Goal: Task Accomplishment & Management: Complete application form

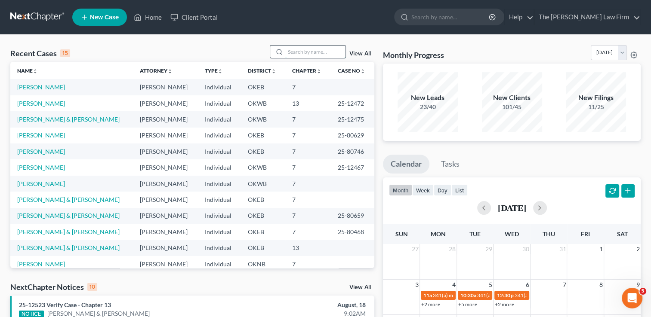
click at [313, 47] on input "search" at bounding box center [315, 52] width 60 height 12
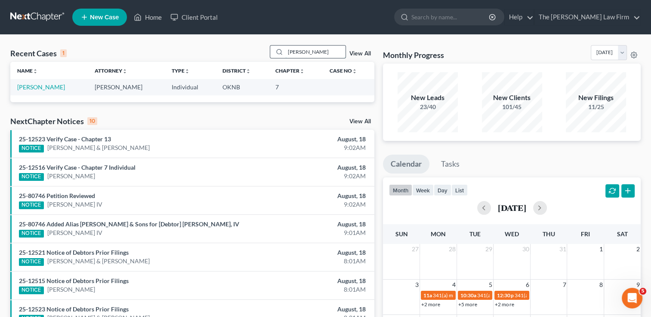
drag, startPoint x: 304, startPoint y: 51, endPoint x: 275, endPoint y: 54, distance: 28.5
click at [279, 51] on div "whalen" at bounding box center [308, 51] width 77 height 13
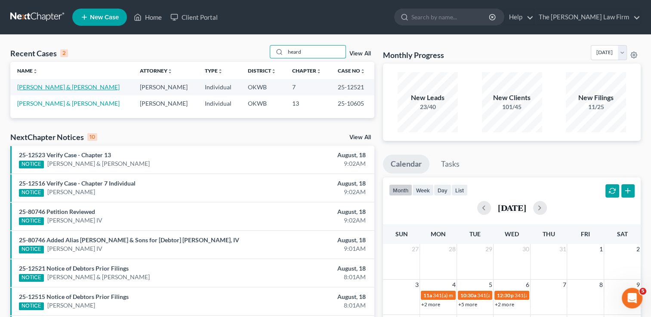
type input "heard"
click at [50, 86] on link "[PERSON_NAME] & [PERSON_NAME]" at bounding box center [68, 86] width 102 height 7
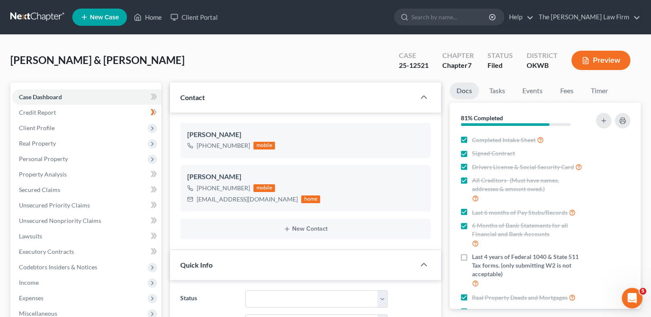
scroll to position [891, 0]
drag, startPoint x: 198, startPoint y: 198, endPoint x: 256, endPoint y: 202, distance: 58.6
click at [259, 202] on div "meheard18@gmail.com home" at bounding box center [253, 199] width 133 height 11
drag, startPoint x: 256, startPoint y: 202, endPoint x: 240, endPoint y: 199, distance: 16.2
copy div "meheard18@gmail.com"
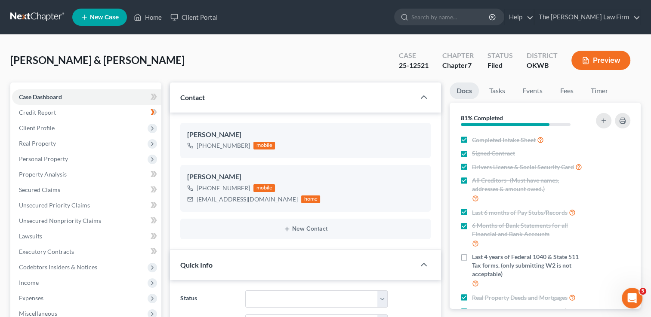
click at [300, 58] on div "Heard, Jack & Meghan Upgraded Case 25-12521 Chapter Chapter 7 Status Filed Dist…" at bounding box center [325, 63] width 630 height 37
drag, startPoint x: 31, startPoint y: 14, endPoint x: 43, endPoint y: 15, distance: 12.5
click at [31, 14] on link at bounding box center [37, 16] width 55 height 15
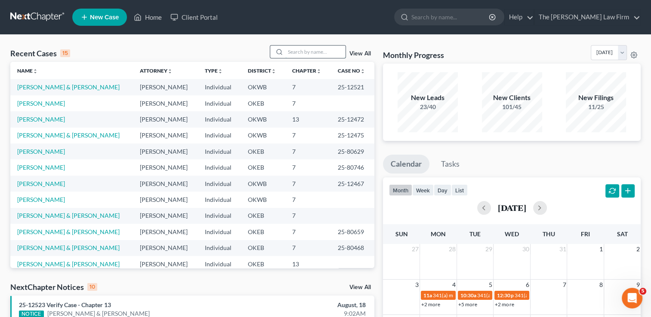
click at [323, 51] on input "search" at bounding box center [315, 52] width 60 height 12
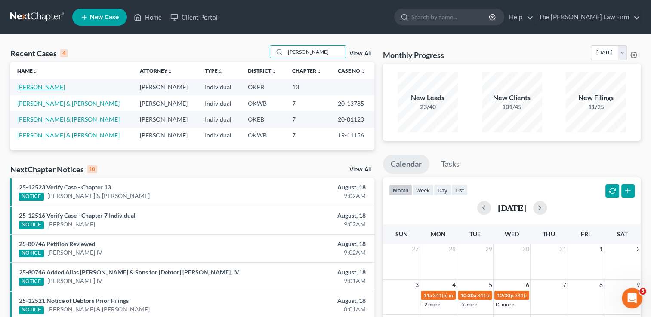
type input "[PERSON_NAME]"
click at [40, 87] on link "[PERSON_NAME]" at bounding box center [41, 86] width 48 height 7
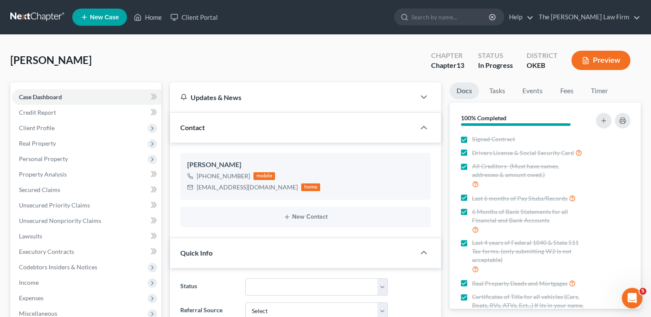
scroll to position [261, 0]
click at [37, 15] on link at bounding box center [37, 16] width 55 height 15
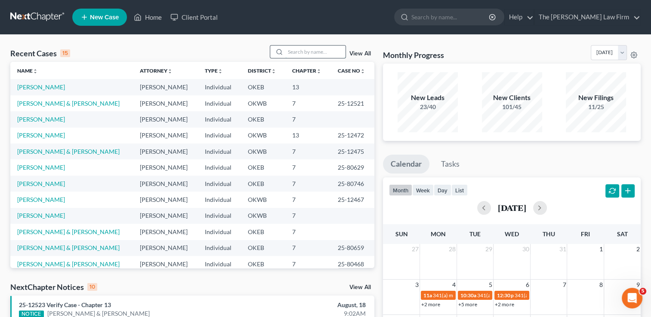
click at [322, 51] on input "search" at bounding box center [315, 52] width 60 height 12
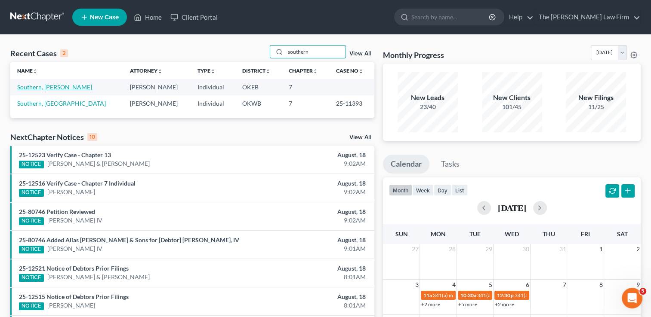
type input "southern"
click at [53, 84] on link "Southern, Matthew" at bounding box center [54, 86] width 75 height 7
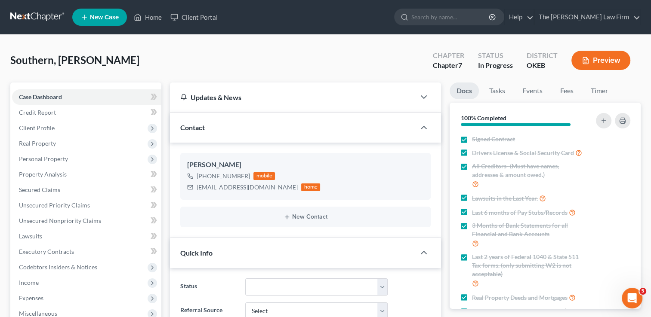
click at [38, 16] on link at bounding box center [37, 16] width 55 height 15
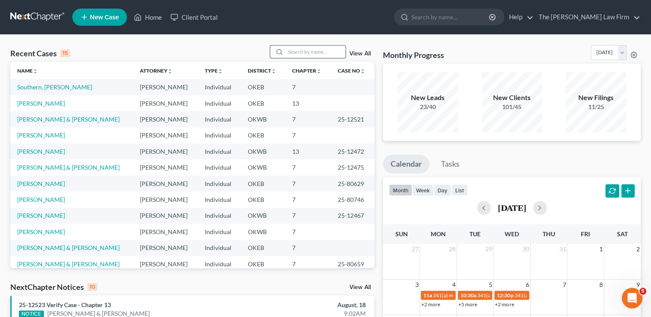
click at [310, 49] on input "search" at bounding box center [315, 52] width 60 height 12
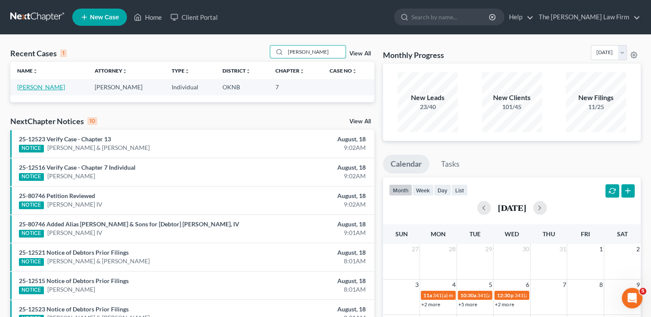
type input "patty"
click at [40, 87] on link "[PERSON_NAME]" at bounding box center [41, 86] width 48 height 7
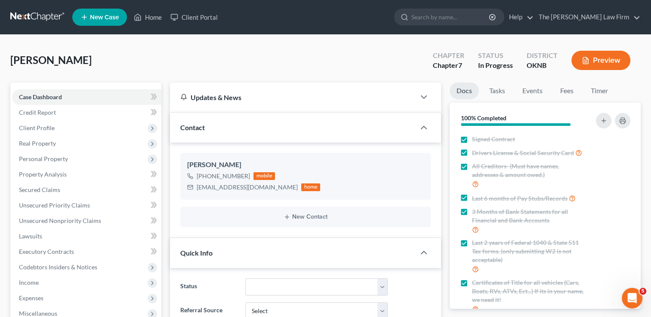
scroll to position [88, 0]
click at [50, 185] on link "Secured Claims" at bounding box center [86, 189] width 149 height 15
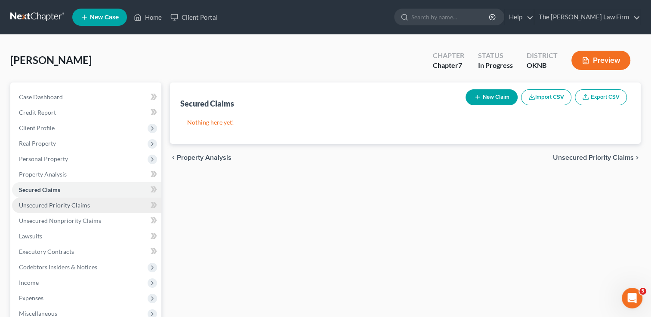
click at [89, 207] on link "Unsecured Priority Claims" at bounding box center [86, 205] width 149 height 15
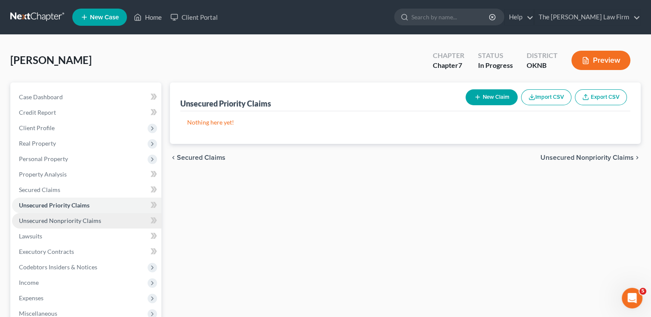
click at [105, 220] on link "Unsecured Nonpriority Claims" at bounding box center [86, 220] width 149 height 15
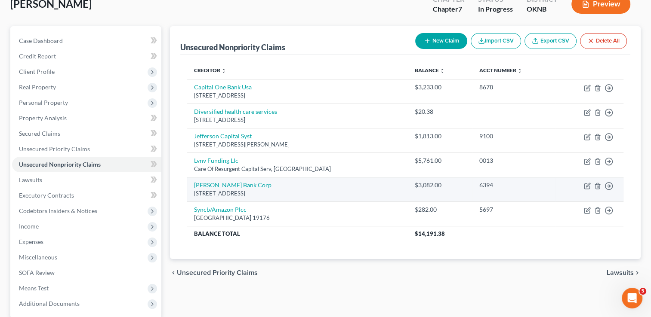
scroll to position [43, 0]
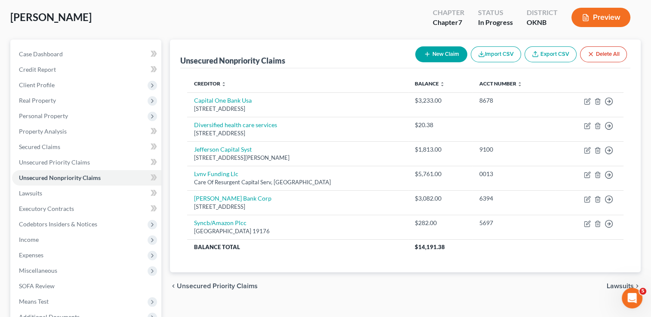
click at [437, 55] on button "New Claim" at bounding box center [441, 54] width 52 height 16
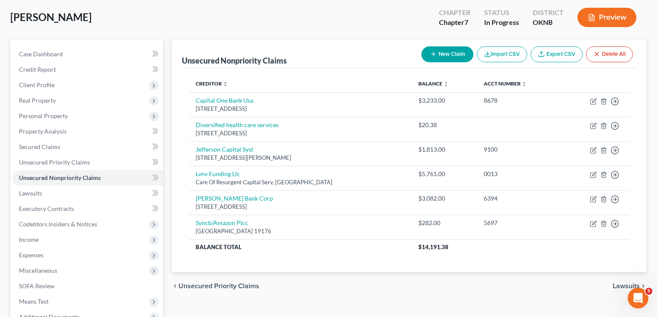
select select "0"
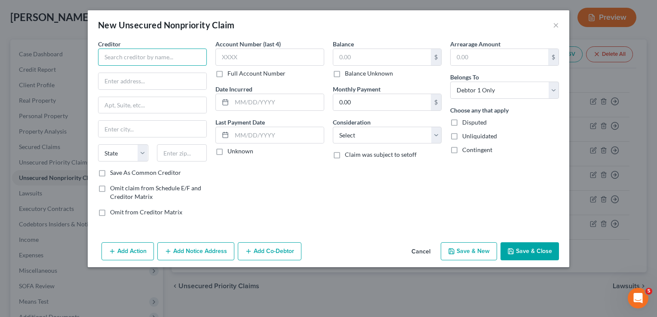
click at [192, 58] on input "text" at bounding box center [152, 57] width 109 height 17
click at [175, 58] on input "Pathologists Bio-Medical" at bounding box center [152, 57] width 109 height 17
type input "Pathologists Bio-Medical Labs"
click at [169, 83] on input "text" at bounding box center [152, 81] width 108 height 16
type input "PO Box 11407"
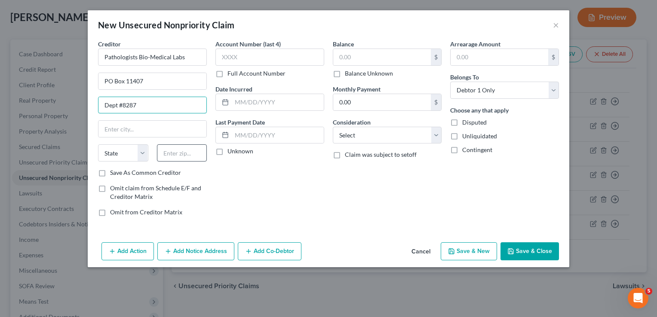
type input "Dept #8287"
click at [178, 157] on input "text" at bounding box center [182, 153] width 50 height 17
type input "35246"
click at [225, 170] on div "Account Number (last 4) Full Account Number Date Incurred Last Payment Date Unk…" at bounding box center [269, 132] width 117 height 184
type input "Birmingham"
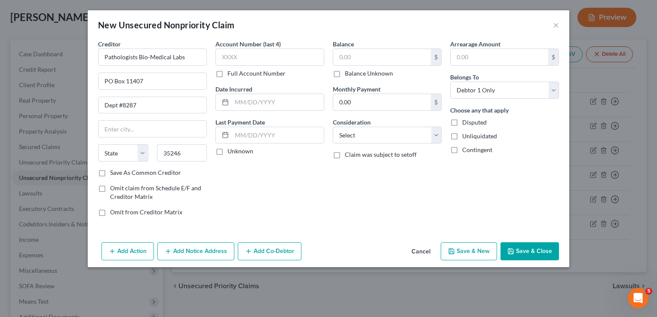
select select "0"
click at [279, 58] on input "text" at bounding box center [269, 57] width 109 height 17
type input "9992"
click at [384, 56] on input "text" at bounding box center [382, 57] width 98 height 16
type input "67.80"
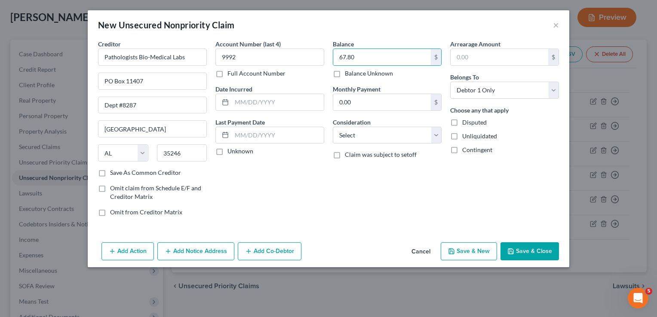
click at [527, 250] on button "Save & Close" at bounding box center [530, 252] width 58 height 18
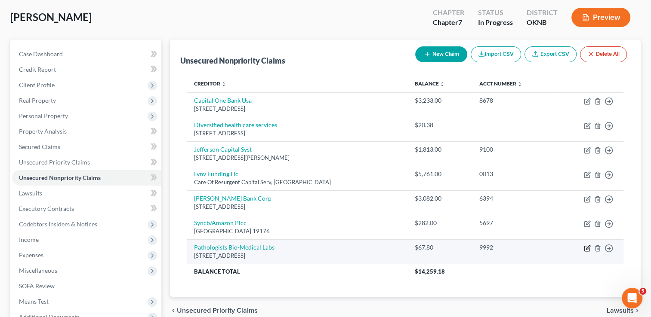
click at [584, 248] on icon "button" at bounding box center [586, 248] width 5 height 5
select select "0"
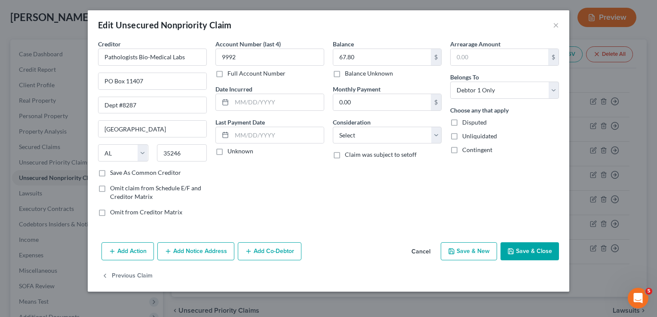
drag, startPoint x: 102, startPoint y: 173, endPoint x: 137, endPoint y: 180, distance: 35.5
click at [110, 173] on label "Save As Common Creditor" at bounding box center [145, 173] width 71 height 9
click at [114, 173] on input "Save As Common Creditor" at bounding box center [117, 172] width 6 height 6
drag, startPoint x: 178, startPoint y: 57, endPoint x: 91, endPoint y: 57, distance: 86.9
click at [91, 57] on div "Creditor * Pathologists Bio-Medical Labs PO Box 11407 Dept #8287 Birmingham Sta…" at bounding box center [329, 140] width 482 height 200
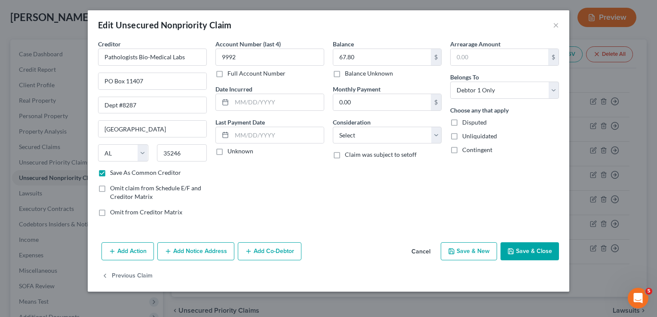
click at [334, 216] on div "Balance 67.80 $ Balance Unknown Balance Undetermined 67.80 $ Balance Unknown Mo…" at bounding box center [387, 132] width 117 height 184
click at [525, 247] on button "Save & Close" at bounding box center [530, 252] width 58 height 18
checkbox input "false"
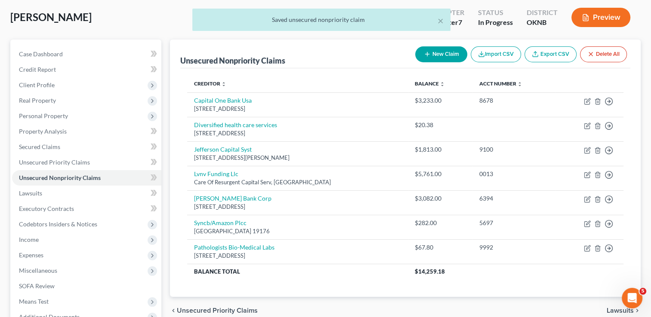
click at [441, 52] on button "New Claim" at bounding box center [441, 54] width 52 height 16
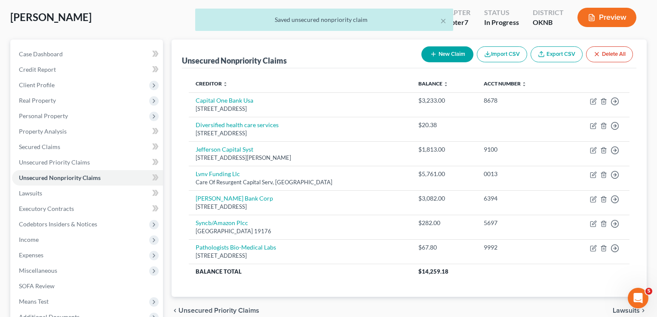
select select "0"
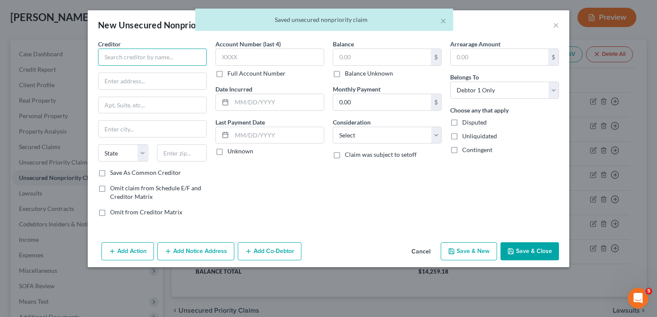
paste input "Pathologists Bio-Medical Labs"
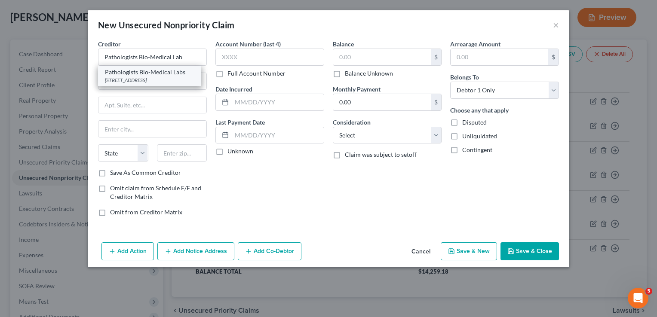
click at [157, 76] on div "Pathologists Bio-Medical Labs" at bounding box center [149, 72] width 89 height 9
type input "Pathologists Bio-Medical Labs"
type input "PO Box 11407"
type input "Dept #8287"
type input "Birmingham"
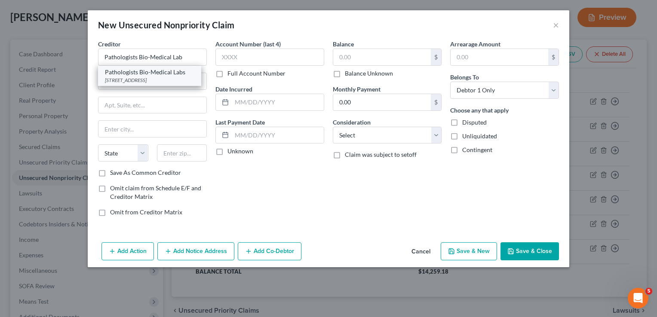
select select "0"
type input "35246"
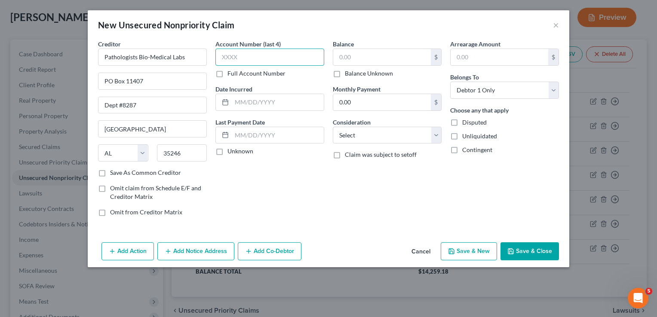
click at [258, 56] on input "text" at bounding box center [269, 57] width 109 height 17
type input "9991"
click at [353, 53] on input "text" at bounding box center [382, 57] width 98 height 16
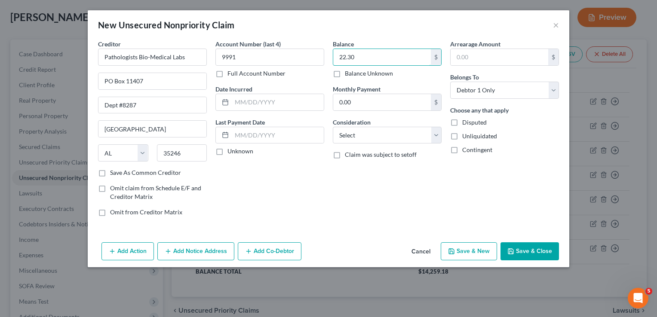
type input "22.30"
click at [530, 255] on button "Save & Close" at bounding box center [530, 252] width 58 height 18
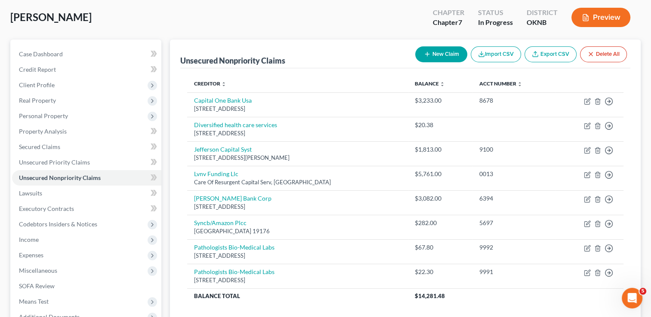
click at [449, 53] on button "New Claim" at bounding box center [441, 54] width 52 height 16
select select "0"
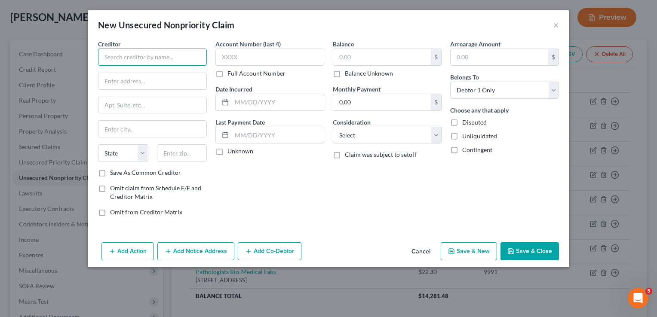
click at [148, 60] on input "text" at bounding box center [152, 57] width 109 height 17
type input "Physician Partners of America"
click at [156, 77] on input "text" at bounding box center [152, 81] width 108 height 16
type input "PO Box 628758"
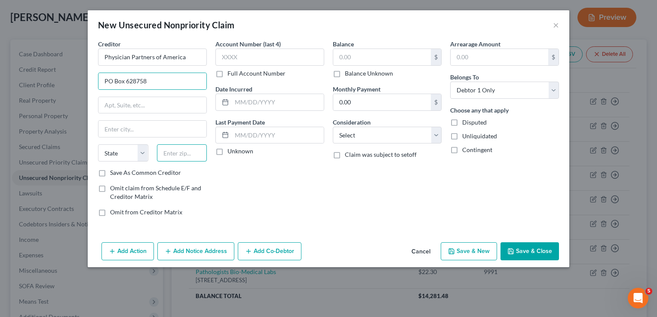
click at [175, 153] on input "text" at bounding box center [182, 153] width 50 height 17
type input "32862"
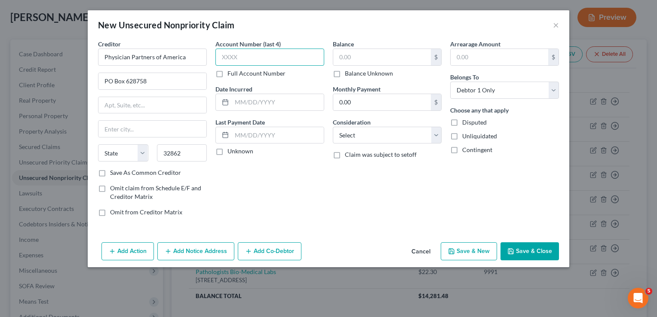
click at [303, 62] on input "text" at bounding box center [269, 57] width 109 height 17
type input "Orlando"
select select "9"
type input "9127"
click at [368, 58] on input "text" at bounding box center [382, 57] width 98 height 16
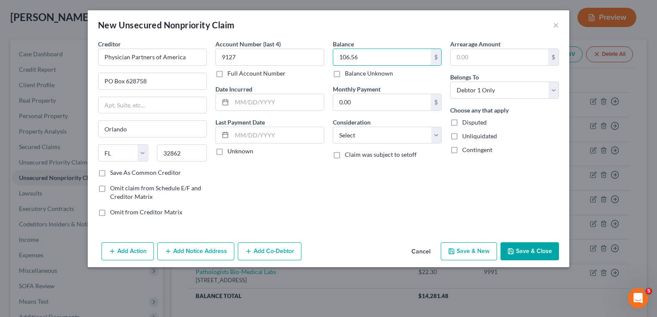
type input "106.56"
click at [512, 252] on icon "button" at bounding box center [511, 251] width 7 height 7
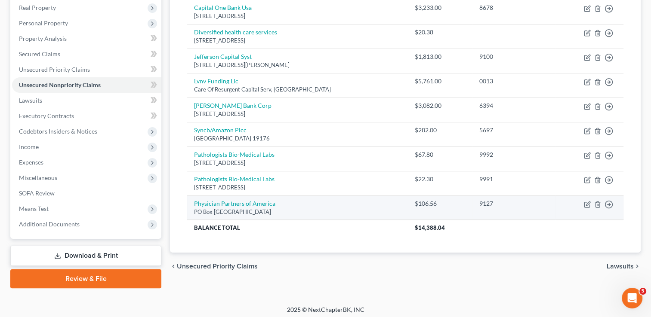
scroll to position [139, 0]
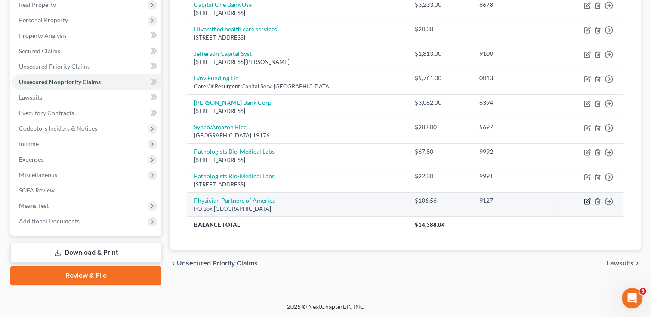
click at [588, 200] on icon "button" at bounding box center [587, 201] width 7 height 7
select select "9"
select select "0"
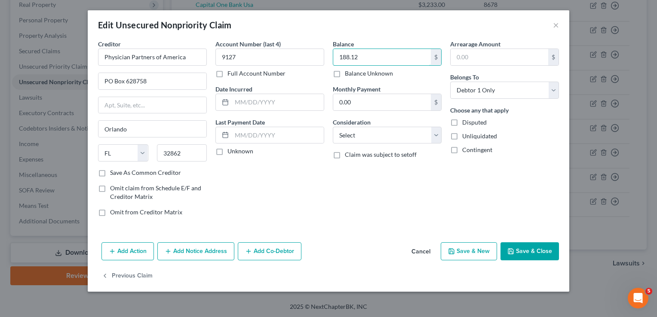
type input "188.12"
click at [516, 249] on button "Save & Close" at bounding box center [530, 252] width 58 height 18
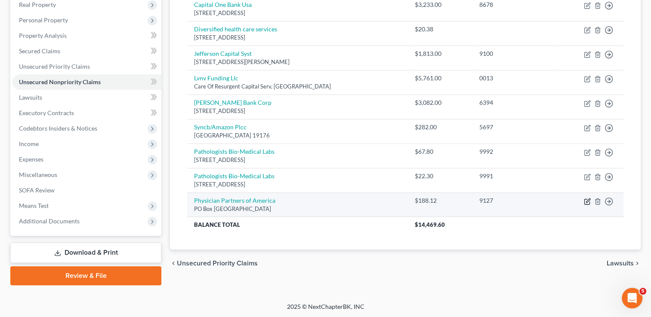
click at [588, 203] on icon "button" at bounding box center [586, 201] width 5 height 5
select select "9"
select select "0"
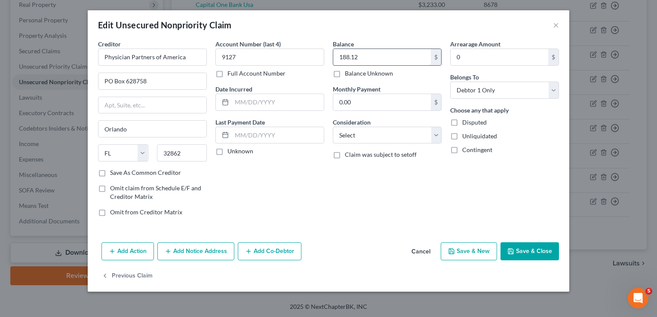
click at [375, 54] on input "188.12" at bounding box center [382, 57] width 98 height 16
type input "444.68"
click at [540, 244] on button "Save & Close" at bounding box center [530, 252] width 58 height 18
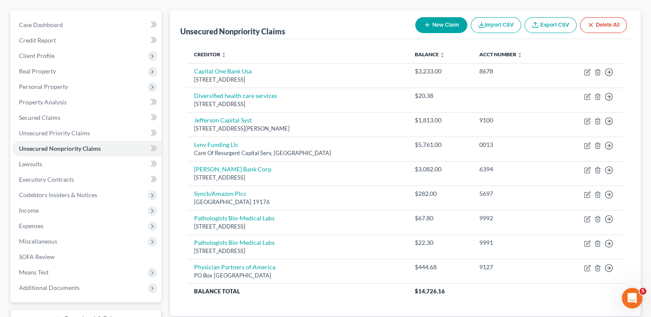
scroll to position [53, 0]
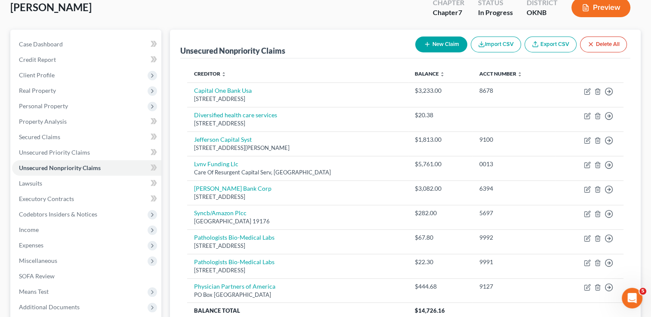
click at [439, 46] on button "New Claim" at bounding box center [441, 45] width 52 height 16
select select "0"
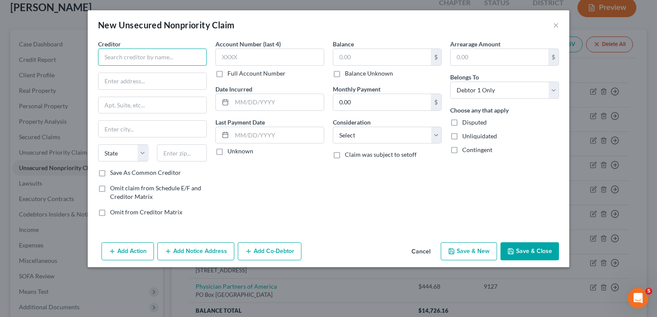
click at [135, 52] on input "text" at bounding box center [152, 57] width 109 height 17
type input "OB GYN of N TX LLP"
type input "1600 W College St"
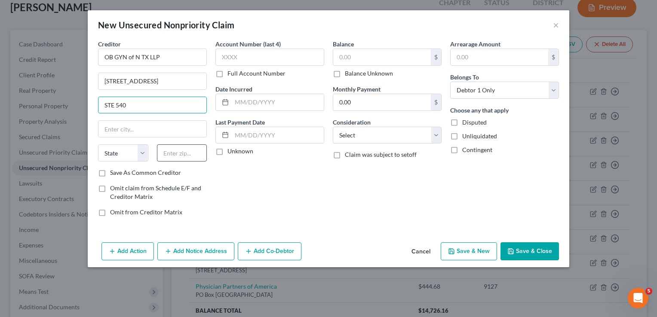
type input "STE 540"
click at [169, 155] on input "text" at bounding box center [182, 153] width 50 height 17
drag, startPoint x: 160, startPoint y: 151, endPoint x: 150, endPoint y: 148, distance: 10.6
click at [148, 150] on div "State AL AK AR AZ CA CO CT DE DC FL GA GU HI ID IL IN IA KS KY LA ME MD MA MI M…" at bounding box center [152, 157] width 117 height 24
type input "76051"
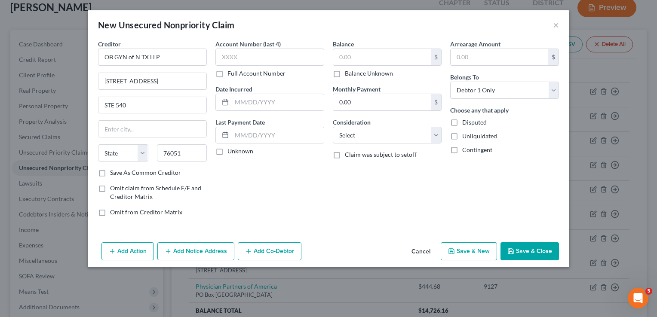
click at [268, 180] on div "Account Number (last 4) Full Account Number Date Incurred Last Payment Date Unk…" at bounding box center [269, 132] width 117 height 184
type input "Grapevine"
select select "45"
click at [282, 60] on input "text" at bounding box center [269, 57] width 109 height 17
type input "6835"
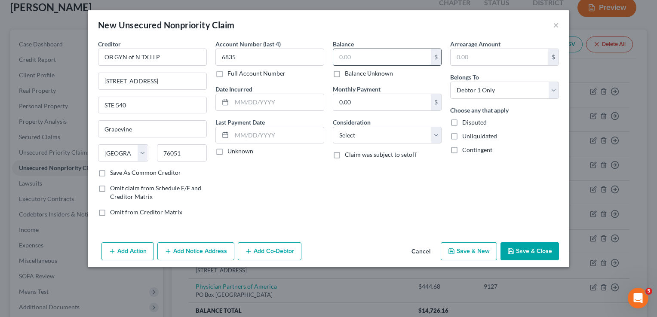
click at [348, 58] on input "text" at bounding box center [382, 57] width 98 height 16
type input "540.00"
click at [533, 253] on button "Save & Close" at bounding box center [530, 252] width 58 height 18
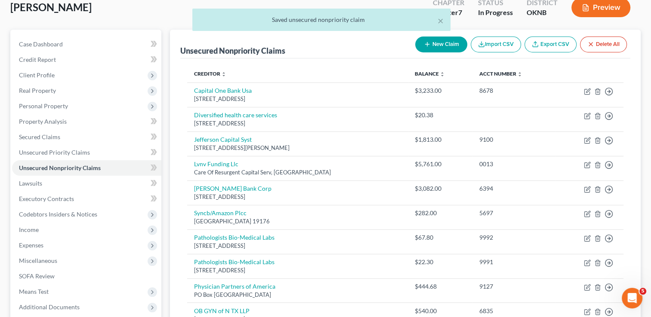
click at [442, 44] on button "New Claim" at bounding box center [441, 45] width 52 height 16
select select "0"
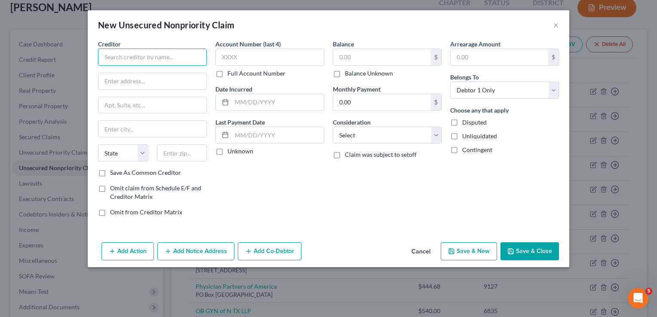
click at [153, 56] on input "text" at bounding box center [152, 57] width 109 height 17
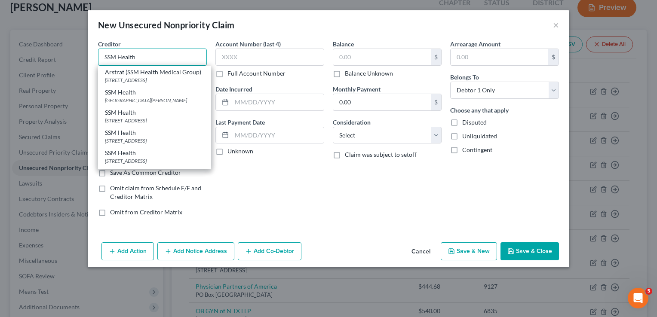
type input "SSM Health"
click at [282, 176] on div "Account Number (last 4) Full Account Number Date Incurred Last Payment Date Unk…" at bounding box center [269, 132] width 117 height 184
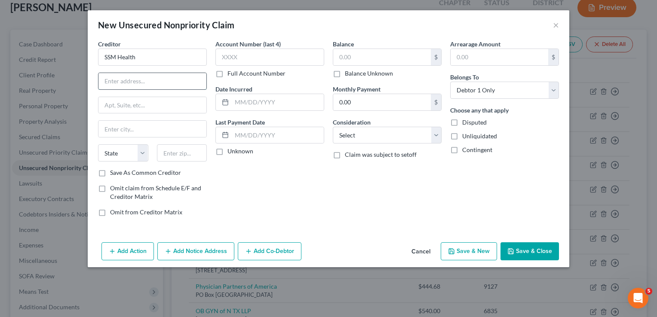
click at [144, 80] on input "text" at bounding box center [152, 81] width 108 height 16
type input "7106 Solutions Str"
type input "60677"
click at [295, 59] on input "text" at bounding box center [269, 57] width 109 height 17
type input "Chicago"
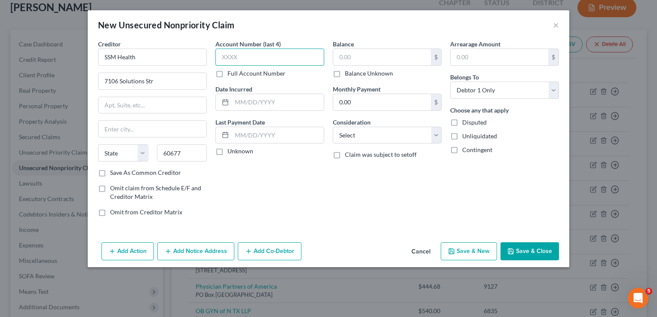
select select "14"
click at [384, 58] on input "text" at bounding box center [382, 57] width 98 height 16
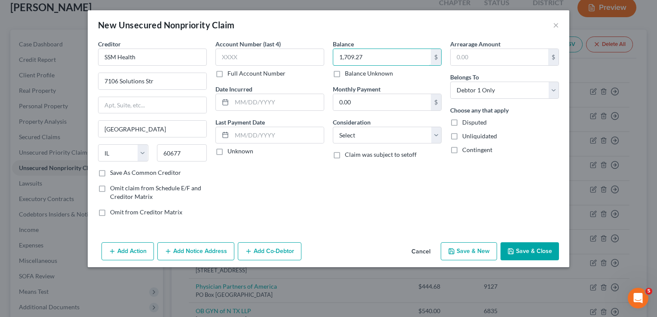
type input "1,709.27"
click at [526, 249] on button "Save & Close" at bounding box center [530, 252] width 58 height 18
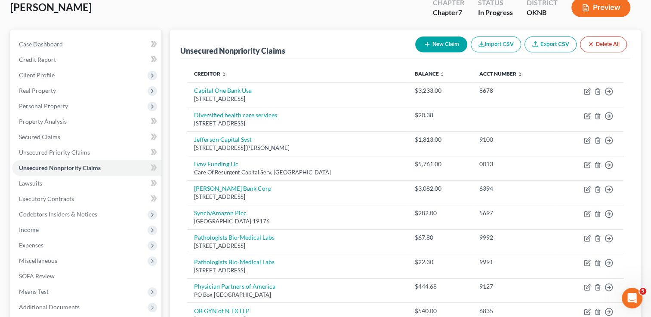
click at [441, 44] on button "New Claim" at bounding box center [441, 45] width 52 height 16
select select "0"
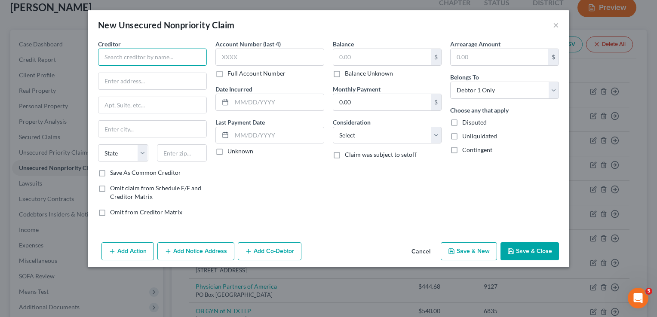
paste input "Revco Solutions"
type input "Revco Solutions"
click at [127, 77] on input "text" at bounding box center [152, 81] width 108 height 16
type input "PO Box 163279"
type input "43216"
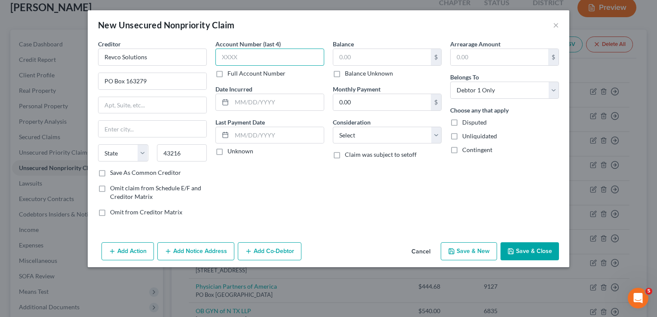
click at [256, 58] on input "text" at bounding box center [269, 57] width 109 height 17
type input "Columbus"
select select "36"
type input "3588"
click at [375, 59] on input "text" at bounding box center [382, 57] width 98 height 16
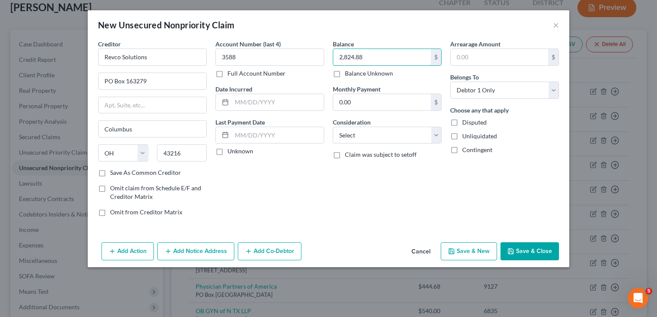
type input "2,824.88"
click at [533, 253] on button "Save & Close" at bounding box center [530, 252] width 58 height 18
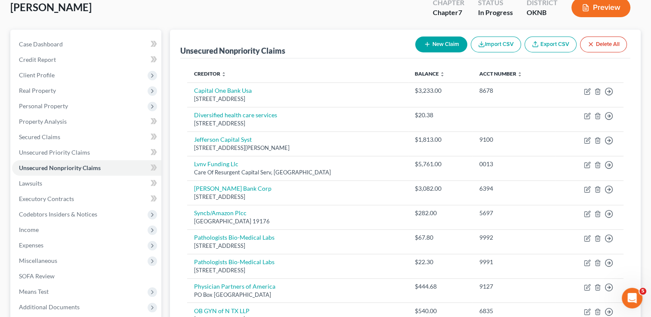
click at [429, 46] on button "New Claim" at bounding box center [441, 45] width 52 height 16
select select "0"
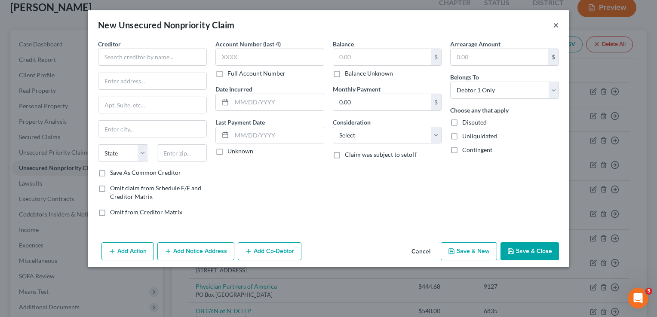
click at [556, 27] on button "×" at bounding box center [556, 25] width 6 height 10
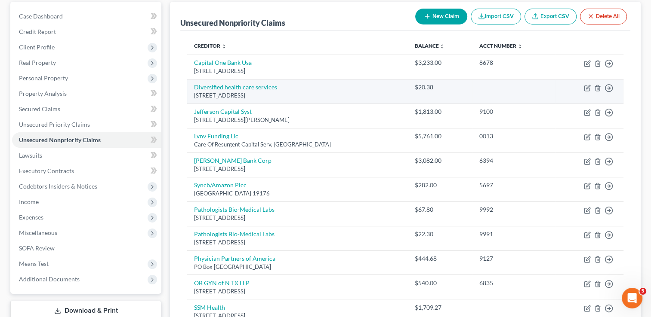
scroll to position [74, 0]
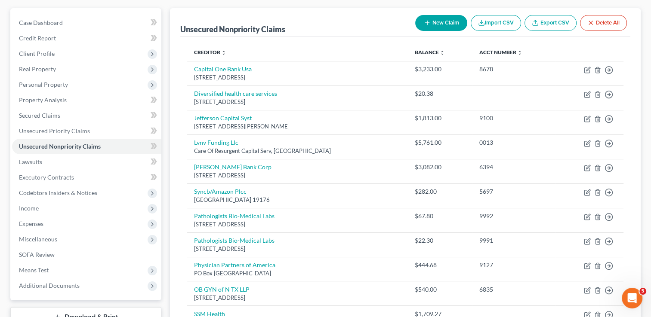
click at [434, 20] on button "New Claim" at bounding box center [441, 23] width 52 height 16
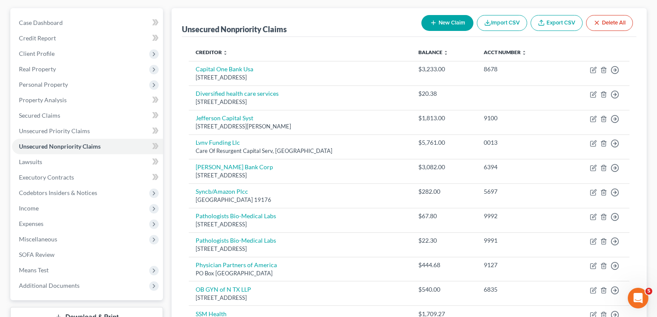
select select "0"
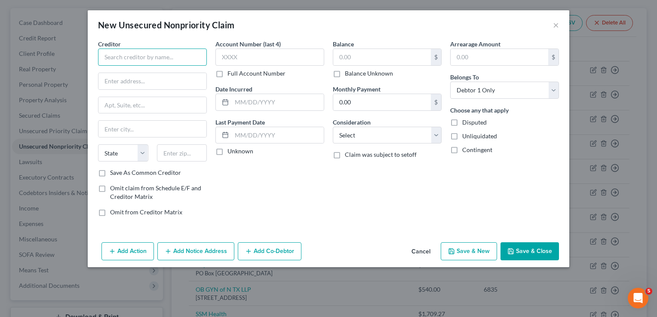
click at [173, 55] on input "text" at bounding box center [152, 57] width 109 height 17
type input "Spectrum"
click at [178, 154] on input "text" at bounding box center [182, 153] width 50 height 17
type input "60094"
click at [164, 77] on input "text" at bounding box center [152, 81] width 108 height 16
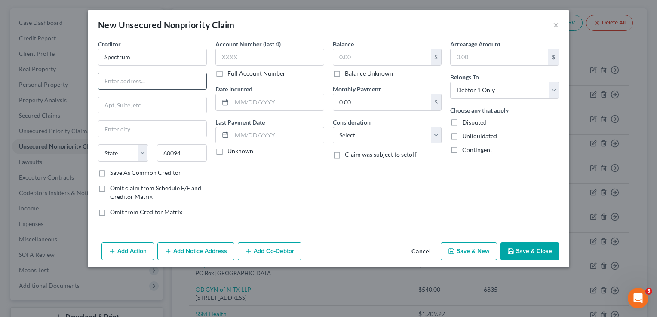
type input "Palatine"
select select "14"
type input "PO Box 94188"
click at [352, 58] on input "text" at bounding box center [382, 57] width 98 height 16
type input "5.81"
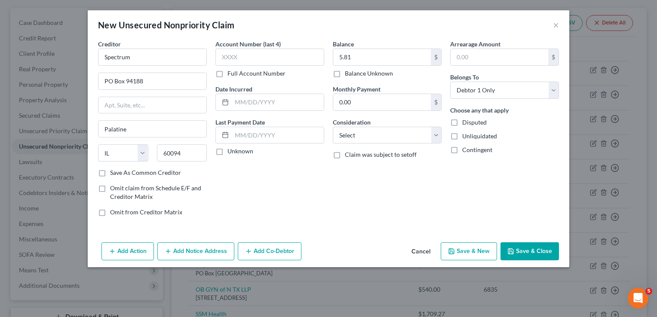
click at [529, 252] on button "Save & Close" at bounding box center [530, 252] width 58 height 18
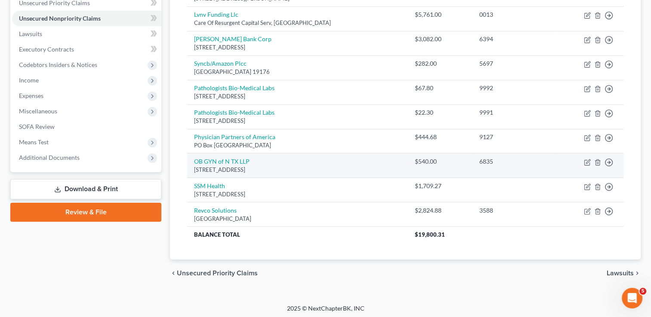
scroll to position [203, 0]
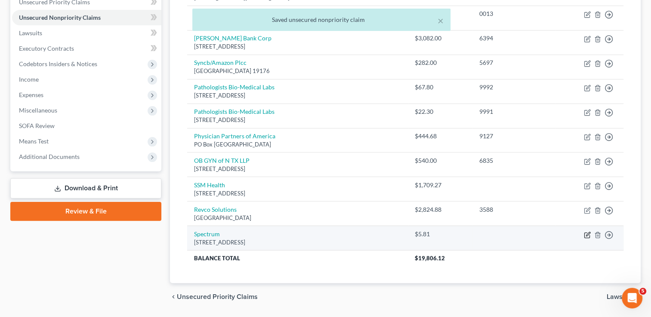
click at [585, 235] on icon "button" at bounding box center [587, 235] width 7 height 7
select select "14"
select select "0"
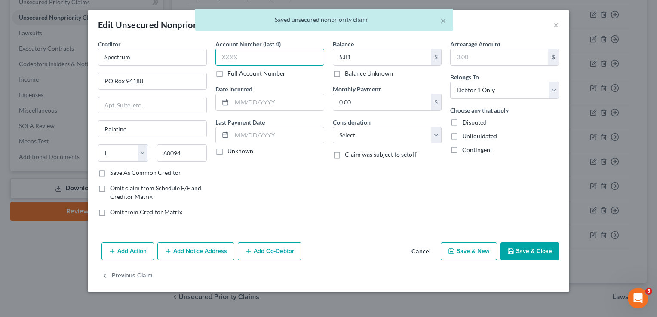
click at [244, 52] on input "text" at bounding box center [269, 57] width 109 height 17
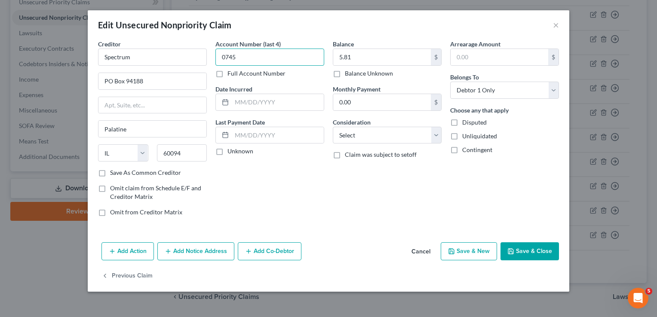
type input "0745"
click at [537, 254] on button "Save & Close" at bounding box center [530, 252] width 58 height 18
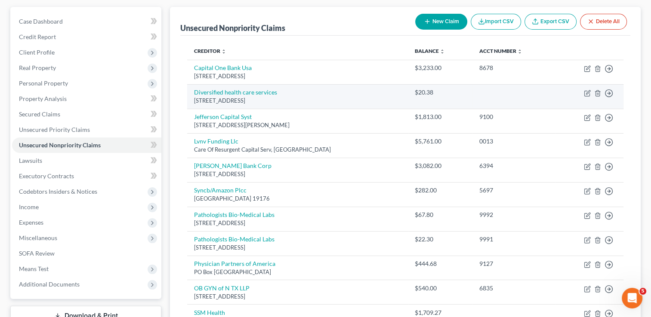
scroll to position [74, 0]
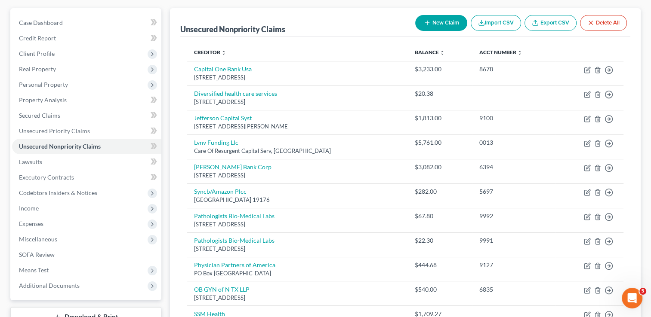
click at [444, 24] on button "New Claim" at bounding box center [441, 23] width 52 height 16
select select "0"
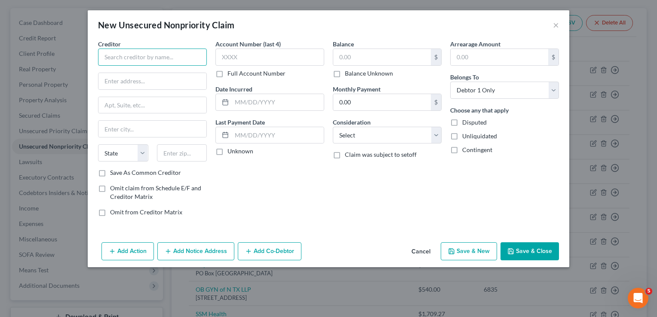
click at [103, 57] on input "text" at bounding box center [152, 57] width 109 height 17
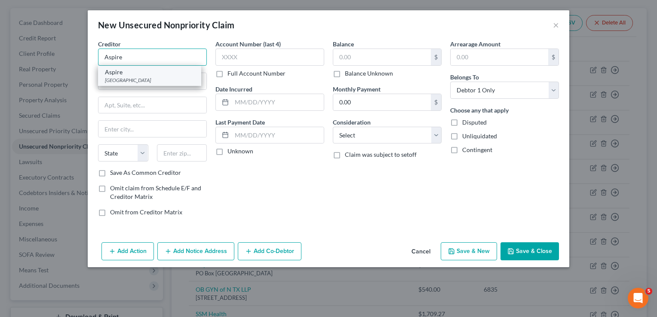
type input "Aspire"
click at [125, 77] on div "PO Box 650832, Dallas, TX 75265" at bounding box center [149, 80] width 89 height 7
type input "PO Box 650832"
type input "Dallas"
select select "45"
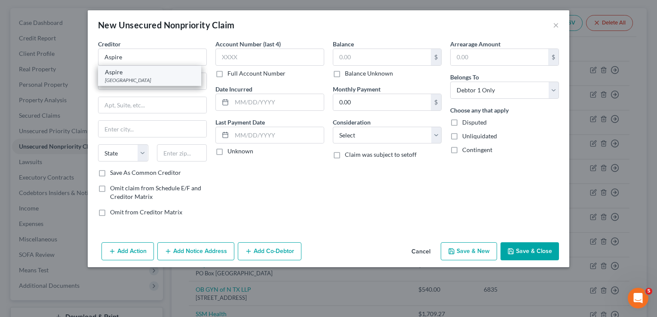
type input "75265"
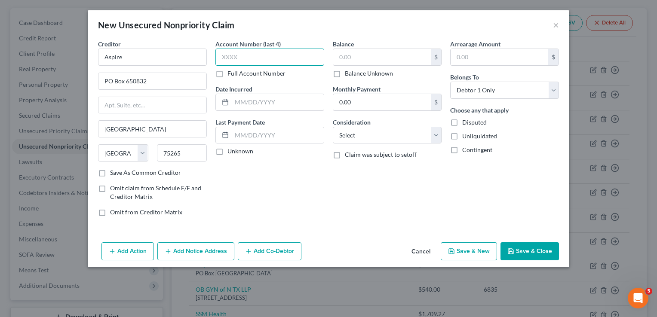
click at [241, 54] on input "text" at bounding box center [269, 57] width 109 height 17
type input "3520"
click at [373, 59] on input "text" at bounding box center [382, 57] width 98 height 16
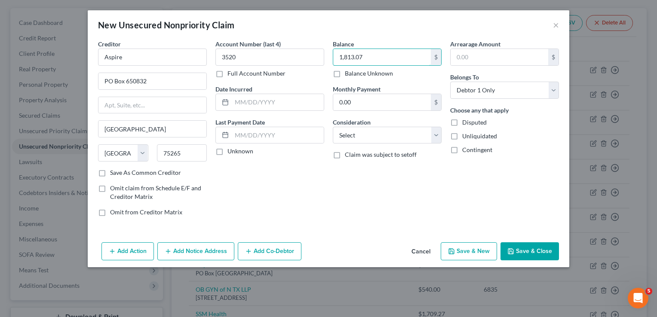
type input "1,813.07"
click at [528, 250] on button "Save & Close" at bounding box center [530, 252] width 58 height 18
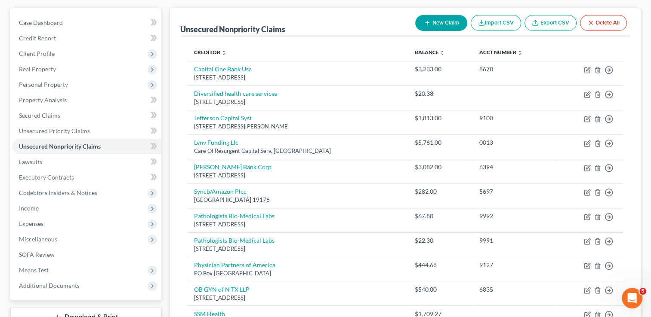
click at [438, 24] on button "New Claim" at bounding box center [441, 23] width 52 height 16
select select "0"
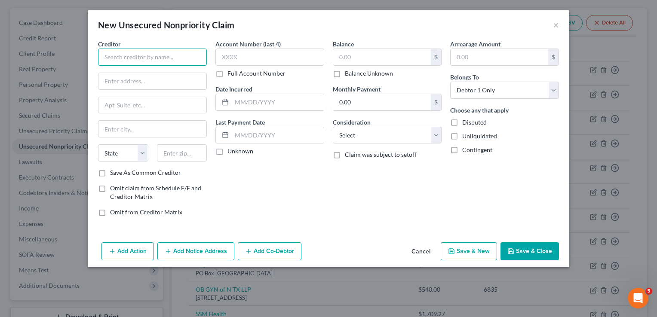
click at [169, 54] on input "text" at bounding box center [152, 57] width 109 height 17
type input "Century Integrated Partners Inc"
type input "8 Oak Park Dr"
type input "01730"
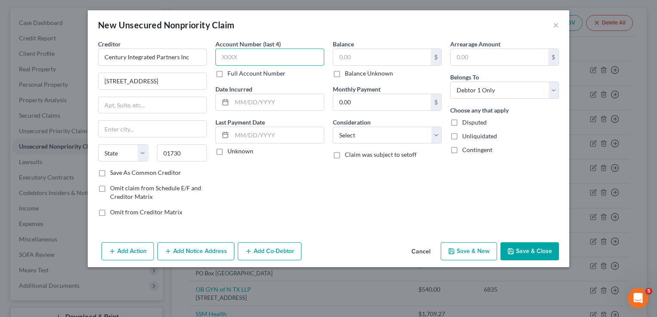
click at [259, 61] on input "text" at bounding box center [269, 57] width 109 height 17
type input "Bedford"
select select "22"
type input "0880"
click at [366, 55] on input "text" at bounding box center [382, 57] width 98 height 16
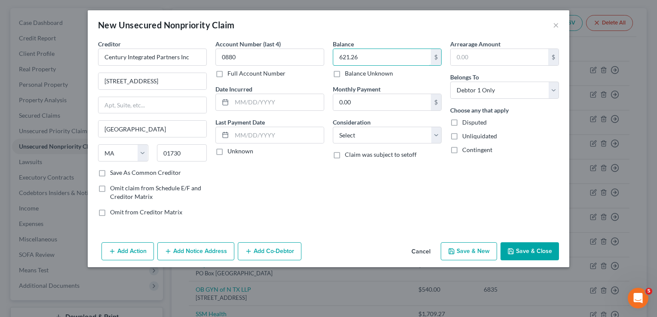
type input "621.26"
click at [538, 252] on button "Save & Close" at bounding box center [530, 252] width 58 height 18
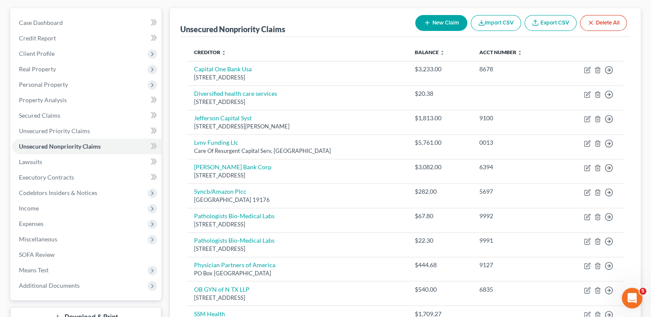
click at [433, 22] on button "New Claim" at bounding box center [441, 23] width 52 height 16
select select "0"
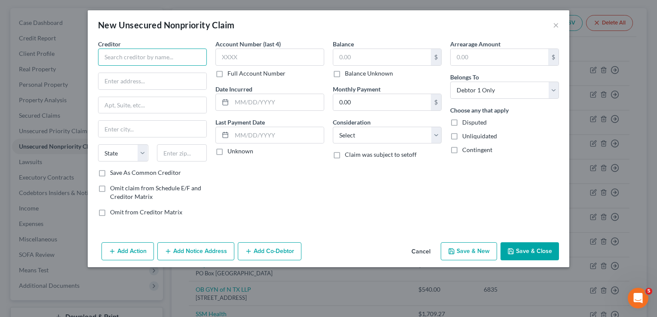
click at [167, 59] on input "text" at bounding box center [152, 57] width 109 height 17
type input "Envision Imaging"
click at [157, 82] on input "text" at bounding box center [152, 81] width 108 height 16
type input "PO Box 17546"
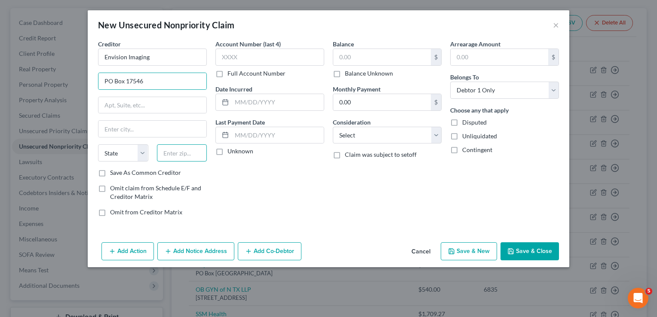
click at [181, 152] on input "text" at bounding box center [182, 153] width 50 height 17
type input "80217"
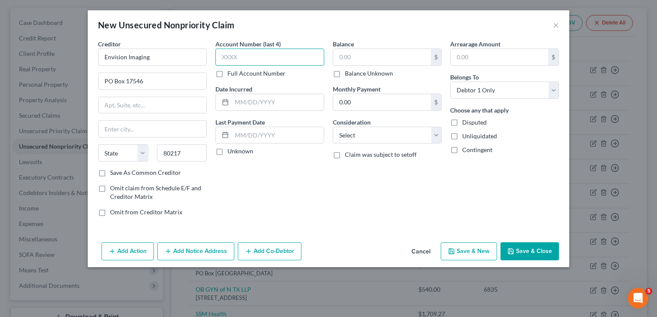
click at [267, 60] on input "text" at bounding box center [269, 57] width 109 height 17
type input "Denver"
select select "5"
type input "6442"
click at [390, 58] on input "text" at bounding box center [382, 57] width 98 height 16
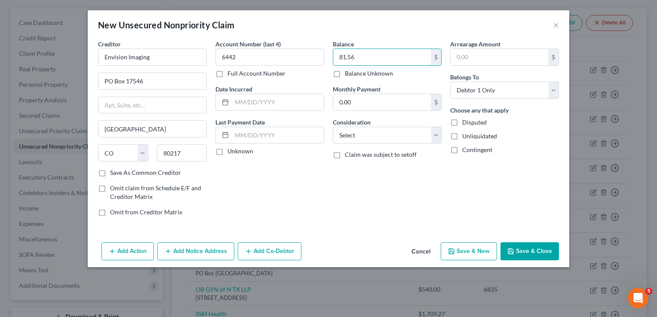
type input "81.56"
click at [538, 246] on button "Save & Close" at bounding box center [530, 252] width 58 height 18
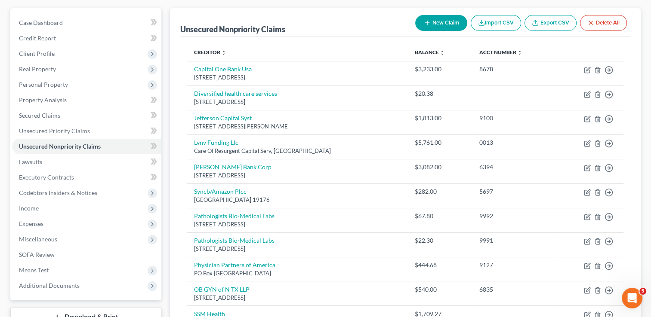
click at [428, 27] on button "New Claim" at bounding box center [441, 23] width 52 height 16
select select "0"
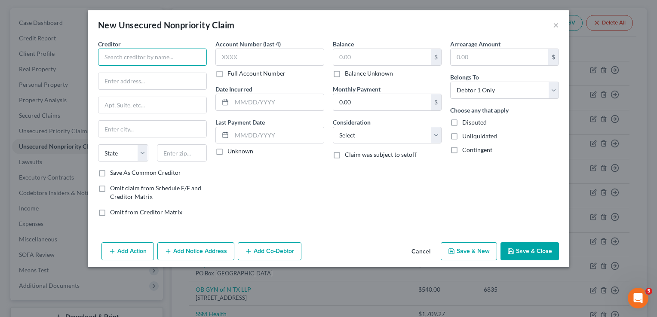
click at [165, 58] on input "text" at bounding box center [152, 57] width 109 height 17
type input "M Card Services"
type input "PO Box 84064"
drag, startPoint x: 191, startPoint y: 156, endPoint x: 155, endPoint y: 155, distance: 36.1
click at [155, 155] on div "37908" at bounding box center [182, 153] width 59 height 17
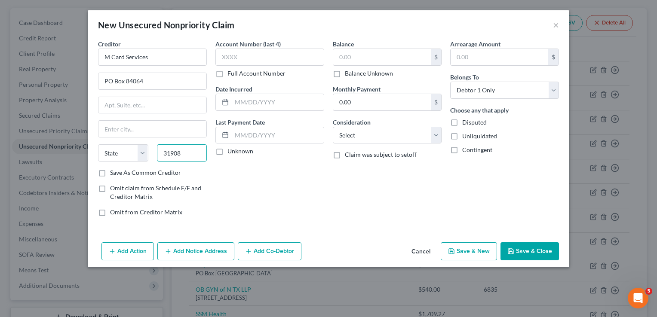
type input "31908"
click at [273, 183] on div "Account Number (last 4) Full Account Number Date Incurred Last Payment Date Unk…" at bounding box center [269, 132] width 117 height 184
type input "Columbus"
select select "10"
click at [265, 60] on input "text" at bounding box center [269, 57] width 109 height 17
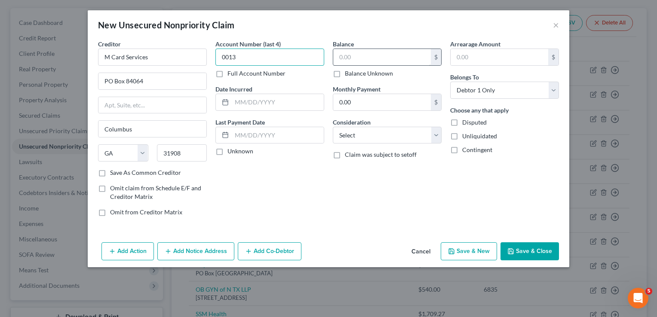
type input "0013"
click at [359, 55] on input "text" at bounding box center [382, 57] width 98 height 16
type input "5,777.15"
click at [528, 247] on button "Save & Close" at bounding box center [530, 252] width 58 height 18
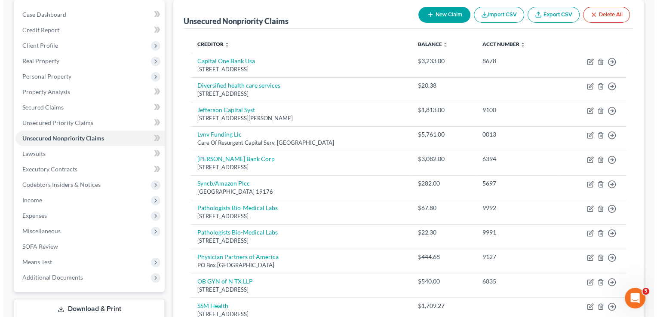
scroll to position [68, 0]
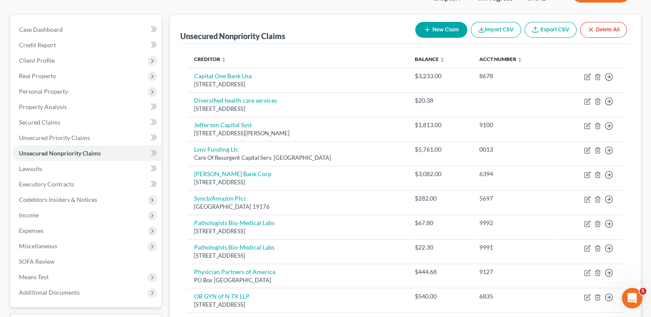
click at [437, 27] on button "New Claim" at bounding box center [441, 30] width 52 height 16
select select "0"
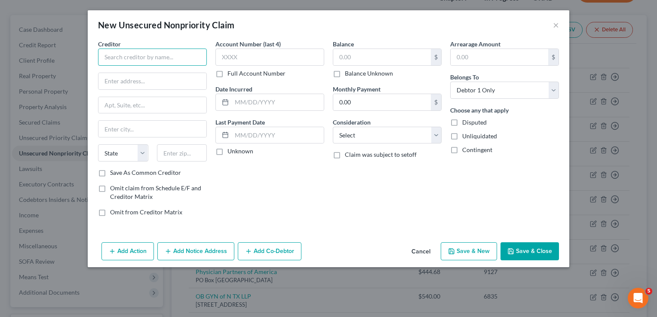
click at [146, 58] on input "text" at bounding box center [152, 57] width 109 height 17
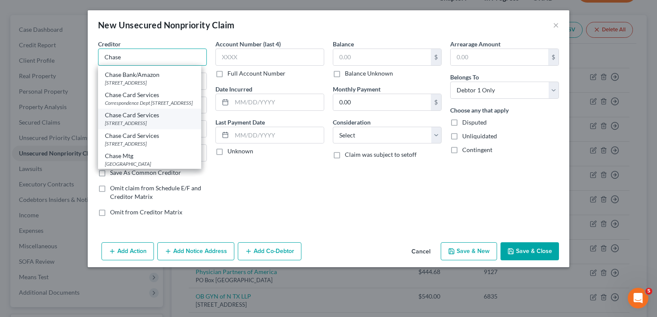
scroll to position [66, 0]
type input "Chase"
click at [261, 180] on div "Account Number (last 4) Full Account Number Date Incurred Last Payment Date Unk…" at bounding box center [269, 132] width 117 height 184
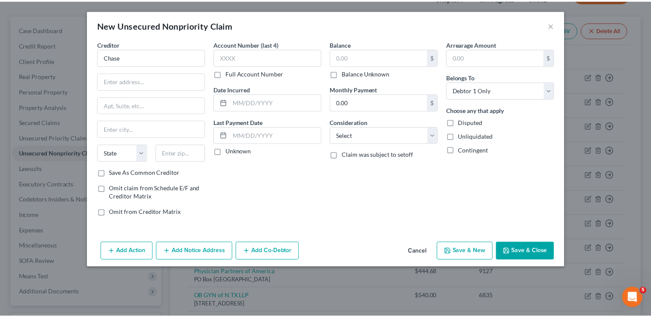
scroll to position [0, 0]
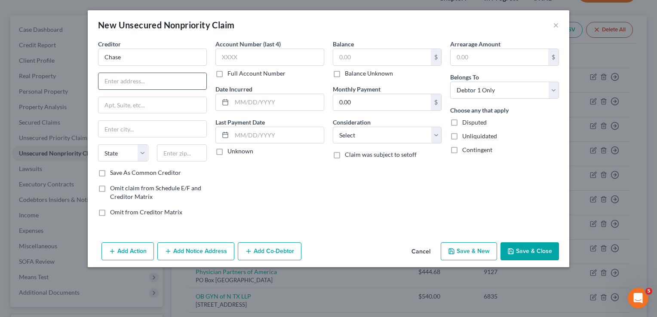
click at [150, 80] on input "text" at bounding box center [152, 81] width 108 height 16
type input "PO Box 15548"
type input "19886"
click at [240, 58] on input "text" at bounding box center [269, 57] width 109 height 17
type input "Wilmington"
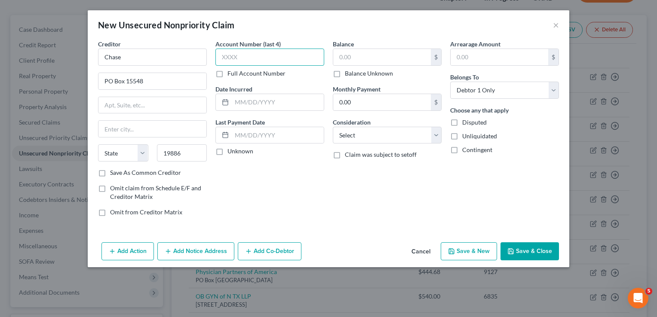
select select "7"
type input "0682"
click at [347, 54] on input "text" at bounding box center [382, 57] width 98 height 16
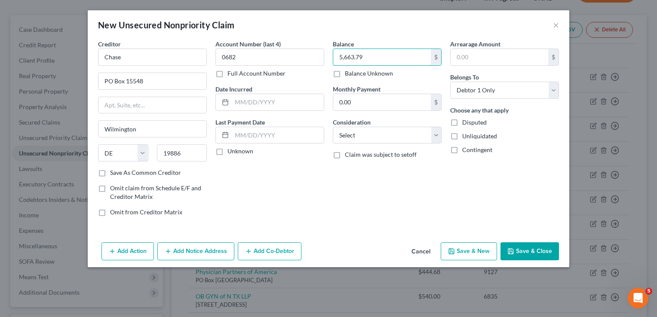
type input "5,663.79"
click at [525, 250] on button "Save & Close" at bounding box center [530, 252] width 58 height 18
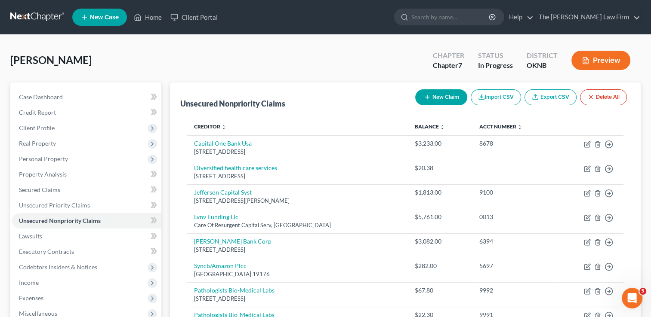
click at [445, 98] on button "New Claim" at bounding box center [441, 97] width 52 height 16
select select "0"
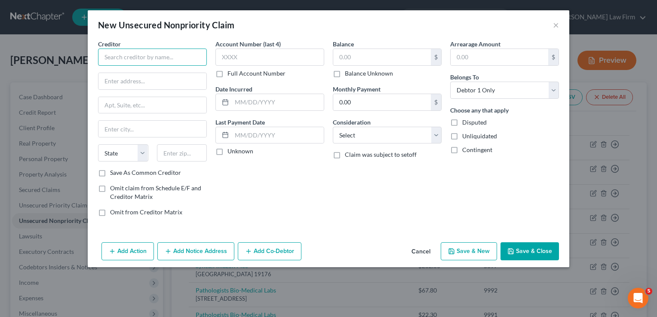
click at [167, 58] on input "text" at bounding box center [152, 57] width 109 height 17
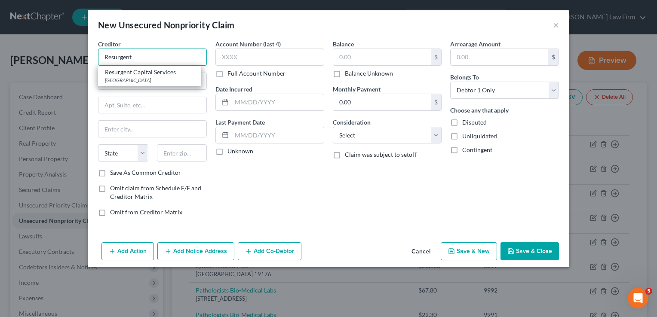
type input "Resurgent"
click at [301, 191] on div "Account Number (last 4) Full Account Number Date Incurred Last Payment Date Unk…" at bounding box center [269, 132] width 117 height 184
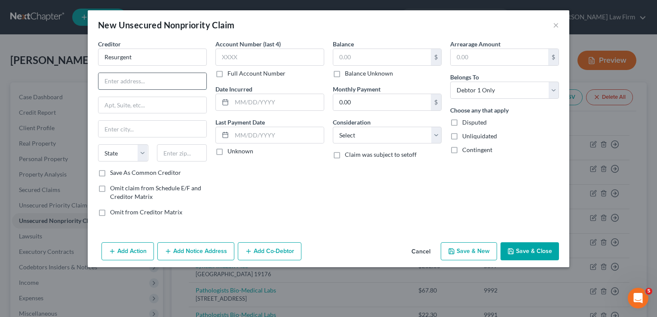
click at [146, 82] on input "text" at bounding box center [152, 81] width 108 height 16
type input "55 Beattie Pl"
type input "Ste 110 MS 576"
click at [181, 154] on input "text" at bounding box center [182, 153] width 50 height 17
type input "29602"
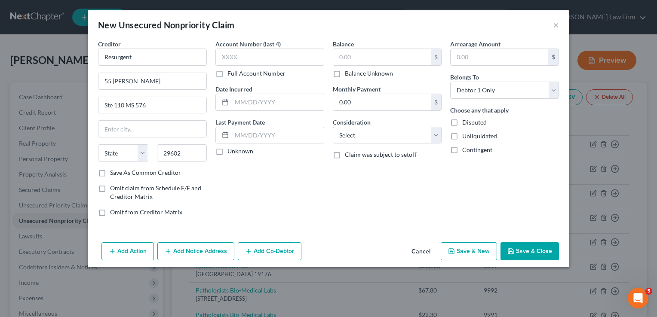
click at [359, 195] on div "Balance $ Balance Unknown Balance Undetermined $ Balance Unknown Monthly Paymen…" at bounding box center [387, 132] width 117 height 184
type input "Greenville"
select select "42"
click at [557, 27] on button "×" at bounding box center [556, 25] width 6 height 10
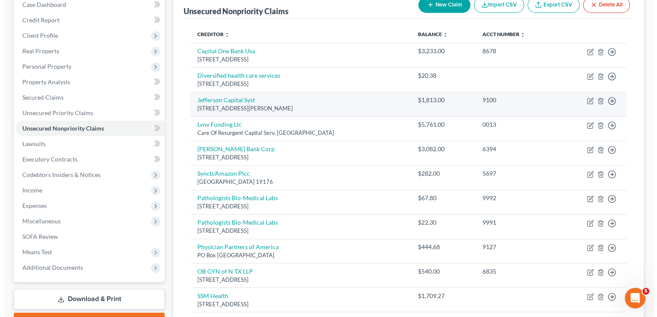
scroll to position [86, 0]
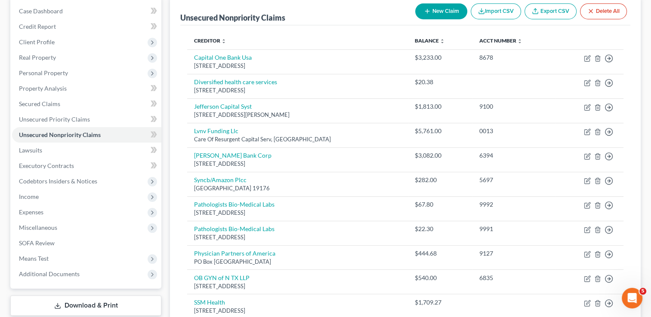
click at [437, 13] on button "New Claim" at bounding box center [441, 11] width 52 height 16
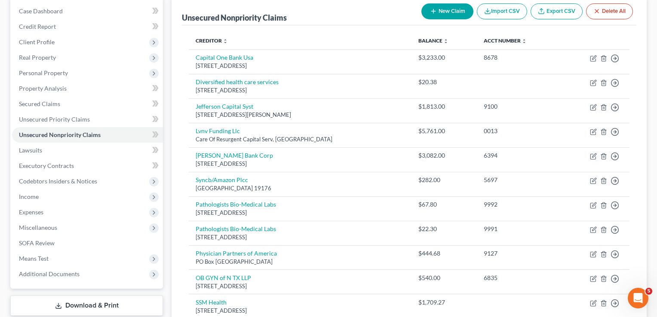
select select "0"
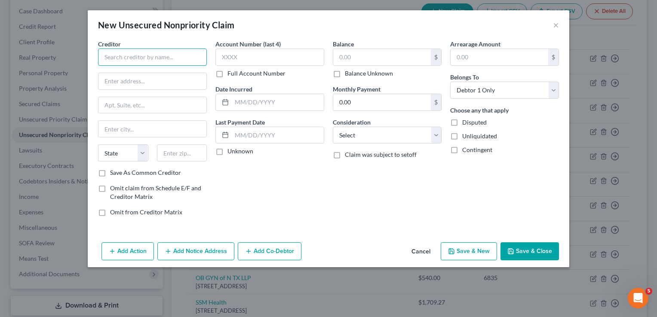
click at [154, 59] on input "text" at bounding box center [152, 57] width 109 height 17
type input "Touchstone Imaging Southlake"
type input "PO Box 102107"
type input "30368"
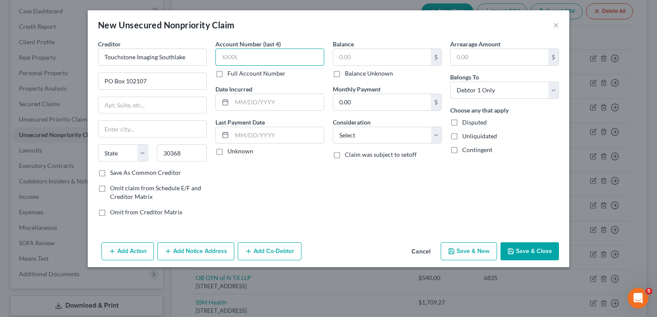
click at [249, 59] on input "text" at bounding box center [269, 57] width 109 height 17
type input "Atlanta"
select select "10"
type input "9326"
click at [388, 58] on input "text" at bounding box center [382, 57] width 98 height 16
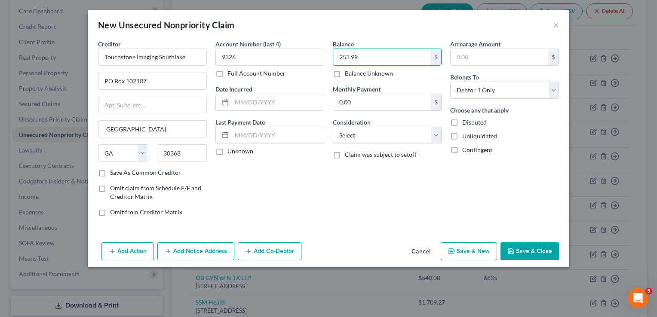
type input "253.99"
click at [537, 252] on button "Save & Close" at bounding box center [530, 252] width 58 height 18
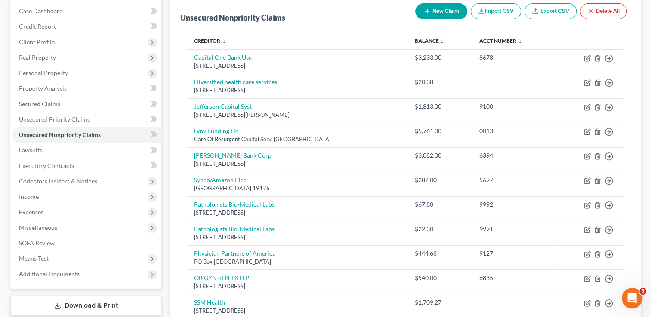
click at [428, 11] on icon "button" at bounding box center [427, 11] width 7 height 7
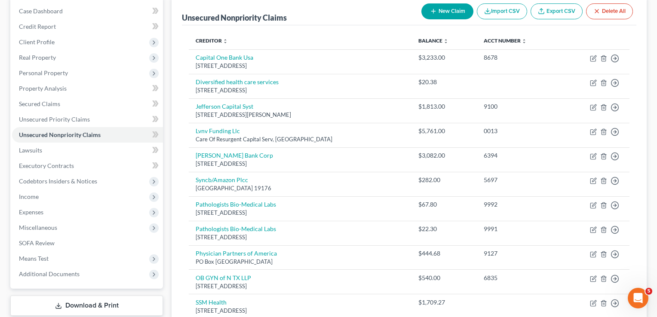
select select "0"
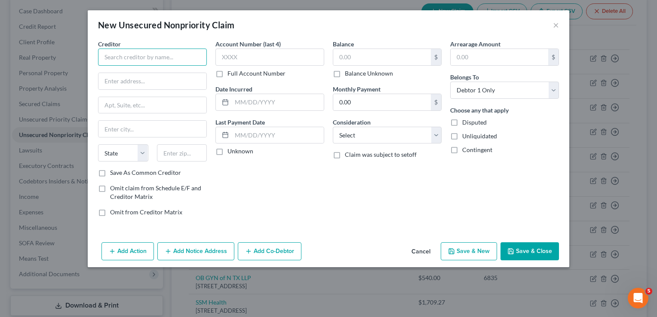
paste input "Baylor Scott & White Health"
type input "Baylor Scott & White Health"
paste input "PO Box 843038"
type input "PO Box 843038"
paste input "75284-3038"
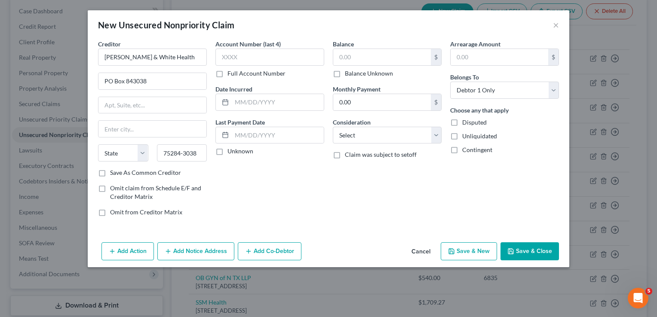
click at [290, 198] on div "Account Number (last 4) Full Account Number Date Incurred Last Payment Date Unk…" at bounding box center [269, 132] width 117 height 184
click at [202, 153] on input "75284-3038" at bounding box center [182, 153] width 50 height 17
type input "75284"
click at [253, 191] on div "Account Number (last 4) Full Account Number Date Incurred Last Payment Date Unk…" at bounding box center [269, 132] width 117 height 184
type input "Dallas"
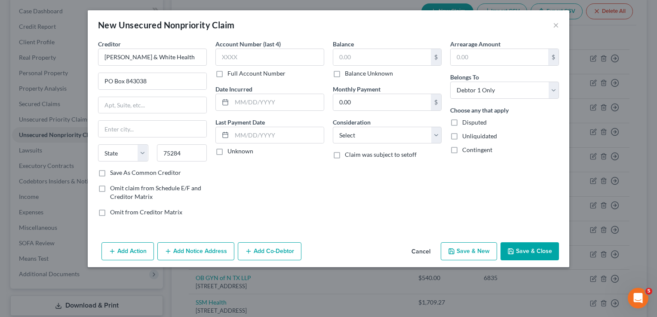
select select "45"
click at [285, 49] on input "text" at bounding box center [269, 57] width 109 height 17
type input "5843"
click at [361, 57] on input "text" at bounding box center [382, 57] width 98 height 16
type input "1,713.35"
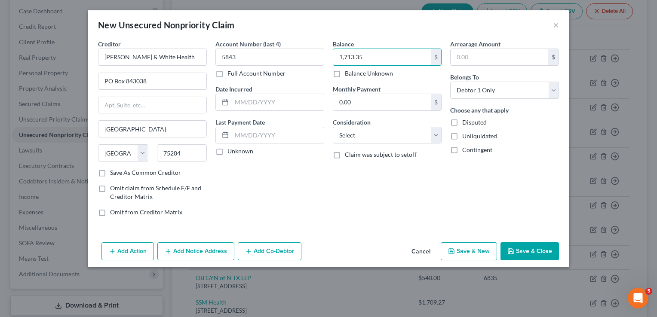
click at [517, 244] on button "Save & Close" at bounding box center [530, 252] width 58 height 18
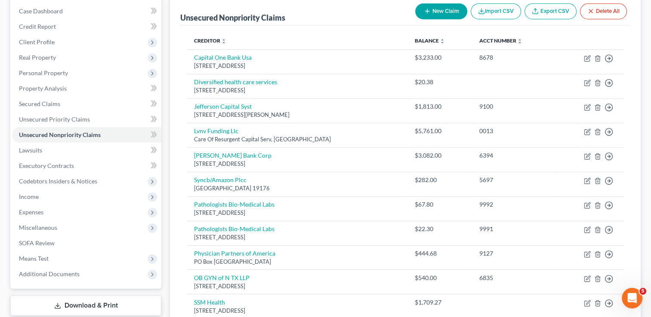
click at [433, 11] on button "New Claim" at bounding box center [441, 11] width 52 height 16
select select "0"
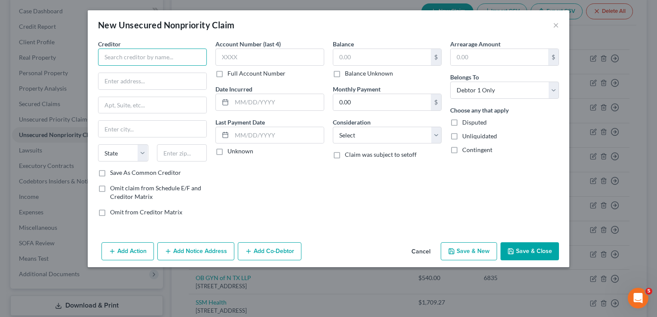
paste input "PRIME FINANCIAL SERVICES"
type input "PRIME FINANCIAL SERVICES"
paste input "4040 N CENTRAL EXPRESSWAY"
type input "4040 N CENTRAL EXPRESSWAY"
paste input "SUITE 200"
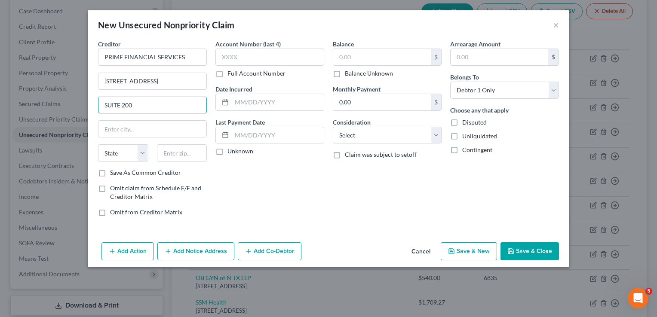
type input "SUITE 200"
click at [335, 180] on div "Balance $ Balance Unknown Balance Undetermined $ Balance Unknown Monthly Paymen…" at bounding box center [387, 132] width 117 height 184
click at [190, 152] on input "text" at bounding box center [182, 153] width 50 height 17
type input "75204"
type input "Dallas"
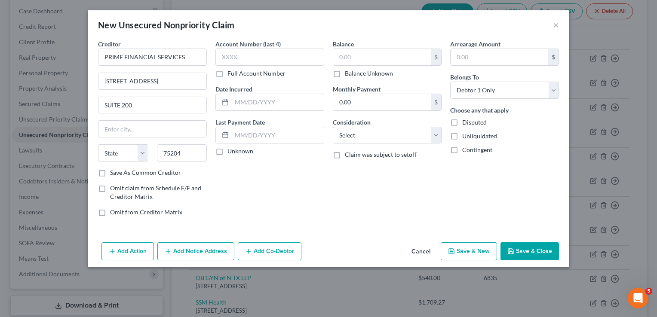
select select "45"
click at [274, 53] on input "text" at bounding box center [269, 57] width 109 height 17
type input "7836"
click at [381, 55] on input "text" at bounding box center [382, 57] width 98 height 16
type input "36.00"
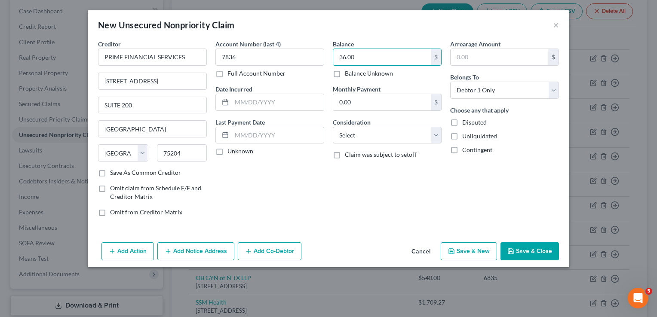
click at [529, 250] on button "Save & Close" at bounding box center [530, 252] width 58 height 18
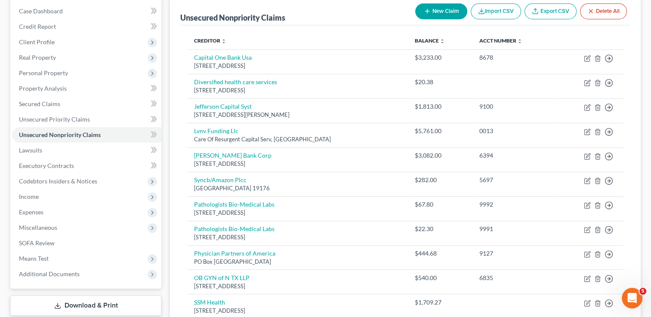
click at [435, 8] on button "New Claim" at bounding box center [441, 11] width 52 height 16
select select "0"
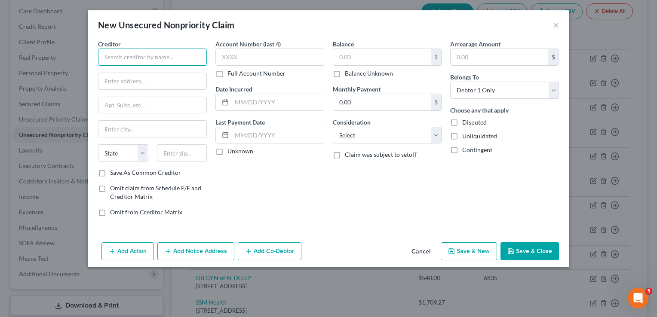
paste input "RADIOLOGY ASSOCIATES OF NORTH TEXAS"
type input "RADIOLOGY ASSOCIATES OF NORTH TEXAS"
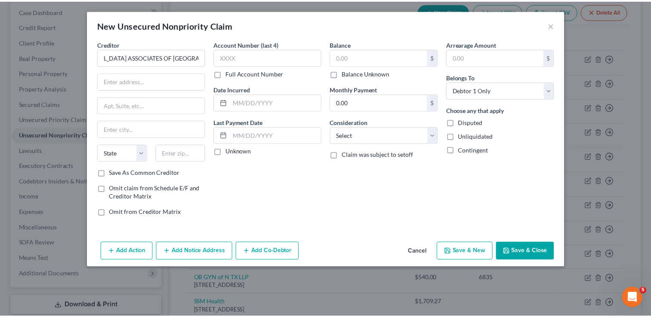
scroll to position [0, 0]
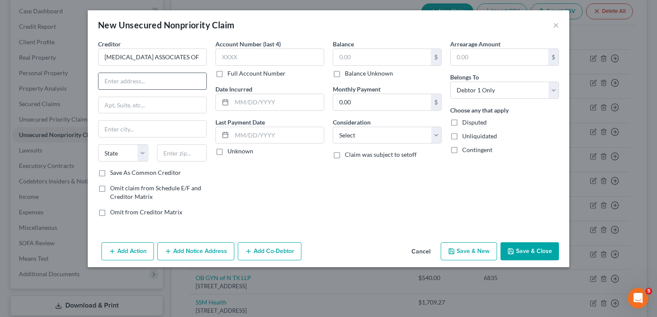
paste input "PO Box 17B3"
click at [157, 82] on input "PO Box 17B3" at bounding box center [152, 81] width 108 height 16
type input "PO Box 1723"
click at [179, 154] on input "text" at bounding box center [182, 153] width 50 height 17
type input "46206"
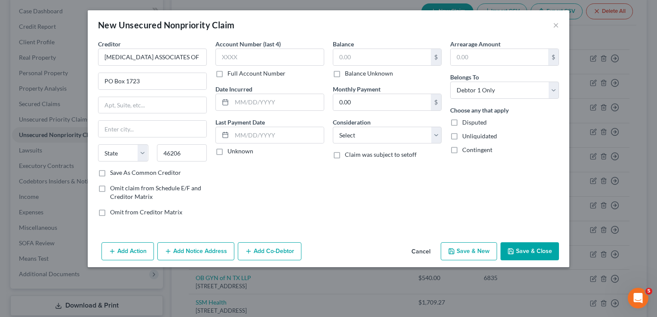
click at [290, 176] on div "Account Number (last 4) Full Account Number Date Incurred Last Payment Date Unk…" at bounding box center [269, 132] width 117 height 184
type input "Indianapolis"
select select "15"
click at [348, 54] on input "text" at bounding box center [382, 57] width 98 height 16
type input "23.47"
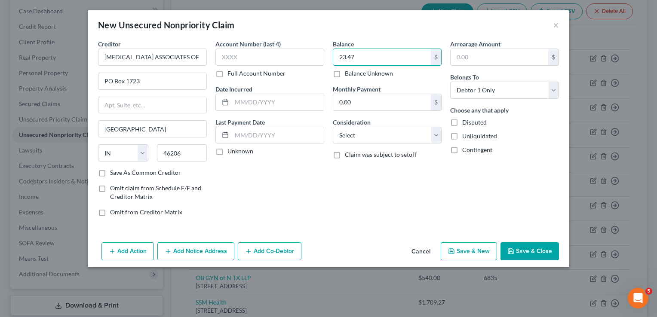
click at [538, 250] on button "Save & Close" at bounding box center [530, 252] width 58 height 18
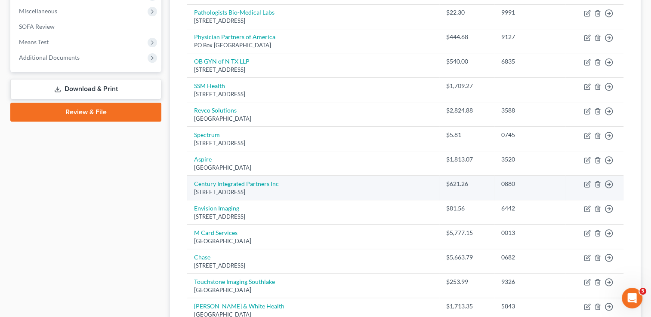
scroll to position [301, 0]
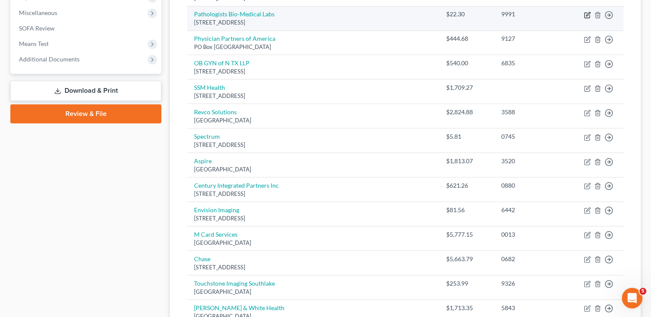
click at [588, 14] on icon "button" at bounding box center [588, 14] width 4 height 4
select select "0"
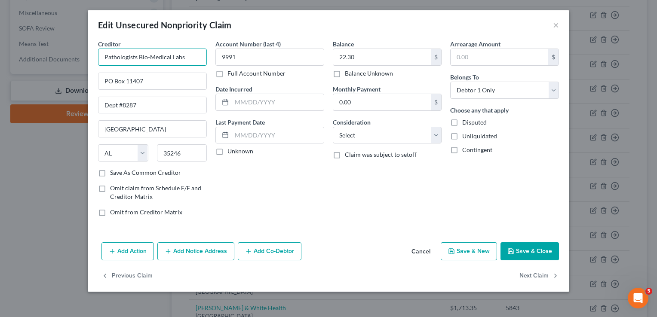
drag, startPoint x: 172, startPoint y: 59, endPoint x: 96, endPoint y: 59, distance: 75.7
click at [96, 59] on div "Creditor * Pathologists Bio-Medical Labs PO Box 11407 Dept #8287 Birmingham Sta…" at bounding box center [152, 132] width 117 height 184
click at [523, 249] on button "Save & Close" at bounding box center [530, 252] width 58 height 18
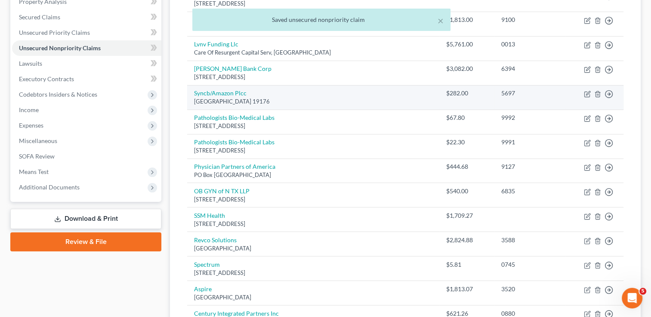
scroll to position [61, 0]
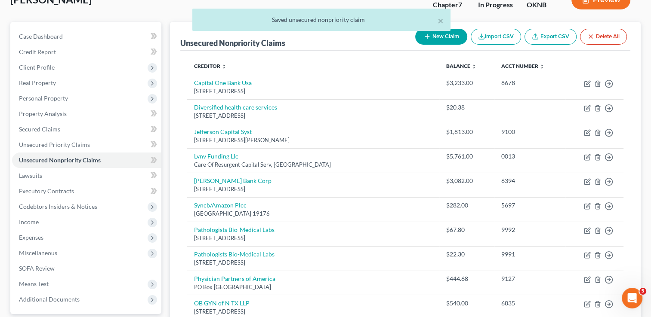
click at [433, 40] on button "New Claim" at bounding box center [441, 37] width 52 height 16
select select "0"
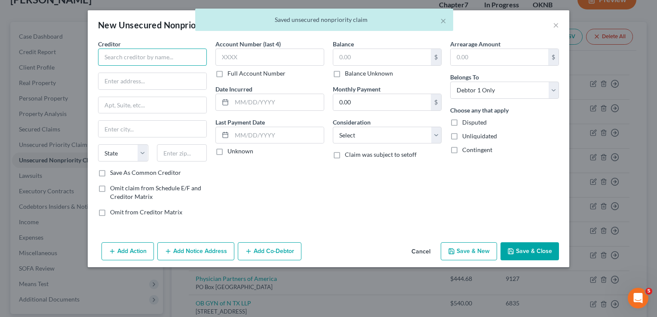
paste input "Pathologists Bio-Medical Labs"
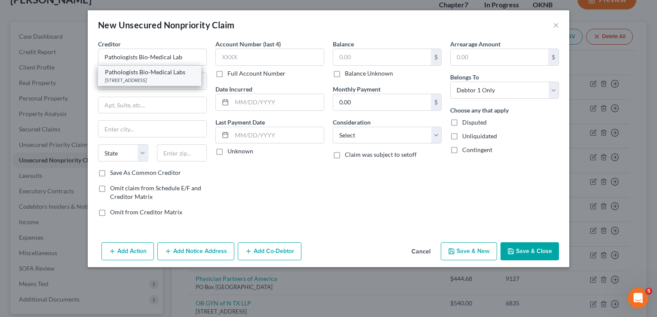
click at [148, 78] on div "PO Box 11407 Dept #8287, Birmingham, AL 35246" at bounding box center [149, 80] width 89 height 7
type input "Pathologists Bio-Medical Labs"
type input "PO Box 11407"
type input "Dept #8287"
type input "Birmingham"
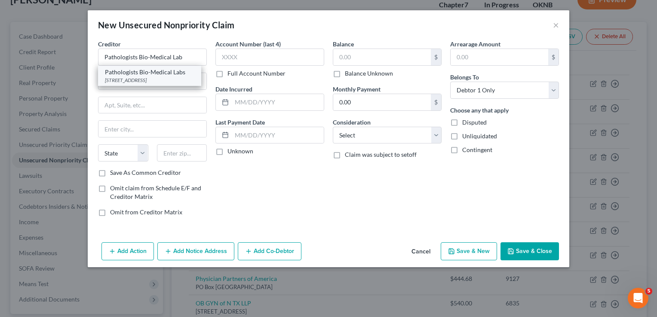
select select "0"
type input "35246"
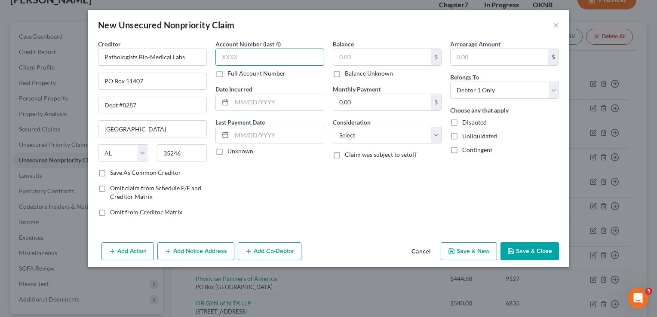
click at [276, 56] on input "text" at bounding box center [269, 57] width 109 height 17
type input "0162"
click at [369, 59] on input "text" at bounding box center [382, 57] width 98 height 16
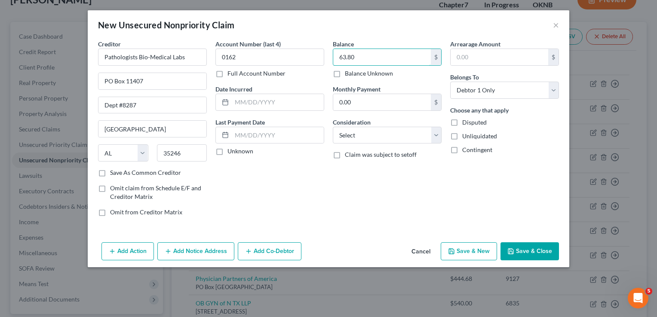
type input "63.80"
click at [535, 249] on button "Save & Close" at bounding box center [530, 252] width 58 height 18
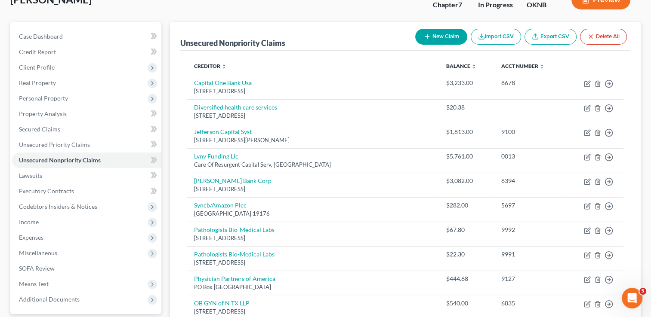
click at [434, 33] on button "New Claim" at bounding box center [441, 37] width 52 height 16
select select "0"
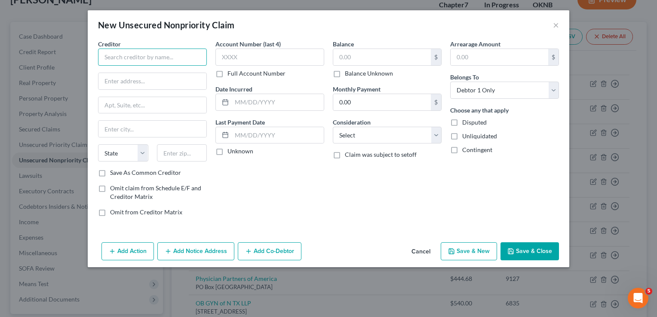
paste input "City of Roanoke Fire Dept."
type input "City of Roanoke Fire Dept."
paste input "P.O. Box 226954"
type input "P.O. Box 226954"
paste input "75222-6954"
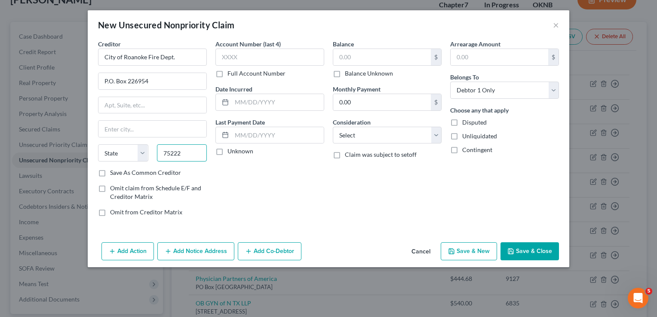
type input "75222"
click at [247, 212] on div "Account Number (last 4) Full Account Number Date Incurred Last Payment Date Unk…" at bounding box center [269, 132] width 117 height 184
type input "Dallas"
select select "45"
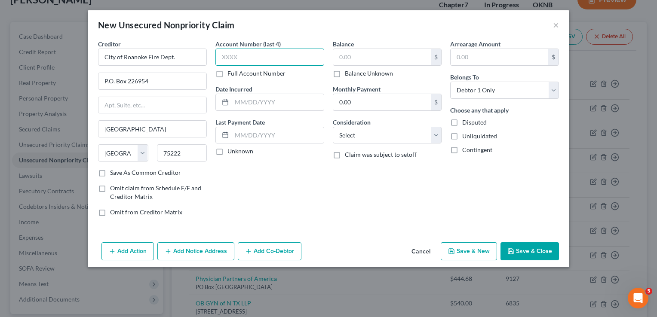
click at [271, 56] on input "text" at bounding box center [269, 57] width 109 height 17
type input "1331"
click at [401, 55] on input "text" at bounding box center [382, 57] width 98 height 16
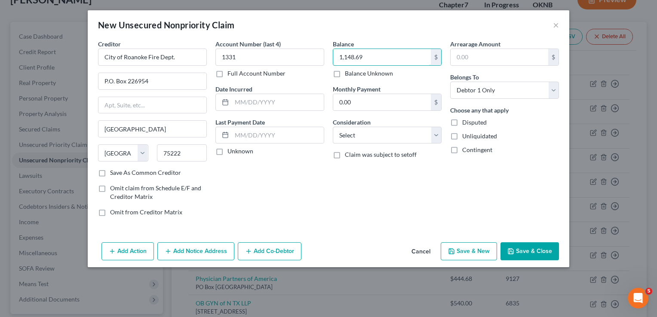
type input "1,148.69"
click at [537, 247] on button "Save & Close" at bounding box center [530, 252] width 58 height 18
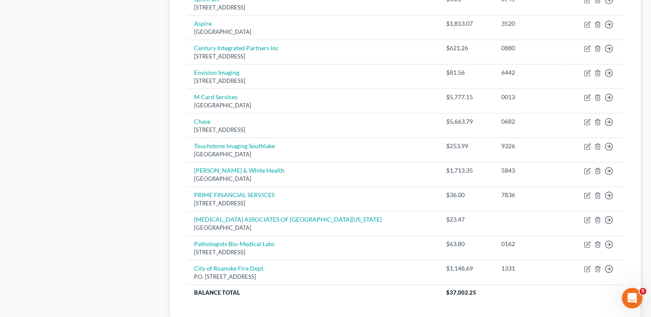
scroll to position [491, 0]
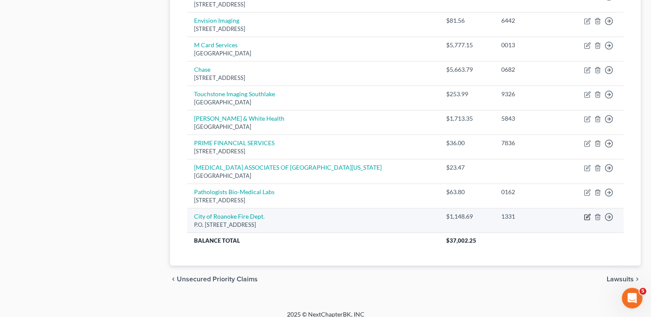
click at [586, 215] on icon "button" at bounding box center [588, 216] width 4 height 4
select select "45"
select select "0"
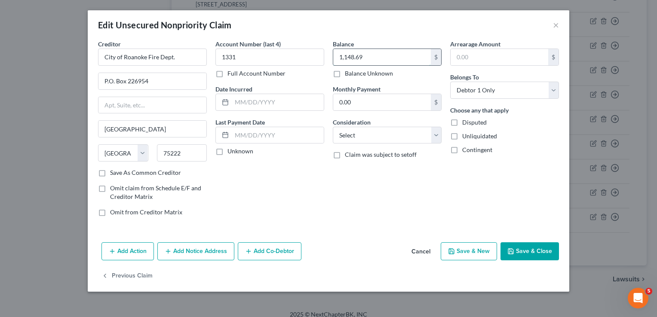
click at [367, 55] on input "1,148.69" at bounding box center [382, 57] width 98 height 16
type input "1,424.00"
click at [528, 247] on button "Save & Close" at bounding box center [530, 252] width 58 height 18
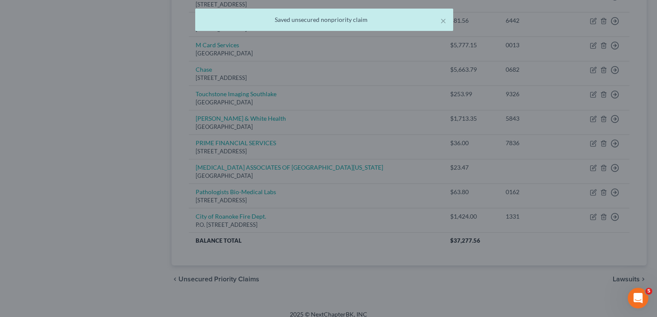
type input "0"
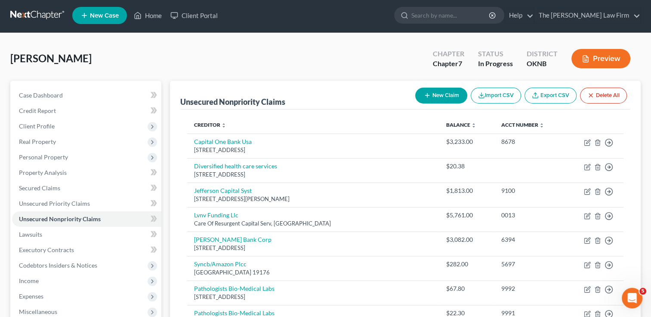
scroll to position [0, 0]
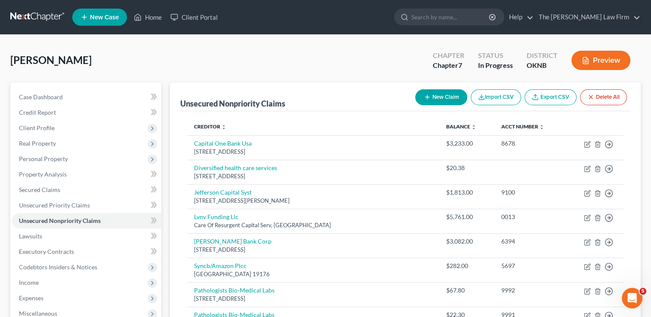
click at [446, 96] on button "New Claim" at bounding box center [441, 97] width 52 height 16
select select "0"
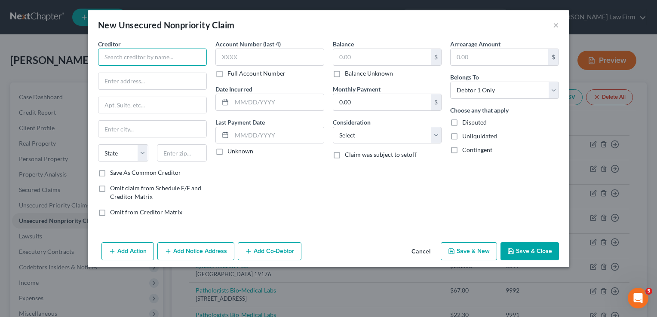
click at [150, 57] on input "text" at bounding box center [152, 57] width 109 height 17
type input "Orthopedic sports medicine"
type input "910 E. Southlake Blvd"
type input "#155"
type input "76092"
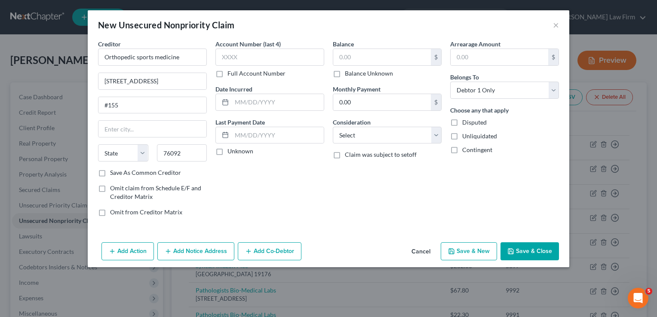
click at [293, 190] on div "Account Number (last 4) Full Account Number Date Incurred Last Payment Date Unk…" at bounding box center [269, 132] width 117 height 184
type input "Southlake"
select select "45"
click at [348, 57] on input "text" at bounding box center [382, 57] width 98 height 16
type input "900.00"
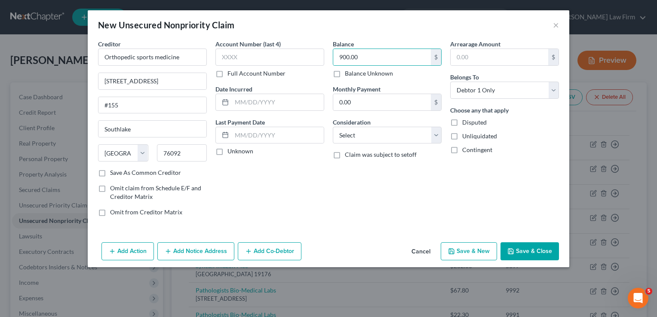
click at [534, 249] on button "Save & Close" at bounding box center [530, 252] width 58 height 18
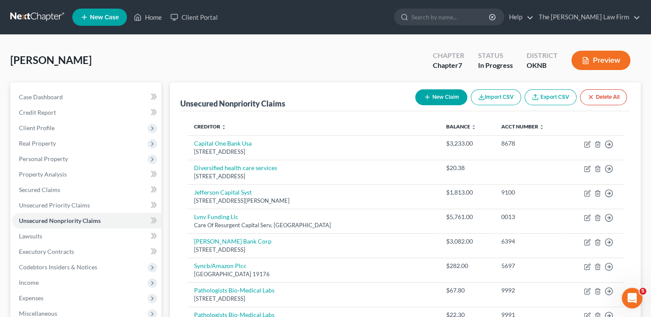
click at [439, 99] on button "New Claim" at bounding box center [441, 97] width 52 height 16
select select "0"
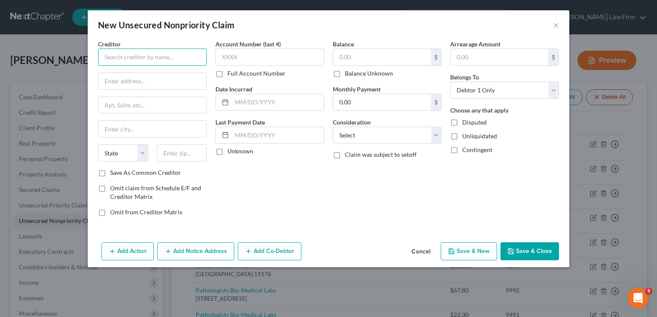
click at [174, 59] on input "text" at bounding box center [152, 57] width 109 height 17
type input "Transworld Systems"
type input "PO Box 15270"
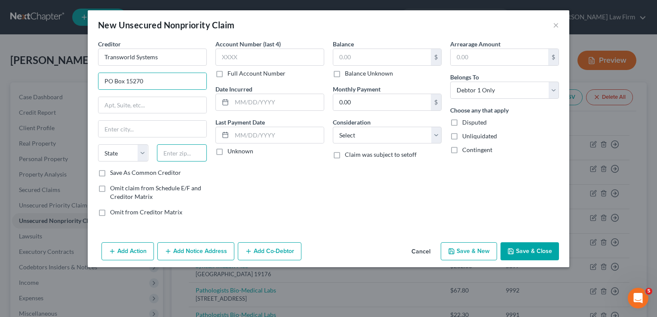
click at [194, 154] on input "text" at bounding box center [182, 153] width 50 height 17
type input "19850"
click at [273, 179] on div "Account Number (last 4) Full Account Number Date Incurred Last Payment Date Unk…" at bounding box center [269, 132] width 117 height 184
type input "Wilmington"
select select "7"
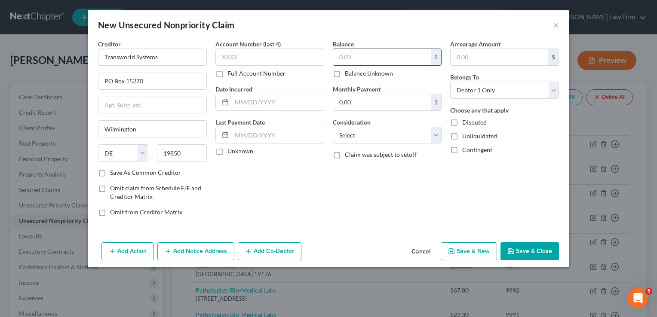
click at [362, 55] on input "text" at bounding box center [382, 57] width 98 height 16
type input "1,709.27"
click at [522, 252] on button "Save & Close" at bounding box center [530, 252] width 58 height 18
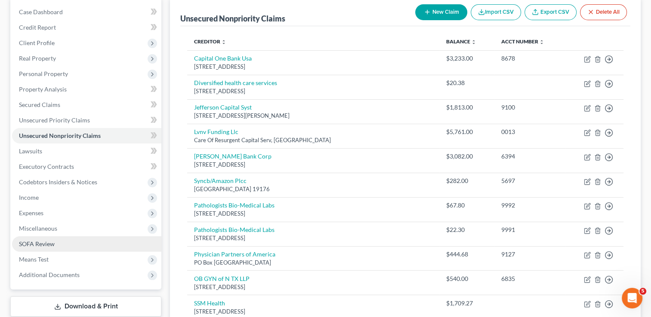
scroll to position [86, 0]
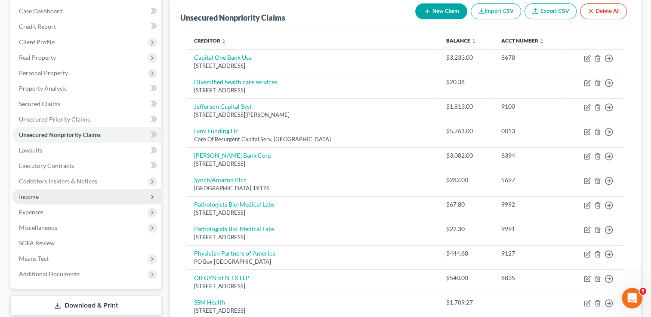
click at [40, 201] on span "Income" at bounding box center [86, 196] width 149 height 15
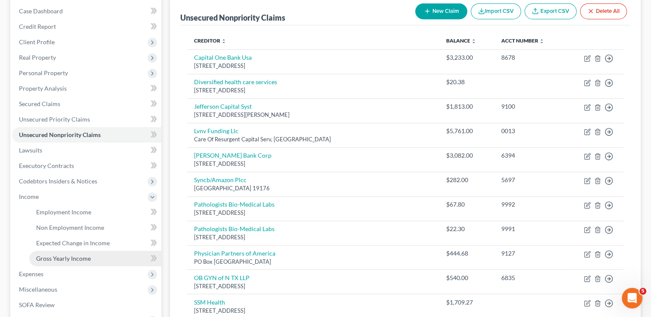
click at [68, 257] on span "Gross Yearly Income" at bounding box center [63, 258] width 55 height 7
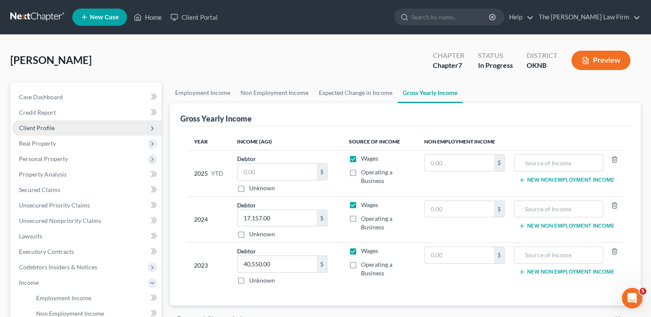
click at [42, 129] on span "Client Profile" at bounding box center [37, 127] width 36 height 7
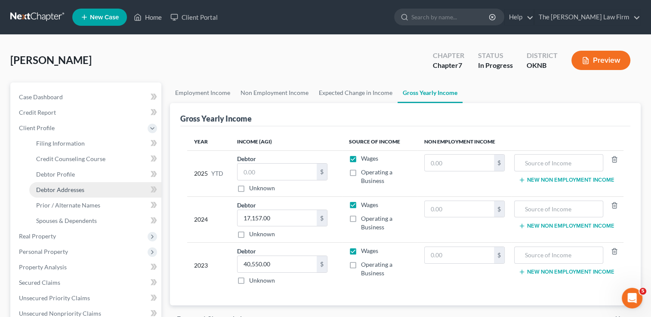
click at [83, 191] on span "Debtor Addresses" at bounding box center [60, 189] width 48 height 7
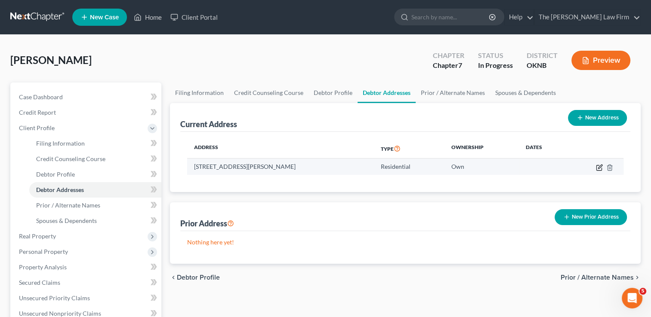
click at [597, 166] on icon "button" at bounding box center [599, 167] width 7 height 7
select select "37"
select select "0"
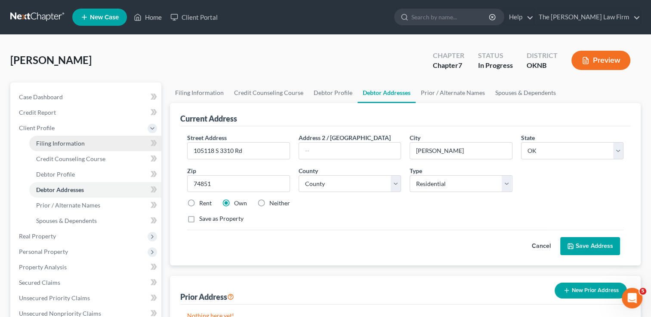
click at [65, 142] on span "Filing Information" at bounding box center [60, 143] width 49 height 7
select select "1"
select select "0"
select select "37"
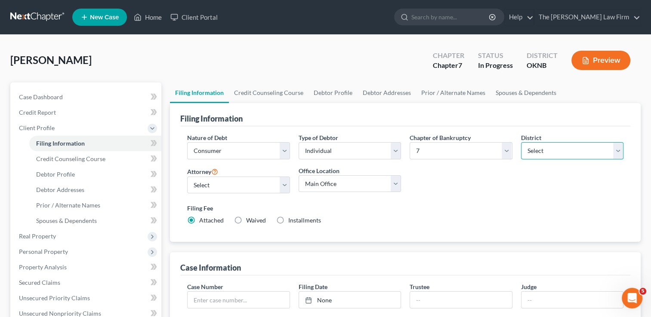
click at [553, 147] on select "Select Alabama - Middle Alabama - Northern Alabama - Southern Alaska Arizona Ar…" at bounding box center [572, 150] width 102 height 17
select select "65"
click at [521, 142] on select "Select Alabama - Middle Alabama - Northern Alabama - Southern Alaska Arizona Ar…" at bounding box center [572, 150] width 102 height 17
click at [537, 197] on div "Nature of Debt Select Business Consumer Other Nature of Business Select Clearin…" at bounding box center [405, 182] width 445 height 99
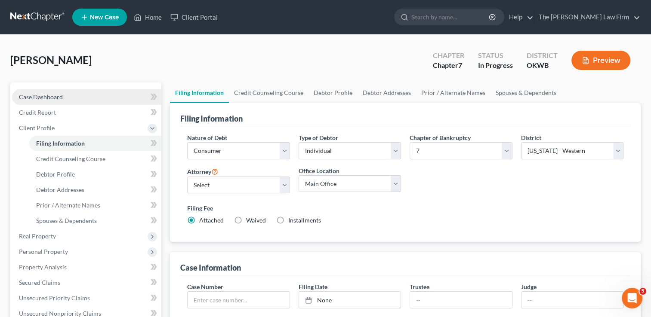
click at [65, 98] on link "Case Dashboard" at bounding box center [86, 96] width 149 height 15
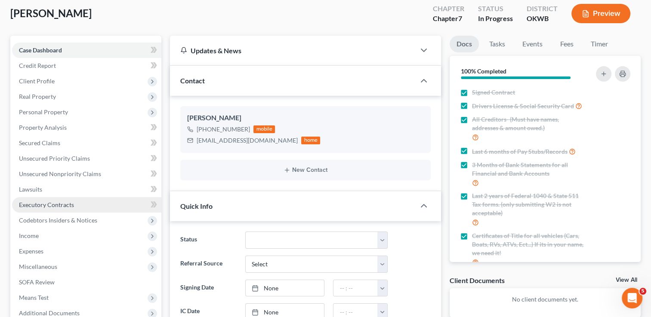
scroll to position [129, 0]
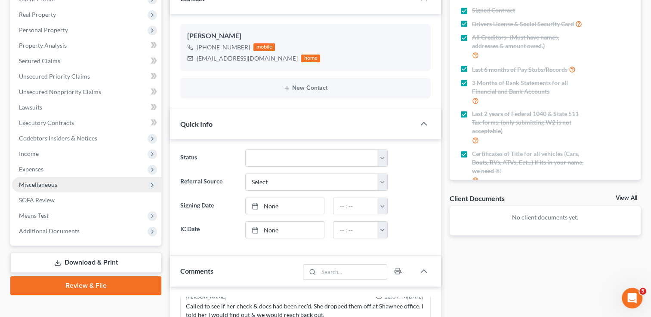
click at [52, 186] on span "Miscellaneous" at bounding box center [38, 184] width 38 height 7
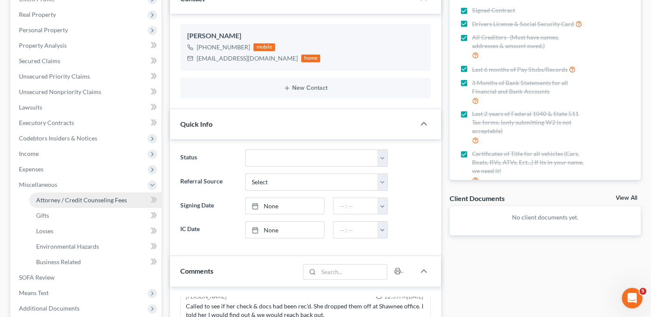
click at [95, 202] on span "Attorney / Credit Counseling Fees" at bounding box center [81, 200] width 91 height 7
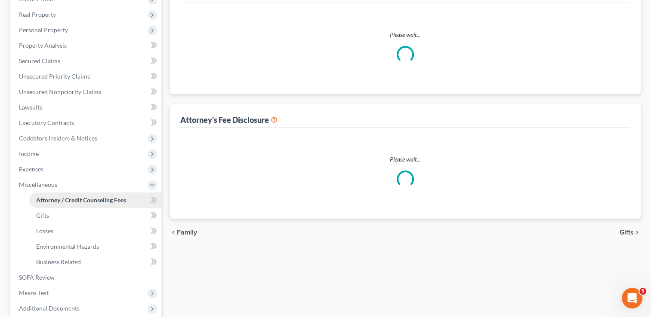
scroll to position [29, 0]
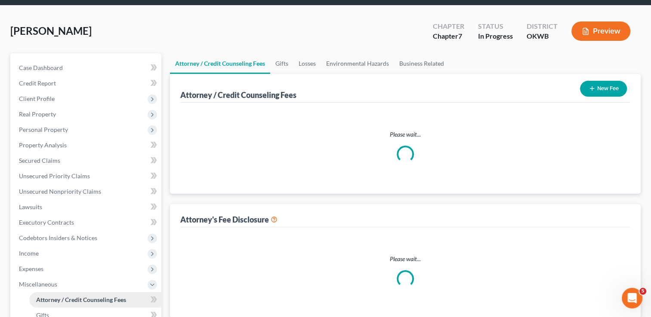
select select "0"
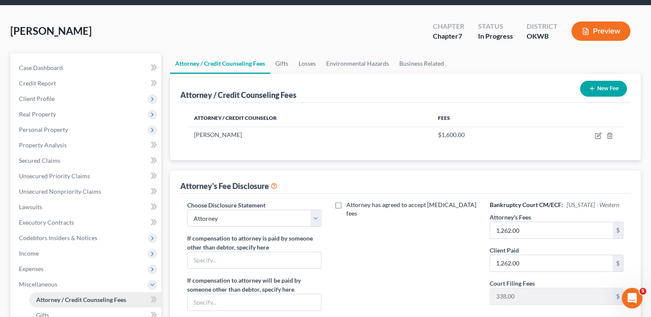
scroll to position [0, 0]
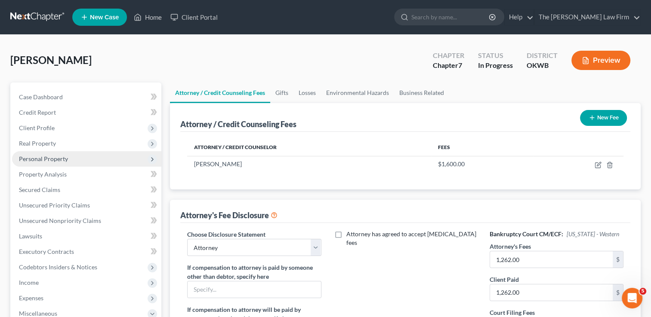
click at [52, 155] on span "Personal Property" at bounding box center [43, 158] width 49 height 7
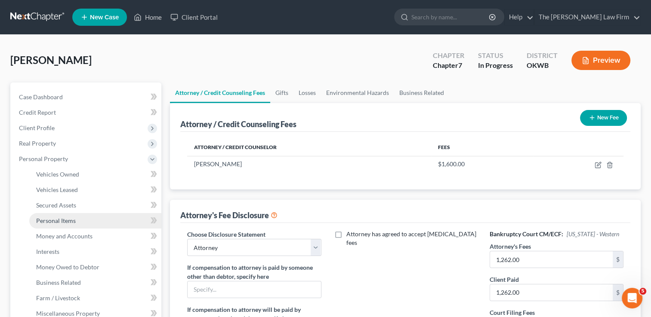
click at [61, 222] on span "Personal Items" at bounding box center [56, 220] width 40 height 7
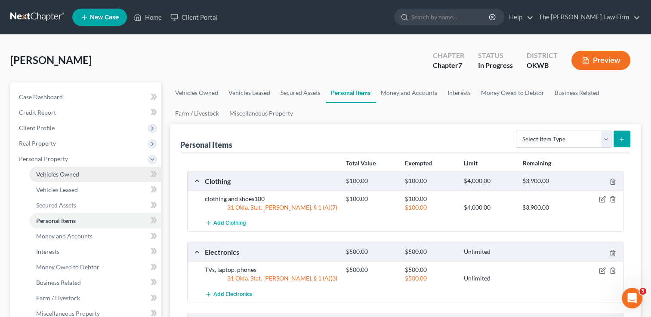
click at [63, 175] on span "Vehicles Owned" at bounding box center [57, 174] width 43 height 7
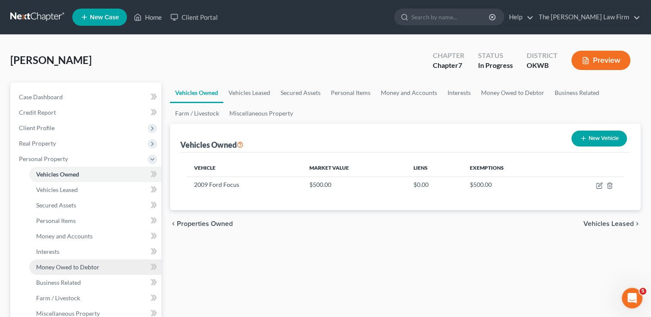
click at [58, 269] on span "Money Owed to Debtor" at bounding box center [67, 267] width 63 height 7
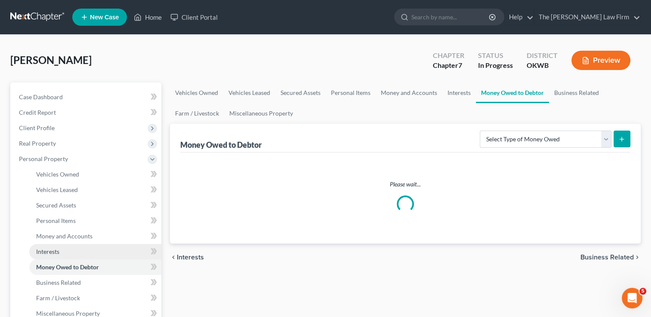
click at [72, 252] on link "Interests" at bounding box center [95, 251] width 132 height 15
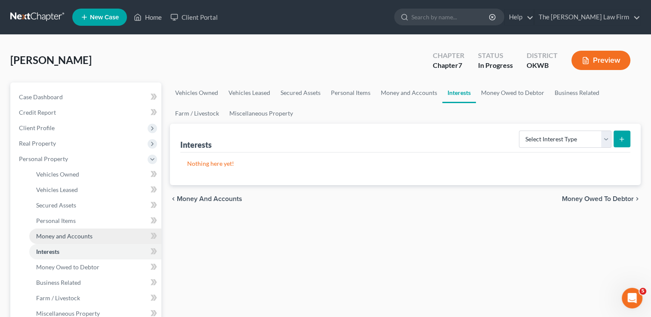
click at [81, 240] on link "Money and Accounts" at bounding box center [95, 236] width 132 height 15
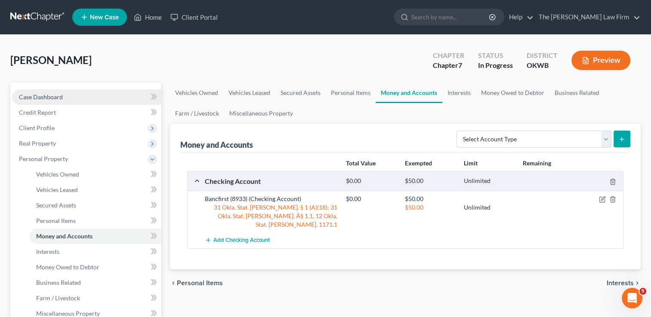
click at [79, 95] on link "Case Dashboard" at bounding box center [86, 96] width 149 height 15
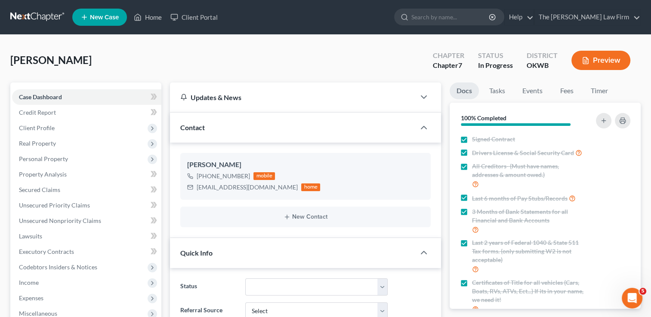
scroll to position [88, 0]
drag, startPoint x: 32, startPoint y: 14, endPoint x: 84, endPoint y: 40, distance: 57.9
click at [32, 14] on link at bounding box center [37, 16] width 55 height 15
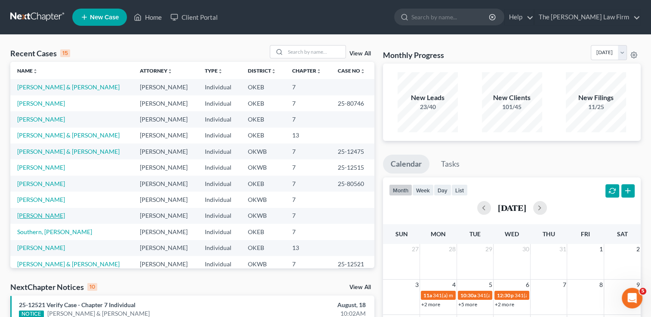
click at [28, 217] on link "[PERSON_NAME]" at bounding box center [41, 215] width 48 height 7
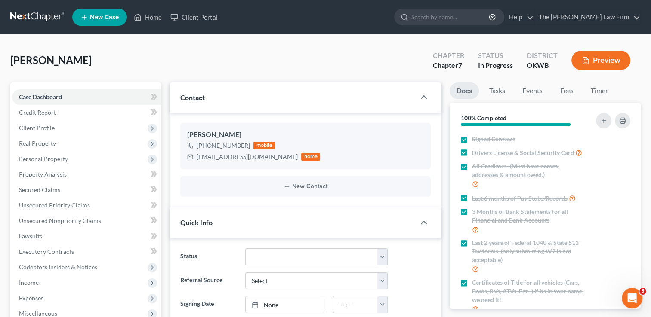
scroll to position [88, 0]
click at [53, 112] on span "Credit Report" at bounding box center [37, 112] width 37 height 7
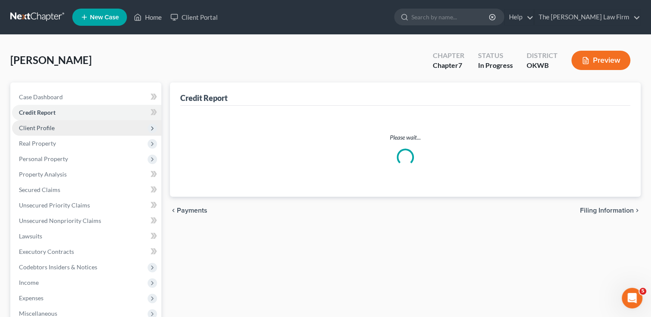
click at [46, 129] on span "Client Profile" at bounding box center [37, 127] width 36 height 7
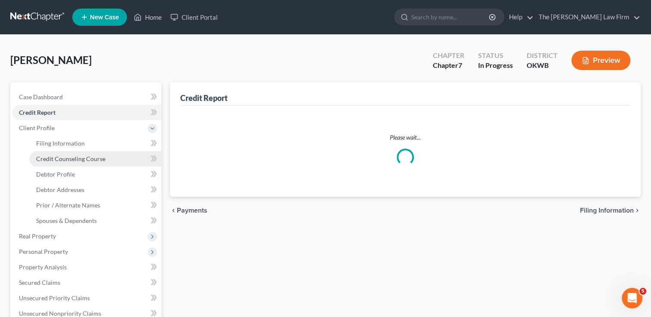
click at [76, 160] on span "Credit Counseling Course" at bounding box center [70, 158] width 69 height 7
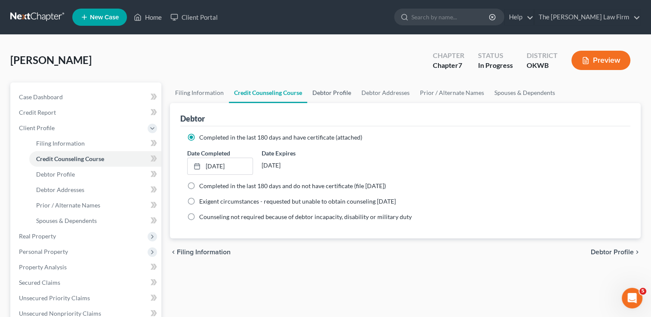
click at [332, 94] on link "Debtor Profile" at bounding box center [331, 93] width 49 height 21
select select "0"
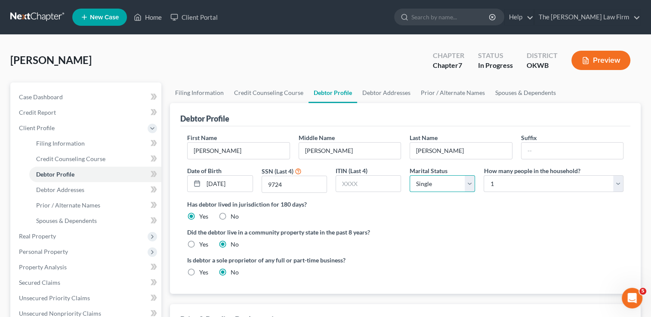
click at [468, 185] on select "Select Single Married Separated Divorced Widowed" at bounding box center [441, 183] width 65 height 17
select select "3"
click at [409, 175] on select "Select Single Married Separated Divorced Widowed" at bounding box center [441, 183] width 65 height 17
click at [424, 212] on div "Has debtor lived in jurisdiction for 180 days? Yes No Debtor must reside in jur…" at bounding box center [405, 210] width 436 height 21
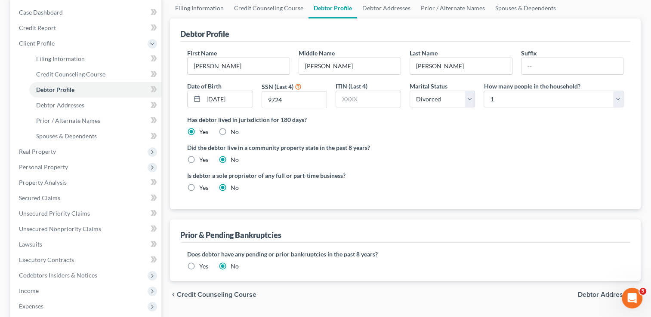
scroll to position [86, 0]
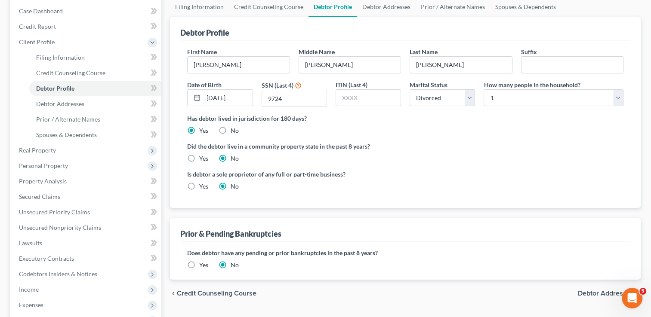
click at [199, 157] on label "Yes" at bounding box center [203, 158] width 9 height 9
click at [203, 157] on input "Yes" at bounding box center [206, 157] width 6 height 6
radio input "true"
radio input "false"
click at [68, 105] on span "Debtor Addresses" at bounding box center [60, 103] width 48 height 7
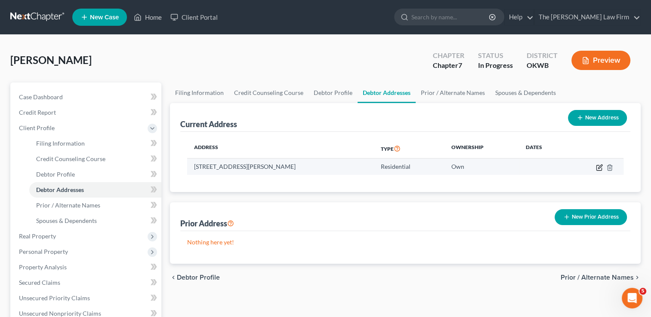
click at [598, 168] on icon "button" at bounding box center [600, 167] width 4 height 4
select select "37"
select select "0"
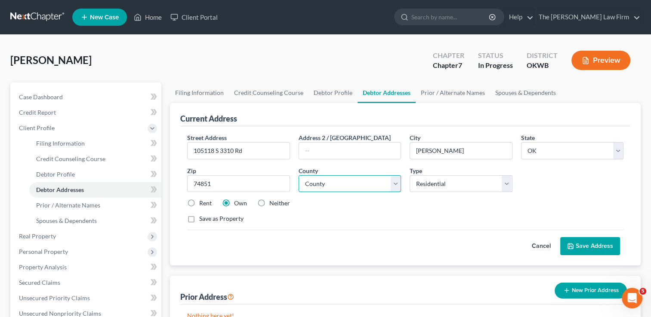
click at [369, 188] on select "County Adair County Alfalfa County Atoka County Beaver County Beckham County Bl…" at bounding box center [349, 183] width 102 height 17
select select "40"
click at [298, 175] on select "County Adair County Alfalfa County Atoka County Beaver County Beckham County Bl…" at bounding box center [349, 183] width 102 height 17
click at [199, 201] on label "Rent" at bounding box center [205, 203] width 12 height 9
click at [203, 201] on input "Rent" at bounding box center [206, 202] width 6 height 6
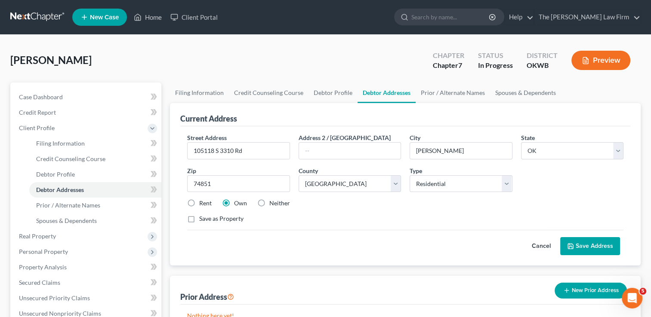
radio input "true"
click at [583, 245] on button "Save Address" at bounding box center [590, 246] width 60 height 18
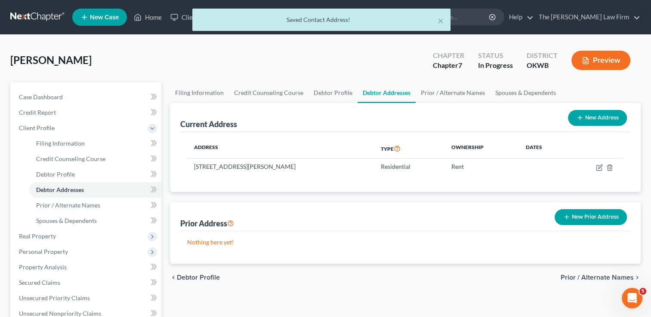
click at [590, 217] on button "New Prior Address" at bounding box center [590, 217] width 72 height 16
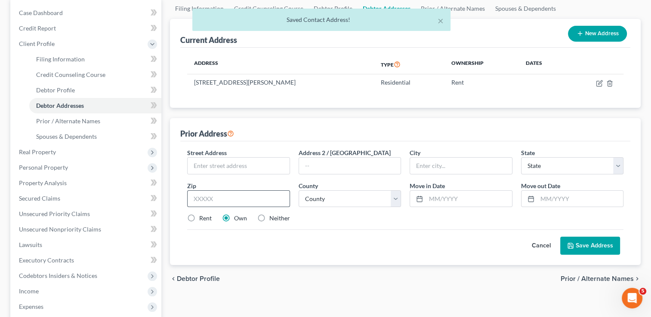
scroll to position [86, 0]
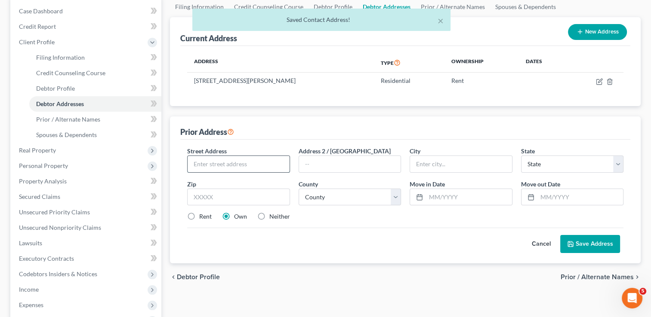
click at [247, 163] on input "text" at bounding box center [239, 164] width 102 height 16
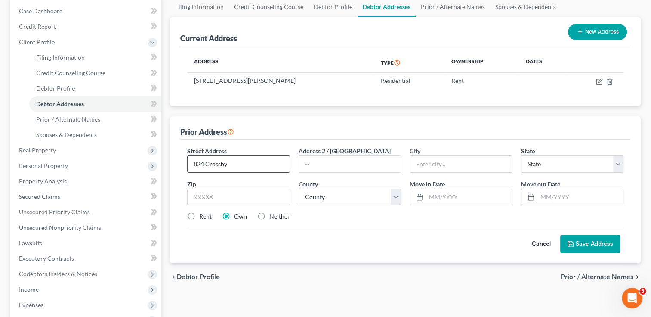
click at [220, 163] on input "824 Crossby" at bounding box center [239, 164] width 102 height 16
click at [246, 165] on input "824 Crosby" at bounding box center [239, 164] width 102 height 16
type input "824 Crosby St"
click at [220, 192] on input "text" at bounding box center [238, 197] width 102 height 17
type input "76262"
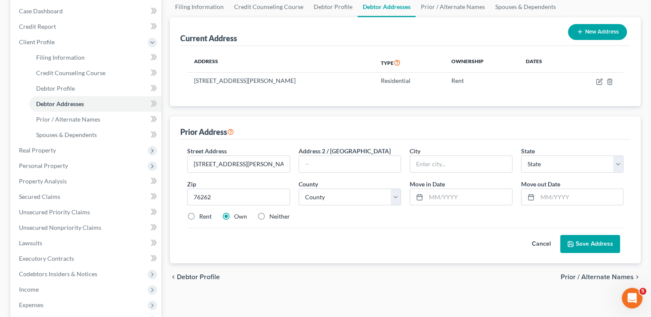
click at [359, 234] on div "Cancel Save Address" at bounding box center [405, 240] width 436 height 25
type input "Roanoke"
select select "45"
click at [394, 197] on select "County Anderson County Andrews County Angelina County Aransas County Archer Cou…" at bounding box center [349, 197] width 102 height 17
select select "61"
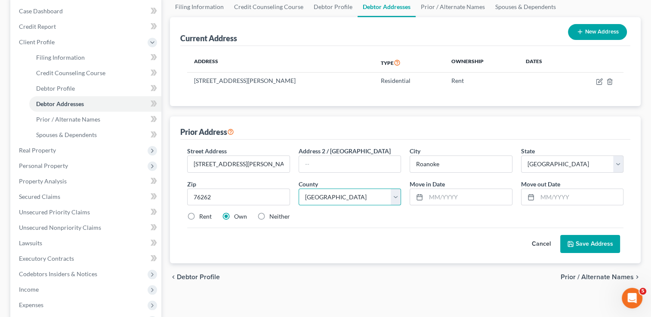
click at [298, 189] on select "County Anderson County Andrews County Angelina County Aransas County Archer Cou…" at bounding box center [349, 197] width 102 height 17
drag, startPoint x: 454, startPoint y: 195, endPoint x: 457, endPoint y: 200, distance: 5.3
click at [454, 195] on input "text" at bounding box center [469, 197] width 86 height 16
type input "07/2019"
click at [561, 197] on input "text" at bounding box center [580, 197] width 86 height 16
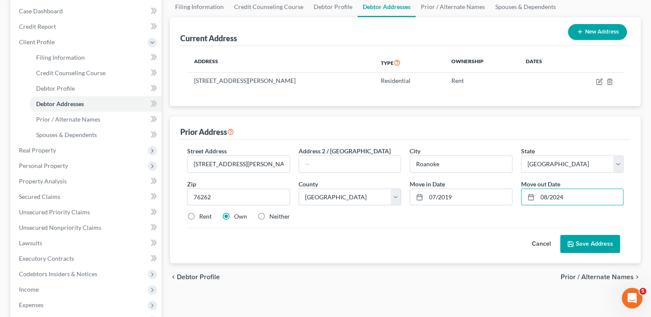
type input "08/2024"
click at [471, 214] on div "Rent Own Neither" at bounding box center [405, 216] width 445 height 9
click at [199, 217] on label "Rent" at bounding box center [205, 216] width 12 height 9
click at [203, 217] on input "Rent" at bounding box center [206, 215] width 6 height 6
radio input "true"
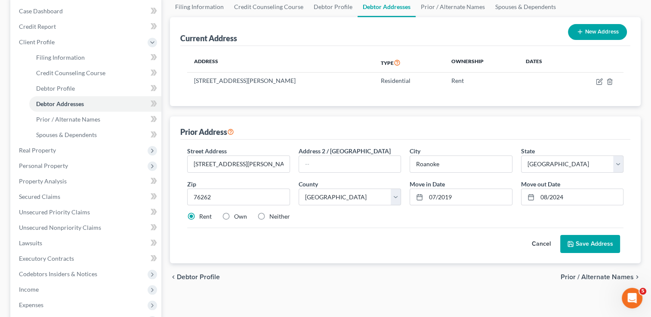
click at [590, 244] on button "Save Address" at bounding box center [590, 244] width 60 height 18
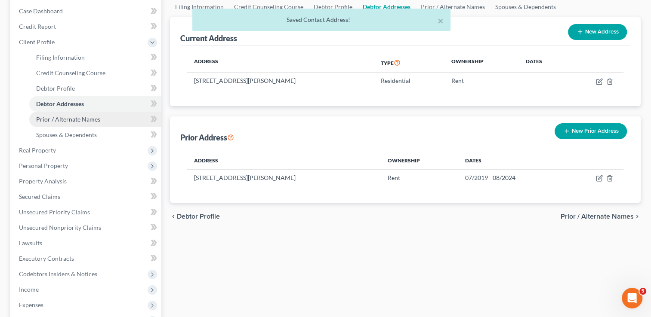
click at [82, 120] on span "Prior / Alternate Names" at bounding box center [68, 119] width 64 height 7
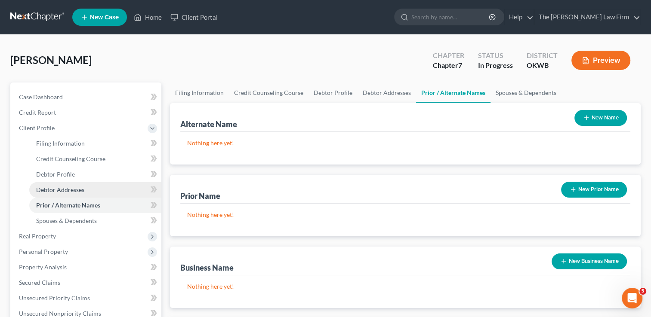
click at [71, 190] on span "Debtor Addresses" at bounding box center [60, 189] width 48 height 7
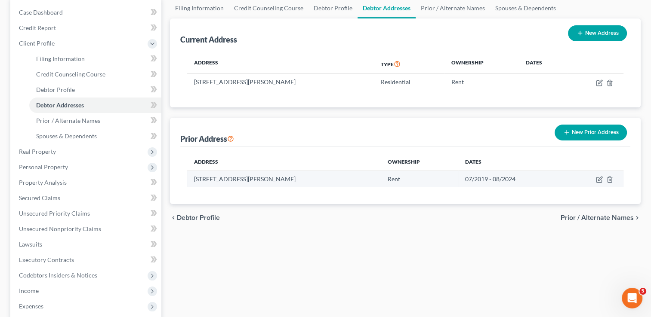
scroll to position [86, 0]
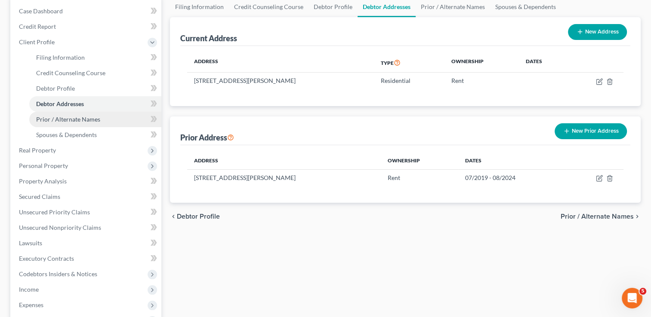
click at [68, 119] on span "Prior / Alternate Names" at bounding box center [68, 119] width 64 height 7
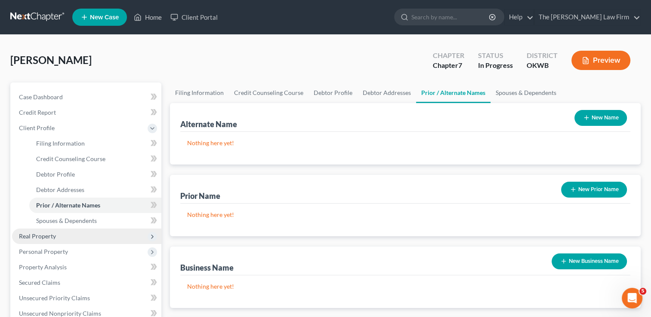
click at [44, 237] on span "Real Property" at bounding box center [37, 236] width 37 height 7
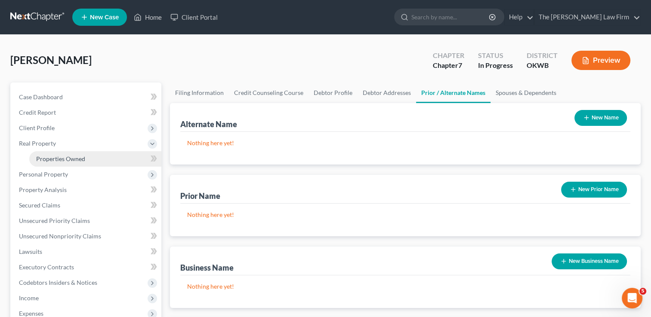
click at [70, 160] on span "Properties Owned" at bounding box center [60, 158] width 49 height 7
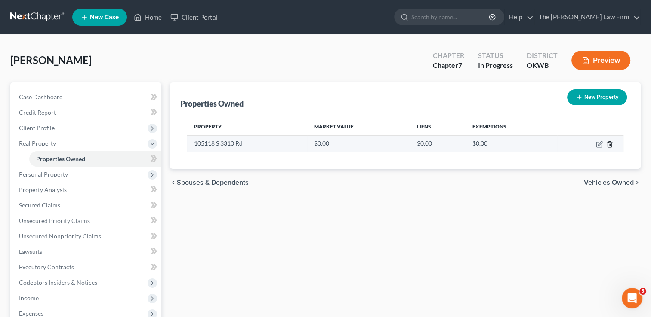
click at [610, 144] on line "button" at bounding box center [610, 145] width 0 height 2
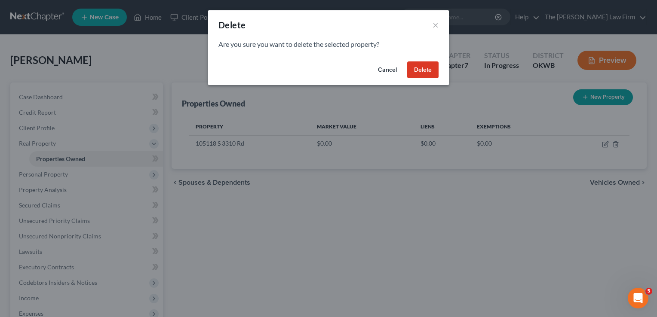
click at [425, 70] on button "Delete" at bounding box center [422, 70] width 31 height 17
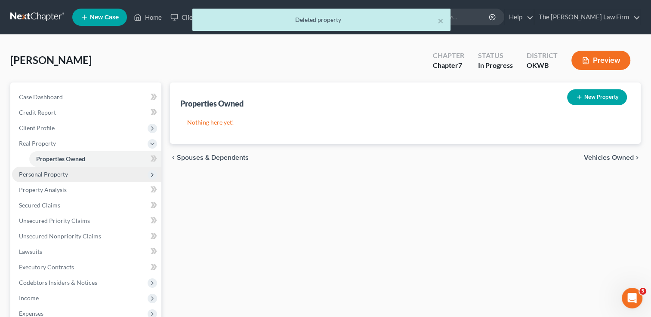
click at [80, 172] on span "Personal Property" at bounding box center [86, 174] width 149 height 15
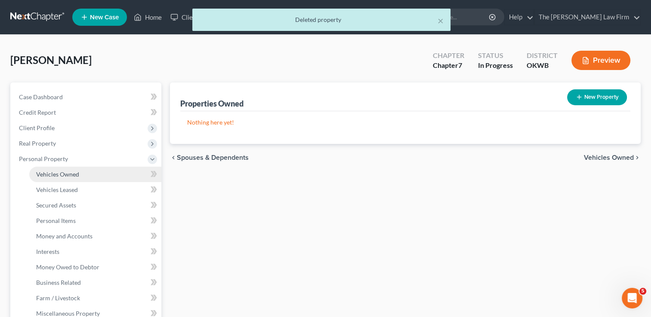
click at [74, 175] on span "Vehicles Owned" at bounding box center [57, 174] width 43 height 7
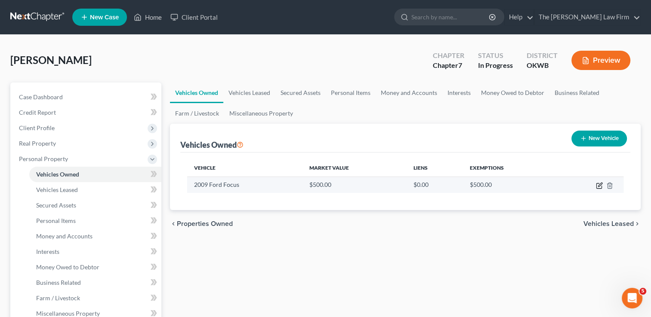
click at [596, 186] on icon "button" at bounding box center [598, 186] width 5 height 5
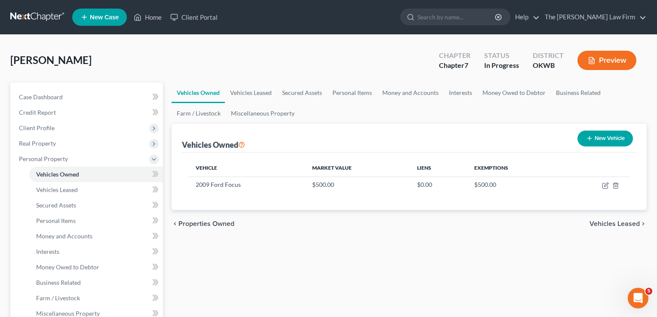
select select "0"
select select "17"
select select "0"
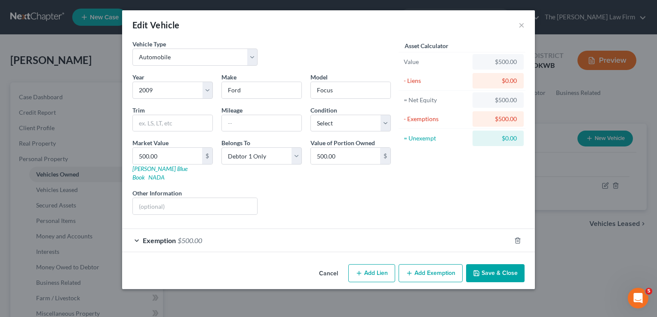
click at [265, 230] on div "Exemption $500.00" at bounding box center [316, 240] width 389 height 23
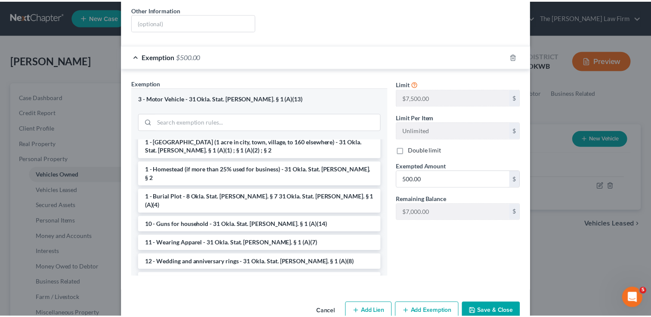
scroll to position [194, 0]
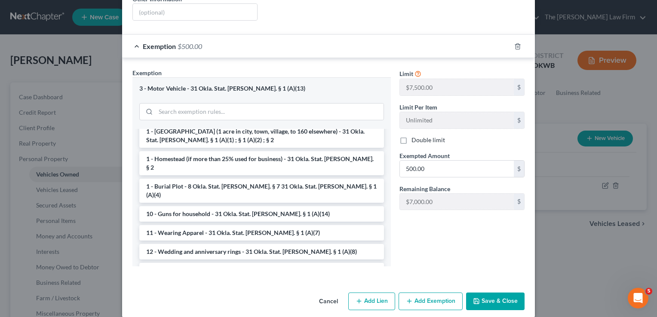
click at [492, 293] on button "Save & Close" at bounding box center [495, 302] width 58 height 18
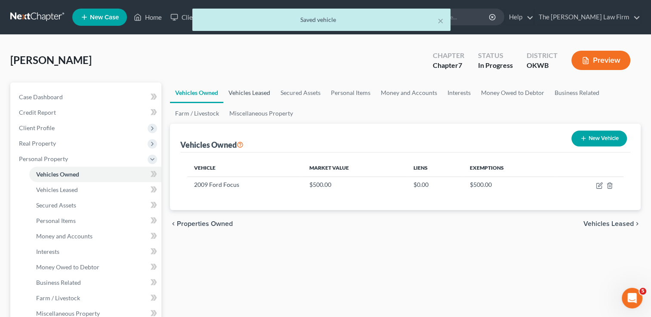
click at [251, 94] on link "Vehicles Leased" at bounding box center [249, 93] width 52 height 21
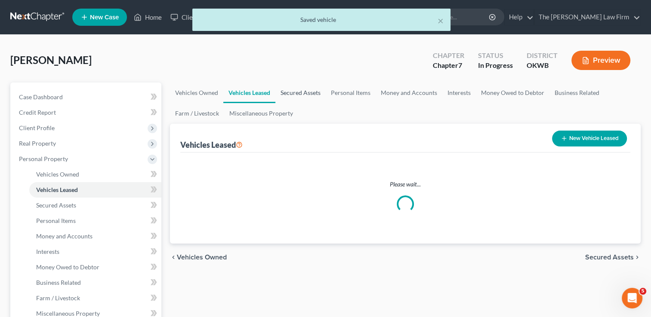
click at [304, 93] on link "Secured Assets" at bounding box center [300, 93] width 50 height 21
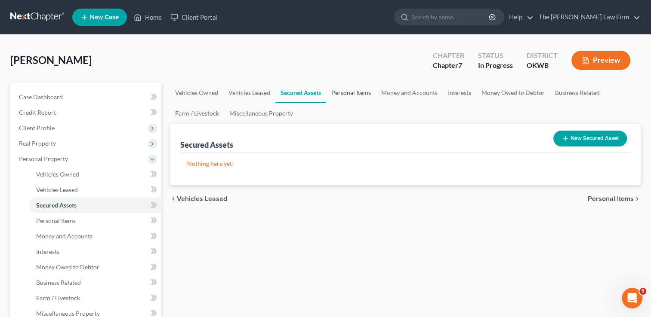
click at [350, 95] on link "Personal Items" at bounding box center [351, 93] width 50 height 21
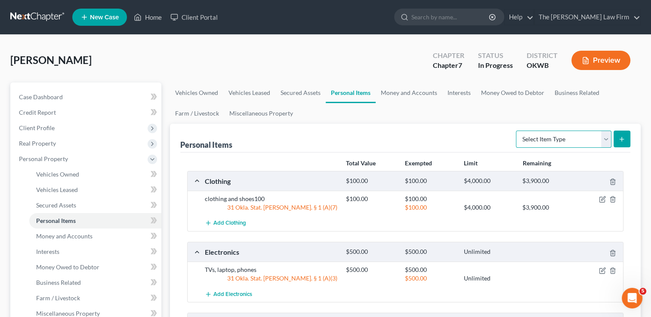
click at [577, 142] on select "Select Item Type Clothing Collectibles Of Value Electronics Firearms Household …" at bounding box center [563, 139] width 95 height 17
click at [424, 109] on ul "Vehicles Owned Vehicles Leased Secured Assets Personal Items Money and Accounts…" at bounding box center [405, 103] width 471 height 41
click at [570, 141] on select "Select Item Type Clothing Collectibles Of Value Electronics Firearms Household …" at bounding box center [563, 139] width 95 height 17
select select "firearms"
click at [517, 131] on select "Select Item Type Clothing Collectibles Of Value Electronics Firearms Household …" at bounding box center [563, 139] width 95 height 17
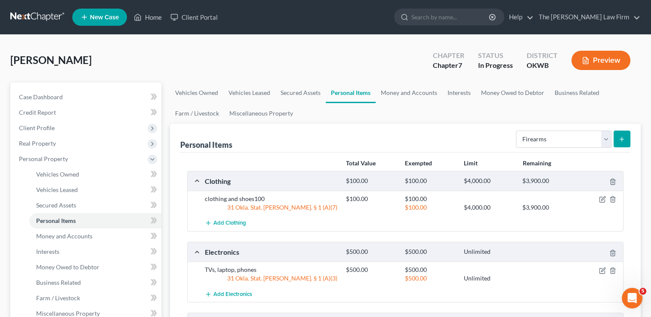
click at [618, 136] on icon "submit" at bounding box center [621, 139] width 7 height 7
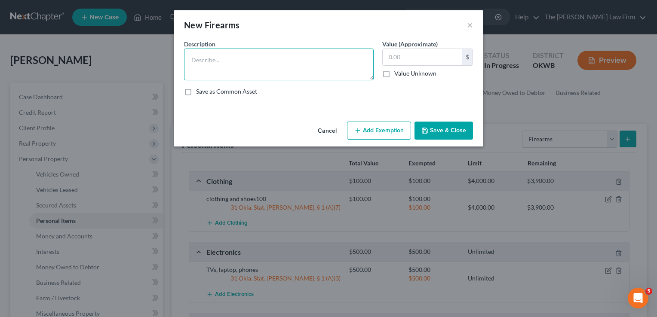
click at [251, 52] on textarea at bounding box center [279, 65] width 190 height 32
click at [380, 131] on button "Add Exemption" at bounding box center [379, 131] width 64 height 18
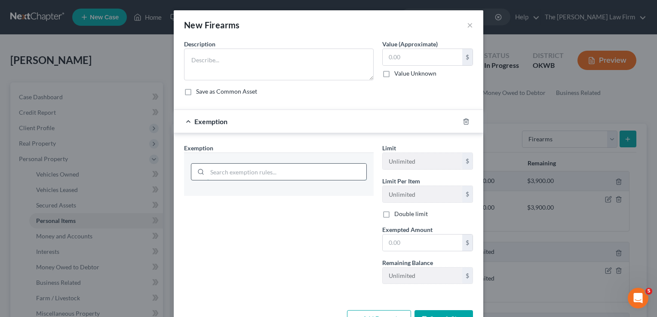
click at [253, 173] on div "Exemption Set must be selected for CA. Exemption * Limit Unlimited $ Limit Per …" at bounding box center [329, 215] width 310 height 165
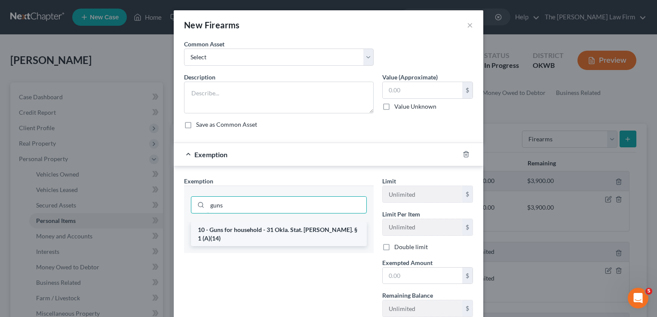
type input "guns"
click at [241, 231] on li "10 - Guns for household - 31 Okla. Stat. Ann. § 1 (A)(14)" at bounding box center [279, 234] width 176 height 24
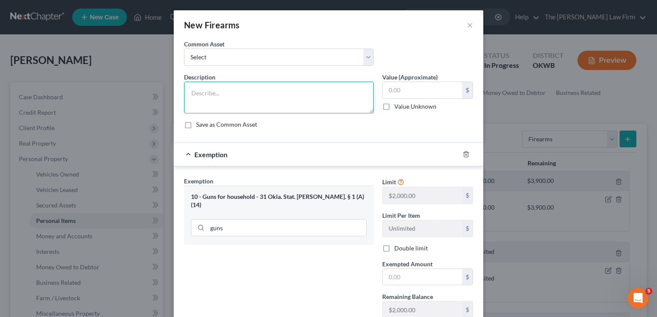
click at [231, 87] on textarea at bounding box center [279, 98] width 190 height 32
type textarea "Smith & Weston 380"
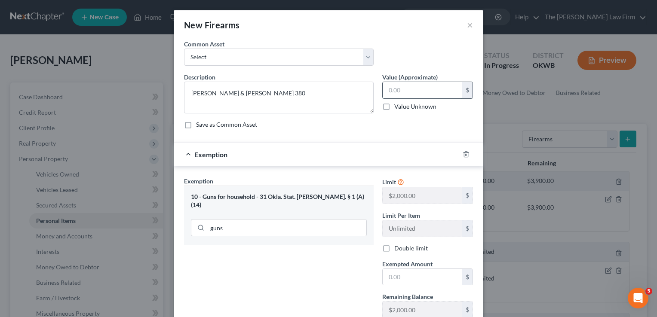
click at [407, 90] on input "text" at bounding box center [423, 90] width 80 height 16
type input "150.00"
click at [402, 281] on input "text" at bounding box center [423, 277] width 80 height 16
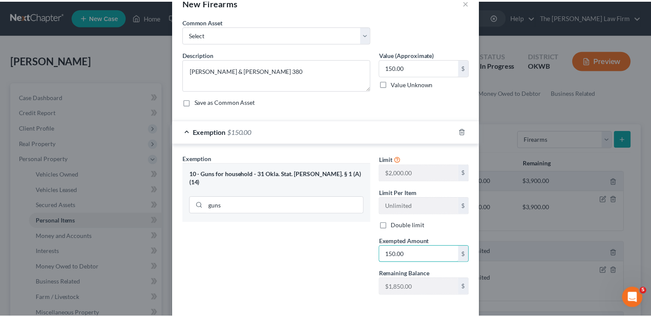
scroll to position [43, 0]
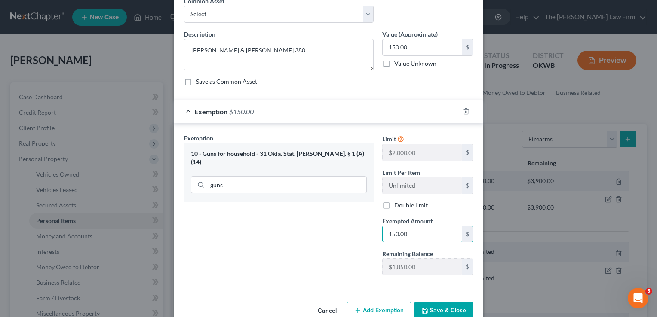
type input "150.00"
click at [436, 307] on button "Save & Close" at bounding box center [444, 311] width 58 height 18
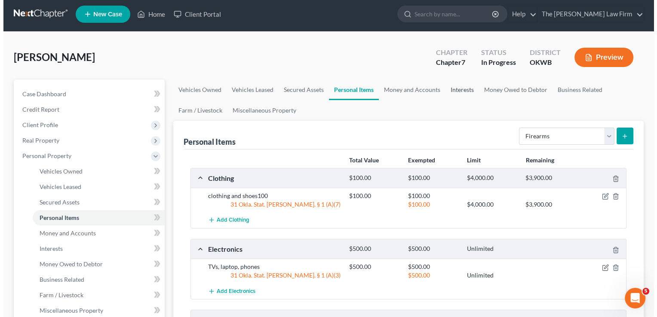
scroll to position [0, 0]
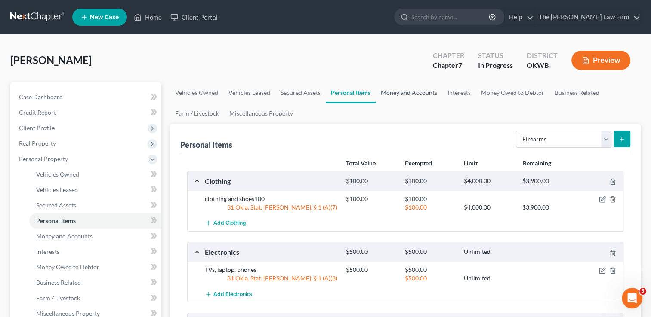
click at [403, 94] on link "Money and Accounts" at bounding box center [408, 93] width 67 height 21
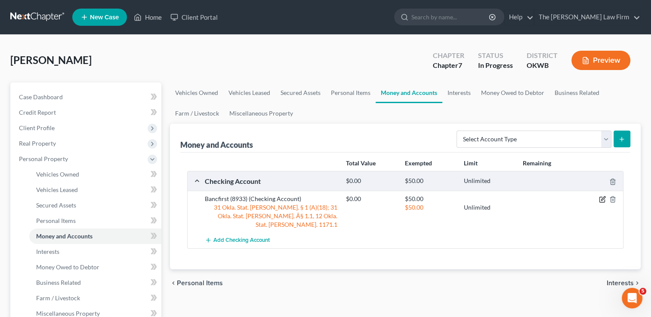
click at [602, 199] on icon "button" at bounding box center [603, 199] width 4 height 4
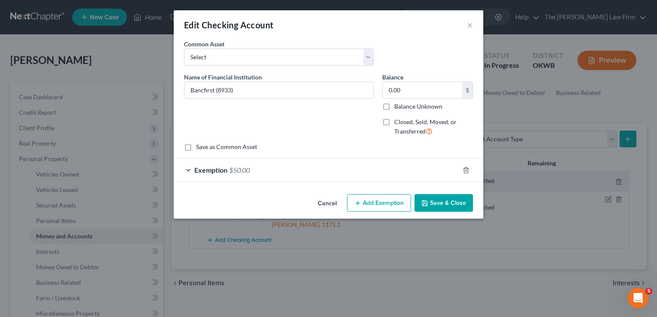
click at [268, 161] on div "Exemption $50.00" at bounding box center [317, 170] width 286 height 23
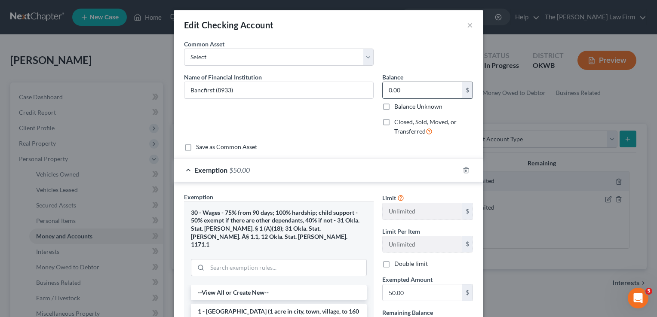
click at [405, 90] on input "0.00" at bounding box center [423, 90] width 80 height 16
type input "110.00"
click at [409, 290] on input "50.00" at bounding box center [423, 293] width 80 height 16
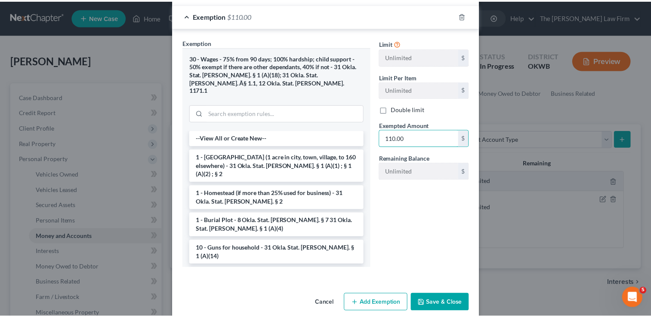
scroll to position [157, 0]
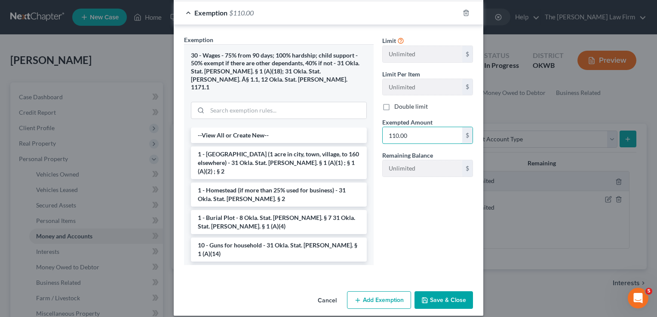
type input "110.00"
click at [434, 293] on button "Save & Close" at bounding box center [444, 301] width 58 height 18
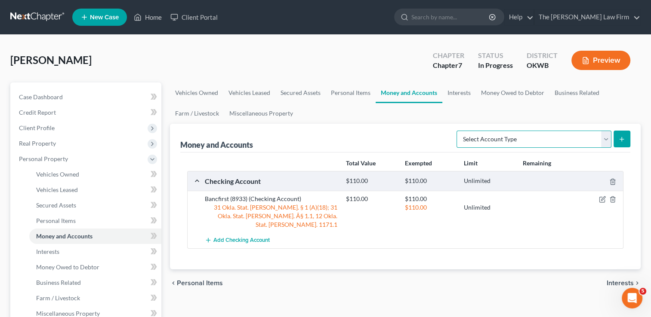
click at [575, 140] on select "Select Account Type Brokerage Cash on Hand Certificates of Deposit Checking Acc…" at bounding box center [533, 139] width 155 height 17
drag, startPoint x: 408, startPoint y: 282, endPoint x: 412, endPoint y: 271, distance: 11.3
click at [408, 282] on div "chevron_left Personal Items Interests chevron_right" at bounding box center [405, 284] width 471 height 28
click at [463, 93] on link "Interests" at bounding box center [459, 93] width 34 height 21
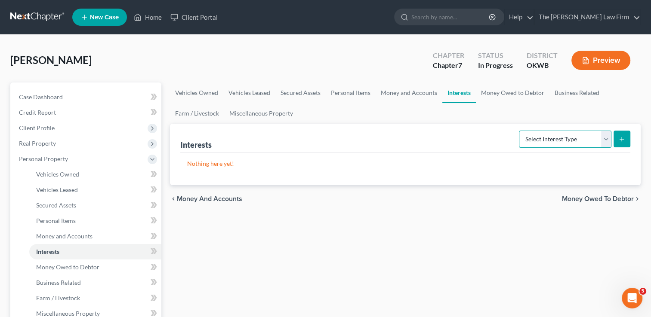
click at [557, 139] on select "Select Interest Type 401K Annuity Bond Education IRA Government Bond Government…" at bounding box center [565, 139] width 92 height 17
click at [508, 95] on link "Money Owed to Debtor" at bounding box center [513, 93] width 74 height 21
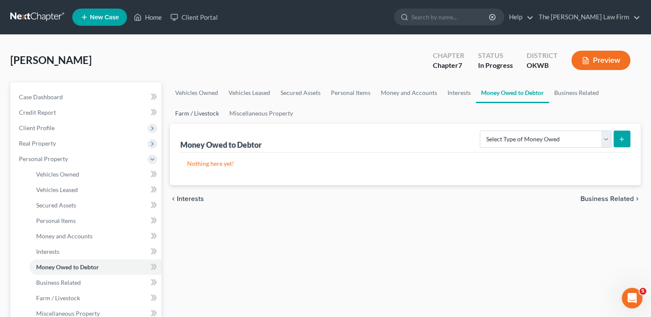
click at [194, 114] on link "Farm / Livestock" at bounding box center [197, 113] width 54 height 21
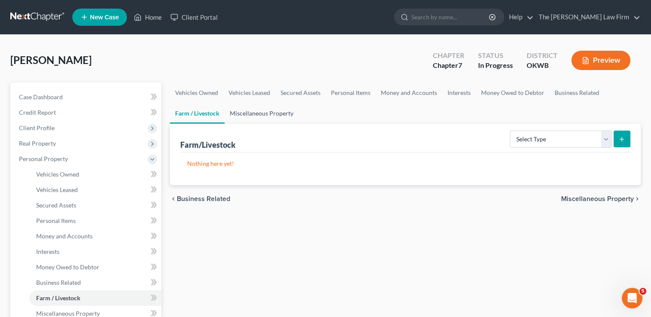
click at [263, 113] on link "Miscellaneous Property" at bounding box center [262, 113] width 74 height 21
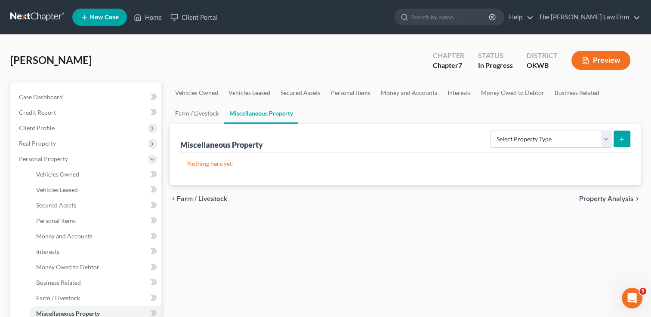
click at [384, 110] on ul "Vehicles Owned Vehicles Leased Secured Assets Personal Items Money and Accounts…" at bounding box center [405, 103] width 471 height 41
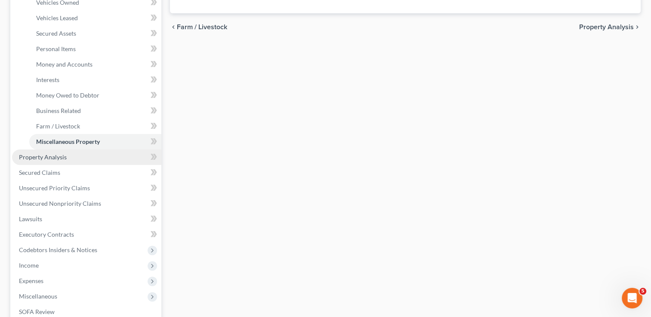
click at [52, 156] on span "Property Analysis" at bounding box center [43, 157] width 48 height 7
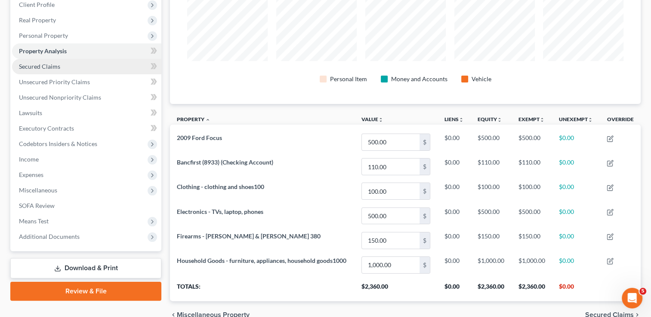
click at [57, 64] on span "Secured Claims" at bounding box center [39, 66] width 41 height 7
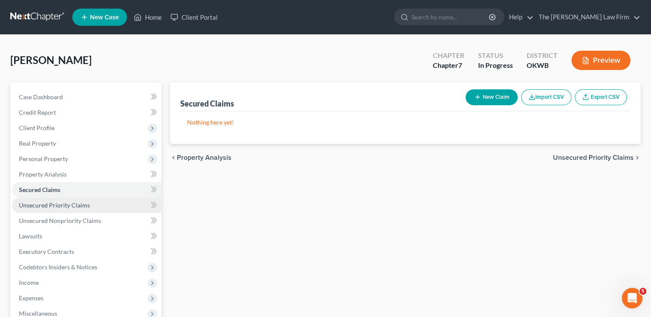
click at [76, 203] on span "Unsecured Priority Claims" at bounding box center [54, 205] width 71 height 7
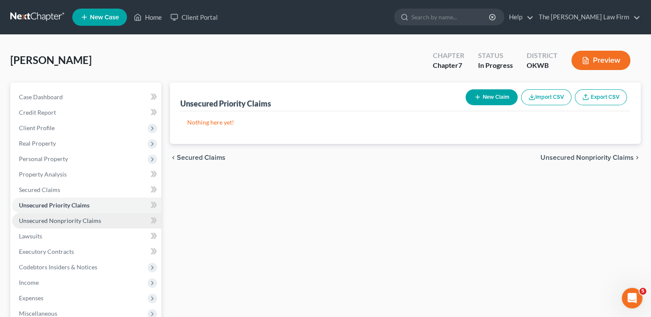
click at [50, 219] on span "Unsecured Nonpriority Claims" at bounding box center [60, 220] width 82 height 7
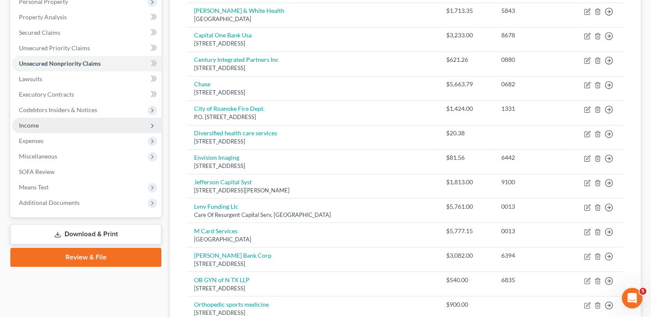
scroll to position [115, 0]
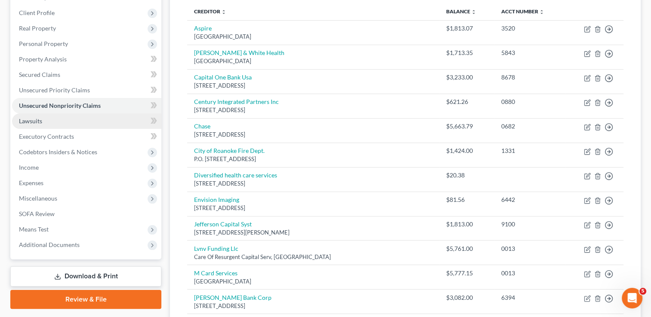
click at [47, 119] on link "Lawsuits" at bounding box center [86, 121] width 149 height 15
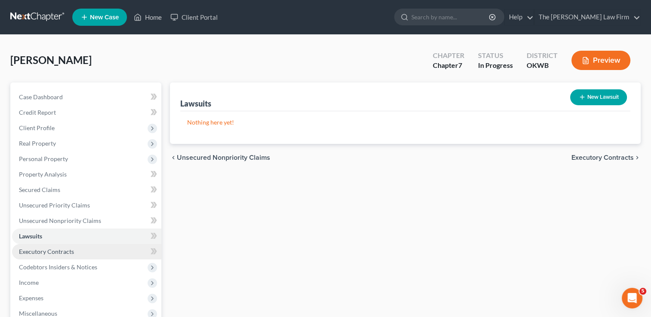
click at [58, 249] on span "Executory Contracts" at bounding box center [46, 251] width 55 height 7
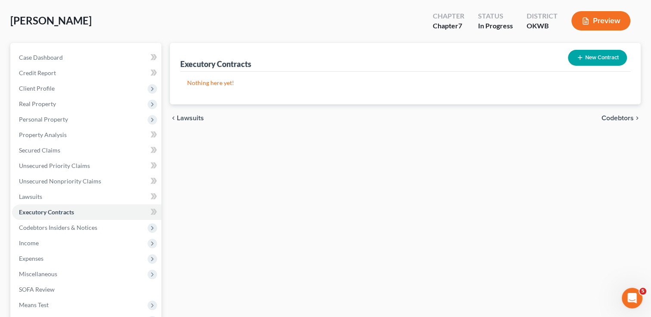
scroll to position [86, 0]
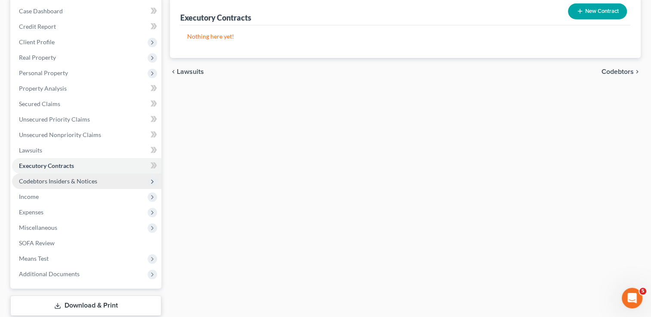
click at [84, 180] on span "Codebtors Insiders & Notices" at bounding box center [58, 181] width 78 height 7
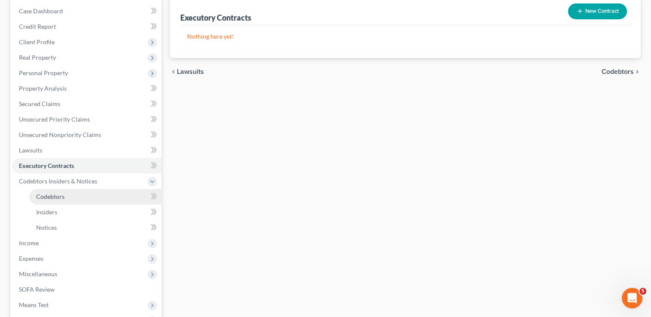
click at [52, 195] on span "Codebtors" at bounding box center [50, 196] width 28 height 7
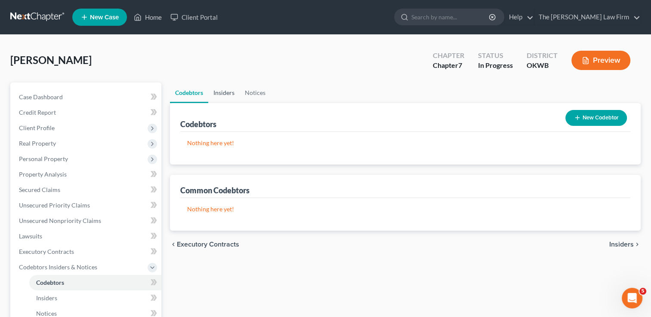
click at [222, 93] on link "Insiders" at bounding box center [223, 93] width 31 height 21
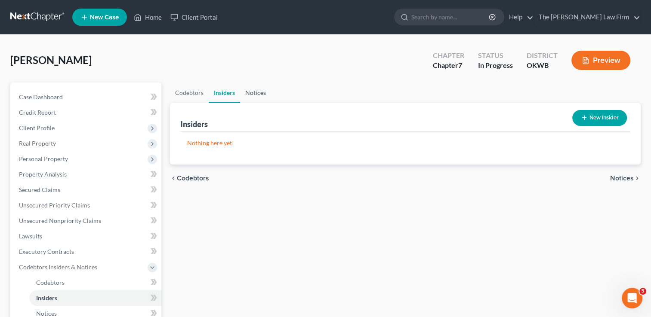
click at [256, 93] on link "Notices" at bounding box center [255, 93] width 31 height 21
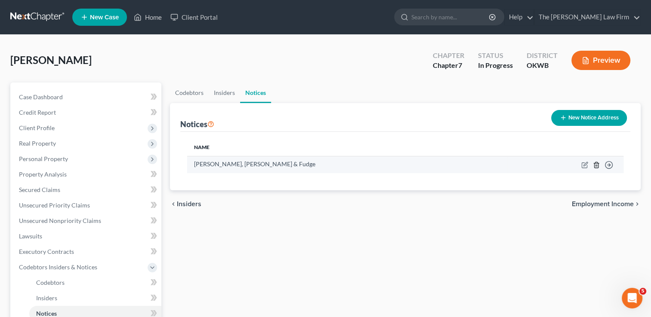
click at [596, 164] on icon "button" at bounding box center [596, 165] width 7 height 7
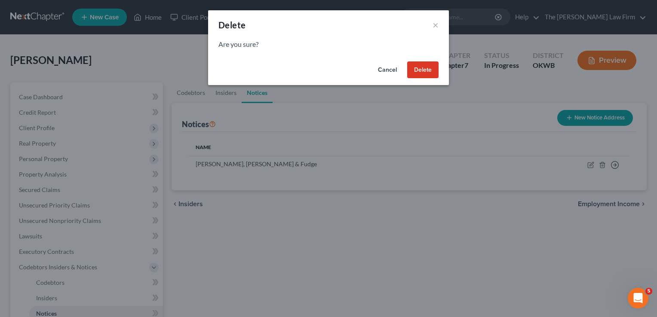
click at [419, 73] on button "Delete" at bounding box center [422, 70] width 31 height 17
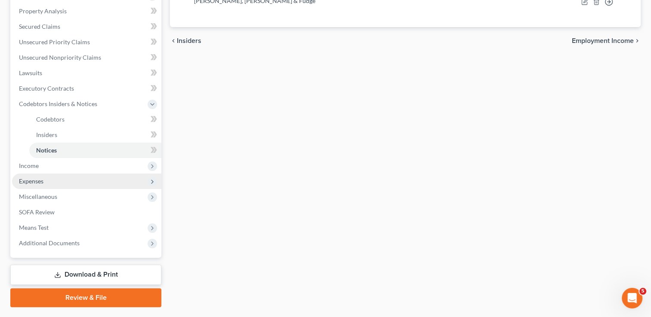
scroll to position [185, 0]
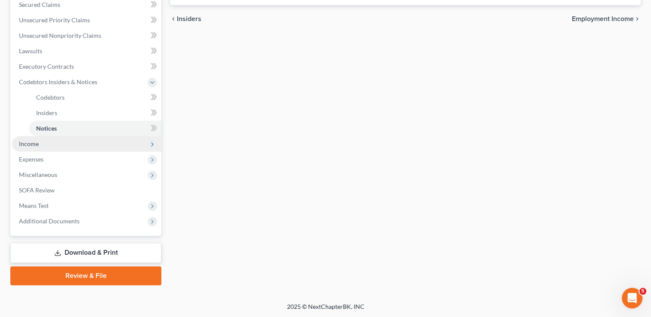
click at [36, 143] on span "Income" at bounding box center [29, 143] width 20 height 7
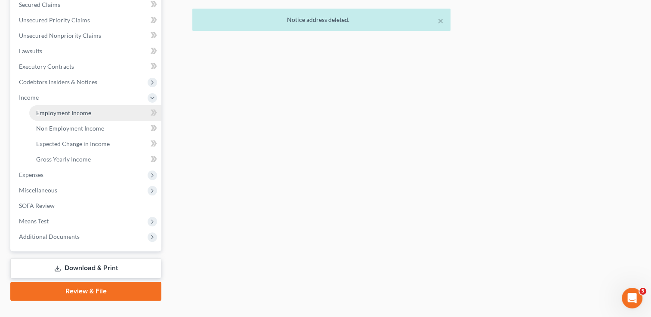
click at [65, 113] on span "Employment Income" at bounding box center [63, 112] width 55 height 7
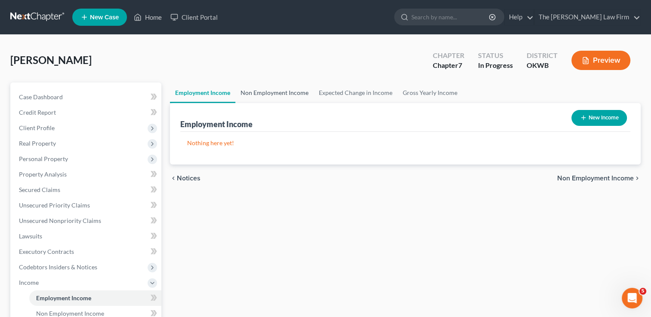
click at [267, 87] on link "Non Employment Income" at bounding box center [274, 93] width 78 height 21
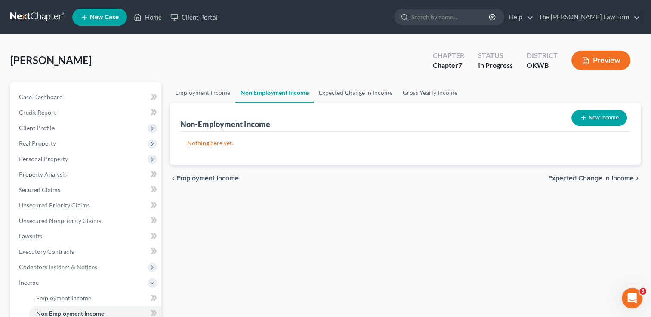
click at [580, 116] on icon "button" at bounding box center [583, 117] width 7 height 7
select select "0"
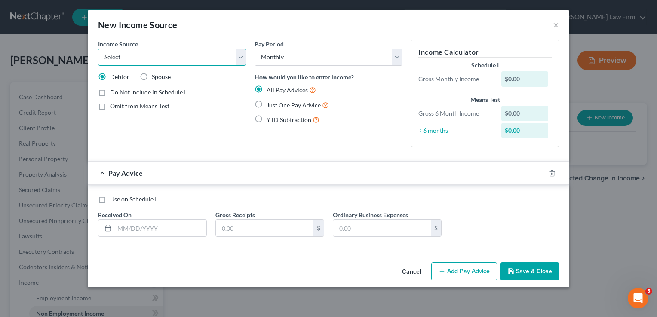
click at [151, 57] on select "Select Unemployment Disability (from employer) Pension Retirement Social Securi…" at bounding box center [172, 57] width 148 height 17
select select "8"
click at [98, 49] on select "Select Unemployment Disability (from employer) Pension Retirement Social Securi…" at bounding box center [172, 57] width 148 height 17
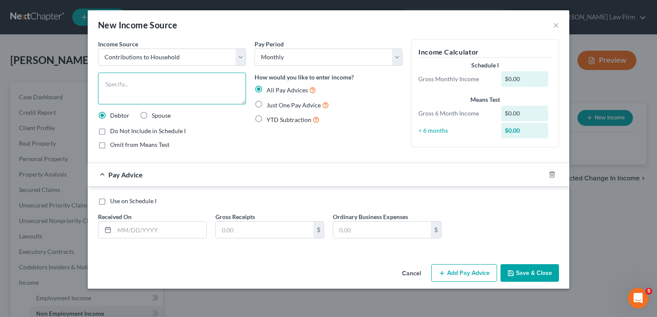
click at [146, 87] on textarea at bounding box center [172, 89] width 148 height 32
drag, startPoint x: 122, startPoint y: 83, endPoint x: 128, endPoint y: 102, distance: 20.4
click at [100, 87] on textarea "300" at bounding box center [172, 89] width 148 height 32
type textarea "Sister's Contributions to bills"
click at [267, 104] on label "Just One Pay Advice" at bounding box center [298, 105] width 62 height 10
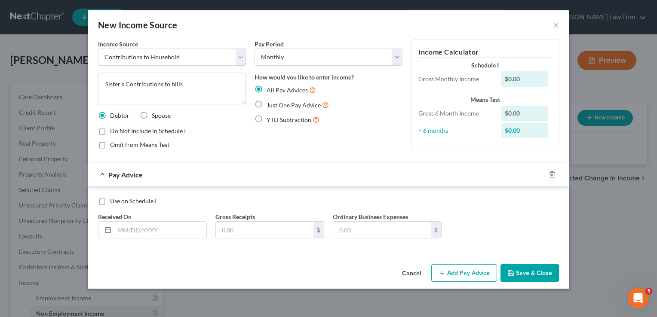
click at [270, 104] on input "Just One Pay Advice" at bounding box center [273, 103] width 6 height 6
radio input "true"
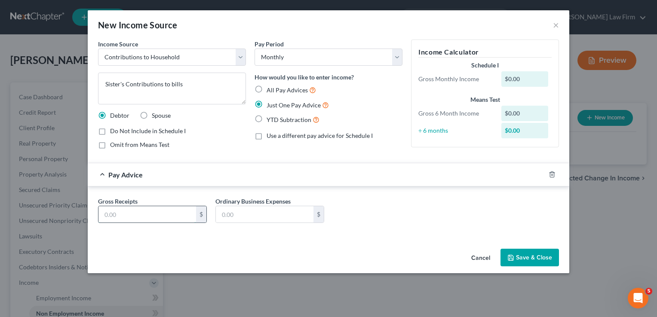
click at [165, 211] on input "text" at bounding box center [147, 214] width 98 height 16
type input "300.00"
click at [535, 256] on button "Save & Close" at bounding box center [530, 258] width 58 height 18
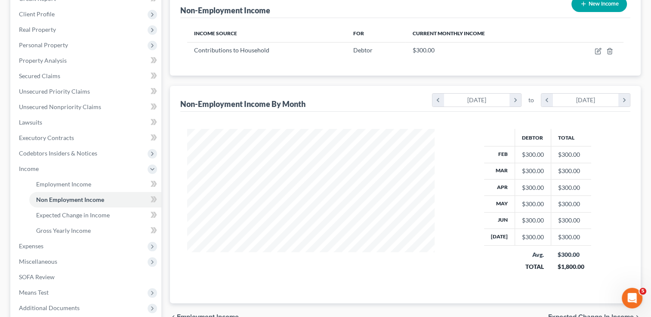
scroll to position [129, 0]
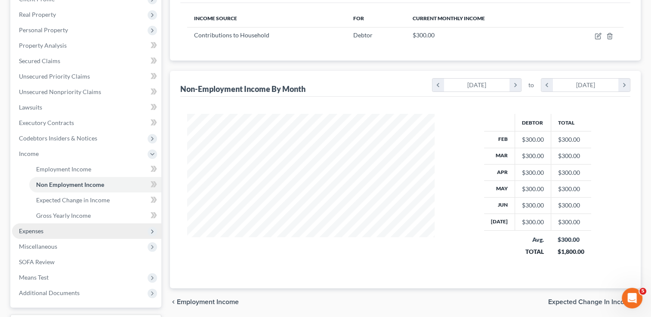
click at [32, 233] on span "Expenses" at bounding box center [31, 231] width 25 height 7
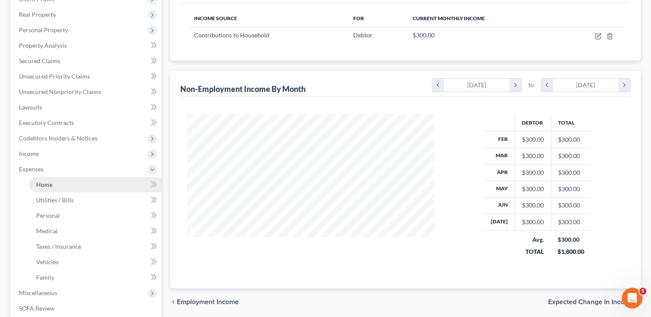
click at [51, 188] on link "Home" at bounding box center [95, 184] width 132 height 15
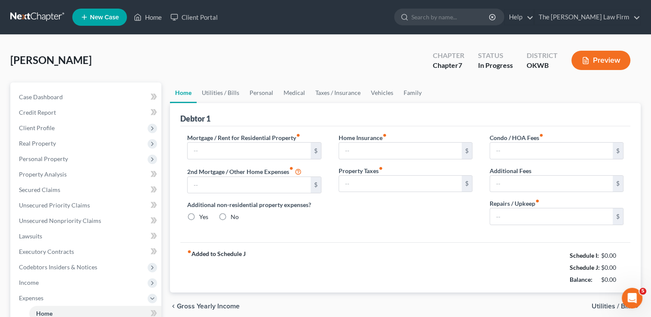
type input "0.00"
radio input "true"
type input "0.00"
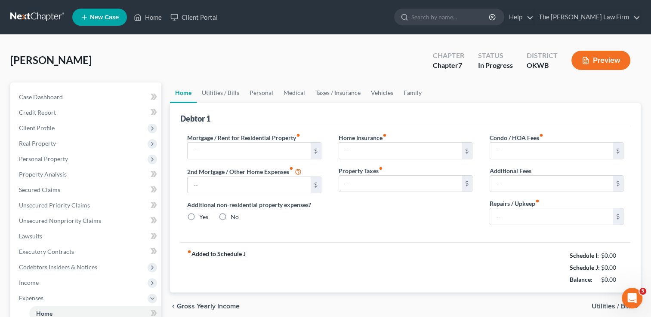
type input "0.00"
drag, startPoint x: 210, startPoint y: 146, endPoint x: 218, endPoint y: 151, distance: 9.4
click at [210, 146] on input "text" at bounding box center [249, 151] width 123 height 16
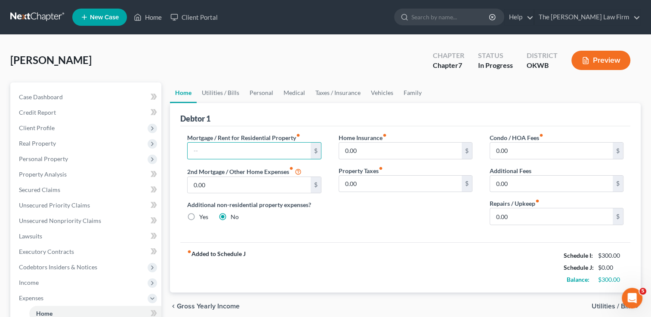
click at [412, 227] on div "Home Insurance fiber_manual_record 0.00 $ Property Taxes fiber_manual_record 0.…" at bounding box center [405, 182] width 151 height 99
click at [229, 93] on link "Utilities / Bills" at bounding box center [221, 93] width 48 height 21
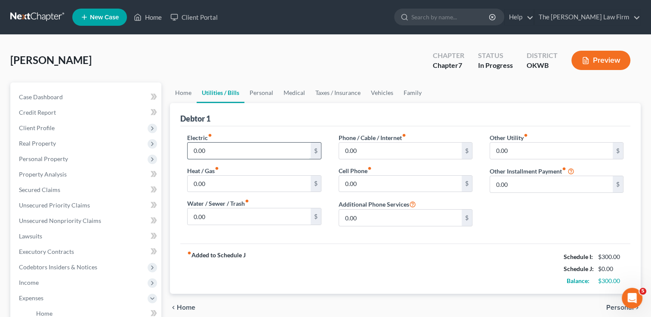
click at [214, 148] on input "0.00" at bounding box center [249, 151] width 123 height 16
click at [303, 234] on div "Electric fiber_manual_record 0.00 $ Heat / Gas fiber_manual_record 0.00 $ Water…" at bounding box center [405, 184] width 450 height 117
click at [367, 185] on input "0.00" at bounding box center [400, 184] width 123 height 16
type input "35.00"
click at [258, 92] on link "Personal" at bounding box center [261, 93] width 34 height 21
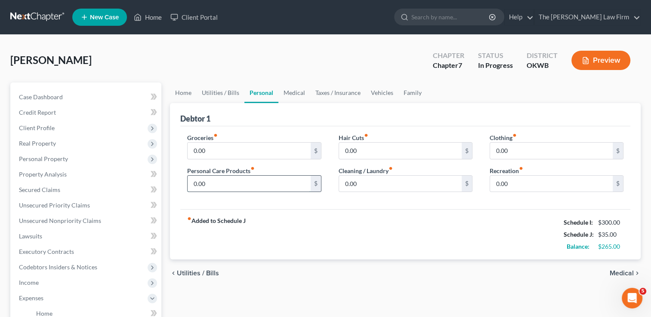
click at [211, 186] on input "0.00" at bounding box center [249, 184] width 123 height 16
click at [366, 185] on input "0.00" at bounding box center [400, 184] width 123 height 16
click at [294, 92] on link "Medical" at bounding box center [294, 93] width 32 height 21
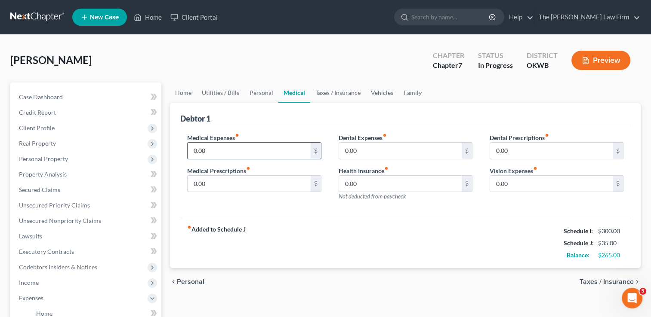
click at [217, 151] on input "0.00" at bounding box center [249, 151] width 123 height 16
type input "12.00"
click at [220, 184] on input "0.00" at bounding box center [249, 184] width 123 height 16
click at [334, 94] on link "Taxes / Insurance" at bounding box center [337, 93] width 55 height 21
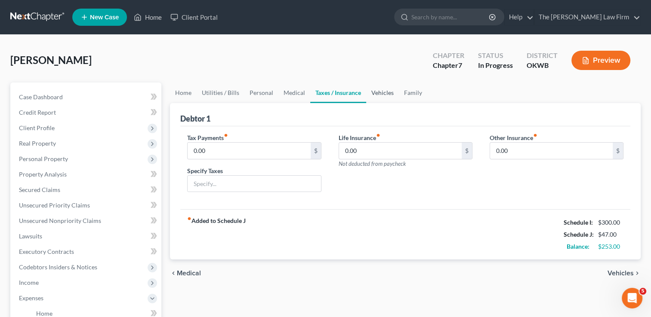
click at [384, 90] on link "Vehicles" at bounding box center [382, 93] width 33 height 21
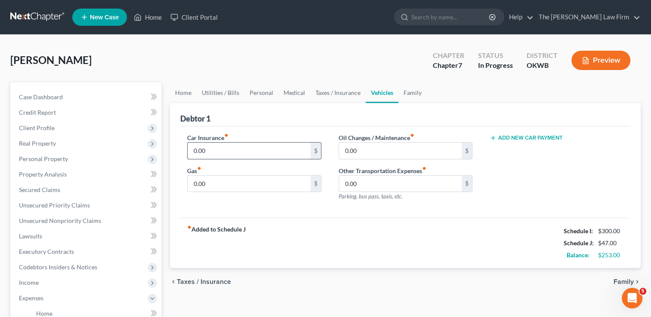
click at [223, 152] on input "0.00" at bounding box center [249, 151] width 123 height 16
type input "35.00"
click at [214, 188] on input "0.00" at bounding box center [249, 184] width 123 height 16
click at [369, 147] on input "0.00" at bounding box center [400, 151] width 123 height 16
type input "45.00"
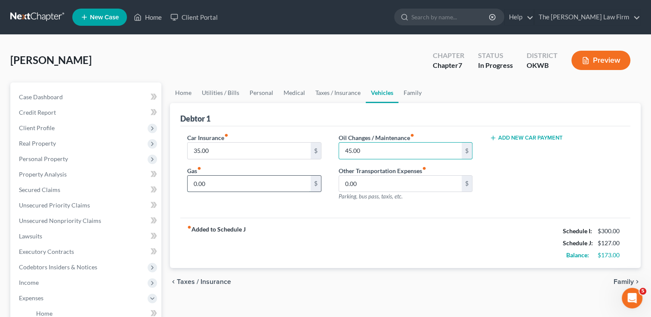
click at [217, 184] on input "0.00" at bounding box center [249, 184] width 123 height 16
type input "60.00"
click at [406, 95] on link "Family" at bounding box center [412, 93] width 28 height 21
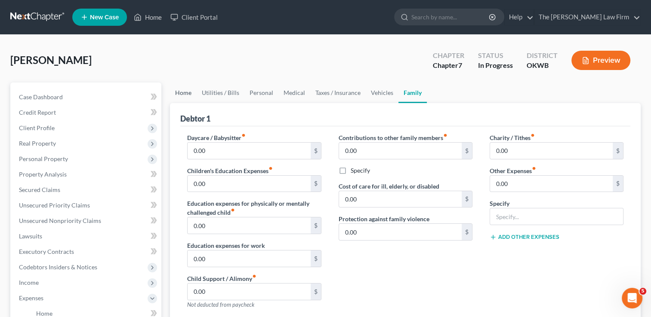
click at [184, 92] on link "Home" at bounding box center [183, 93] width 27 height 21
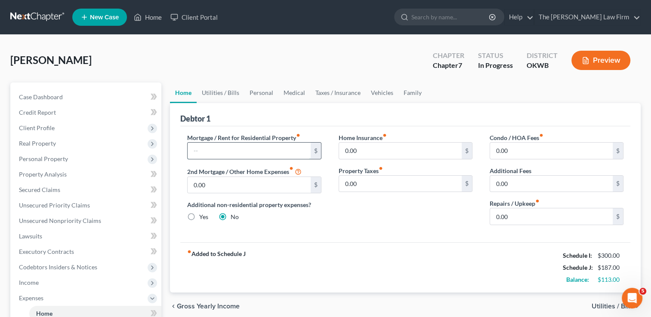
click at [213, 151] on input "text" at bounding box center [249, 151] width 123 height 16
type input "100.00"
click at [262, 111] on div "Debtor 1" at bounding box center [405, 114] width 450 height 23
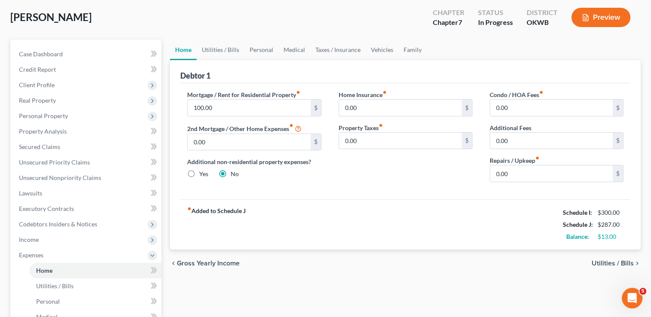
scroll to position [129, 0]
click at [220, 51] on link "Utilities / Bills" at bounding box center [221, 50] width 48 height 21
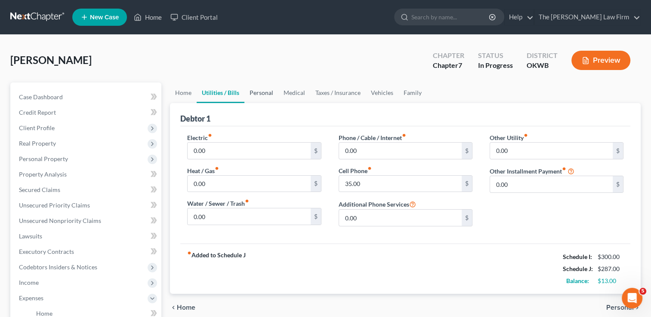
click at [260, 94] on link "Personal" at bounding box center [261, 93] width 34 height 21
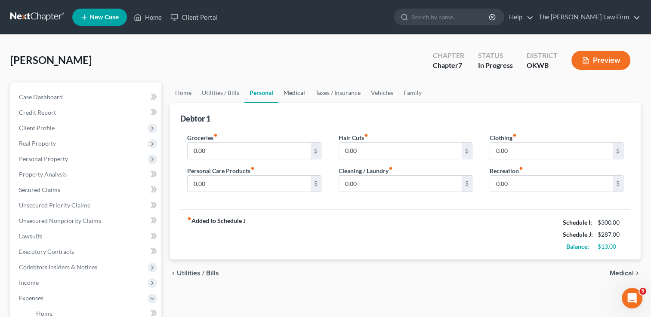
click at [292, 95] on link "Medical" at bounding box center [294, 93] width 32 height 21
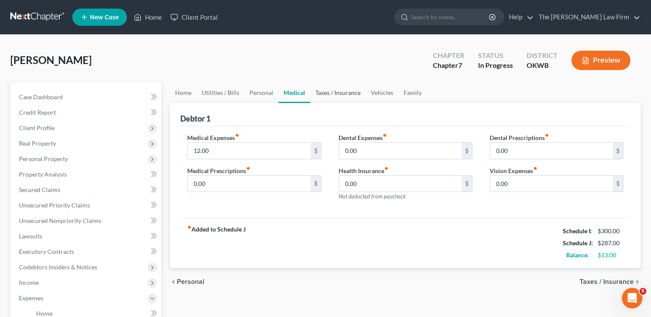
click at [332, 92] on link "Taxes / Insurance" at bounding box center [337, 93] width 55 height 21
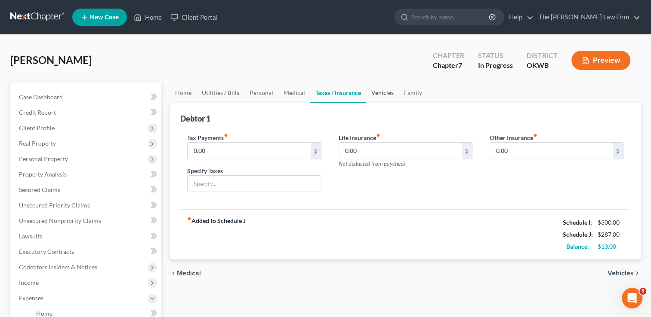
click at [380, 92] on link "Vehicles" at bounding box center [382, 93] width 33 height 21
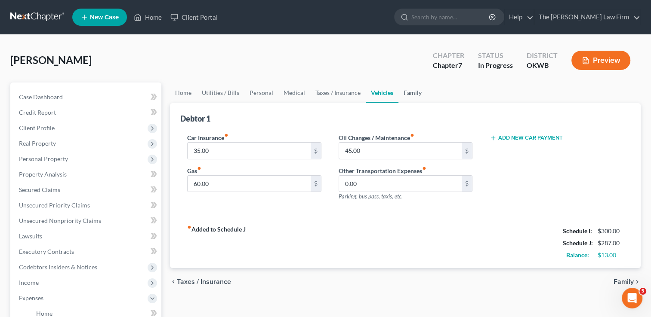
click at [407, 93] on link "Family" at bounding box center [412, 93] width 28 height 21
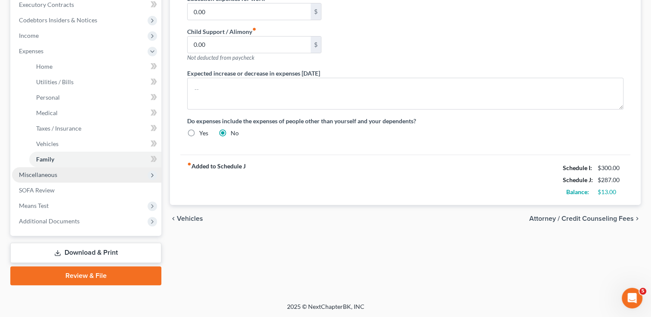
click at [57, 174] on span "Miscellaneous" at bounding box center [86, 174] width 149 height 15
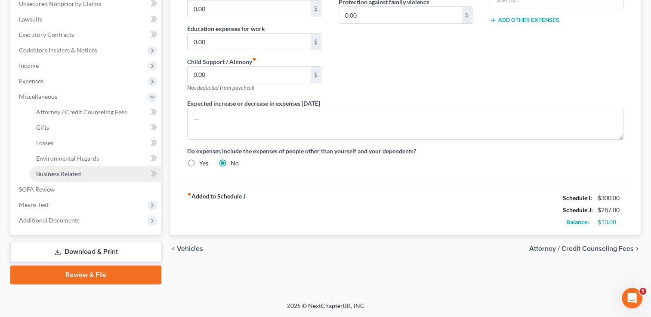
scroll to position [216, 0]
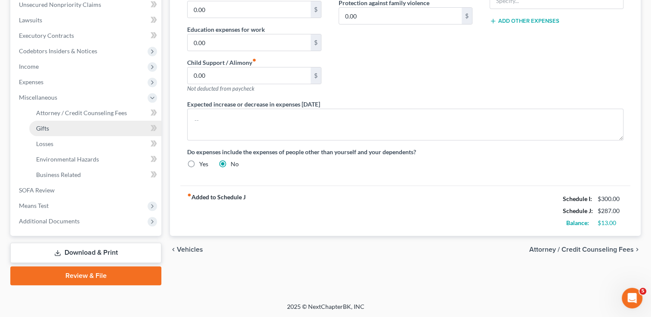
click at [53, 129] on link "Gifts" at bounding box center [95, 128] width 132 height 15
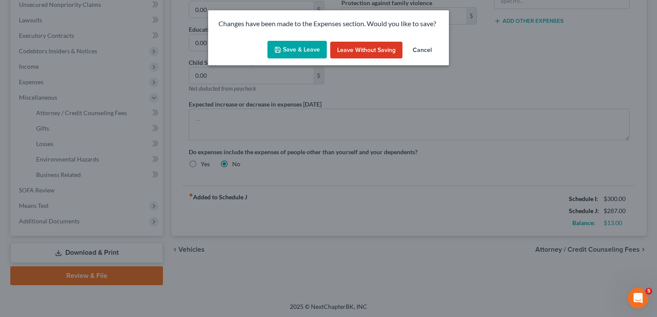
click at [298, 51] on button "Save & Leave" at bounding box center [297, 50] width 59 height 18
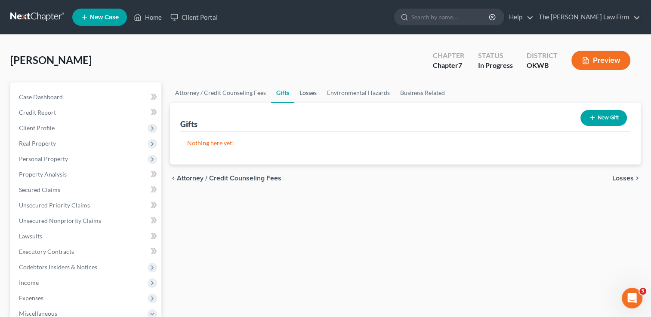
click at [304, 93] on link "Losses" at bounding box center [308, 93] width 28 height 21
click at [210, 125] on icon at bounding box center [206, 124] width 7 height 8
click at [349, 90] on link "Environmental Hazards" at bounding box center [358, 93] width 73 height 21
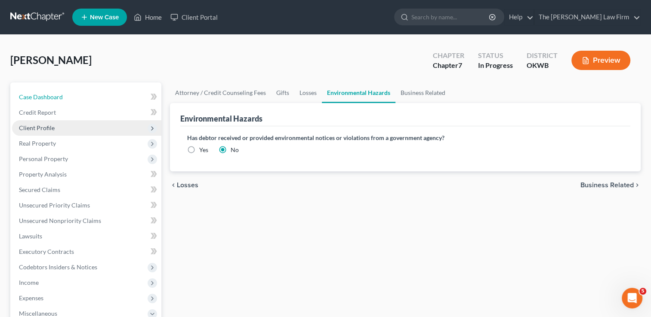
drag, startPoint x: 60, startPoint y: 97, endPoint x: 150, endPoint y: 124, distance: 93.9
click at [60, 97] on span "Case Dashboard" at bounding box center [41, 96] width 44 height 7
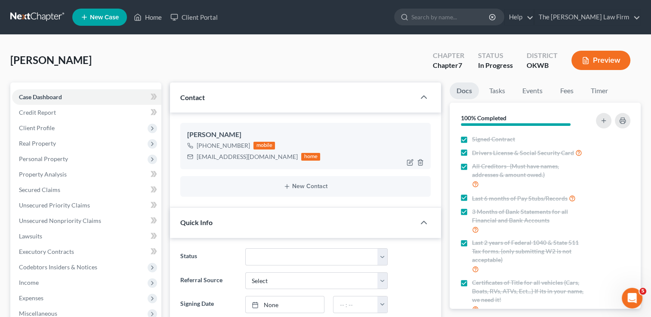
scroll to position [88, 0]
drag, startPoint x: 196, startPoint y: 158, endPoint x: 263, endPoint y: 161, distance: 67.6
click at [263, 161] on div "pattyjwhalen@gmail.com home" at bounding box center [253, 156] width 133 height 11
copy div "pattyjwhalen@gmail.com"
click at [37, 15] on link at bounding box center [37, 16] width 55 height 15
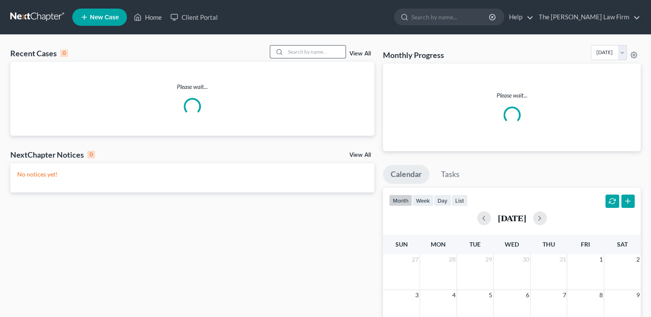
click at [318, 51] on input "search" at bounding box center [315, 52] width 60 height 12
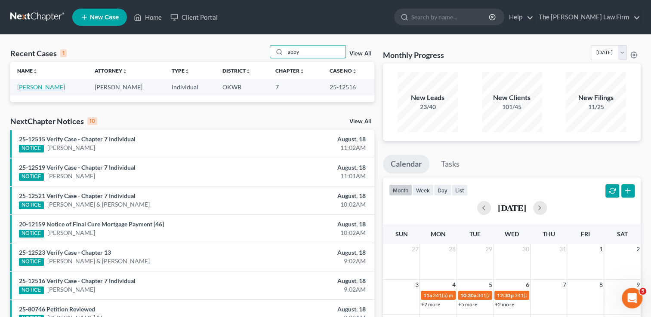
type input "abby"
click at [25, 87] on link "[PERSON_NAME]" at bounding box center [41, 86] width 48 height 7
select select "4"
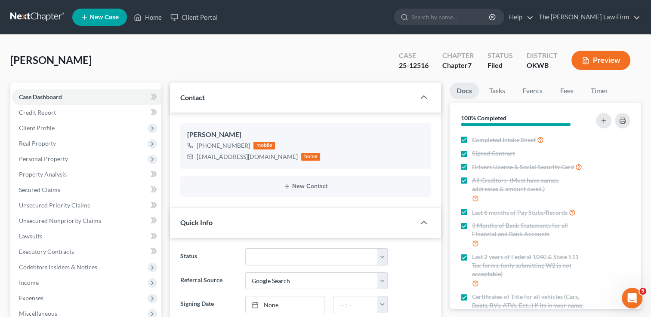
scroll to position [43, 0]
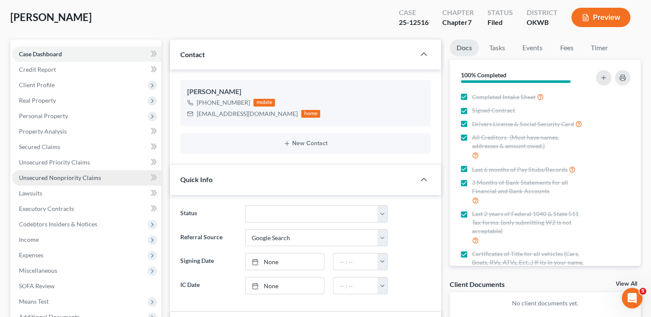
click at [65, 176] on span "Unsecured Nonpriority Claims" at bounding box center [60, 177] width 82 height 7
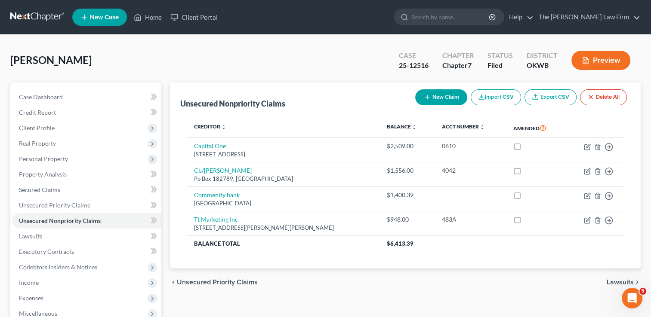
click at [31, 13] on link at bounding box center [37, 16] width 55 height 15
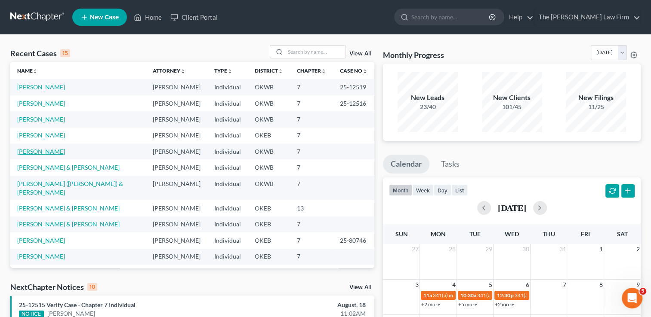
click at [40, 152] on link "[PERSON_NAME]" at bounding box center [41, 151] width 48 height 7
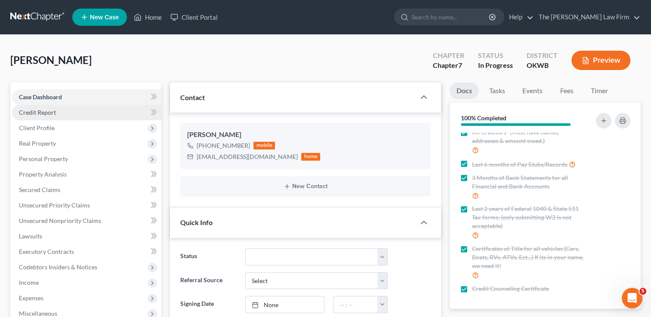
click at [65, 113] on link "Credit Report" at bounding box center [86, 112] width 149 height 15
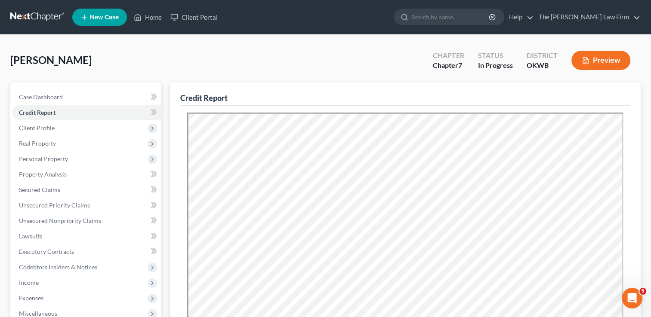
click at [281, 65] on div "[PERSON_NAME] Upgraded Chapter Chapter 7 Status In Progress District OKWB Previ…" at bounding box center [325, 63] width 630 height 37
click at [61, 127] on span "Client Profile" at bounding box center [86, 127] width 149 height 15
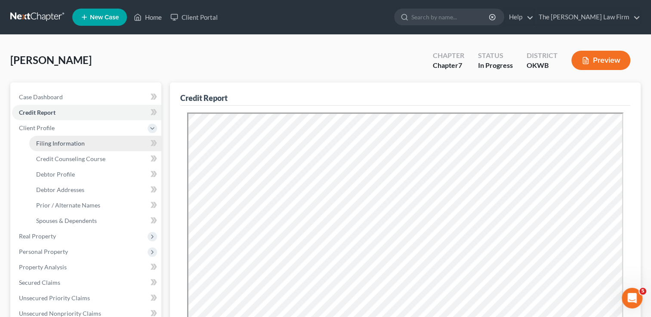
click at [69, 143] on span "Filing Information" at bounding box center [60, 143] width 49 height 7
select select "1"
select select "0"
select select "37"
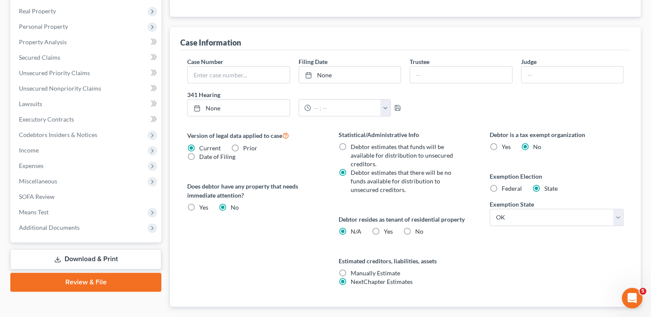
scroll to position [258, 0]
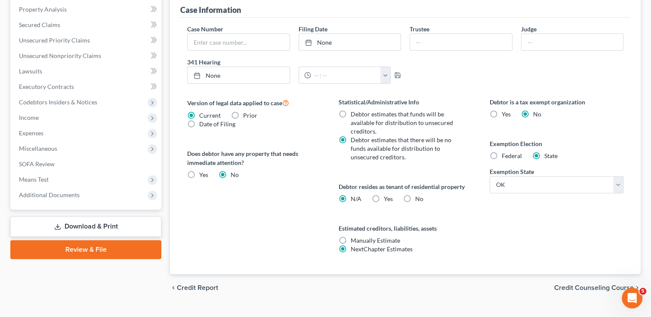
click at [384, 198] on label "Yes Yes" at bounding box center [388, 199] width 9 height 9
click at [387, 198] on input "Yes Yes" at bounding box center [390, 198] width 6 height 6
radio input "true"
radio input "false"
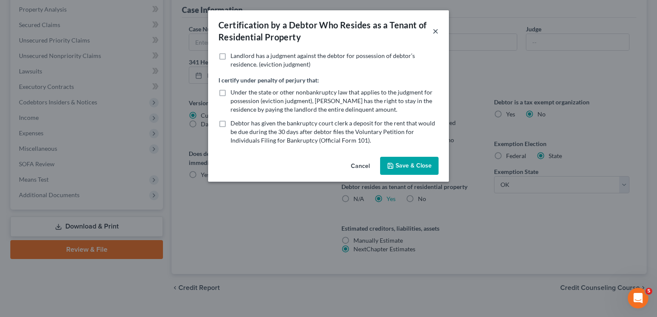
click at [435, 31] on button "×" at bounding box center [436, 31] width 6 height 10
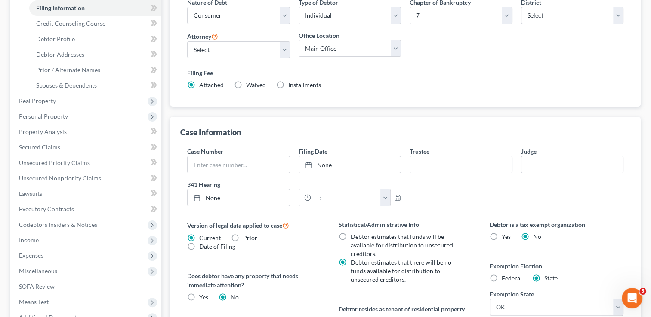
scroll to position [129, 0]
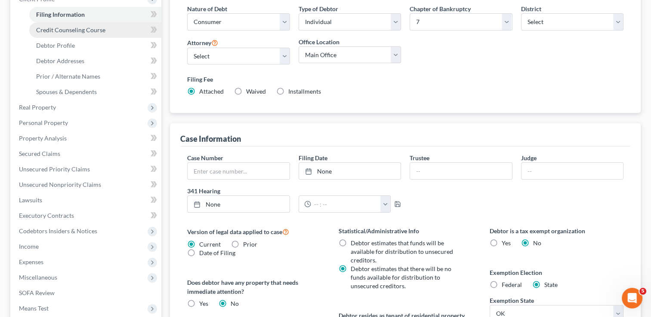
click at [69, 29] on span "Credit Counseling Course" at bounding box center [70, 29] width 69 height 7
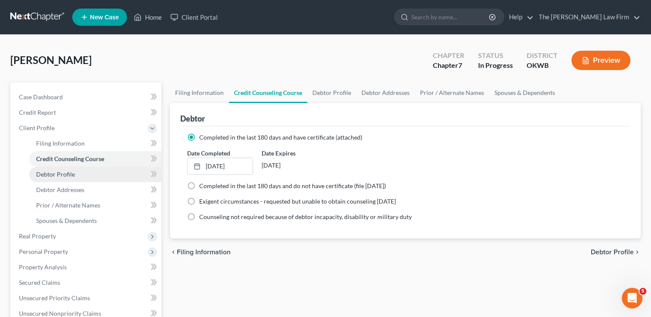
click at [71, 173] on span "Debtor Profile" at bounding box center [55, 174] width 39 height 7
select select "3"
select select "0"
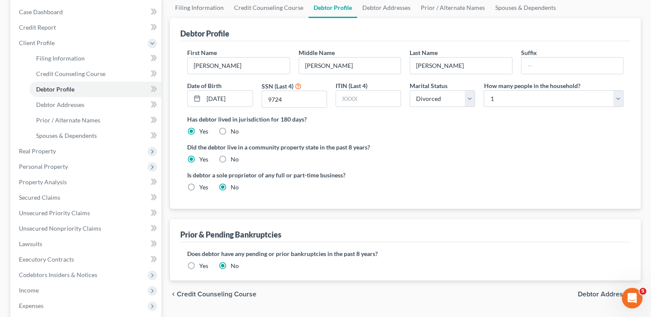
scroll to position [43, 0]
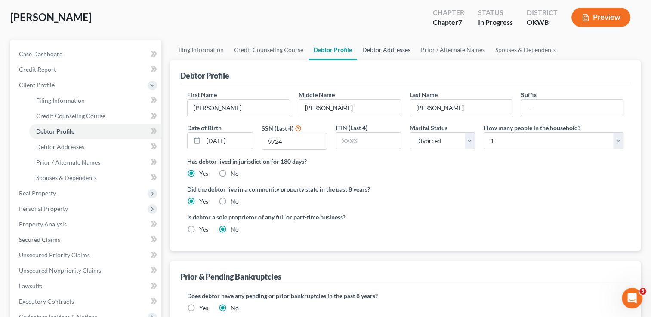
click at [383, 50] on link "Debtor Addresses" at bounding box center [386, 50] width 58 height 21
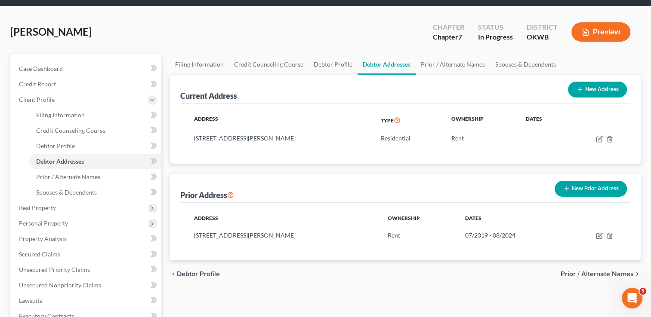
scroll to position [43, 0]
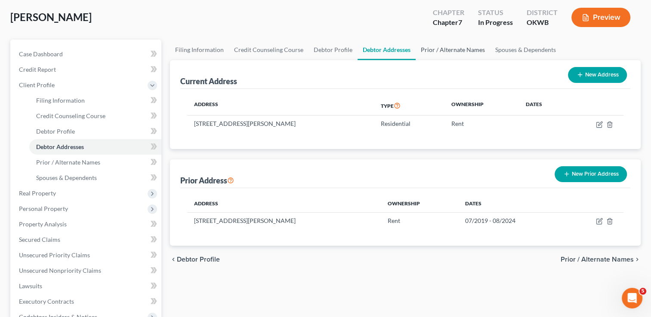
drag, startPoint x: 449, startPoint y: 51, endPoint x: 465, endPoint y: 50, distance: 15.5
click at [449, 51] on link "Prior / Alternate Names" at bounding box center [452, 50] width 74 height 21
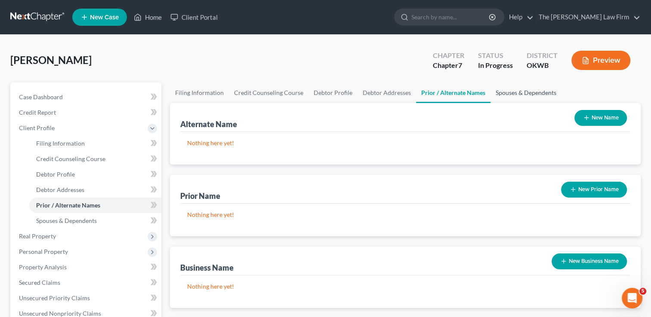
click at [518, 94] on link "Spouses & Dependents" at bounding box center [525, 93] width 71 height 21
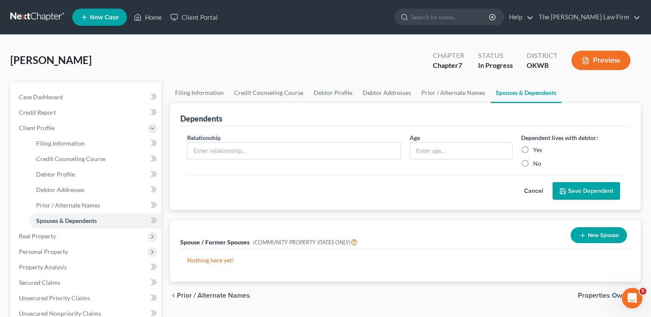
click at [602, 233] on button "New Spouse" at bounding box center [598, 236] width 56 height 16
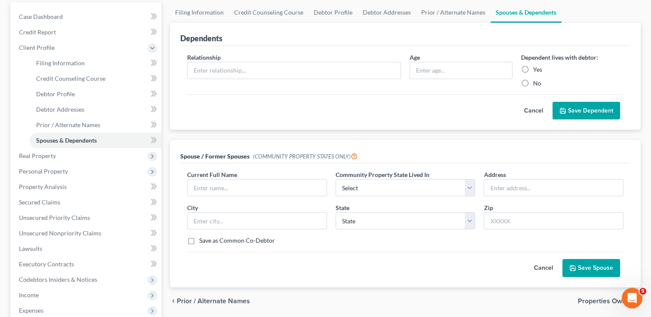
scroll to position [86, 0]
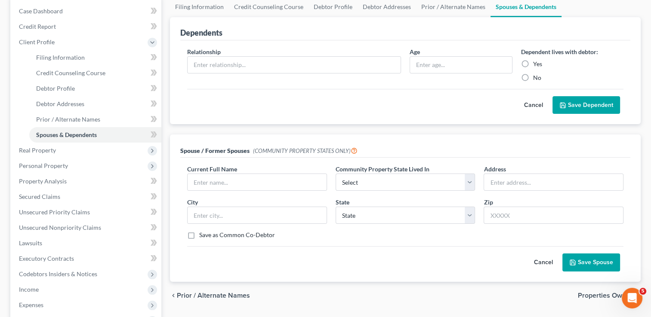
click at [543, 261] on button "Cancel" at bounding box center [543, 262] width 38 height 17
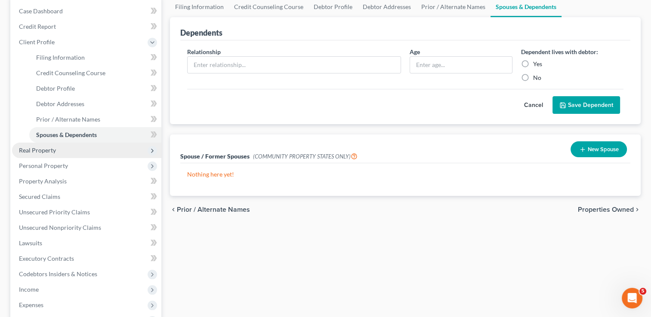
click at [46, 151] on span "Real Property" at bounding box center [37, 150] width 37 height 7
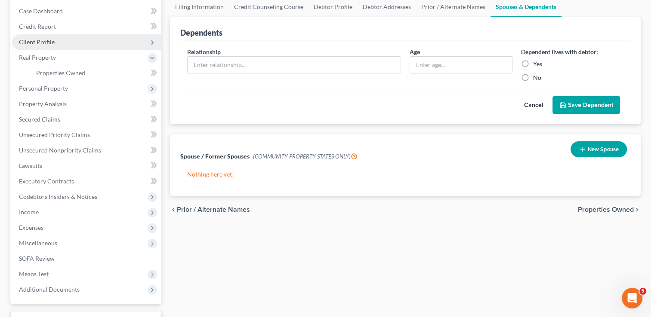
click at [58, 43] on span "Client Profile" at bounding box center [86, 41] width 149 height 15
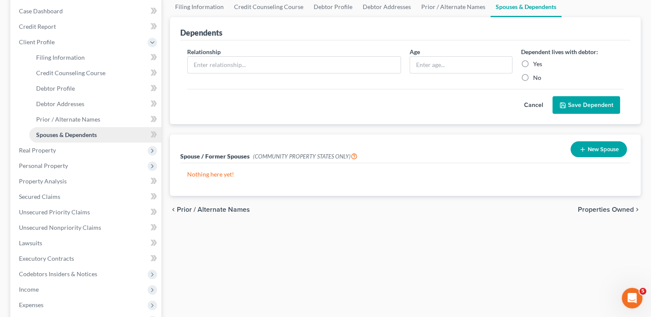
click at [83, 131] on span "Spouses & Dependents" at bounding box center [66, 134] width 61 height 7
click at [583, 148] on icon "button" at bounding box center [582, 149] width 7 height 7
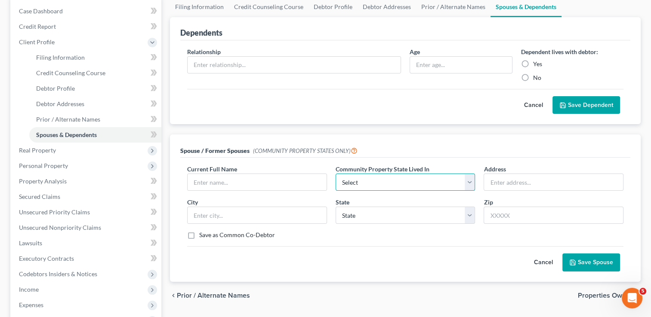
click at [416, 182] on select "Select AZ CA GU ID LA NV NM PR TX WA WI" at bounding box center [405, 182] width 140 height 17
click at [416, 242] on div "Current Full Name * Community Property State Lived In * Select AZ CA GU ID LA N…" at bounding box center [405, 206] width 445 height 82
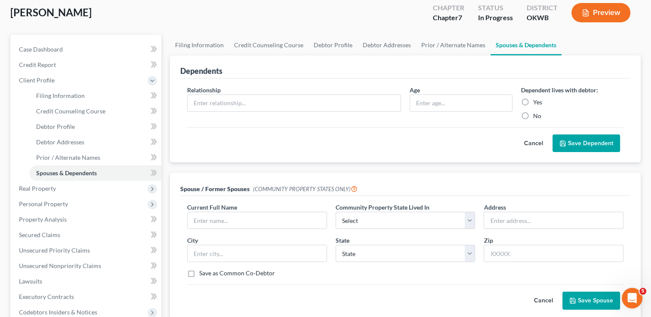
scroll to position [0, 0]
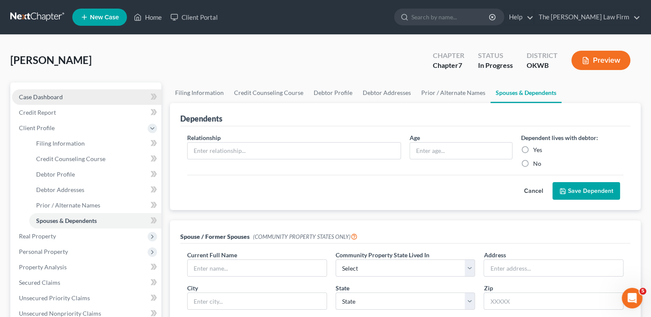
click at [61, 92] on link "Case Dashboard" at bounding box center [86, 96] width 149 height 15
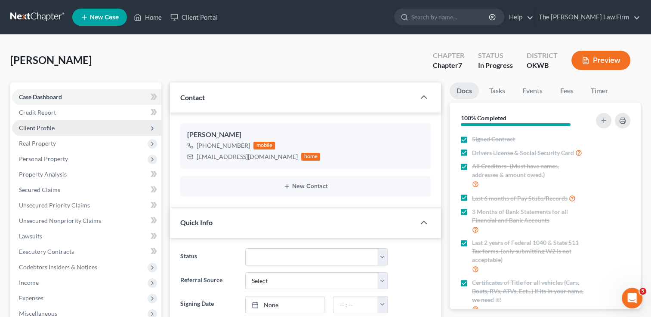
scroll to position [88, 0]
click at [43, 126] on span "Client Profile" at bounding box center [37, 127] width 36 height 7
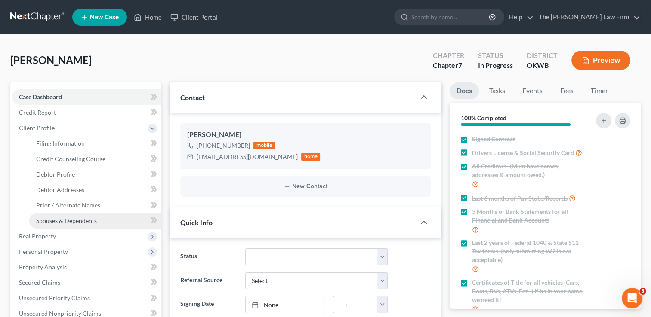
click at [78, 220] on span "Spouses & Dependents" at bounding box center [66, 220] width 61 height 7
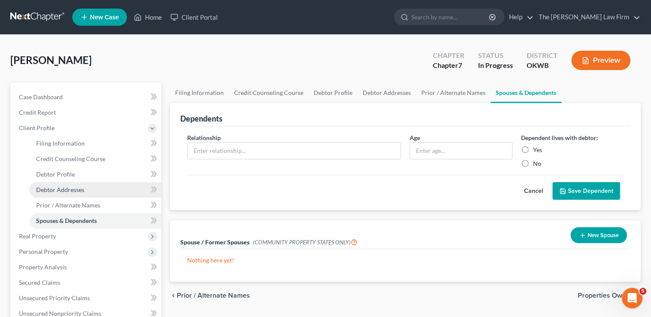
click at [71, 190] on span "Debtor Addresses" at bounding box center [60, 189] width 48 height 7
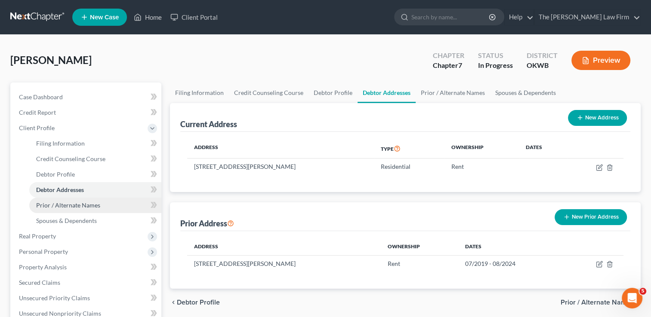
click at [80, 205] on span "Prior / Alternate Names" at bounding box center [68, 205] width 64 height 7
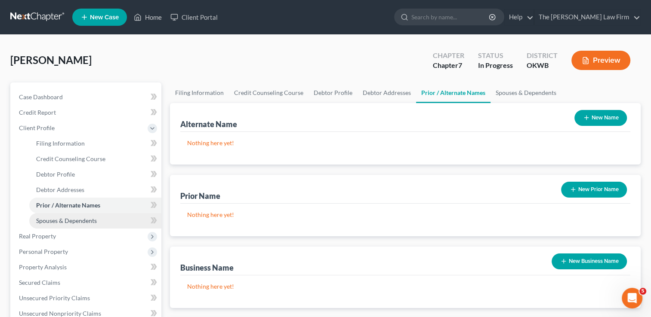
click at [86, 219] on span "Spouses & Dependents" at bounding box center [66, 220] width 61 height 7
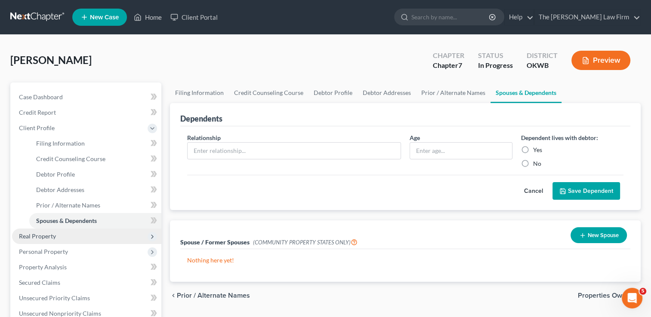
click at [64, 237] on span "Real Property" at bounding box center [86, 236] width 149 height 15
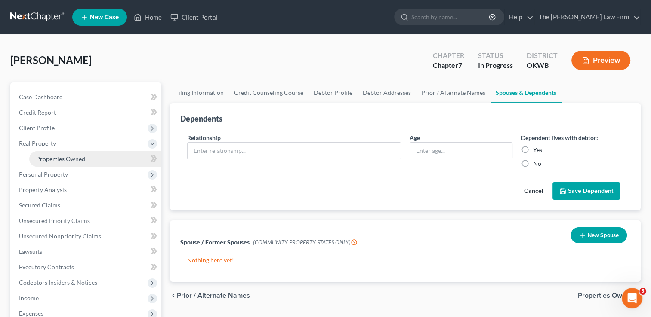
click at [66, 161] on span "Properties Owned" at bounding box center [60, 158] width 49 height 7
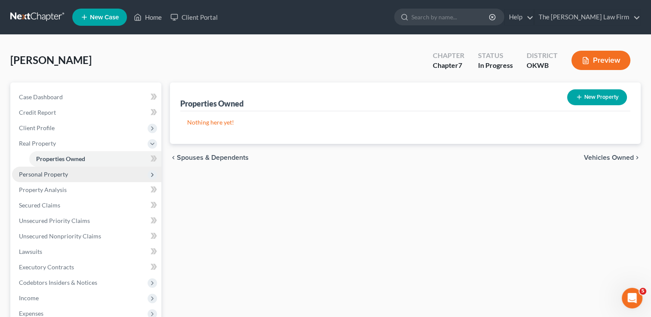
click at [51, 175] on span "Personal Property" at bounding box center [43, 174] width 49 height 7
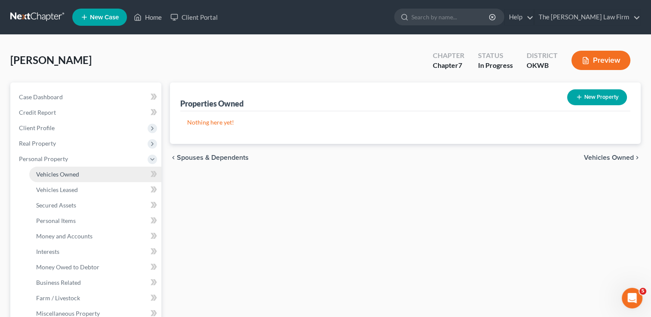
click at [71, 174] on span "Vehicles Owned" at bounding box center [57, 174] width 43 height 7
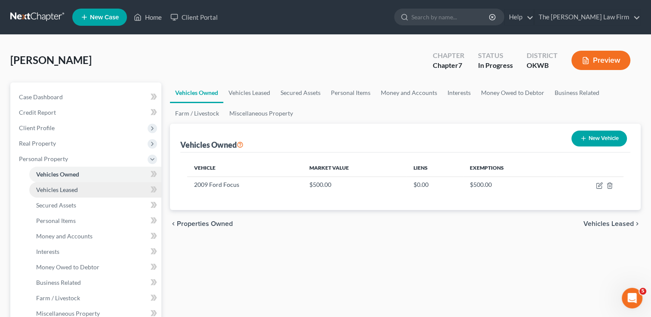
click at [77, 191] on span "Vehicles Leased" at bounding box center [57, 189] width 42 height 7
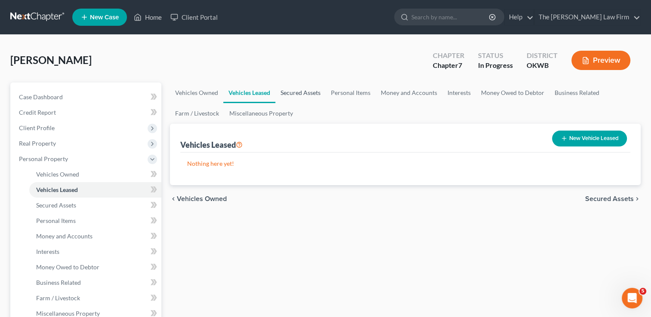
click at [292, 95] on link "Secured Assets" at bounding box center [300, 93] width 50 height 21
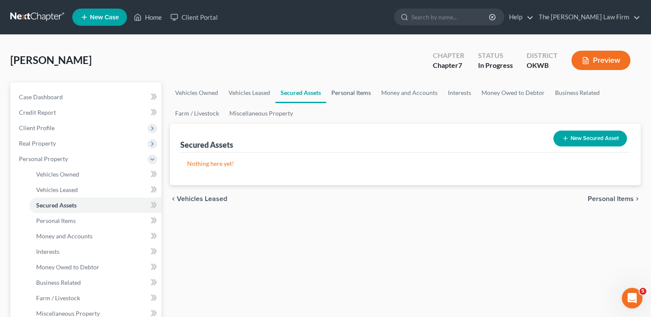
click at [355, 91] on link "Personal Items" at bounding box center [351, 93] width 50 height 21
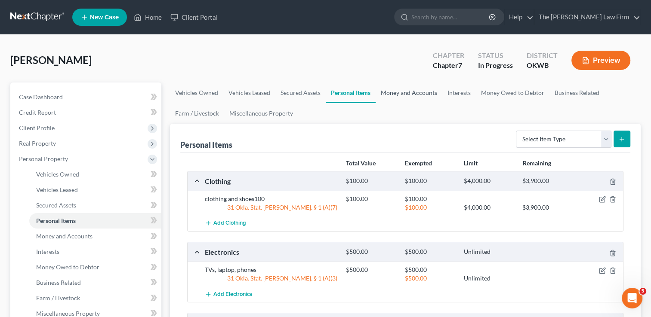
click at [408, 97] on link "Money and Accounts" at bounding box center [408, 93] width 67 height 21
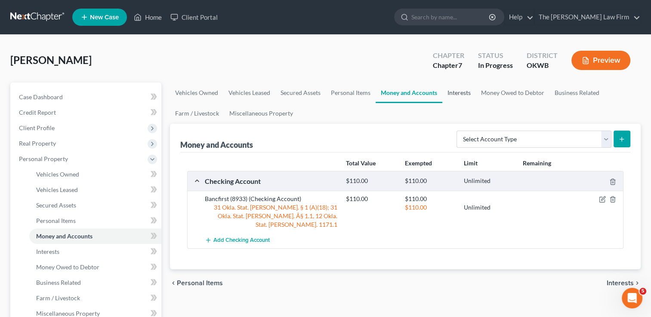
click at [466, 92] on link "Interests" at bounding box center [459, 93] width 34 height 21
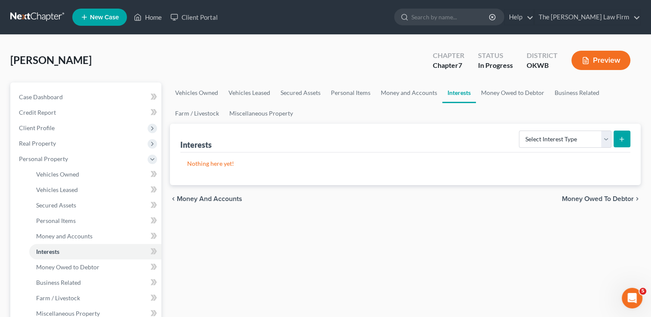
click at [458, 92] on link "Interests" at bounding box center [459, 93] width 34 height 21
click at [509, 92] on link "Money Owed to Debtor" at bounding box center [513, 93] width 74 height 21
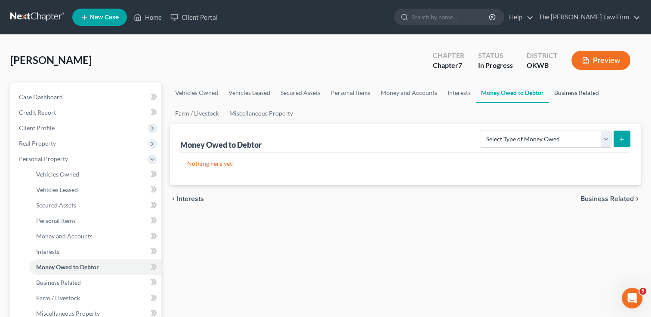
drag, startPoint x: 570, startPoint y: 92, endPoint x: 488, endPoint y: 105, distance: 83.5
click at [570, 92] on link "Business Related" at bounding box center [576, 93] width 55 height 21
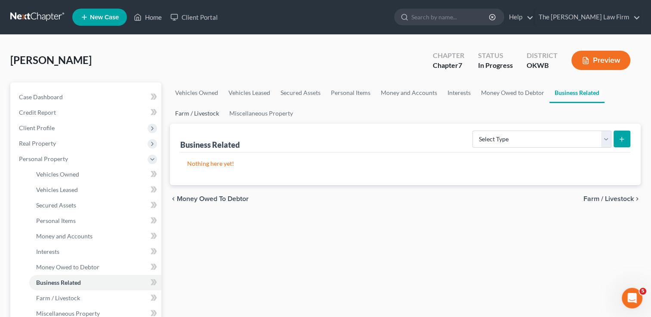
click at [201, 114] on link "Farm / Livestock" at bounding box center [197, 113] width 54 height 21
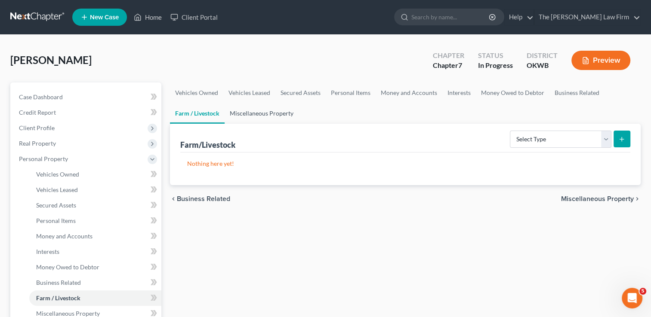
click at [252, 115] on link "Miscellaneous Property" at bounding box center [262, 113] width 74 height 21
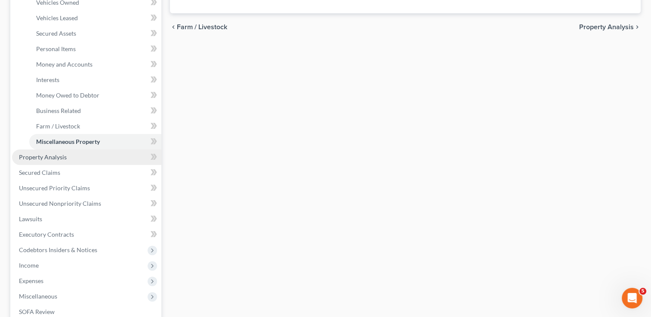
click at [54, 157] on span "Property Analysis" at bounding box center [43, 157] width 48 height 7
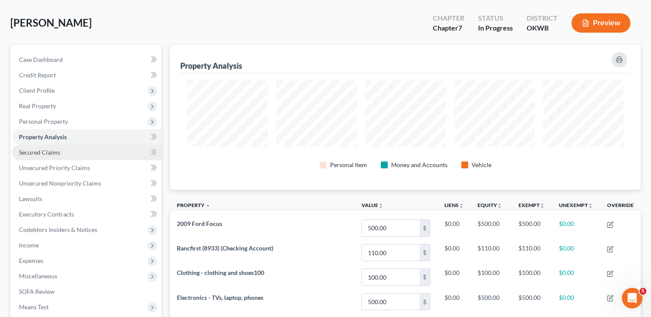
click at [31, 150] on span "Secured Claims" at bounding box center [39, 152] width 41 height 7
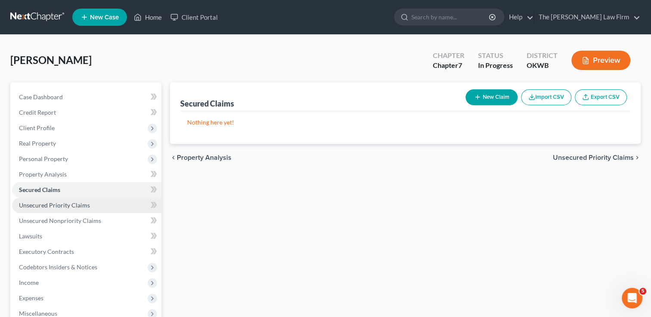
click at [88, 207] on span "Unsecured Priority Claims" at bounding box center [54, 205] width 71 height 7
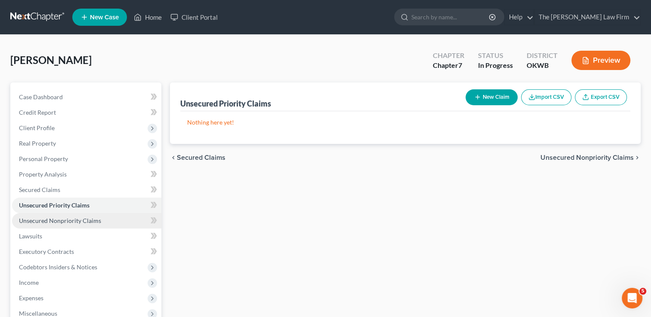
click at [82, 219] on span "Unsecured Nonpriority Claims" at bounding box center [60, 220] width 82 height 7
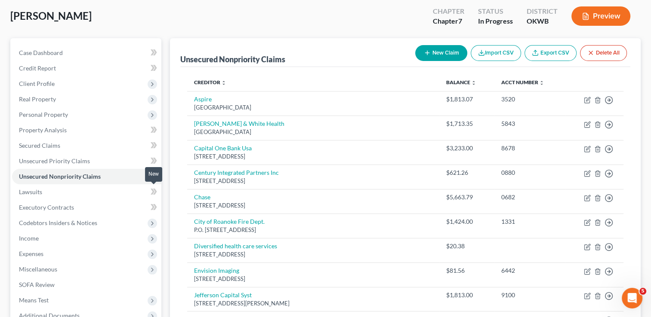
scroll to position [29, 0]
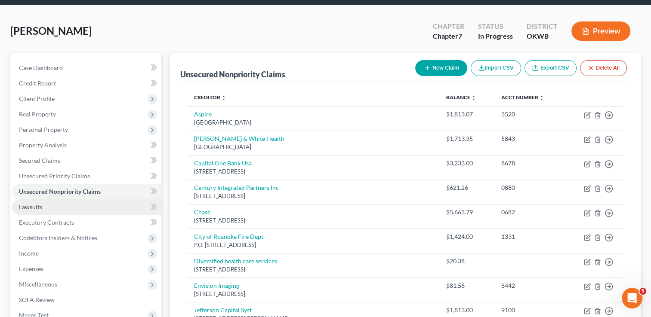
click at [44, 207] on link "Lawsuits" at bounding box center [86, 207] width 149 height 15
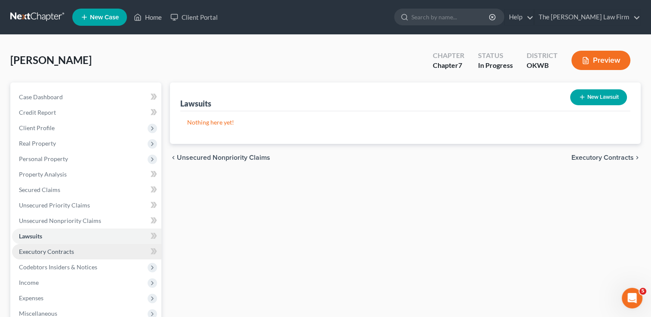
click at [67, 252] on span "Executory Contracts" at bounding box center [46, 251] width 55 height 7
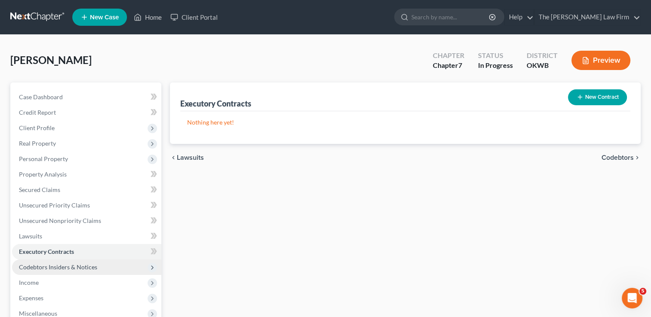
click at [92, 266] on span "Codebtors Insiders & Notices" at bounding box center [58, 267] width 78 height 7
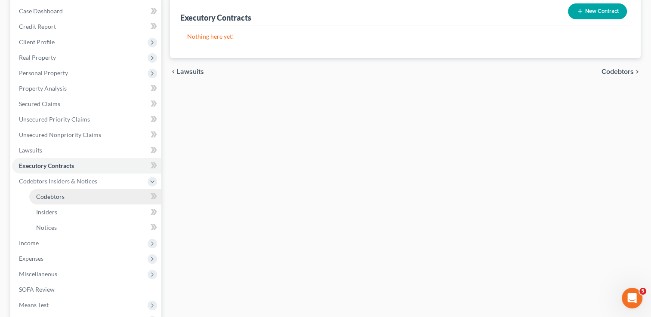
click at [60, 194] on span "Codebtors" at bounding box center [50, 196] width 28 height 7
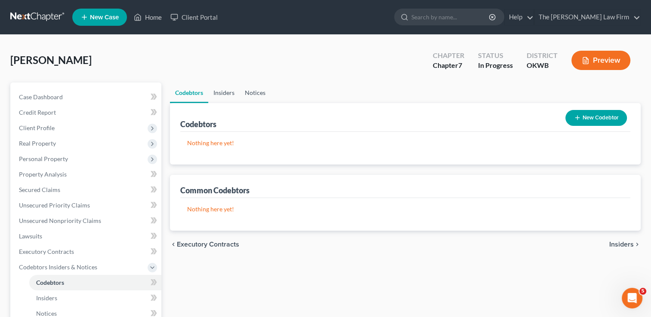
click at [223, 93] on link "Insiders" at bounding box center [223, 93] width 31 height 21
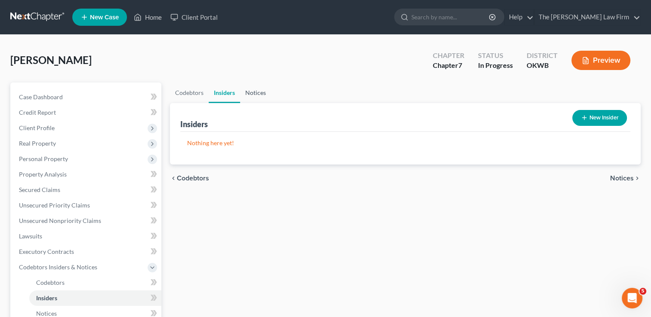
click at [254, 94] on link "Notices" at bounding box center [255, 93] width 31 height 21
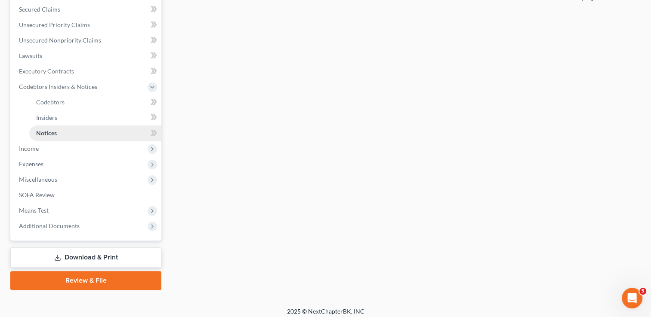
scroll to position [185, 0]
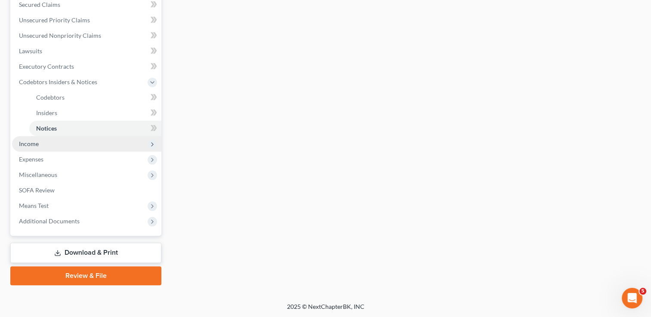
click at [31, 145] on span "Income" at bounding box center [29, 143] width 20 height 7
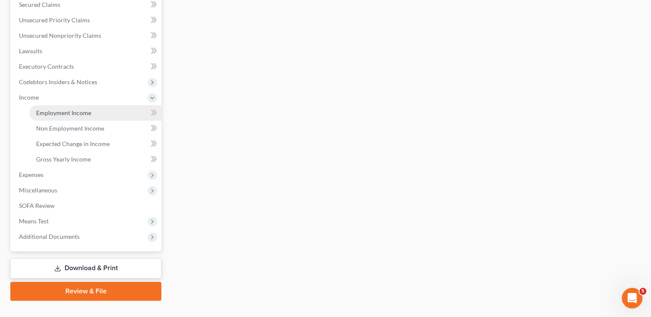
click at [86, 111] on span "Employment Income" at bounding box center [63, 112] width 55 height 7
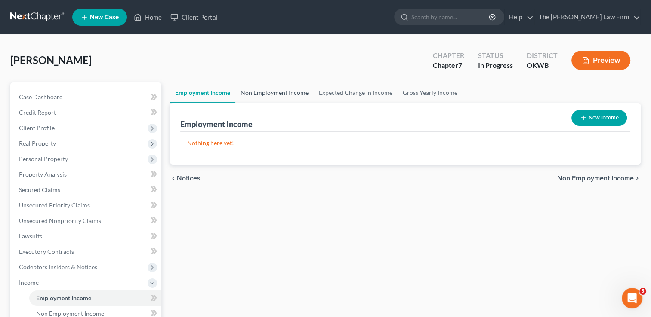
click at [275, 92] on link "Non Employment Income" at bounding box center [274, 93] width 78 height 21
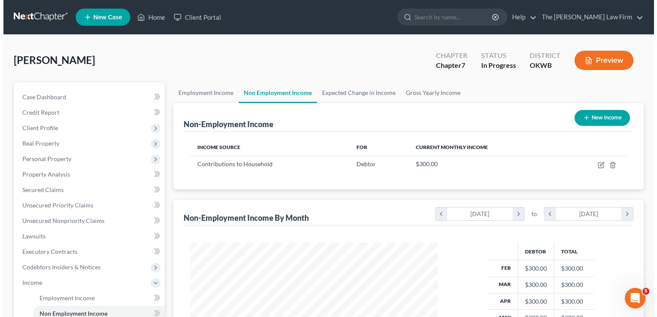
scroll to position [153, 265]
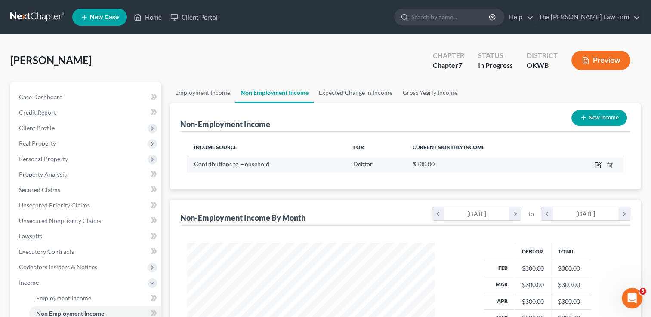
click at [599, 163] on icon "button" at bounding box center [597, 165] width 7 height 7
select select "8"
select select "0"
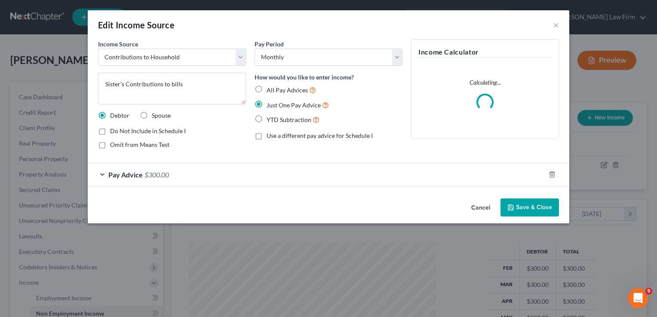
scroll to position [429945, 429831]
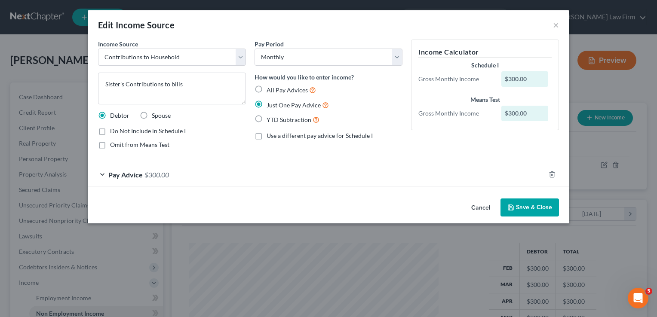
click at [527, 208] on button "Save & Close" at bounding box center [530, 208] width 58 height 18
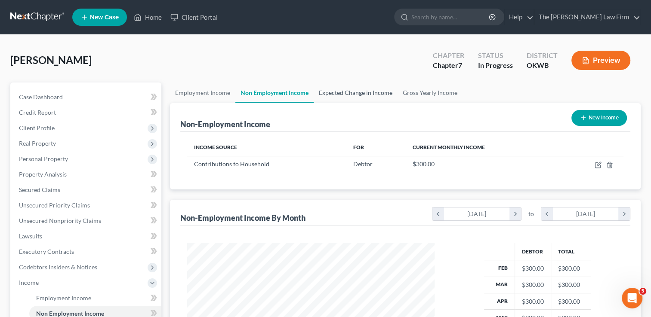
click at [347, 92] on link "Expected Change in Income" at bounding box center [356, 93] width 84 height 21
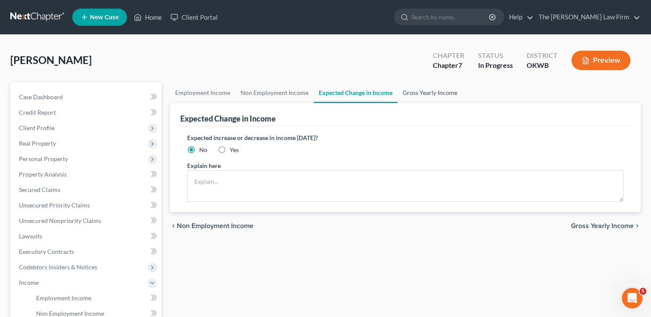
click at [424, 90] on link "Gross Yearly Income" at bounding box center [429, 93] width 65 height 21
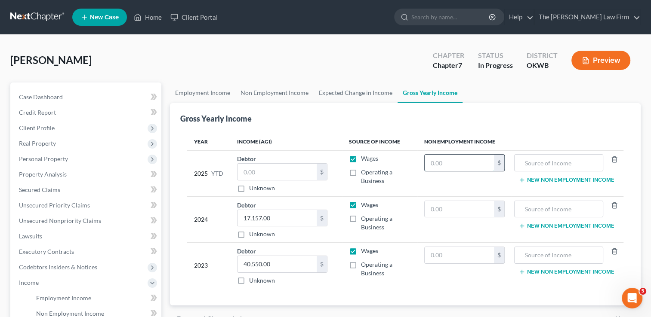
click at [479, 164] on input "text" at bounding box center [459, 163] width 69 height 16
type input "2,400"
click at [556, 165] on input "text" at bounding box center [559, 163] width 80 height 16
type input "Contributions to household"
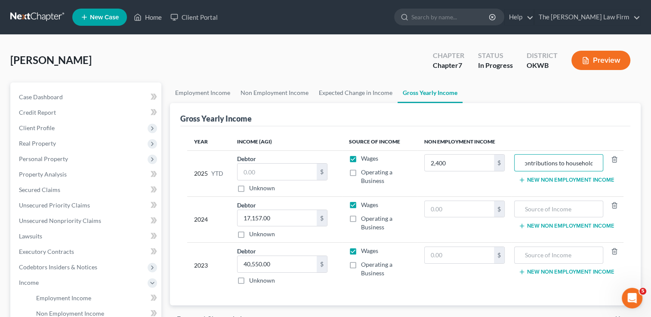
click at [361, 157] on label "Wages" at bounding box center [369, 158] width 17 height 9
click at [364, 157] on input "Wages" at bounding box center [367, 157] width 6 height 6
checkbox input "false"
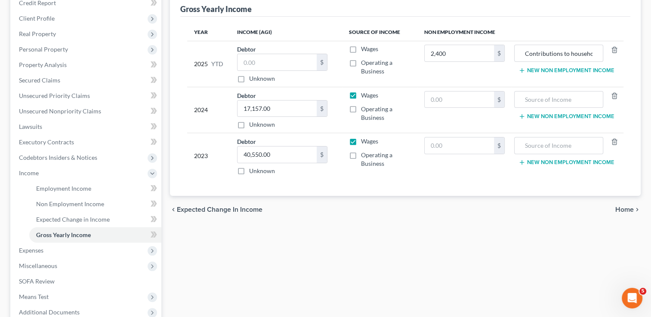
scroll to position [129, 0]
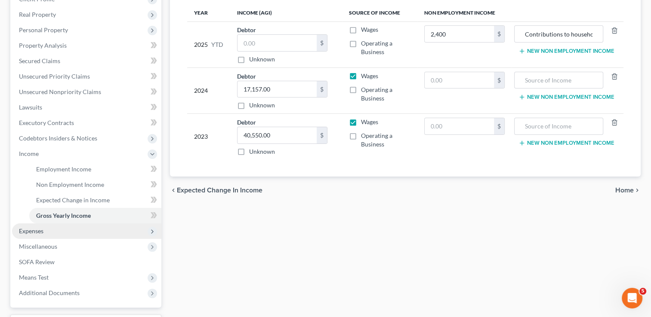
click at [60, 230] on span "Expenses" at bounding box center [86, 231] width 149 height 15
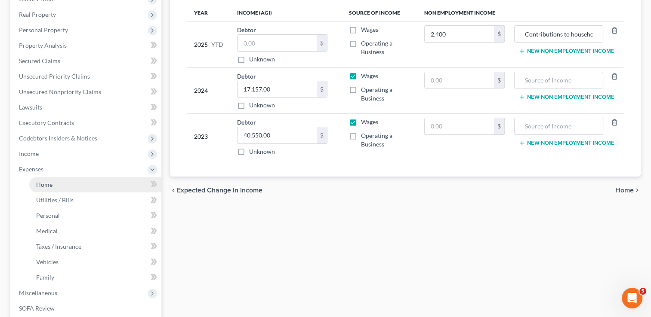
click at [60, 187] on link "Home" at bounding box center [95, 184] width 132 height 15
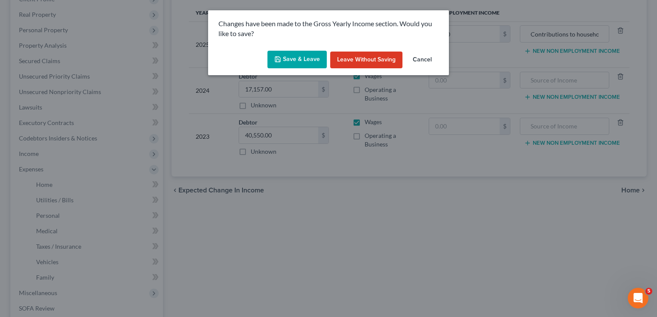
click at [303, 60] on button "Save & Leave" at bounding box center [297, 60] width 59 height 18
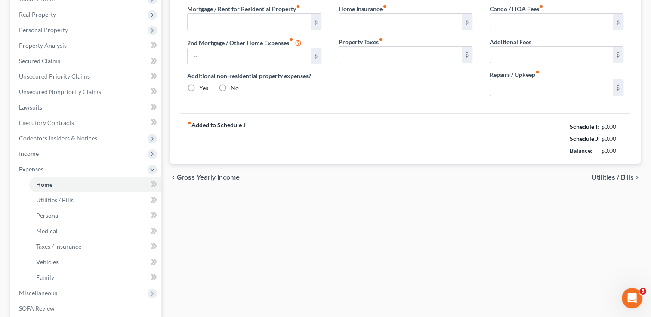
type input "100.00"
type input "0.00"
radio input "true"
type input "0.00"
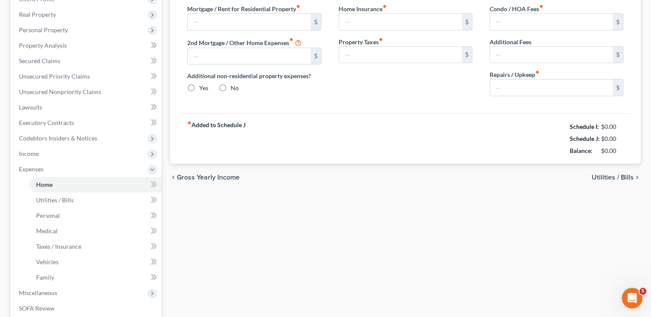
type input "0.00"
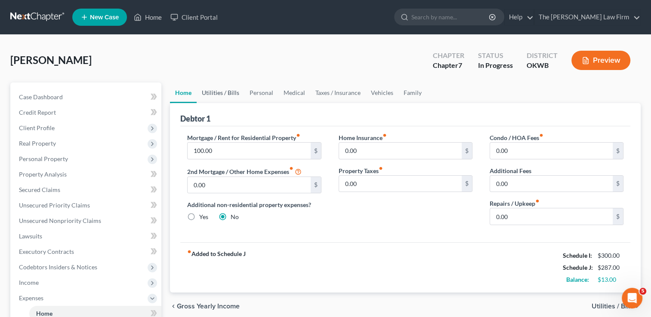
click at [215, 92] on link "Utilities / Bills" at bounding box center [221, 93] width 48 height 21
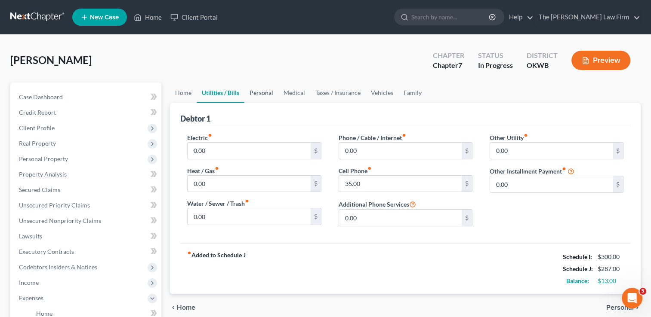
click at [264, 91] on link "Personal" at bounding box center [261, 93] width 34 height 21
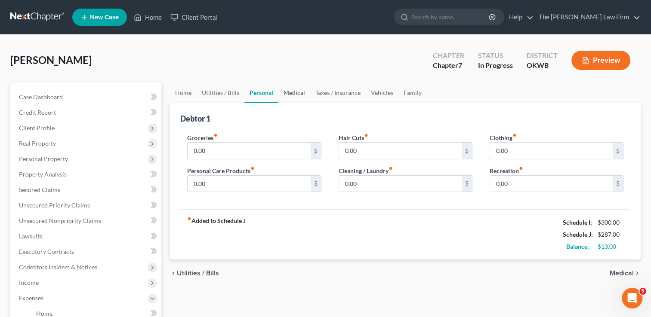
click at [294, 92] on link "Medical" at bounding box center [294, 93] width 32 height 21
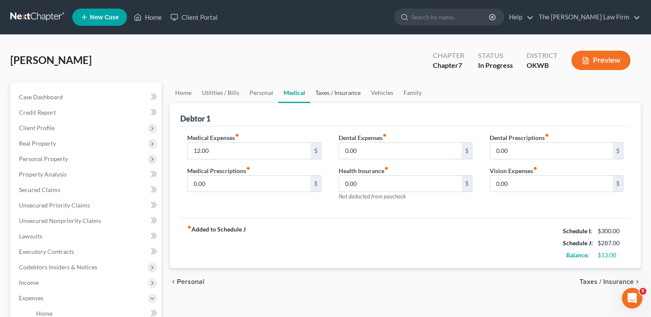
click at [332, 91] on link "Taxes / Insurance" at bounding box center [337, 93] width 55 height 21
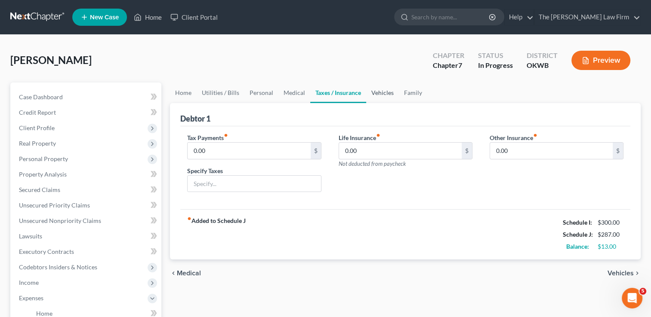
click at [382, 93] on link "Vehicles" at bounding box center [382, 93] width 33 height 21
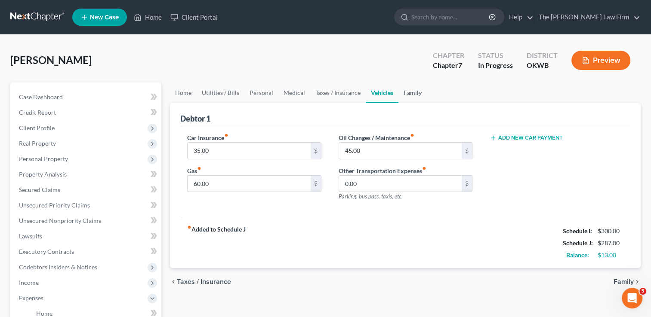
click at [412, 93] on link "Family" at bounding box center [412, 93] width 28 height 21
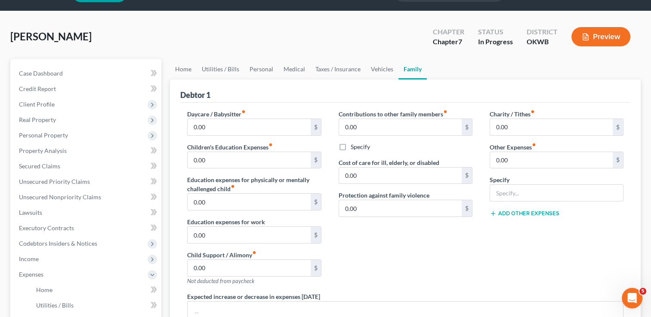
scroll to position [43, 0]
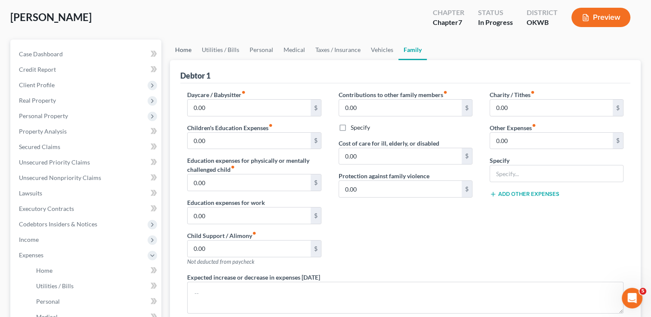
click at [189, 50] on link "Home" at bounding box center [183, 50] width 27 height 21
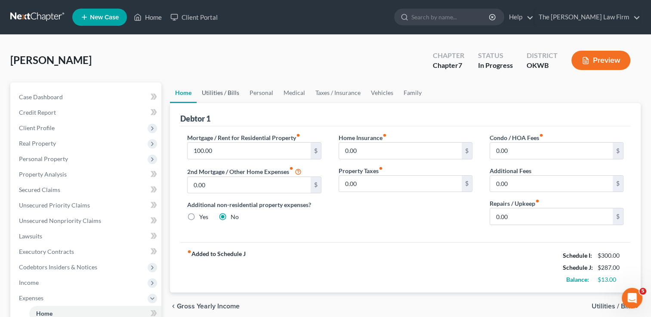
click at [221, 91] on link "Utilities / Bills" at bounding box center [221, 93] width 48 height 21
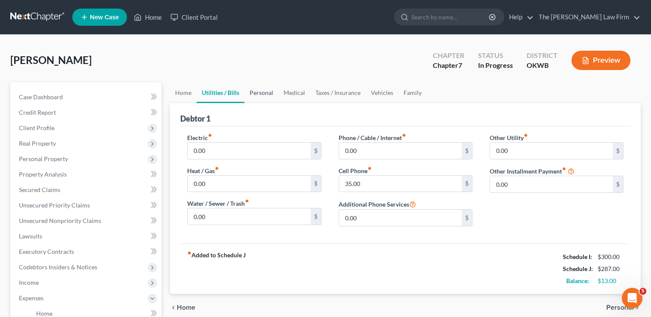
click at [269, 91] on link "Personal" at bounding box center [261, 93] width 34 height 21
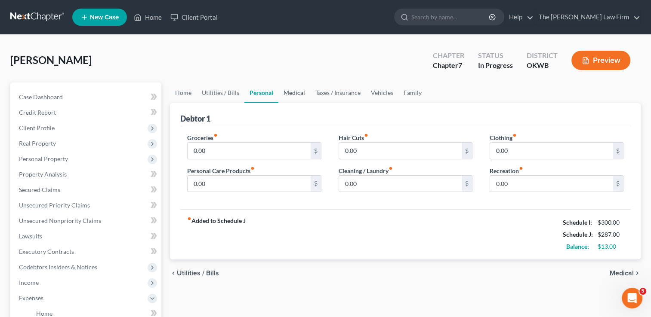
click at [298, 92] on link "Medical" at bounding box center [294, 93] width 32 height 21
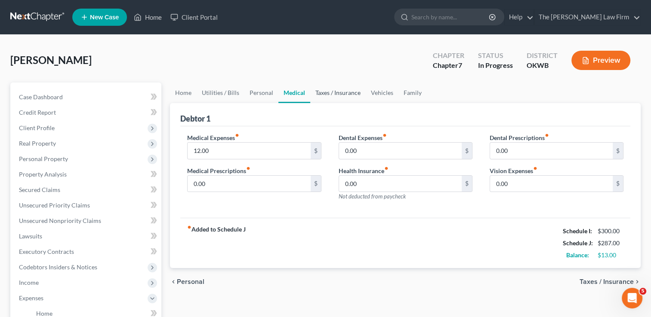
click at [330, 94] on link "Taxes / Insurance" at bounding box center [337, 93] width 55 height 21
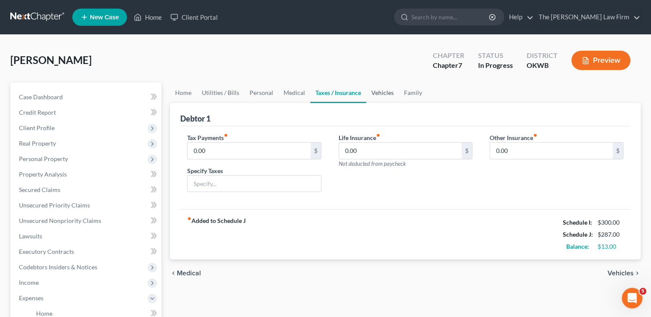
click at [378, 93] on link "Vehicles" at bounding box center [382, 93] width 33 height 21
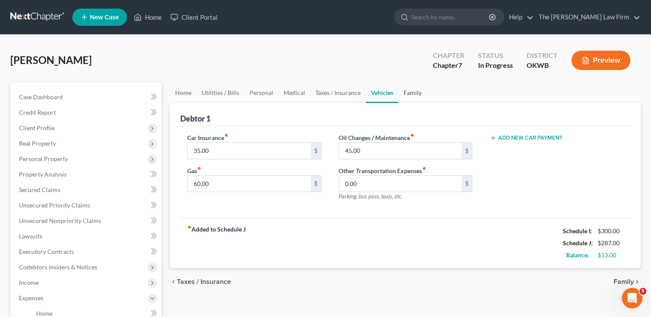
click at [408, 93] on link "Family" at bounding box center [412, 93] width 28 height 21
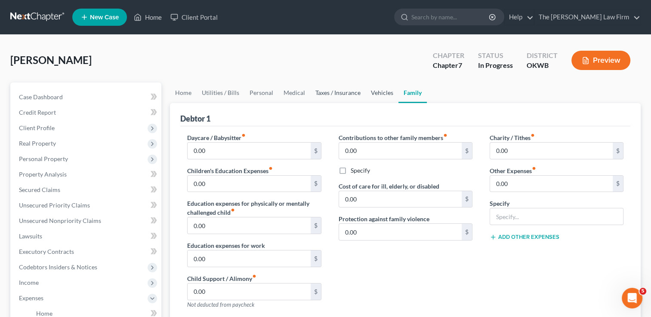
drag, startPoint x: 377, startPoint y: 90, endPoint x: 310, endPoint y: 95, distance: 67.3
click at [377, 89] on link "Vehicles" at bounding box center [382, 93] width 33 height 21
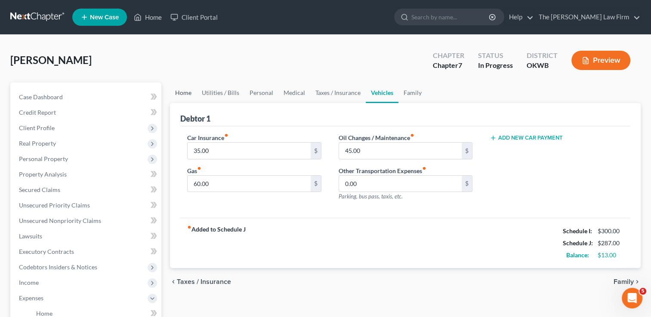
click at [186, 92] on link "Home" at bounding box center [183, 93] width 27 height 21
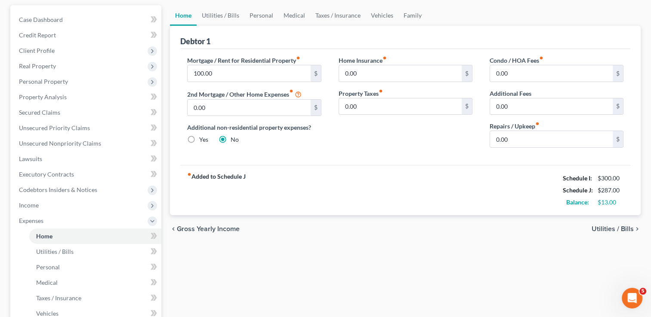
scroll to position [86, 0]
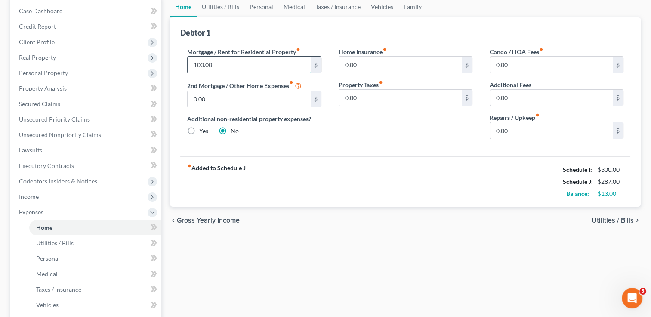
click at [218, 65] on input "100.00" at bounding box center [249, 65] width 123 height 16
type input "0.00"
drag, startPoint x: 261, startPoint y: 7, endPoint x: 261, endPoint y: 13, distance: 6.1
click at [261, 7] on link "Personal" at bounding box center [261, 7] width 34 height 21
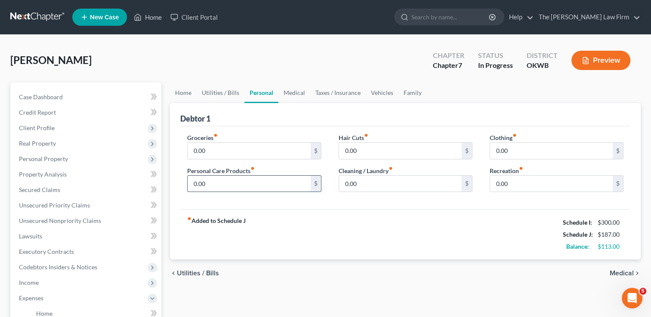
click at [213, 185] on input "0.00" at bounding box center [249, 184] width 123 height 16
type input "20.00"
click at [361, 182] on input "0.00" at bounding box center [400, 184] width 123 height 16
type input "20.00"
click at [222, 151] on input "0.00" at bounding box center [249, 151] width 123 height 16
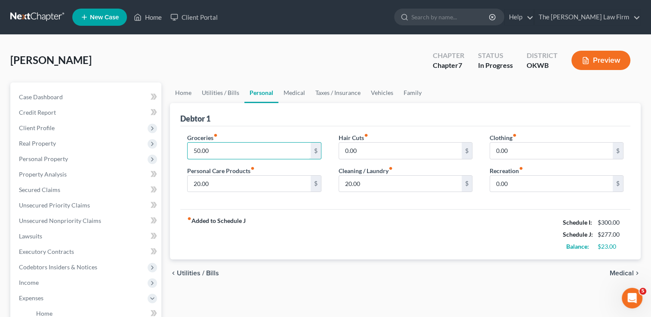
type input "50.00"
click at [311, 218] on div "fiber_manual_record Added to Schedule J Schedule I: $300.00 Schedule J: $277.00…" at bounding box center [405, 234] width 450 height 50
click at [515, 150] on input "0.00" at bounding box center [551, 151] width 123 height 16
type input "10.00"
click at [214, 153] on input "50.00" at bounding box center [249, 151] width 123 height 16
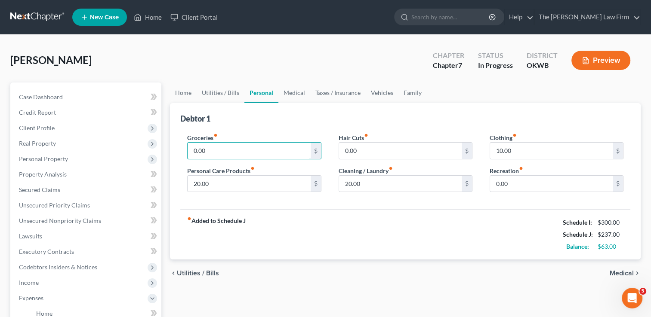
type input "0.00"
click at [365, 206] on div "Groceries fiber_manual_record 0.00 $ Personal Care Products fiber_manual_record…" at bounding box center [405, 167] width 450 height 83
click at [226, 182] on input "20.00" at bounding box center [249, 184] width 123 height 16
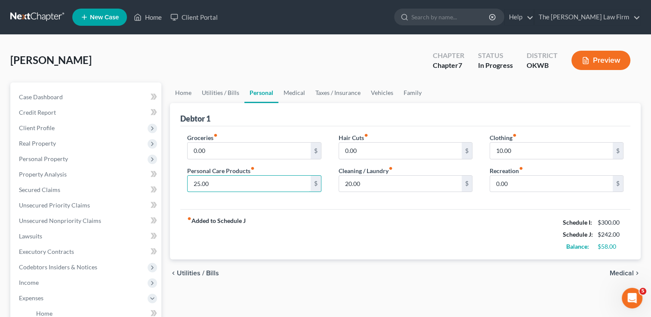
type input "25.00"
click at [366, 207] on div "Groceries fiber_manual_record 0.00 $ Personal Care Products fiber_manual_record…" at bounding box center [405, 167] width 450 height 83
click at [184, 94] on link "Home" at bounding box center [183, 93] width 27 height 21
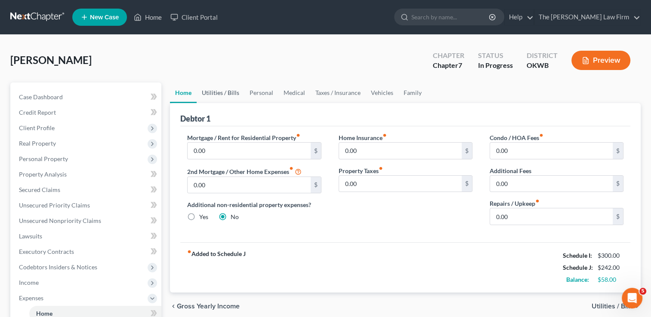
click at [219, 94] on link "Utilities / Bills" at bounding box center [221, 93] width 48 height 21
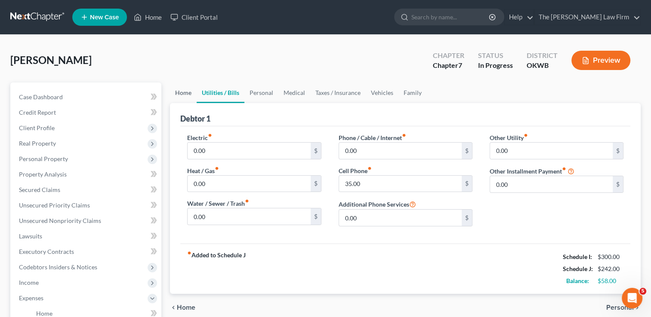
click at [181, 92] on link "Home" at bounding box center [183, 93] width 27 height 21
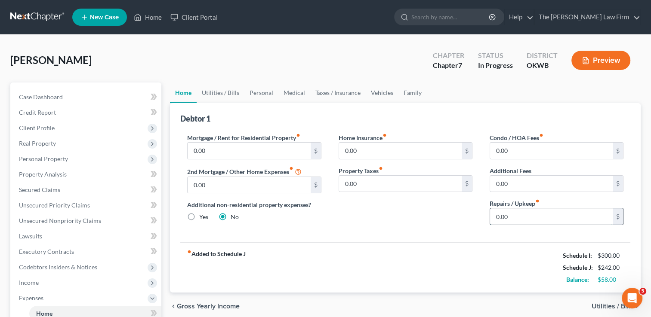
click at [512, 215] on input "0.00" at bounding box center [551, 217] width 123 height 16
type input "10.00"
click at [432, 224] on div "Home Insurance fiber_manual_record 0.00 $ Property Taxes fiber_manual_record 0.…" at bounding box center [405, 182] width 151 height 99
click at [224, 92] on link "Utilities / Bills" at bounding box center [221, 93] width 48 height 21
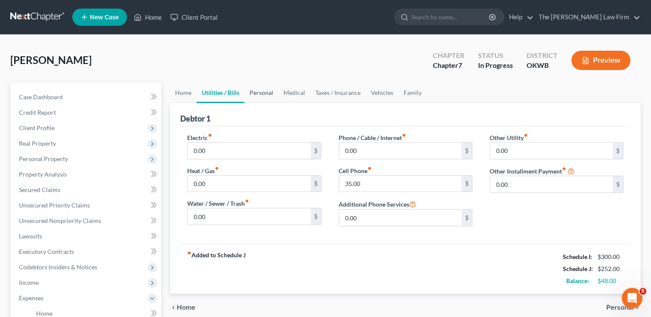
click at [261, 92] on link "Personal" at bounding box center [261, 93] width 34 height 21
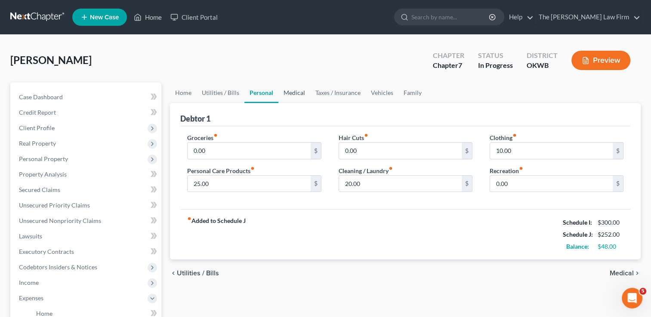
click at [294, 91] on link "Medical" at bounding box center [294, 93] width 32 height 21
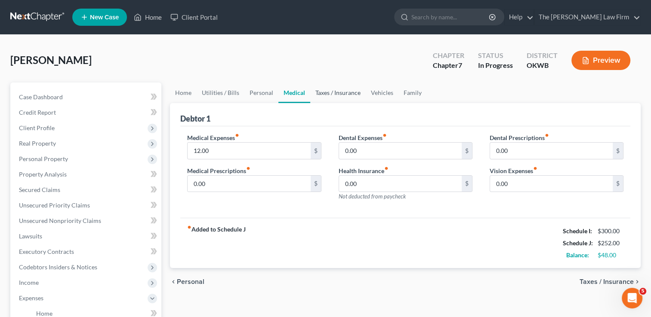
click at [329, 93] on link "Taxes / Insurance" at bounding box center [337, 93] width 55 height 21
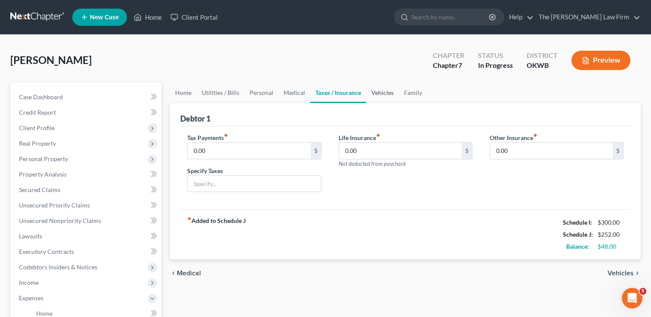
click at [384, 92] on link "Vehicles" at bounding box center [382, 93] width 33 height 21
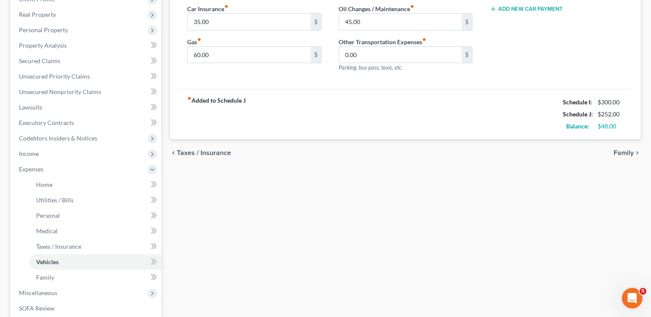
scroll to position [86, 0]
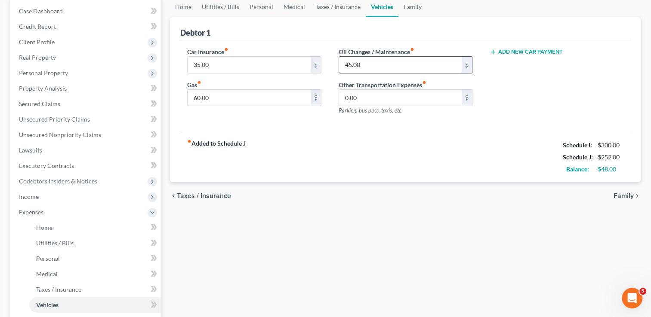
click at [375, 63] on input "45.00" at bounding box center [400, 65] width 123 height 16
type input "20.00"
click at [338, 157] on div "fiber_manual_record Added to Schedule J Schedule I: $300.00 Schedule J: $227.00…" at bounding box center [405, 157] width 450 height 50
click at [252, 6] on link "Personal" at bounding box center [261, 7] width 34 height 21
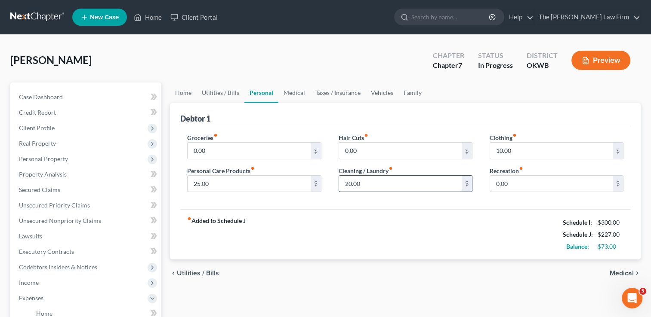
click at [366, 184] on input "20.00" at bounding box center [400, 184] width 123 height 16
type input "25.00"
click at [365, 225] on div "fiber_manual_record Added to Schedule J Schedule I: $300.00 Schedule J: $232.00…" at bounding box center [405, 234] width 450 height 50
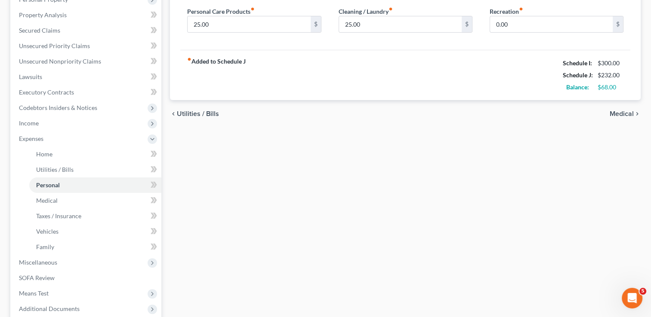
scroll to position [172, 0]
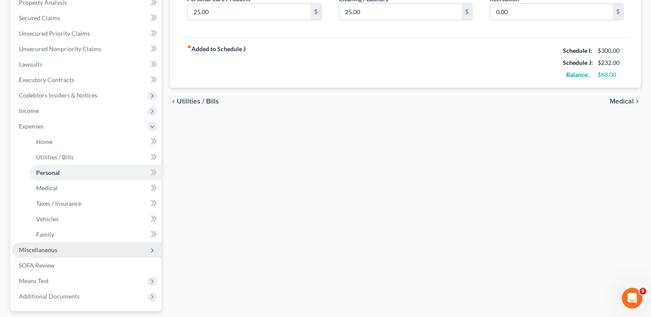
click at [43, 252] on span "Miscellaneous" at bounding box center [38, 249] width 38 height 7
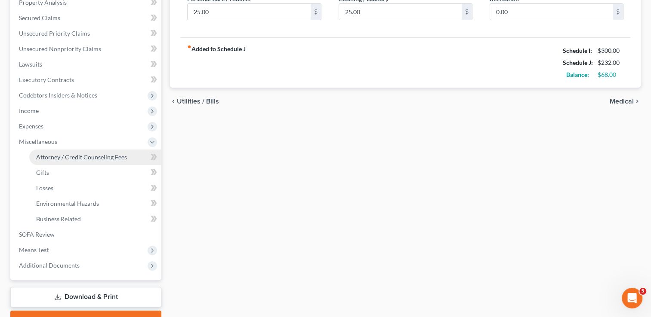
click at [87, 157] on span "Attorney / Credit Counseling Fees" at bounding box center [81, 157] width 91 height 7
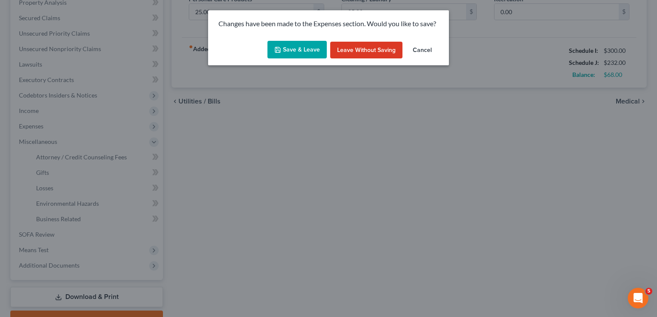
click at [293, 46] on button "Save & Leave" at bounding box center [297, 50] width 59 height 18
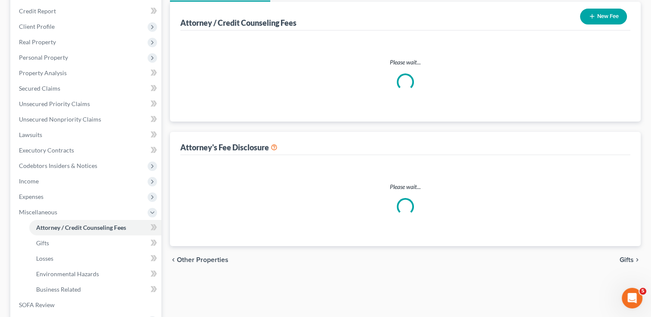
scroll to position [8, 0]
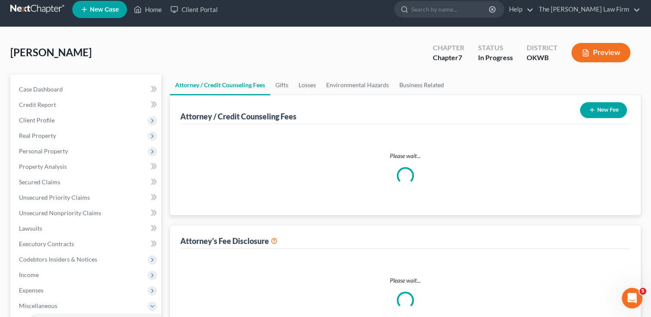
select select "0"
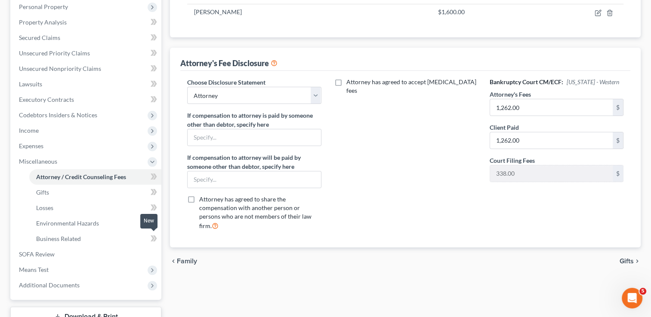
scroll to position [215, 0]
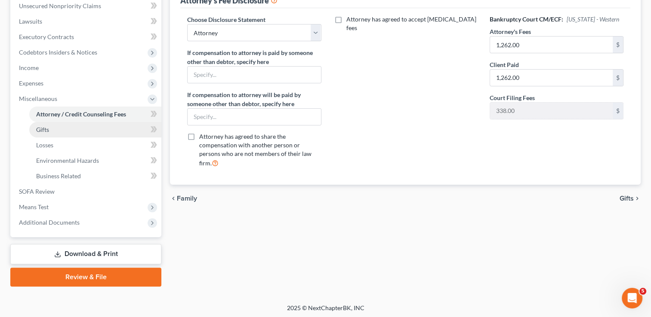
click at [62, 131] on link "Gifts" at bounding box center [95, 129] width 132 height 15
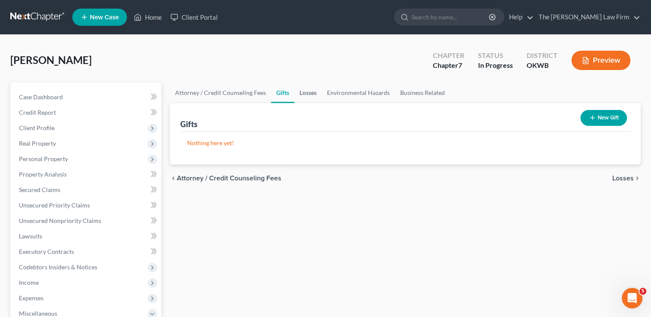
click at [307, 94] on link "Losses" at bounding box center [308, 93] width 28 height 21
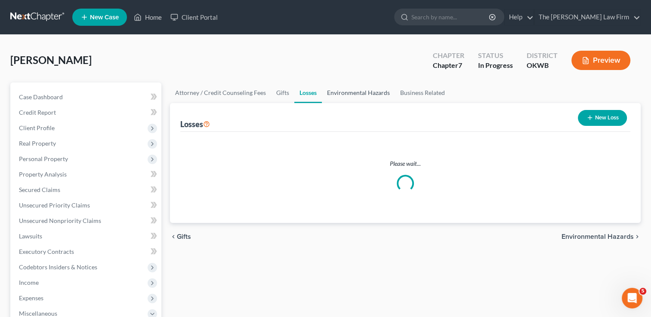
click at [353, 92] on link "Environmental Hazards" at bounding box center [358, 93] width 73 height 21
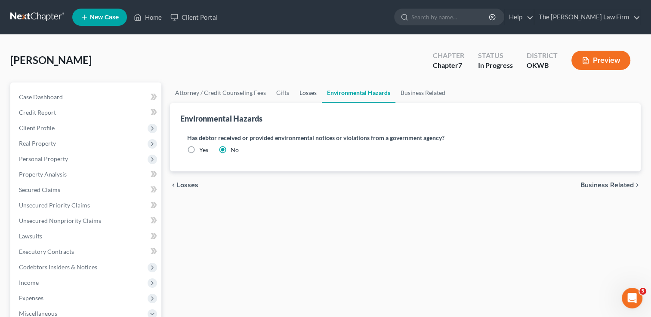
click at [311, 95] on link "Losses" at bounding box center [308, 93] width 28 height 21
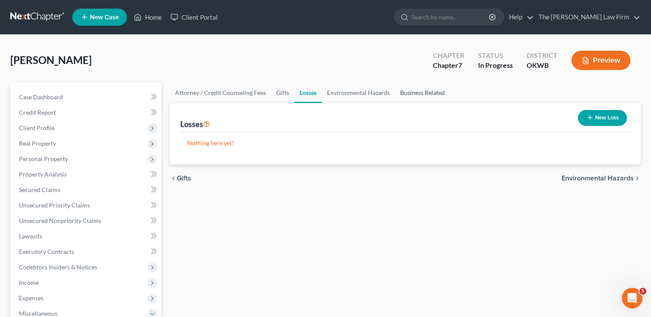
click at [411, 92] on link "Business Related" at bounding box center [422, 93] width 55 height 21
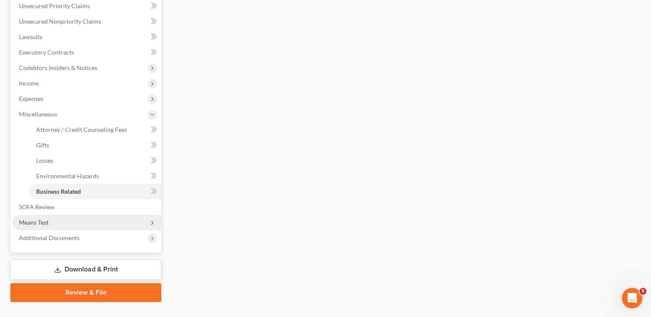
scroll to position [216, 0]
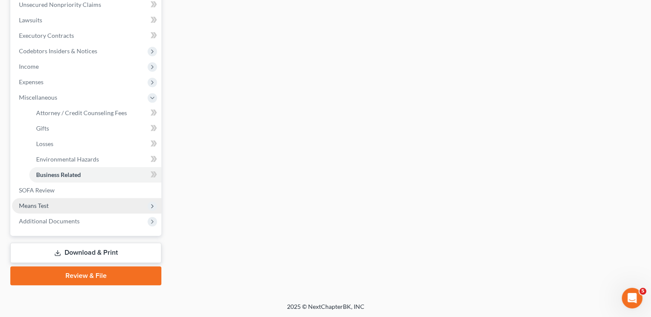
click at [45, 204] on span "Means Test" at bounding box center [34, 205] width 30 height 7
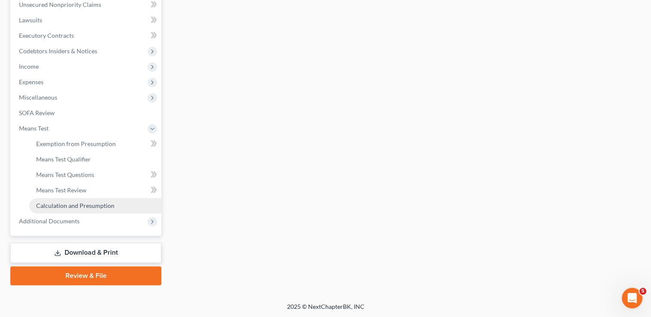
click at [79, 204] on span "Calculation and Presumption" at bounding box center [75, 205] width 78 height 7
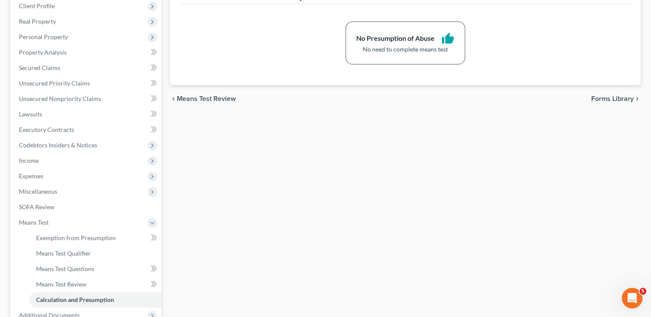
scroll to position [216, 0]
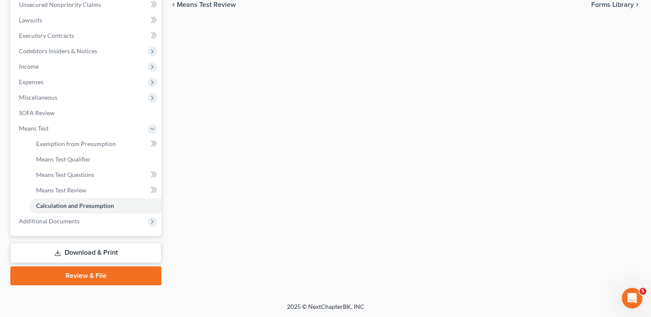
click at [85, 250] on link "Download & Print" at bounding box center [85, 253] width 151 height 20
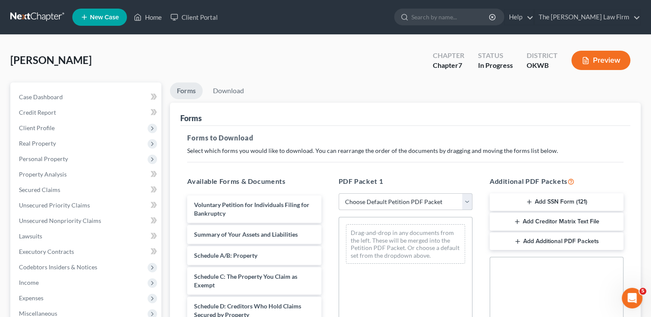
click at [378, 200] on select "Choose Default Petition PDF Packet Complete Bankruptcy Petition (all forms and …" at bounding box center [405, 202] width 134 height 17
select select "0"
click at [338, 194] on select "Choose Default Petition PDF Packet Complete Bankruptcy Petition (all forms and …" at bounding box center [405, 202] width 134 height 17
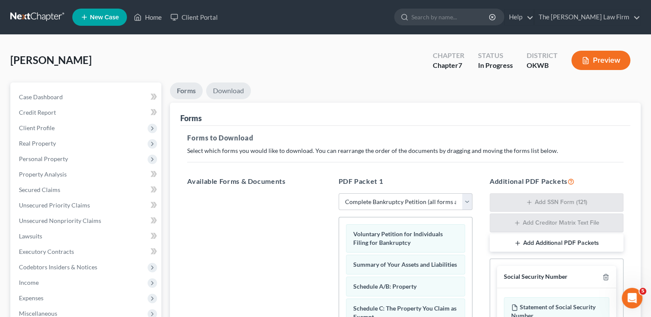
click at [227, 91] on link "Download" at bounding box center [228, 91] width 45 height 17
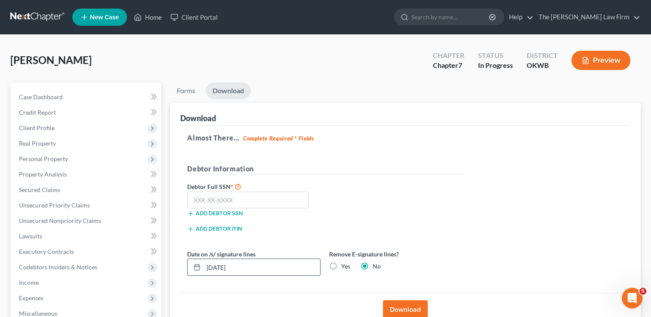
click at [257, 266] on input "08/18/2025" at bounding box center [261, 267] width 117 height 16
type input "0"
type input "08/19/2025"
click at [254, 203] on input "text" at bounding box center [248, 200] width 122 height 17
type input "466-17-9724"
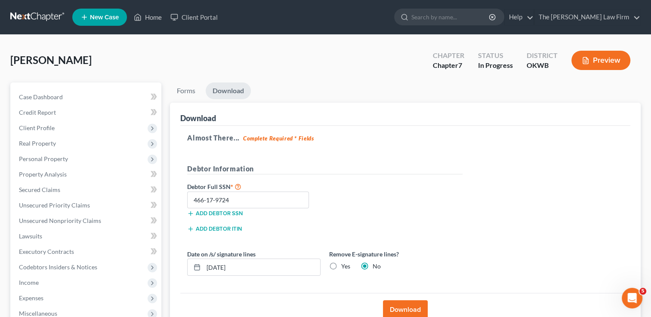
click at [409, 308] on button "Download" at bounding box center [405, 310] width 45 height 19
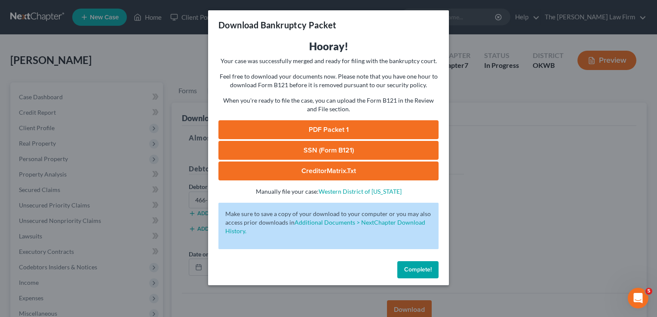
click at [370, 152] on link "SSN (Form B121)" at bounding box center [328, 150] width 220 height 19
click at [332, 126] on link "PDF Packet 1" at bounding box center [328, 129] width 220 height 19
drag, startPoint x: 420, startPoint y: 270, endPoint x: 346, endPoint y: 255, distance: 75.1
click at [420, 270] on span "Complete!" at bounding box center [418, 269] width 28 height 7
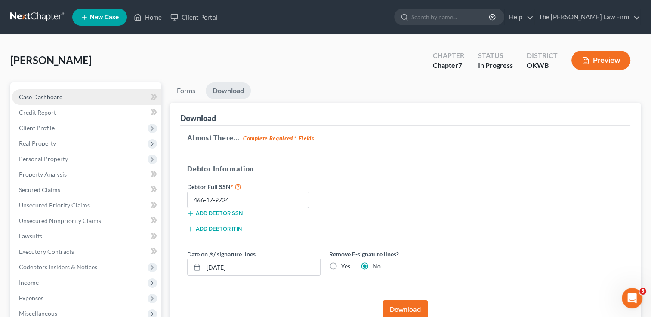
click at [52, 96] on span "Case Dashboard" at bounding box center [41, 96] width 44 height 7
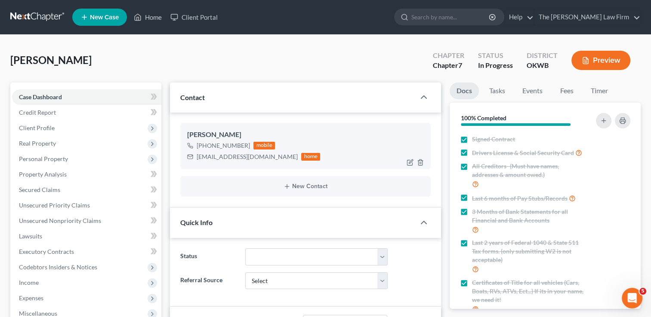
scroll to position [88, 0]
drag, startPoint x: 196, startPoint y: 157, endPoint x: 263, endPoint y: 163, distance: 67.4
click at [263, 163] on div "Patty Whalen +1 (682) 301-2267 mobile pattyjwhalen@gmail.com home" at bounding box center [305, 146] width 250 height 46
drag, startPoint x: 226, startPoint y: 157, endPoint x: 220, endPoint y: 157, distance: 6.0
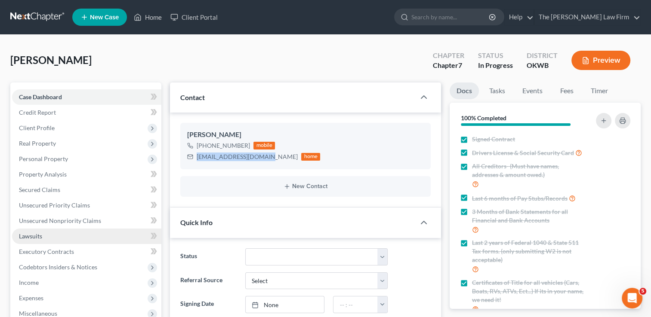
click at [30, 237] on span "Lawsuits" at bounding box center [30, 236] width 23 height 7
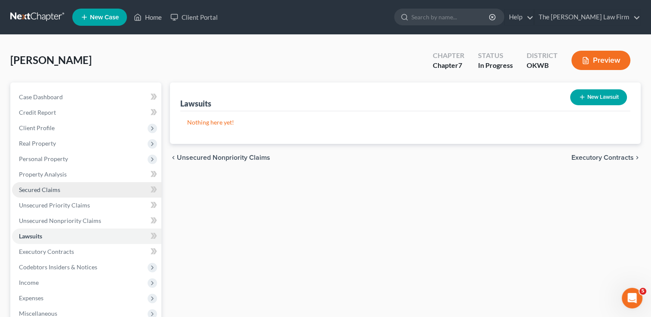
click at [64, 188] on link "Secured Claims" at bounding box center [86, 189] width 149 height 15
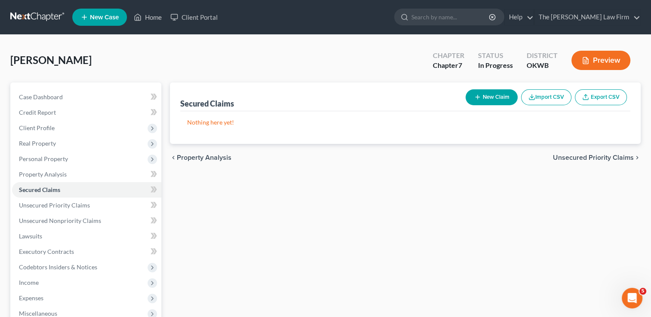
click at [33, 15] on link at bounding box center [37, 16] width 55 height 15
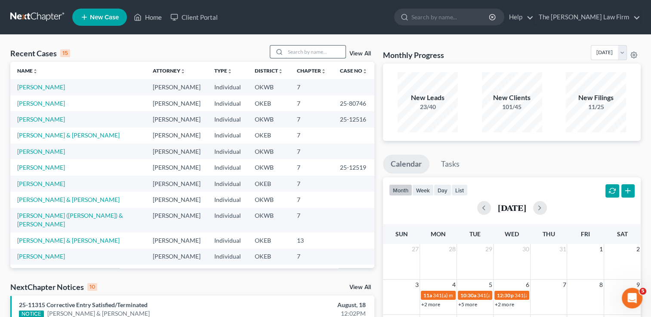
click at [295, 52] on input "search" at bounding box center [315, 52] width 60 height 12
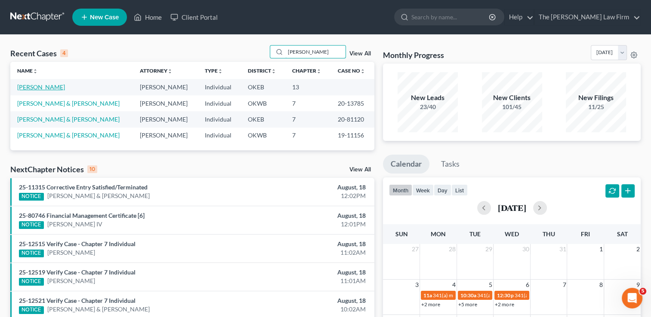
type input "[PERSON_NAME]"
click at [44, 89] on link "[PERSON_NAME]" at bounding box center [41, 86] width 48 height 7
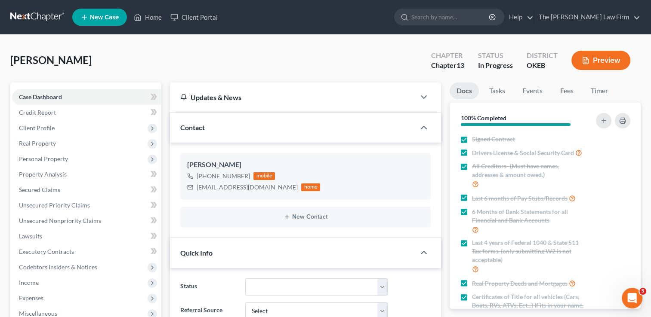
scroll to position [261, 0]
click at [45, 192] on span "Secured Claims" at bounding box center [39, 189] width 41 height 7
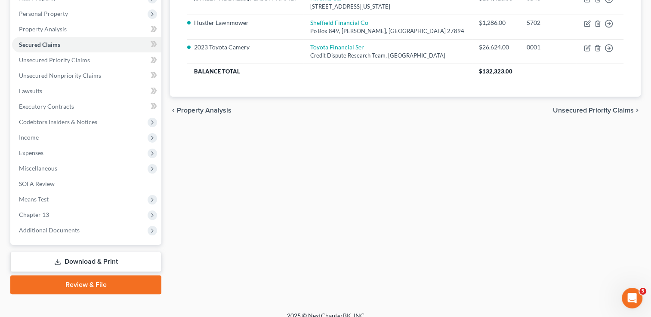
scroll to position [154, 0]
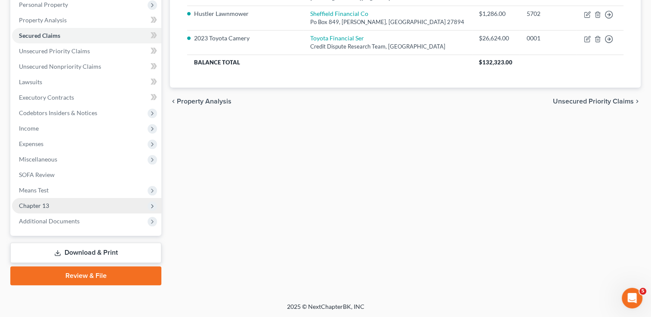
drag, startPoint x: 40, startPoint y: 207, endPoint x: 61, endPoint y: 204, distance: 20.9
click at [40, 207] on span "Chapter 13" at bounding box center [34, 205] width 30 height 7
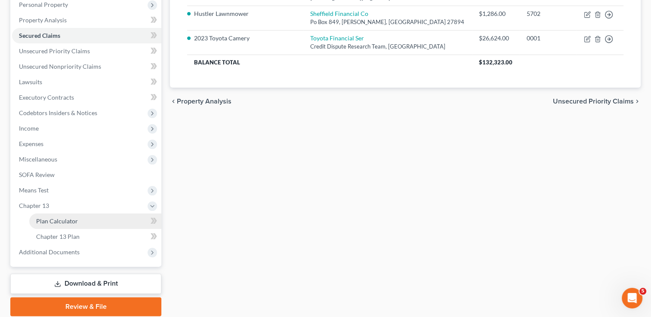
click at [77, 221] on link "Plan Calculator" at bounding box center [95, 221] width 132 height 15
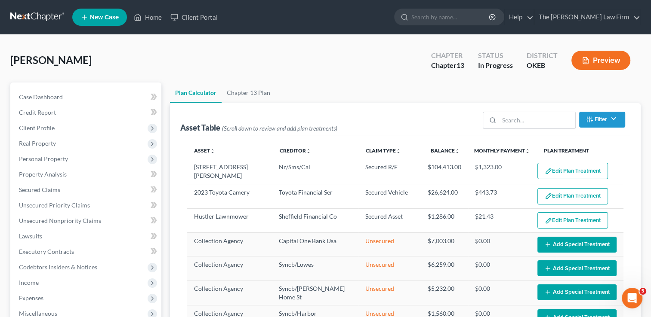
select select "59"
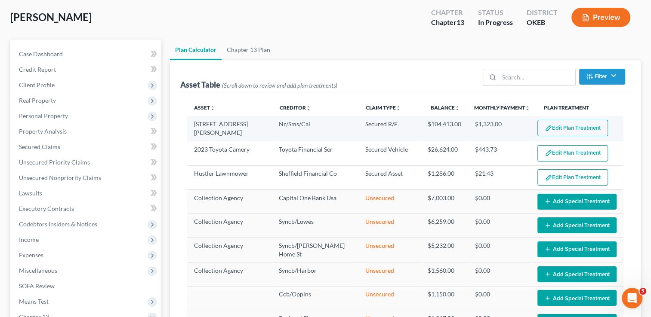
click at [567, 129] on button "Edit Plan Treatment" at bounding box center [572, 128] width 71 height 16
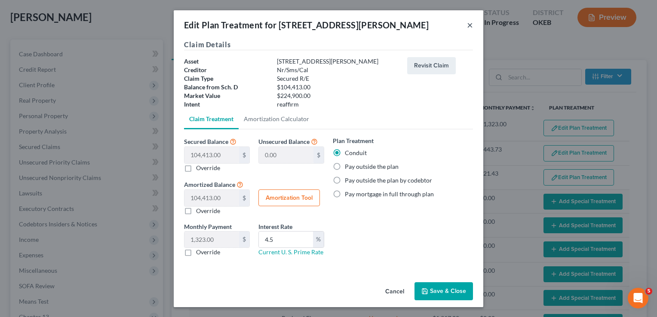
click at [469, 27] on button "×" at bounding box center [470, 25] width 6 height 10
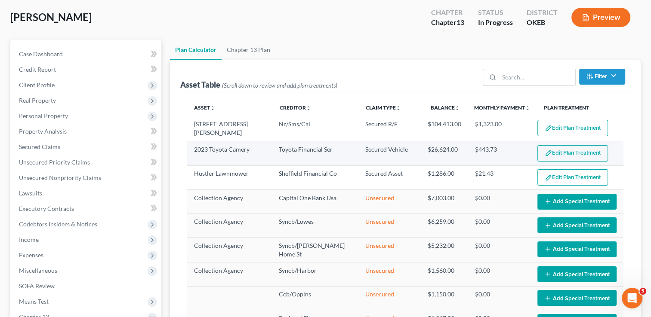
click at [555, 153] on button "Edit Plan Treatment" at bounding box center [572, 153] width 71 height 16
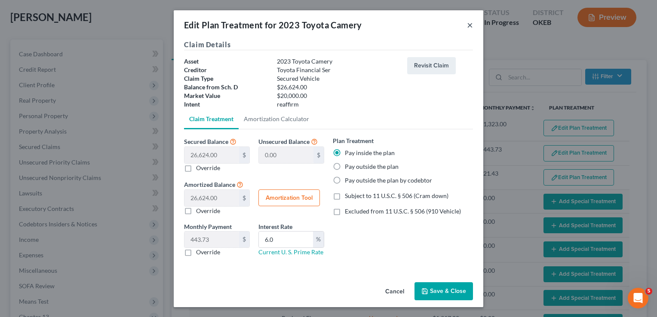
click at [469, 27] on button "×" at bounding box center [470, 25] width 6 height 10
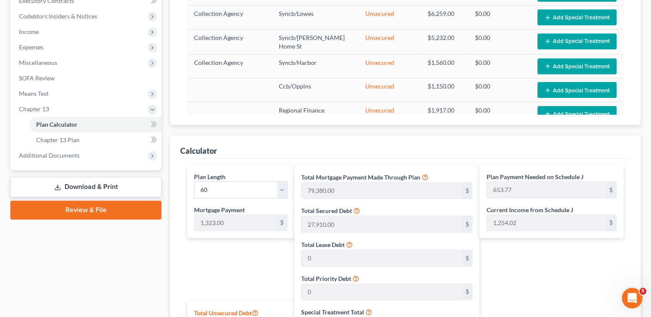
scroll to position [251, 0]
drag, startPoint x: 88, startPoint y: 184, endPoint x: 108, endPoint y: 184, distance: 19.8
click at [88, 184] on link "Download & Print" at bounding box center [85, 187] width 151 height 20
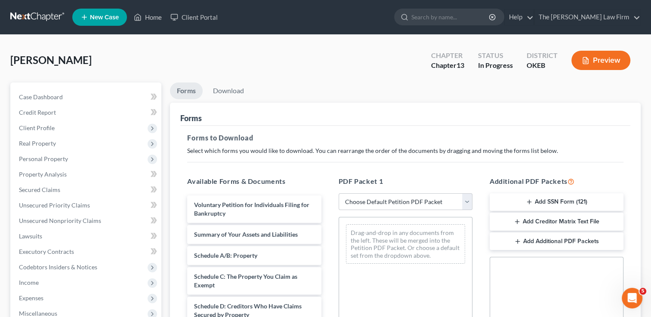
click at [564, 223] on button "Add Creditor Matrix Text File" at bounding box center [556, 222] width 134 height 18
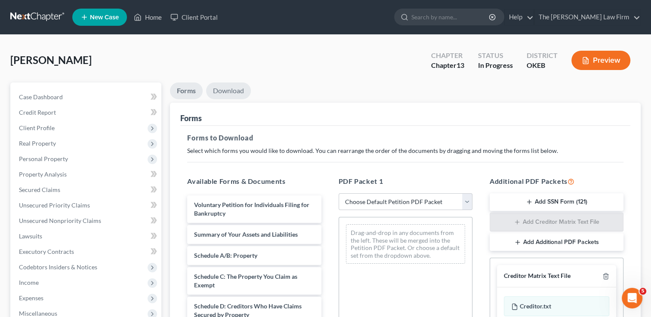
click at [224, 87] on link "Download" at bounding box center [228, 91] width 45 height 17
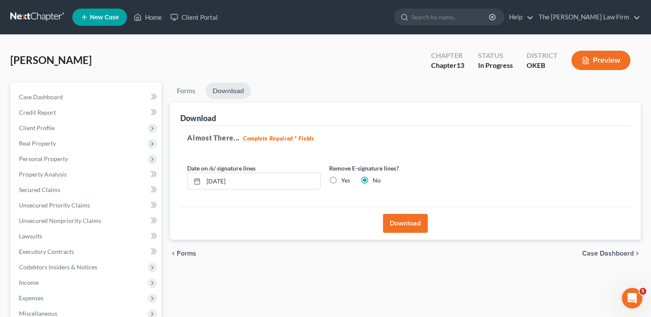
click at [408, 222] on button "Download" at bounding box center [405, 223] width 45 height 19
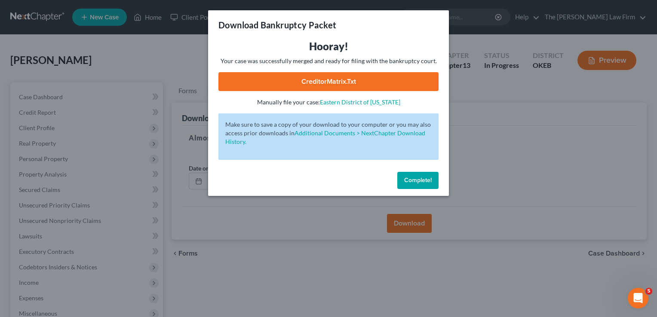
click at [352, 79] on link "CreditorMatrix.txt" at bounding box center [328, 81] width 220 height 19
click at [416, 179] on span "Complete!" at bounding box center [418, 180] width 28 height 7
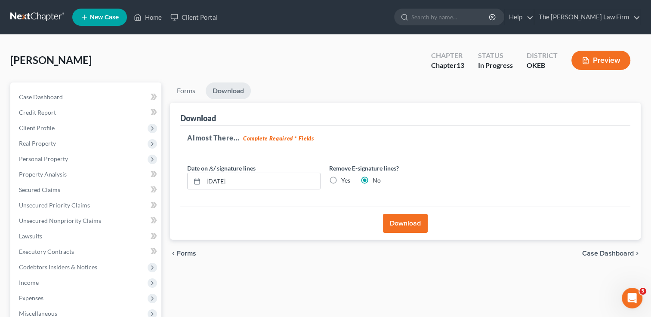
click at [252, 279] on div "Forms Download Forms Forms to Download Select which forms you would like to dow…" at bounding box center [405, 261] width 479 height 357
click at [33, 281] on span "Income" at bounding box center [29, 282] width 20 height 7
click at [71, 297] on span "Employment Income" at bounding box center [63, 298] width 55 height 7
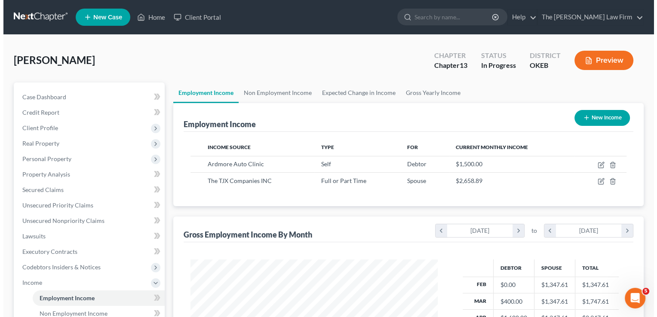
scroll to position [153, 265]
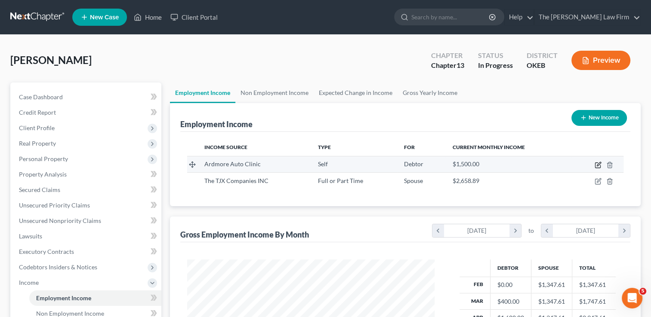
click at [598, 166] on icon "button" at bounding box center [597, 165] width 7 height 7
select select "1"
select select "37"
select select "0"
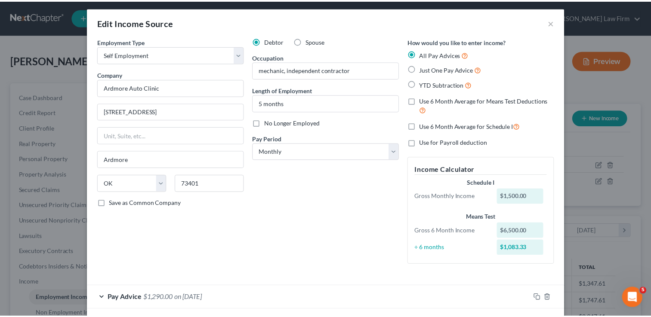
scroll to position [0, 0]
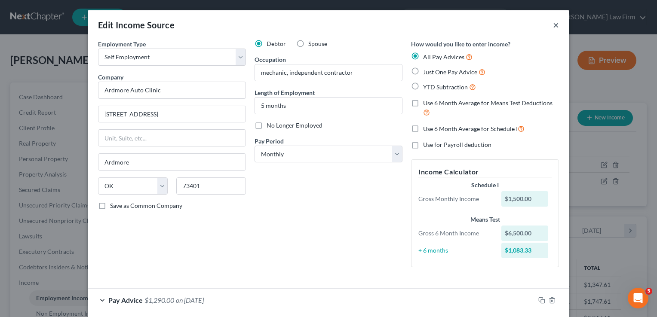
click at [554, 26] on button "×" at bounding box center [556, 25] width 6 height 10
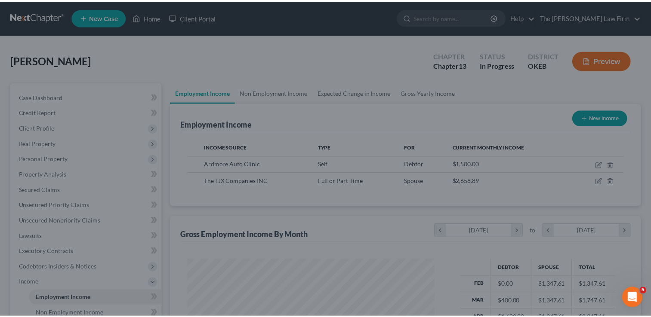
scroll to position [429945, 429834]
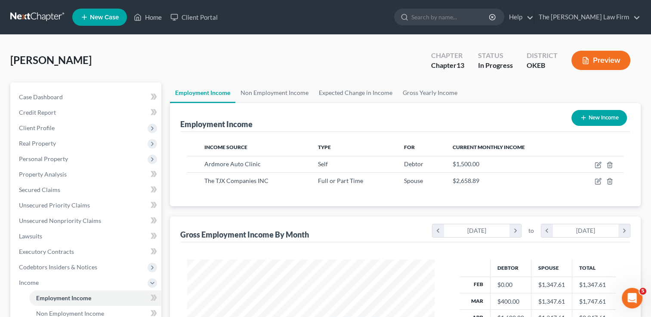
click at [33, 11] on link at bounding box center [37, 16] width 55 height 15
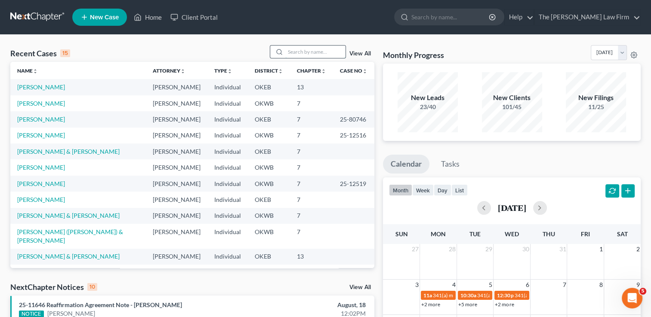
click at [323, 49] on input "search" at bounding box center [315, 52] width 60 height 12
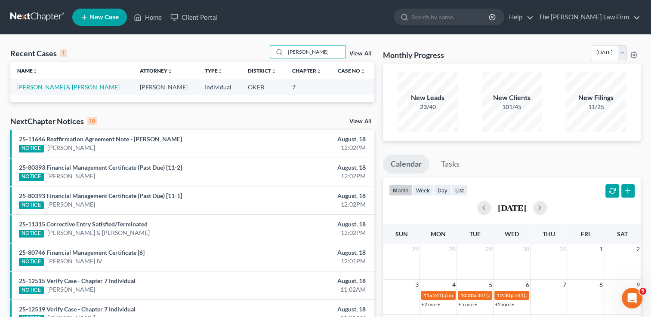
type input "[PERSON_NAME]"
click at [80, 87] on link "[PERSON_NAME] & [PERSON_NAME]" at bounding box center [68, 86] width 102 height 7
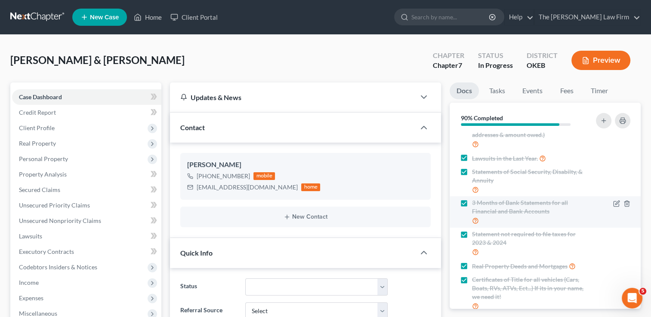
scroll to position [80, 0]
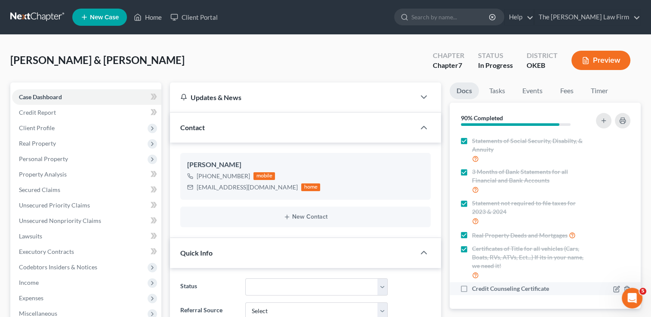
click at [472, 289] on label "Credit Counseling Certificate" at bounding box center [510, 289] width 77 height 9
click at [475, 289] on input "Credit Counseling Certificate" at bounding box center [478, 288] width 6 height 6
checkbox input "true"
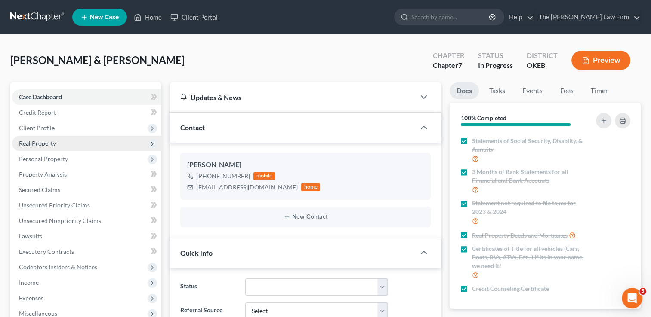
click at [46, 144] on span "Real Property" at bounding box center [37, 143] width 37 height 7
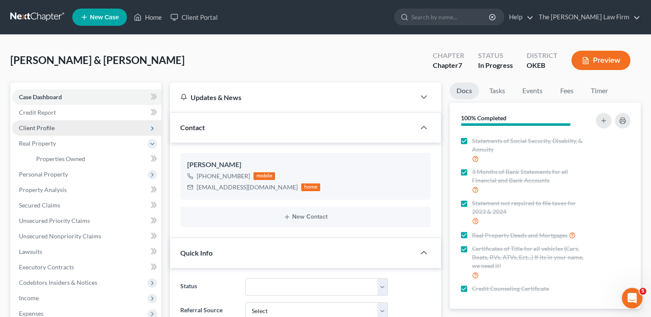
click at [57, 124] on span "Client Profile" at bounding box center [86, 127] width 149 height 15
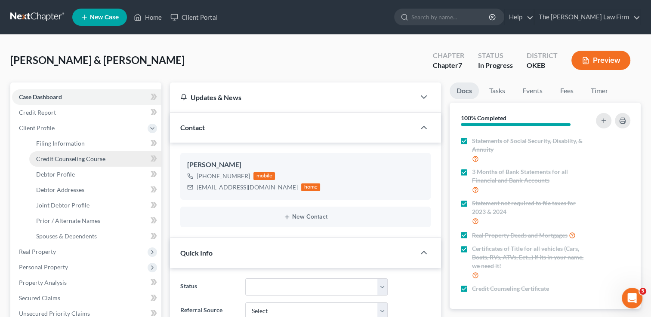
click at [67, 160] on span "Credit Counseling Course" at bounding box center [70, 158] width 69 height 7
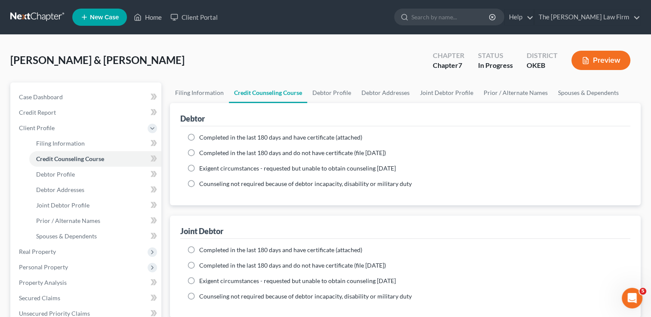
click at [199, 138] on label "Completed in the last 180 days and have certificate (attached)" at bounding box center [280, 137] width 163 height 9
click at [203, 138] on input "Completed in the last 180 days and have certificate (attached)" at bounding box center [206, 136] width 6 height 6
radio input "true"
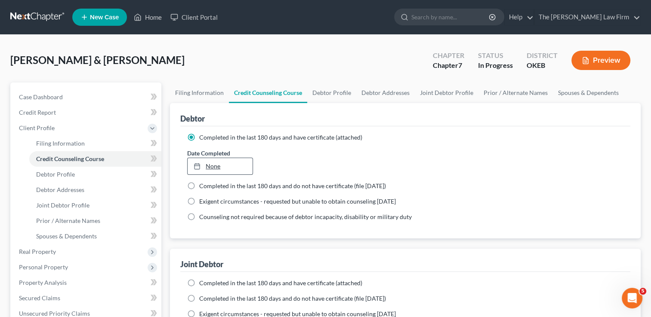
click at [212, 163] on link "None" at bounding box center [220, 166] width 65 height 16
type input "[DATE]"
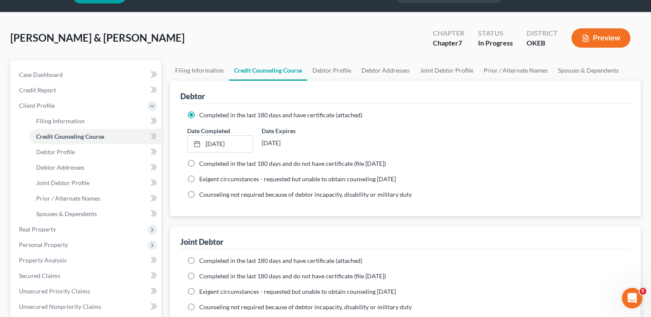
scroll to position [43, 0]
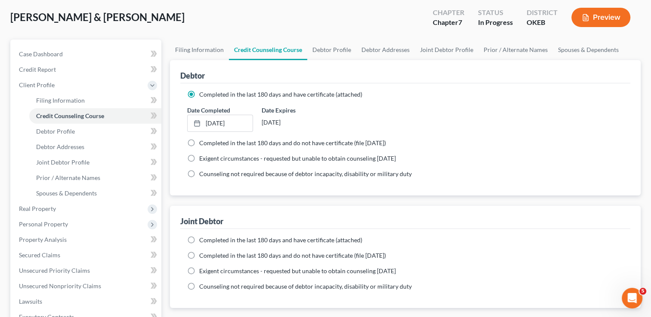
click at [224, 240] on span "Completed in the last 180 days and have certificate (attached)" at bounding box center [280, 240] width 163 height 7
click at [208, 240] on input "Completed in the last 180 days and have certificate (attached)" at bounding box center [206, 239] width 6 height 6
radio input "true"
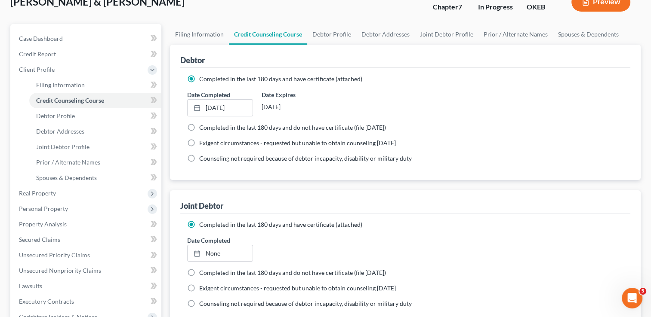
scroll to position [86, 0]
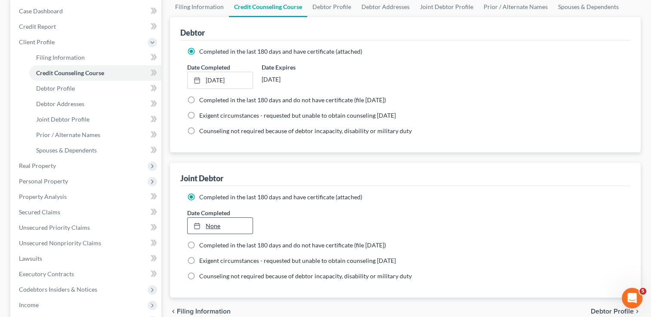
click at [212, 227] on link "None" at bounding box center [220, 226] width 65 height 16
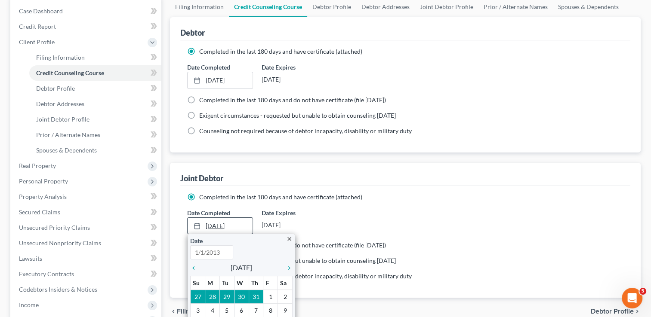
type input "[DATE]"
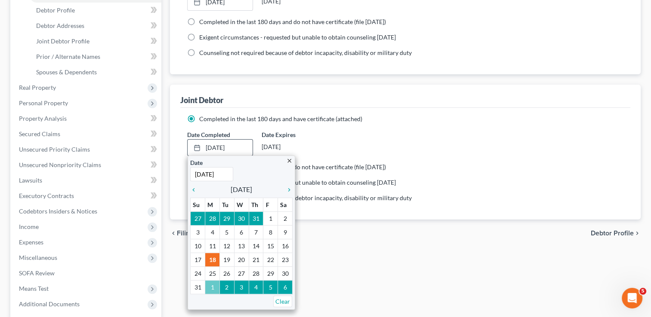
scroll to position [172, 0]
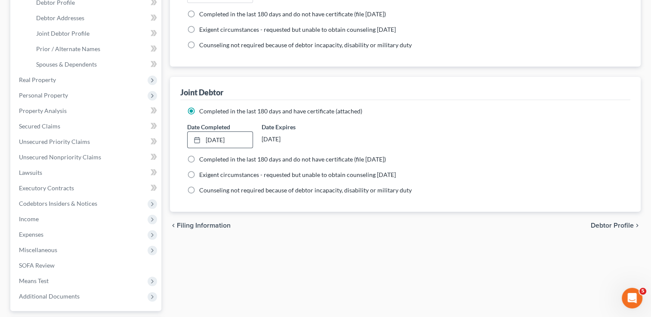
click at [431, 226] on div "chevron_left Filing Information Debtor Profile chevron_right" at bounding box center [405, 226] width 471 height 28
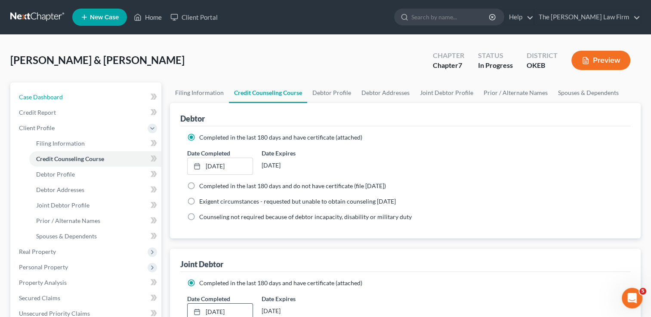
drag, startPoint x: 58, startPoint y: 95, endPoint x: 172, endPoint y: 73, distance: 116.0
click at [58, 95] on span "Case Dashboard" at bounding box center [41, 96] width 44 height 7
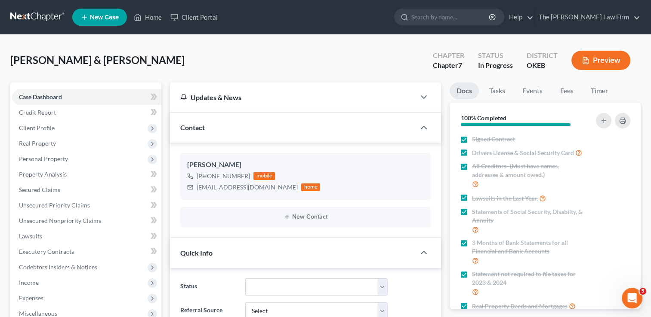
scroll to position [119, 0]
click at [52, 130] on span "Client Profile" at bounding box center [37, 127] width 36 height 7
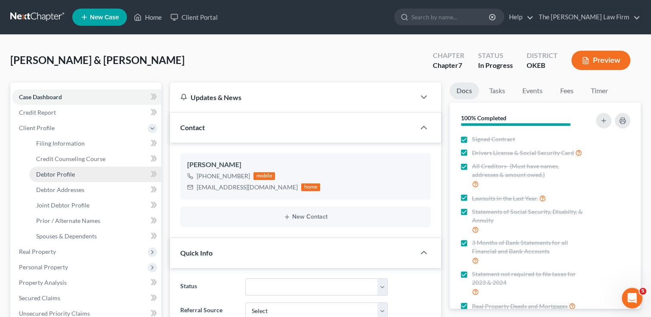
click at [59, 173] on span "Debtor Profile" at bounding box center [55, 174] width 39 height 7
select select "1"
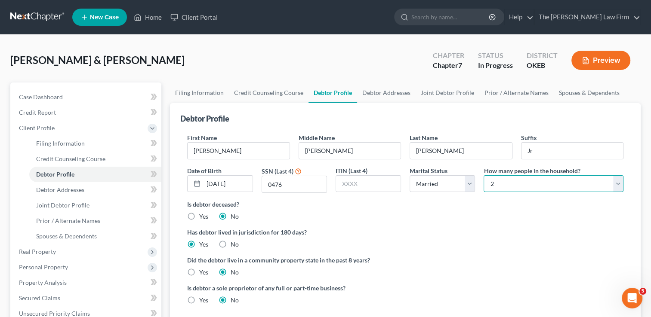
click at [619, 182] on select "Select 1 2 3 4 5 6 7 8 9 10 11 12 13 14 15 16 17 18 19 20" at bounding box center [553, 183] width 140 height 17
click at [483, 175] on select "Select 1 2 3 4 5 6 7 8 9 10 11 12 13 14 15 16 17 18 19 20" at bounding box center [553, 183] width 140 height 17
click at [448, 220] on div "Is debtor deceased? Yes No" at bounding box center [405, 210] width 436 height 21
click at [518, 184] on select "Select 1 2 3 4 5 6 7 8 9 10 11 12 13 14 15 16 17 18 19 20" at bounding box center [553, 183] width 140 height 17
select select "1"
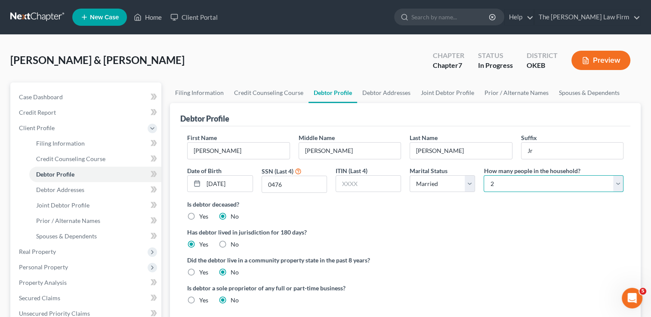
click at [483, 175] on select "Select 1 2 3 4 5 6 7 8 9 10 11 12 13 14 15 16 17 18 19 20" at bounding box center [553, 183] width 140 height 17
click at [471, 240] on div "Has debtor lived in jurisdiction for 180 days? Yes No Debtor must reside in jur…" at bounding box center [405, 238] width 436 height 21
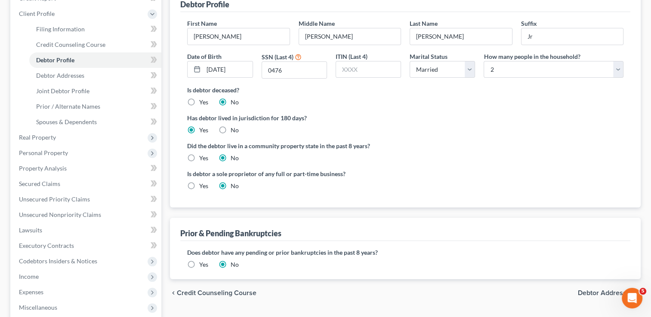
scroll to position [129, 0]
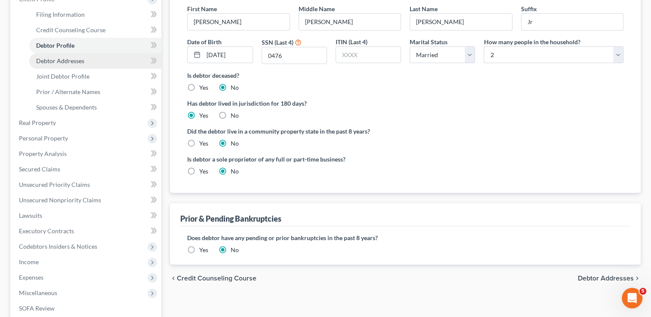
click at [82, 59] on span "Debtor Addresses" at bounding box center [60, 60] width 48 height 7
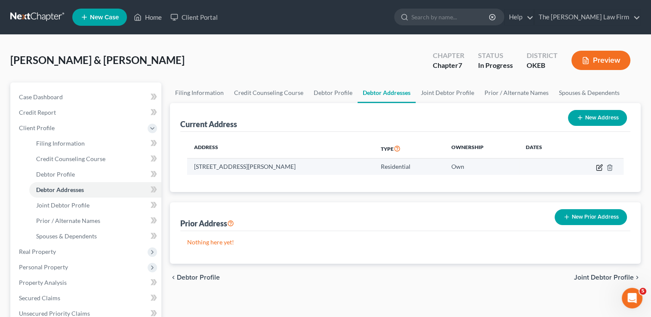
click at [598, 168] on icon "button" at bounding box center [600, 167] width 4 height 4
select select "37"
select select "0"
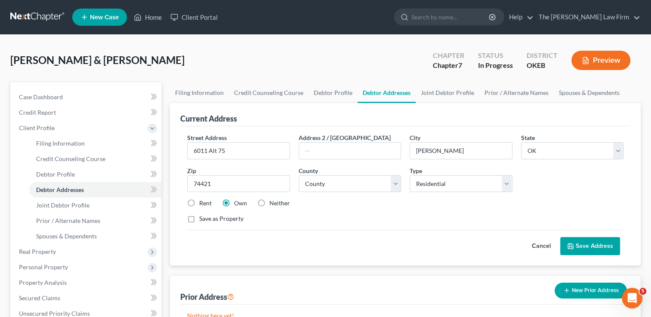
click at [590, 245] on button "Save Address" at bounding box center [590, 246] width 60 height 18
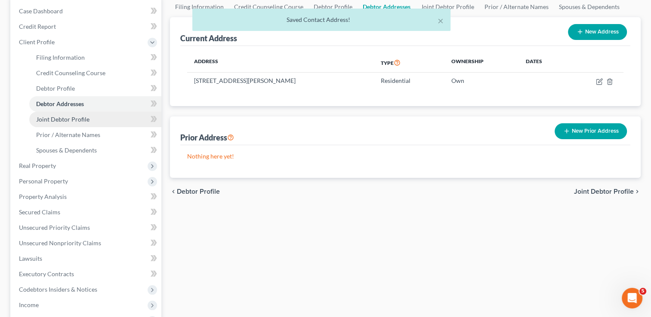
click at [84, 122] on span "Joint Debtor Profile" at bounding box center [62, 119] width 53 height 7
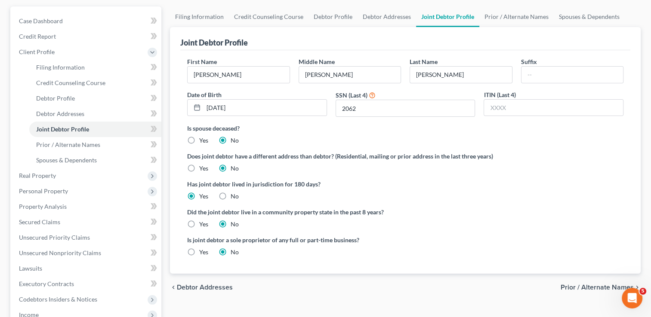
scroll to position [86, 0]
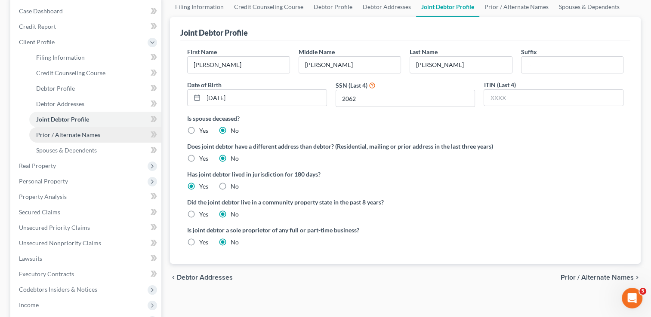
click at [85, 135] on span "Prior / Alternate Names" at bounding box center [68, 134] width 64 height 7
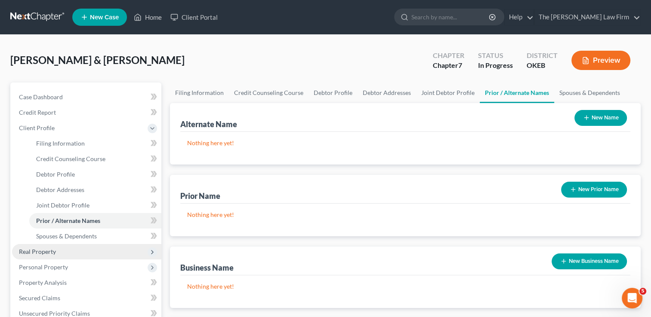
click at [47, 249] on span "Real Property" at bounding box center [37, 251] width 37 height 7
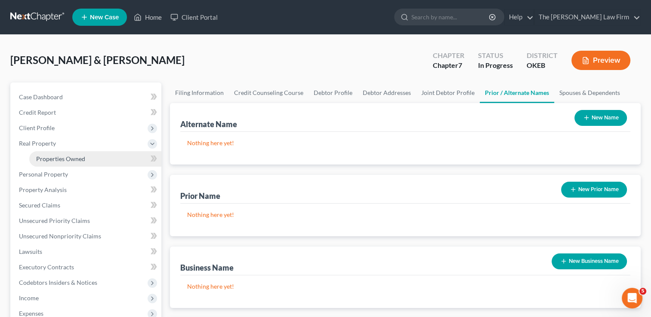
click at [75, 157] on span "Properties Owned" at bounding box center [60, 158] width 49 height 7
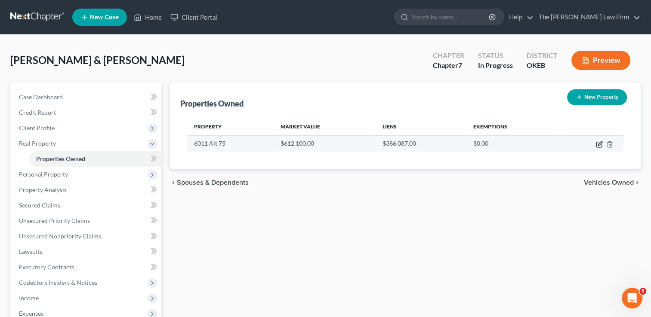
click at [598, 145] on icon "button" at bounding box center [599, 144] width 7 height 7
select select "37"
select select "55"
select select "2"
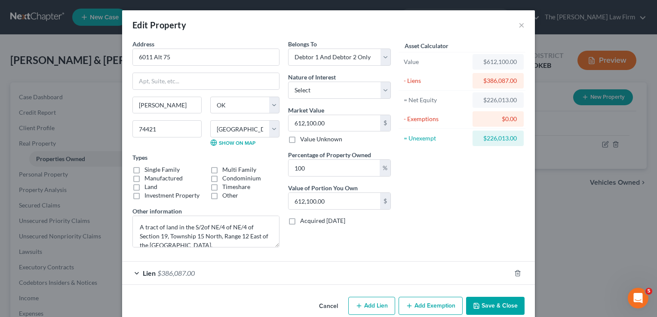
click at [145, 170] on label "Single Family" at bounding box center [162, 170] width 35 height 9
click at [148, 170] on input "Single Family" at bounding box center [151, 169] width 6 height 6
checkbox input "true"
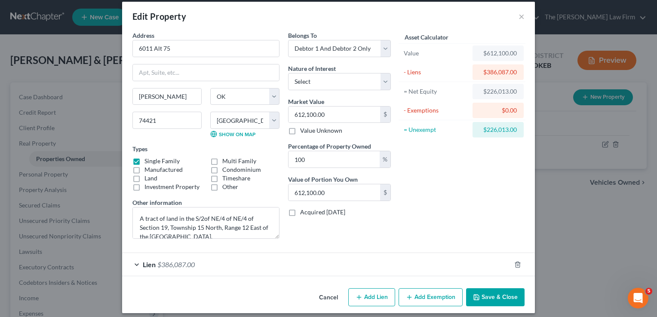
scroll to position [14, 0]
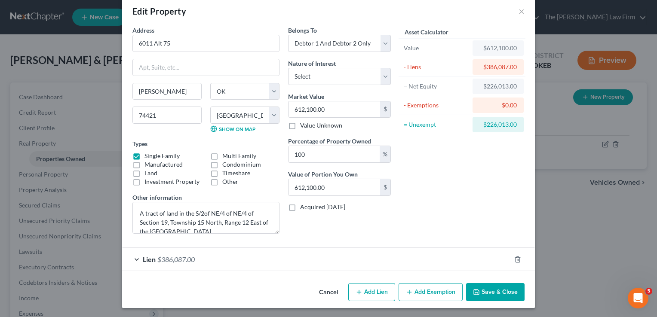
click at [292, 261] on div "Lien $386,087.00" at bounding box center [316, 259] width 389 height 23
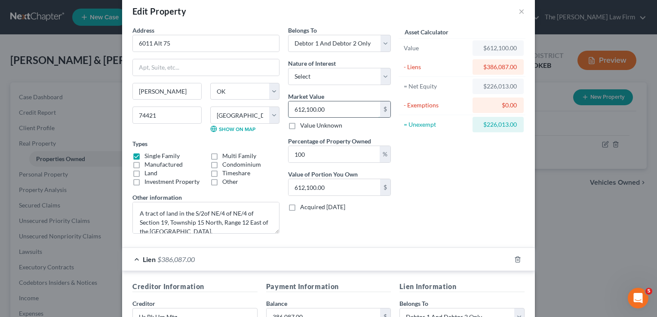
click at [332, 108] on input "612,100.00" at bounding box center [335, 110] width 92 height 16
type input "5"
type input "5.00"
type input "50"
type input "50.00"
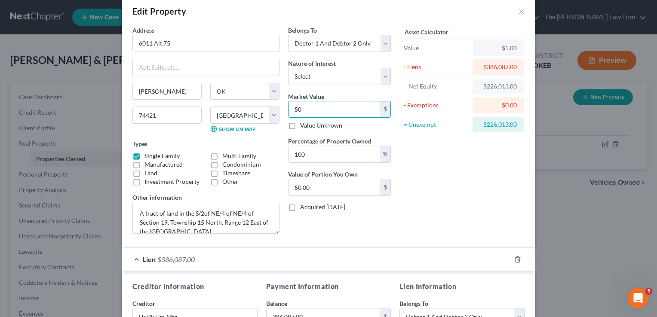
type input "500"
type input "500.00"
type input "5000"
type input "5,000.00"
type input "5,0000"
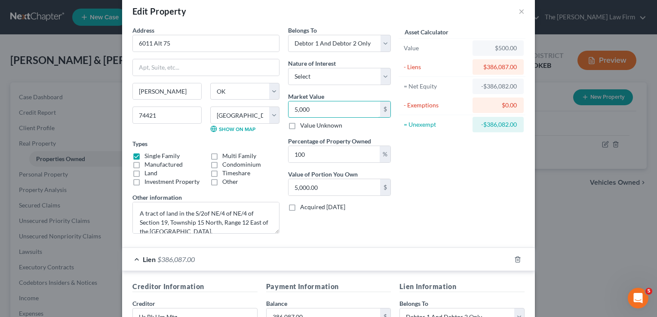
type input "50,000.00"
type input "50,0000"
type input "500,000.00"
type input "500,000"
click at [447, 147] on div "Asset Calculator Value $500,000.00 - Liens $386,087.00 = Net Equity -$385,587.0…" at bounding box center [462, 133] width 134 height 215
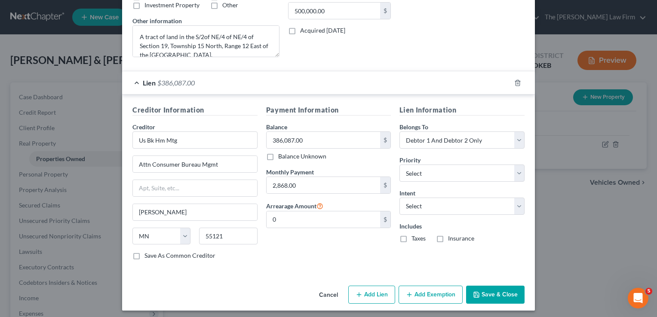
scroll to position [192, 0]
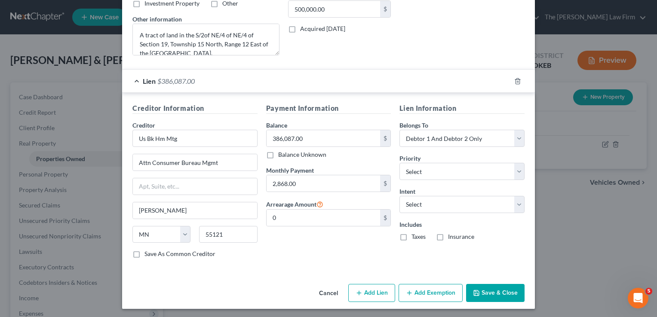
click at [419, 293] on button "Add Exemption" at bounding box center [431, 293] width 64 height 18
select select "2"
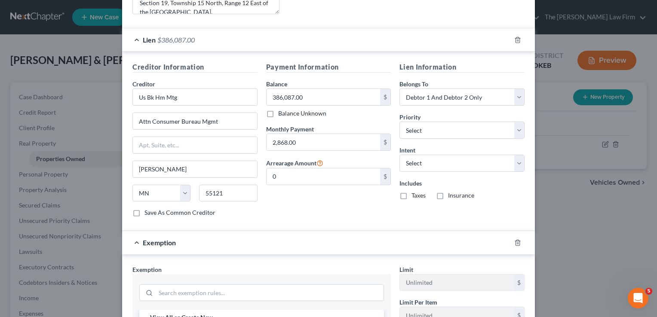
scroll to position [407, 0]
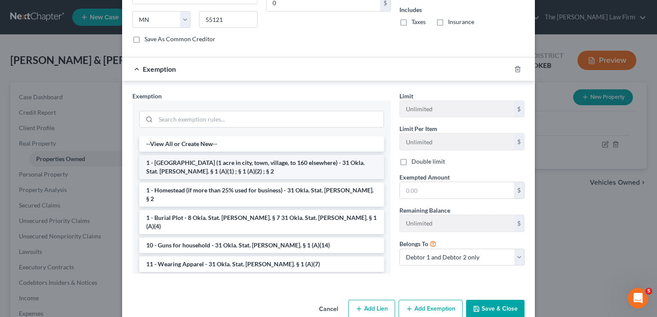
click at [175, 163] on li "1 - [GEOGRAPHIC_DATA] (1 acre in city, town, village, to 160 elsewhere) - 31 Ok…" at bounding box center [261, 167] width 245 height 24
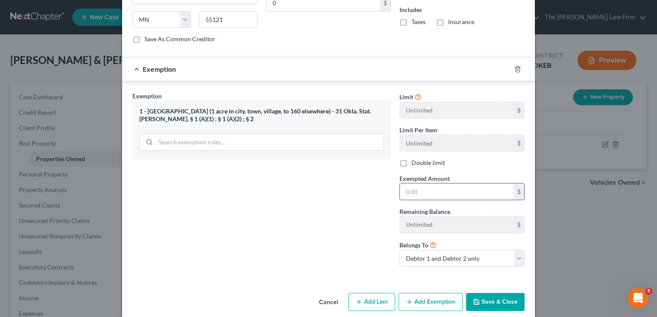
click at [412, 188] on input "text" at bounding box center [457, 192] width 114 height 16
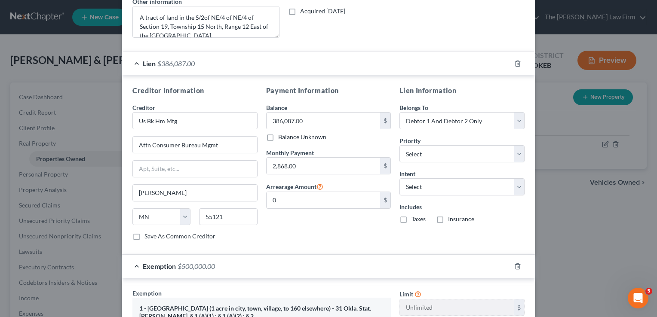
scroll to position [192, 0]
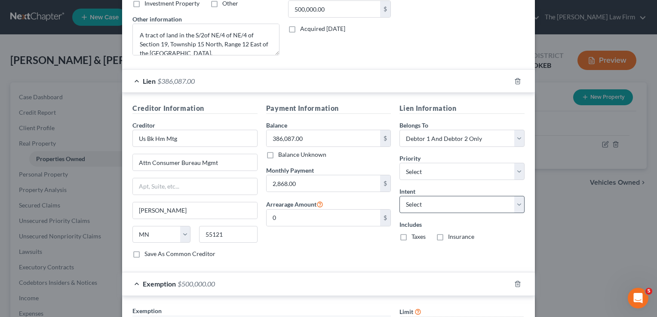
type input "500,000"
click at [445, 200] on select "Select Surrender Redeem Reaffirm Avoid Other" at bounding box center [462, 204] width 125 height 17
select select "2"
click at [400, 196] on select "Select Surrender Redeem Reaffirm Avoid Other" at bounding box center [462, 204] width 125 height 17
click at [363, 246] on div "Payment Information Balance 386,087.00 $ Balance Unknown Balance Undetermined 3…" at bounding box center [329, 184] width 134 height 162
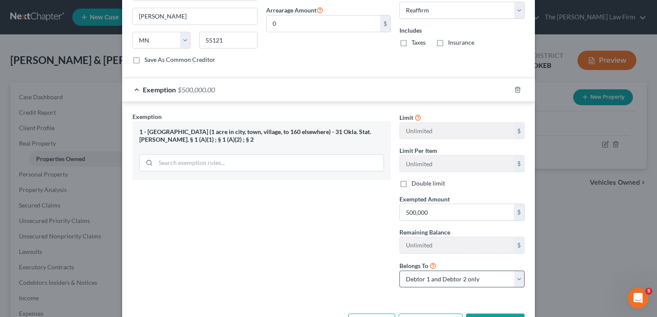
scroll to position [415, 0]
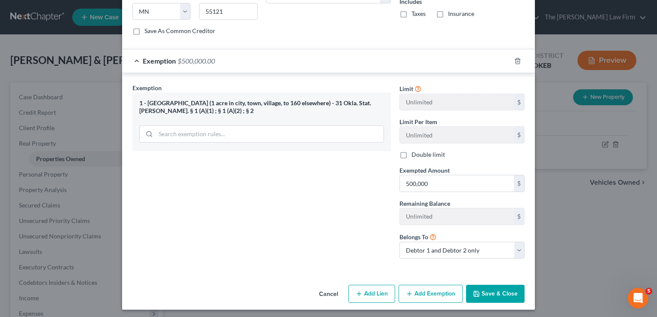
click at [489, 288] on button "Save & Close" at bounding box center [495, 294] width 58 height 18
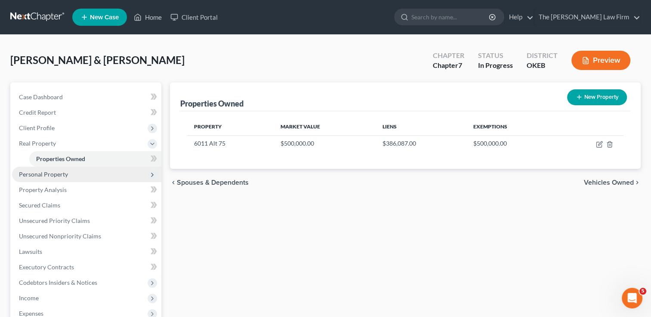
click at [50, 179] on span "Personal Property" at bounding box center [86, 174] width 149 height 15
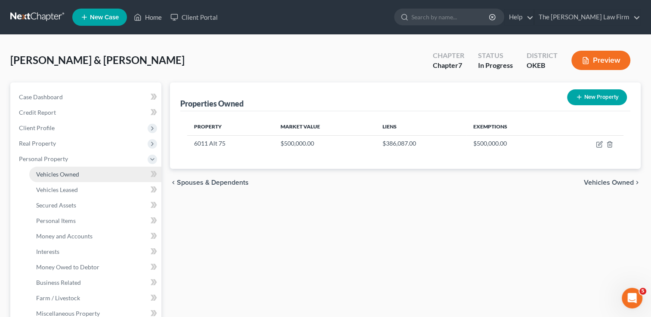
click at [77, 178] on link "Vehicles Owned" at bounding box center [95, 174] width 132 height 15
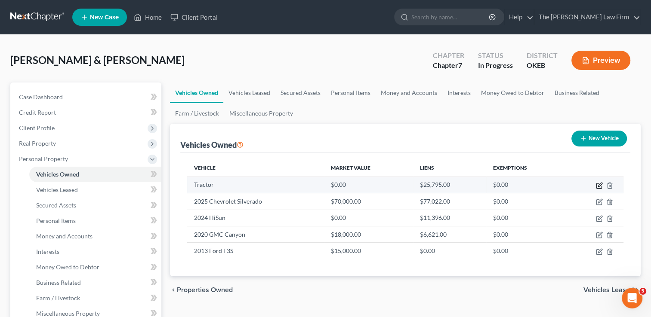
click at [598, 186] on icon "button" at bounding box center [600, 185] width 4 height 4
select select "0"
select select "2"
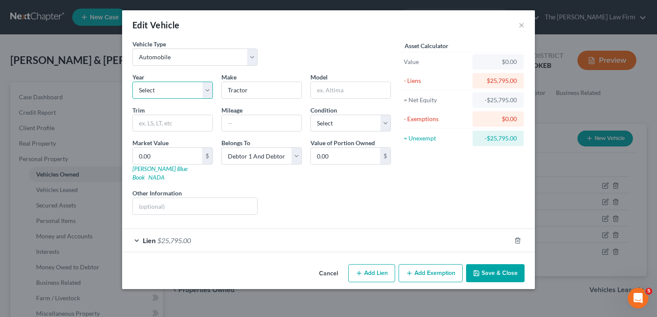
click at [206, 89] on select "Select 2026 2025 2024 2023 2022 2021 2020 2019 2018 2017 2016 2015 2014 2013 20…" at bounding box center [172, 90] width 80 height 17
select select "1"
click at [132, 82] on select "Select 2026 2025 2024 2023 2022 2021 2020 2019 2018 2017 2016 2015 2014 2013 20…" at bounding box center [172, 90] width 80 height 17
drag, startPoint x: 254, startPoint y: 90, endPoint x: 219, endPoint y: 92, distance: 34.9
click at [219, 92] on div "Make * Tractor" at bounding box center [261, 86] width 89 height 26
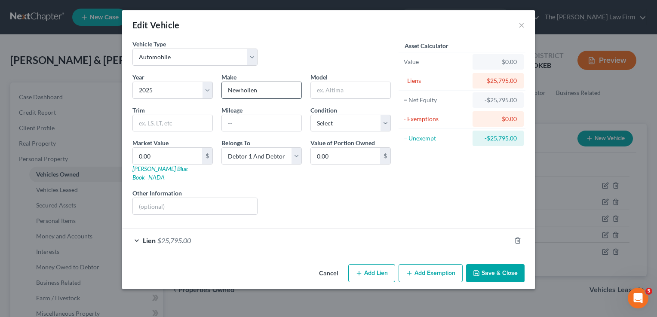
drag, startPoint x: 263, startPoint y: 90, endPoint x: 228, endPoint y: 92, distance: 35.3
click at [228, 92] on input "Newhollen" at bounding box center [262, 90] width 80 height 16
type input "New holland"
click at [179, 198] on input "text" at bounding box center [195, 206] width 124 height 16
type input "Tractor"
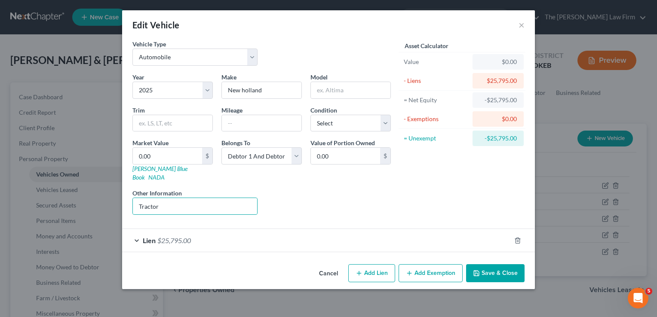
drag, startPoint x: 243, startPoint y: 176, endPoint x: 236, endPoint y: 177, distance: 7.4
click at [243, 176] on div "Year Select 2026 2025 2024 2023 2022 2021 2020 2019 2018 2017 2016 2015 2014 20…" at bounding box center [261, 147] width 267 height 149
click at [211, 231] on div "Lien $25,795.00" at bounding box center [316, 240] width 389 height 23
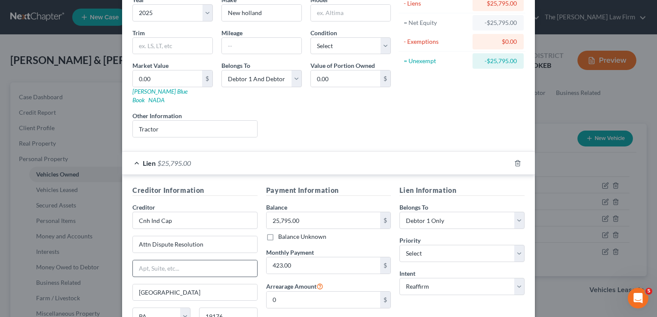
scroll to position [86, 0]
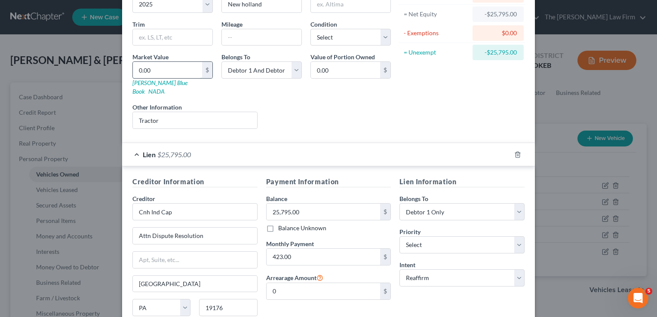
click at [158, 69] on input "0.00" at bounding box center [167, 70] width 69 height 16
type input "2"
type input "2.00"
type input "25"
type input "25.00"
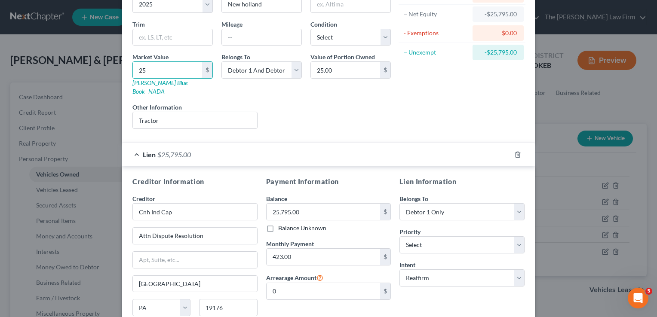
type input "250"
type input "250.00"
type input "2500"
type input "2,500.00"
type input "2,5000"
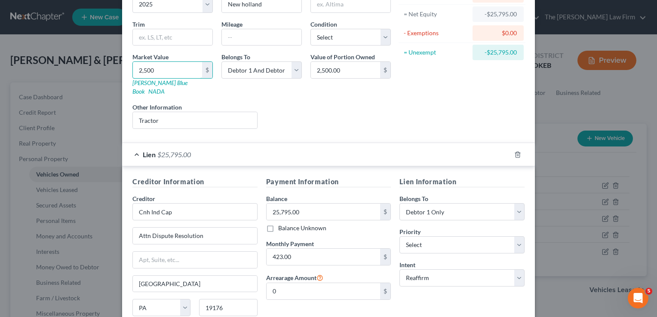
type input "25,000.00"
type input "25,000"
click at [318, 111] on div "Liens Select" at bounding box center [329, 116] width 134 height 26
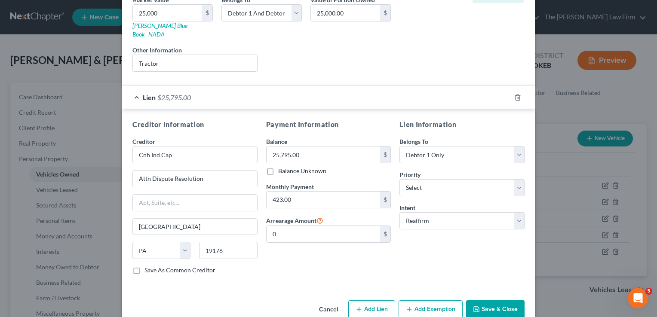
scroll to position [151, 0]
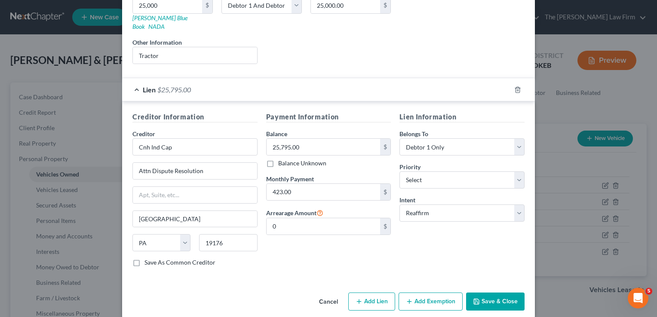
click at [426, 293] on button "Add Exemption" at bounding box center [431, 302] width 64 height 18
select select "2"
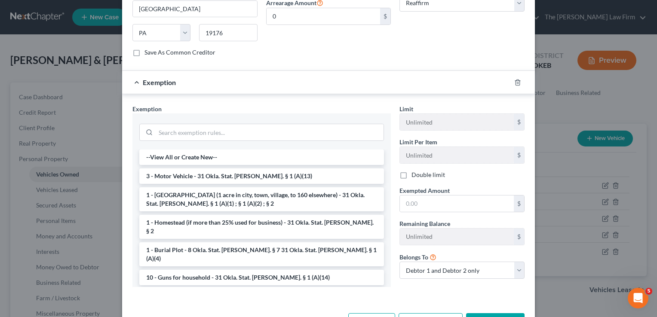
scroll to position [366, 0]
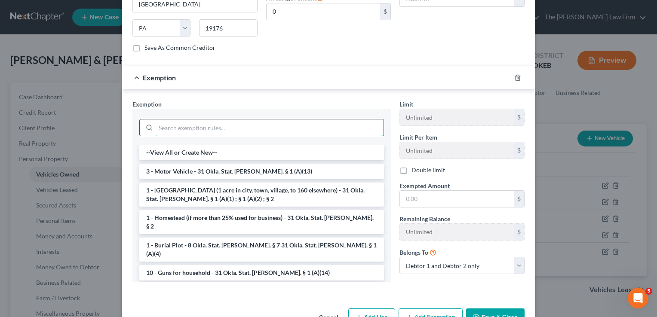
click at [209, 120] on input "search" at bounding box center [270, 128] width 228 height 16
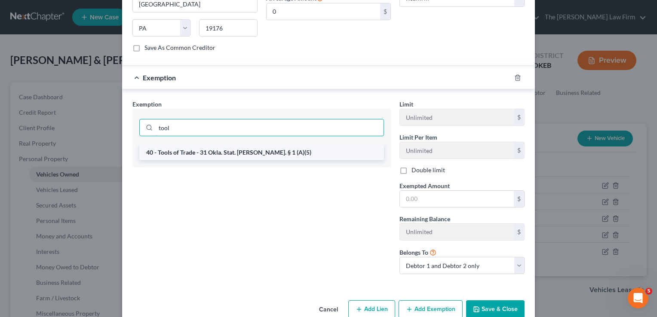
type input "tool"
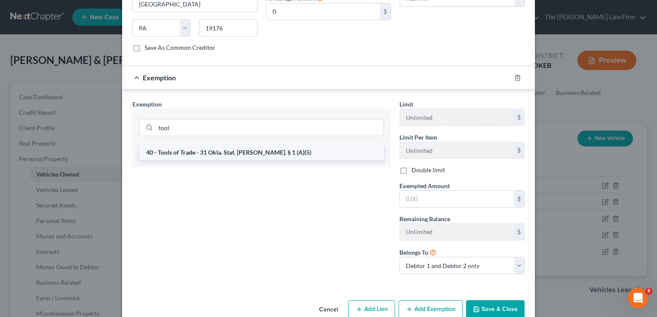
click at [206, 145] on li "40 - Tools of Trade - 31 Okla. Stat. Ann. § 1 (A)(5)" at bounding box center [261, 152] width 245 height 15
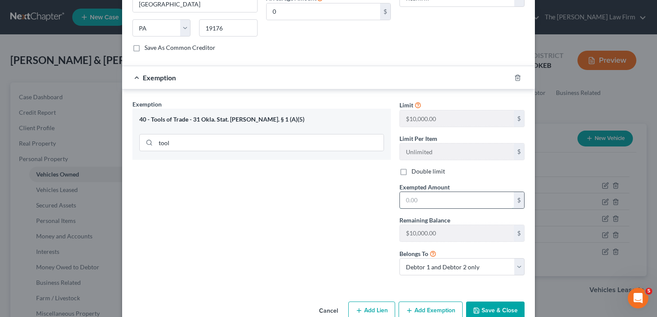
click at [433, 192] on input "text" at bounding box center [457, 200] width 114 height 16
type input "1"
type input "10,000"
click at [501, 302] on button "Save & Close" at bounding box center [495, 311] width 58 height 18
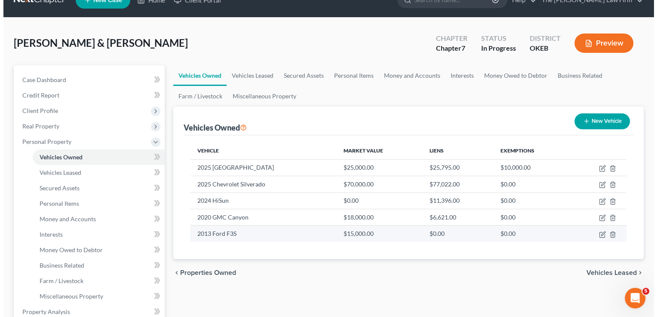
scroll to position [43, 0]
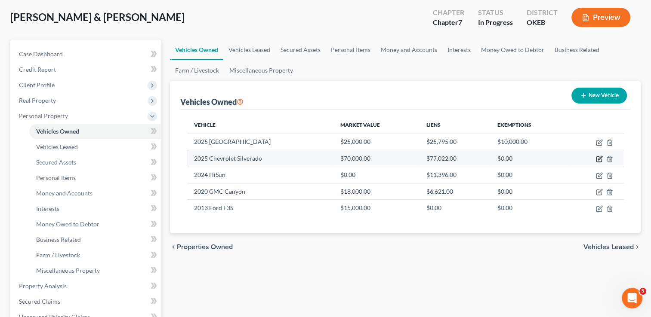
click at [600, 158] on icon "button" at bounding box center [599, 159] width 7 height 7
select select "1"
select select "2"
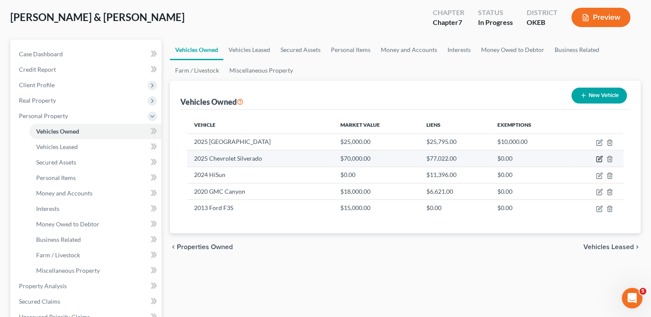
select select "2"
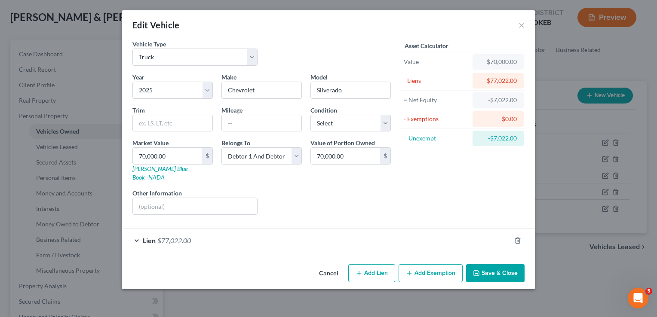
click at [251, 231] on div "Lien $77,022.00" at bounding box center [316, 240] width 389 height 23
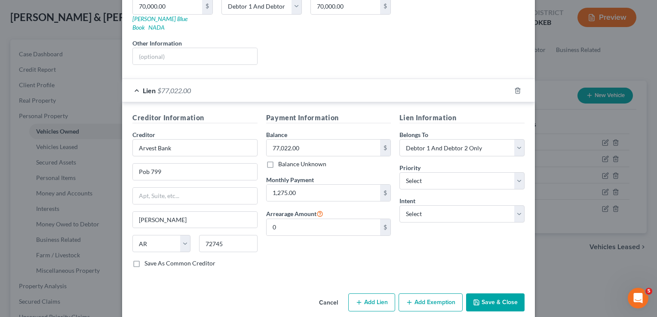
scroll to position [151, 0]
click at [452, 205] on select "Select Surrender Redeem Reaffirm Avoid Other" at bounding box center [462, 213] width 125 height 17
select select "2"
click at [400, 205] on select "Select Surrender Redeem Reaffirm Avoid Other" at bounding box center [462, 213] width 125 height 17
click at [490, 293] on button "Save & Close" at bounding box center [495, 302] width 58 height 18
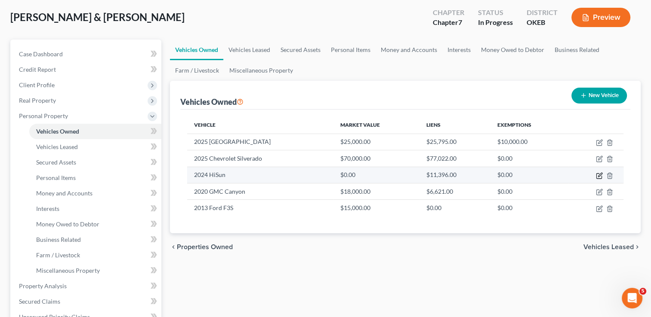
click at [598, 176] on icon "button" at bounding box center [599, 175] width 7 height 7
select select "6"
select select "2"
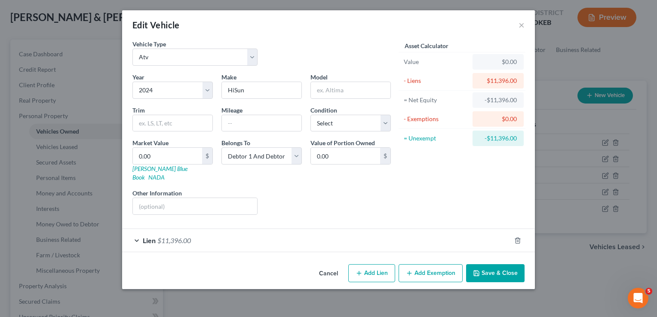
click at [249, 231] on div "Lien $11,396.00" at bounding box center [316, 240] width 389 height 23
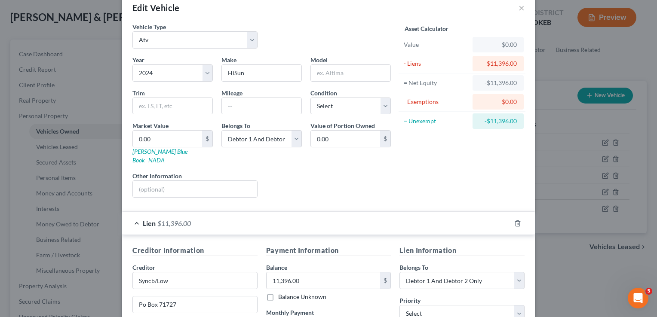
scroll to position [43, 0]
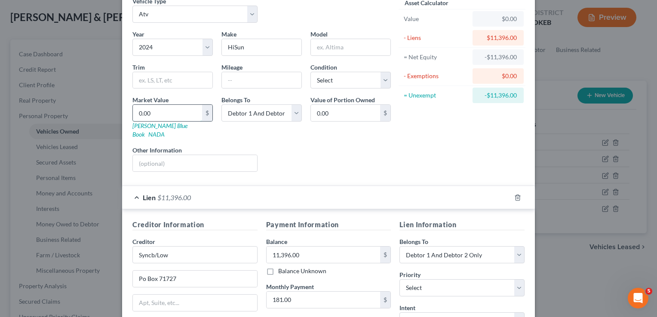
click at [162, 114] on input "0.00" at bounding box center [167, 113] width 69 height 16
type input "8"
type input "8.00"
type input "80"
type input "80.00"
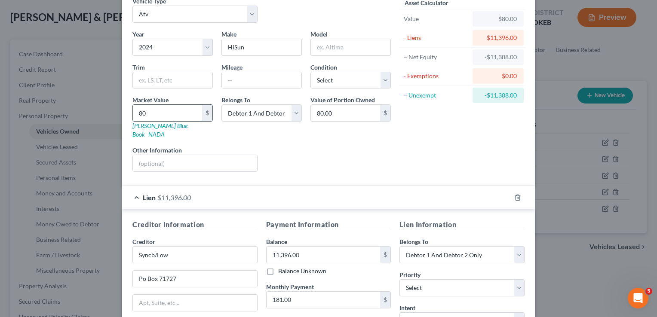
type input "8"
type input "8.00"
type input "5"
type input "5.00"
type input "8"
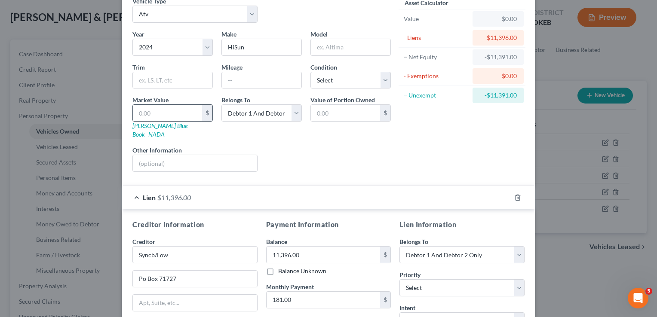
type input "8.00"
type input "80"
type input "80.00"
type input "800"
type input "800.00"
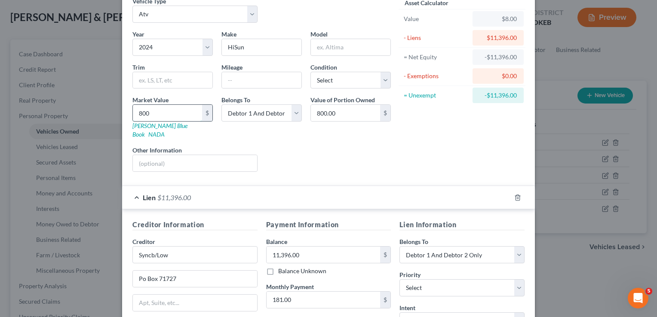
type input "8000"
type input "8,000.00"
type input "8,000"
click at [324, 147] on div "Liens Select" at bounding box center [329, 159] width 134 height 26
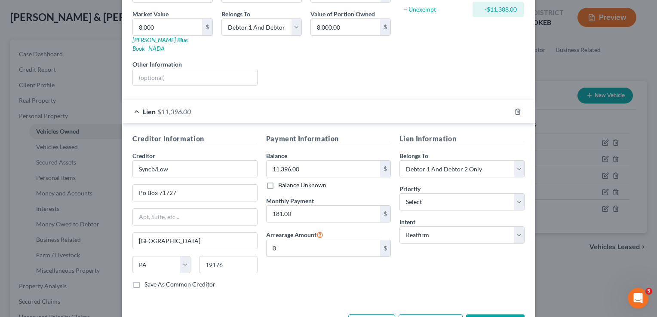
scroll to position [151, 0]
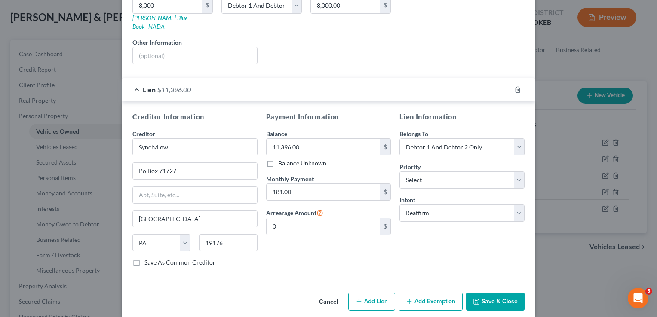
click at [496, 293] on button "Save & Close" at bounding box center [495, 302] width 58 height 18
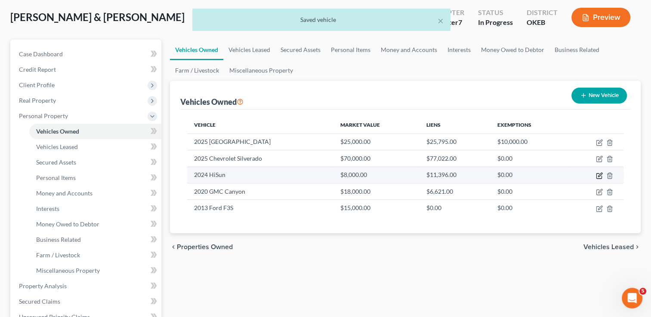
click at [599, 176] on icon "button" at bounding box center [599, 175] width 7 height 7
select select "6"
select select "2"
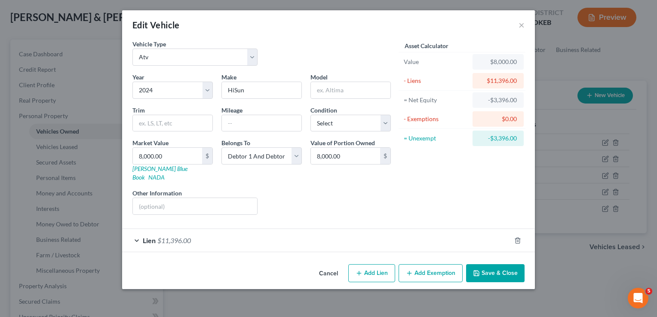
click at [492, 265] on button "Save & Close" at bounding box center [495, 274] width 58 height 18
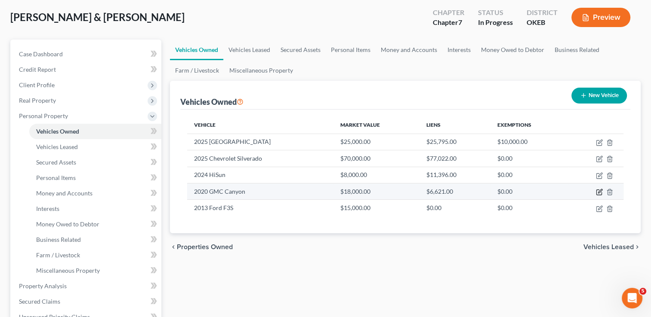
click at [599, 191] on icon "button" at bounding box center [600, 191] width 4 height 4
select select "1"
select select "6"
select select "2"
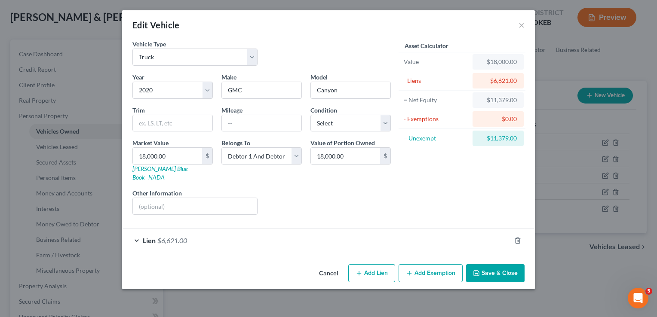
click at [214, 230] on div "Lien $6,621.00" at bounding box center [316, 240] width 389 height 23
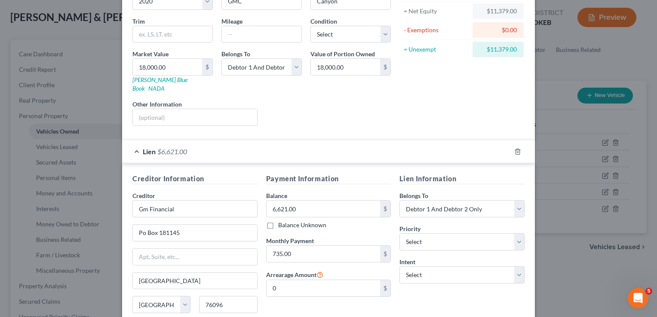
scroll to position [129, 0]
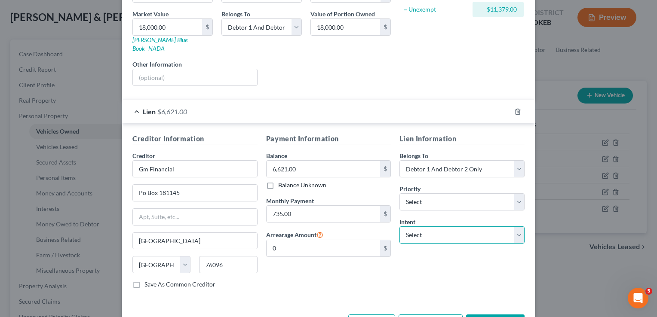
click at [452, 227] on select "Select Surrender Redeem Reaffirm Avoid Other" at bounding box center [462, 235] width 125 height 17
select select "2"
click at [400, 227] on select "Select Surrender Redeem Reaffirm Avoid Other" at bounding box center [462, 235] width 125 height 17
click at [415, 263] on div "Lien Information Belongs To * Select Debtor 1 Only Debtor 2 Only Debtor 1 And D…" at bounding box center [462, 215] width 134 height 162
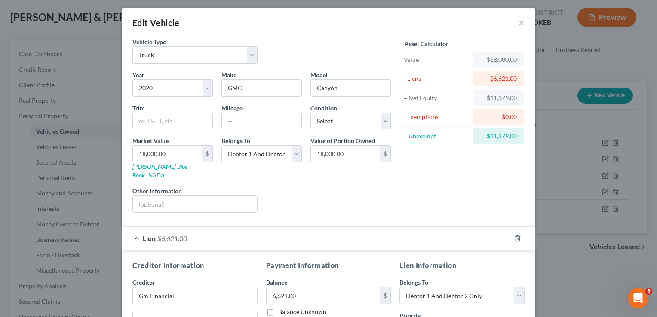
scroll to position [0, 0]
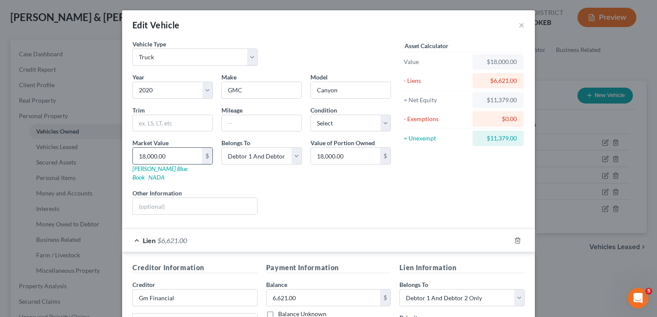
click at [174, 155] on input "18,000.00" at bounding box center [167, 156] width 69 height 16
type input "1"
type input "1.00"
type input "10"
type input "10.00"
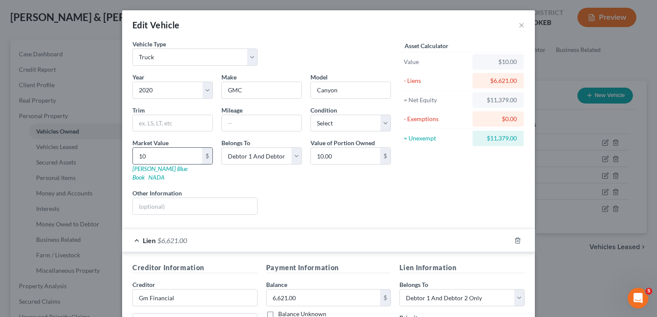
type input "100"
type input "100.00"
type input "1000"
type input "1,000.00"
type input "10,000"
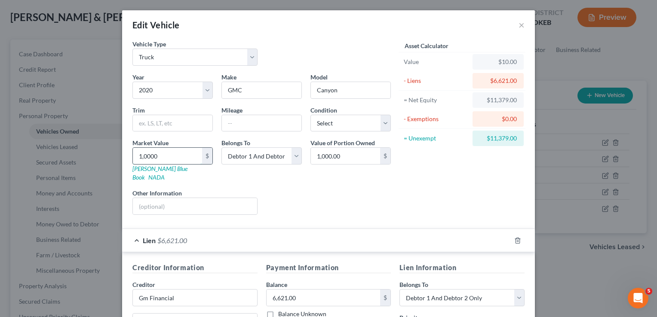
type input "10,000.00"
type input "10,00"
type input "1,000.00"
type input "1,00"
type input "100.00"
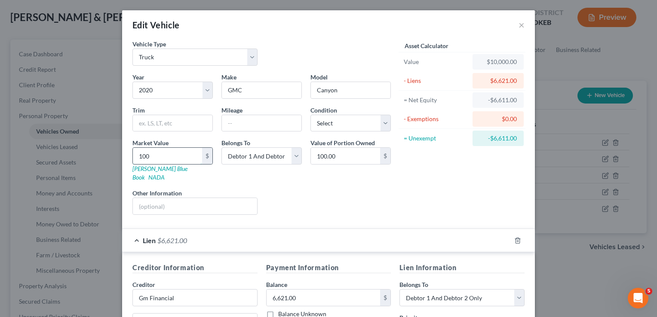
type input "10"
type input "10.00"
type input "1"
type input "1.00"
type input "7"
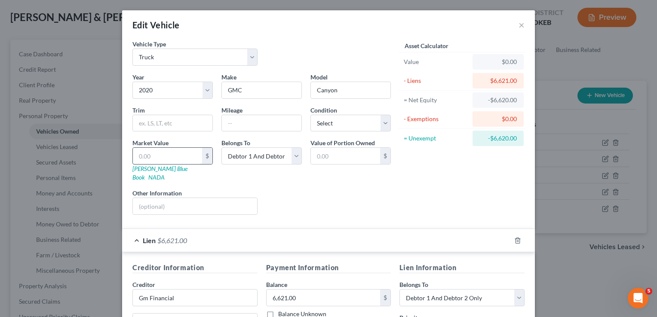
type input "7.00"
type input "70"
type input "70.00"
type input "700"
type input "700.00"
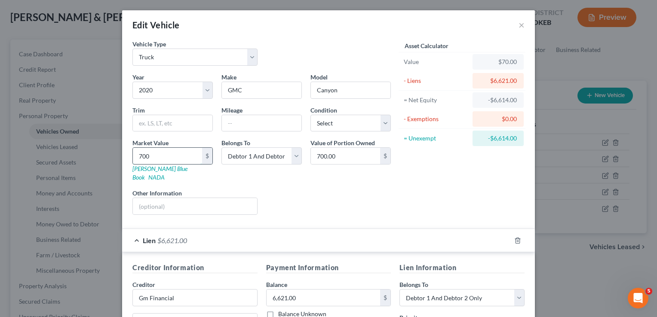
type input "7000"
type input "7,000.00"
type input "7,0000"
type input "70,000.00"
type input "70,00"
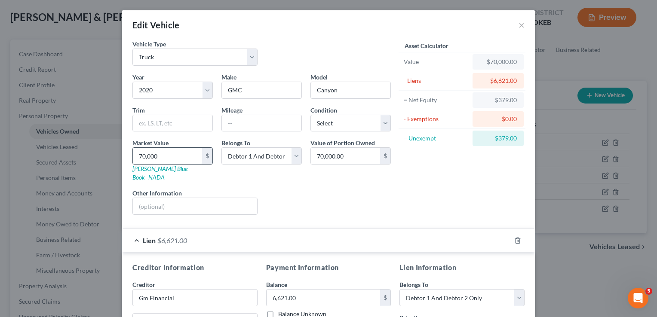
type input "7,000.00"
type input "7,000"
click at [368, 189] on div "Liens Select" at bounding box center [329, 202] width 134 height 26
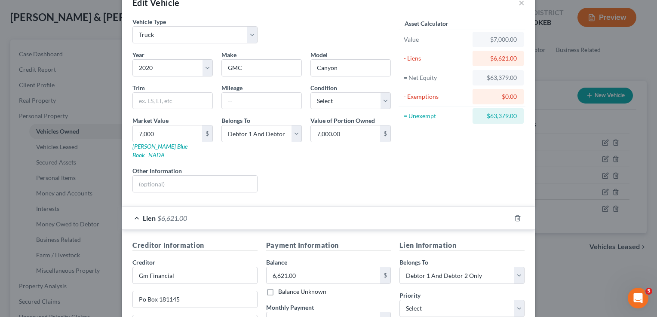
scroll to position [43, 0]
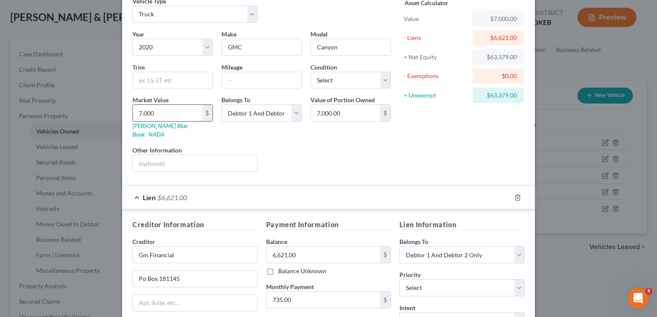
click at [159, 112] on input "7,000" at bounding box center [167, 113] width 69 height 16
click at [361, 146] on div "Liens Select" at bounding box center [329, 159] width 134 height 26
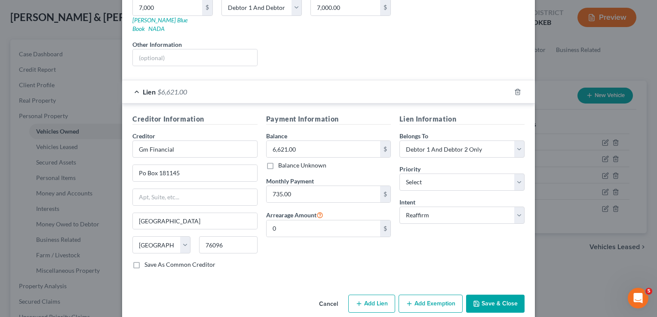
scroll to position [151, 0]
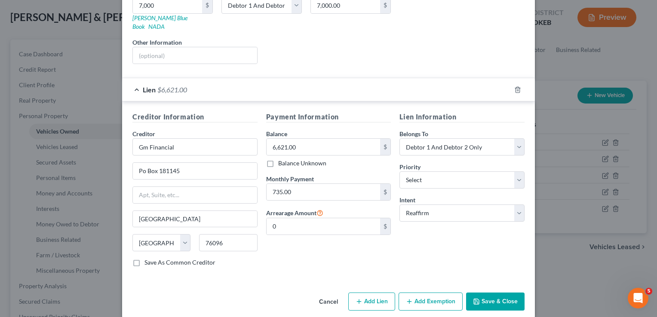
click at [488, 293] on button "Save & Close" at bounding box center [495, 302] width 58 height 18
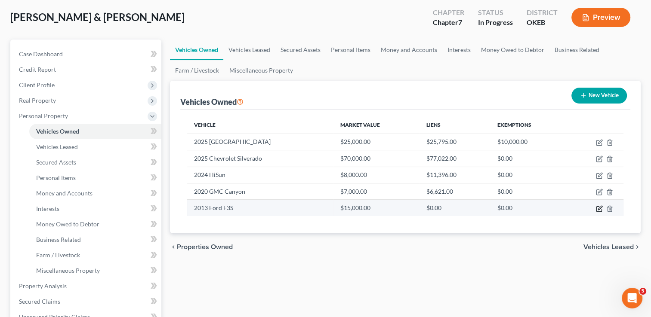
click at [600, 208] on icon "button" at bounding box center [600, 208] width 4 height 4
select select "1"
select select "13"
select select "2"
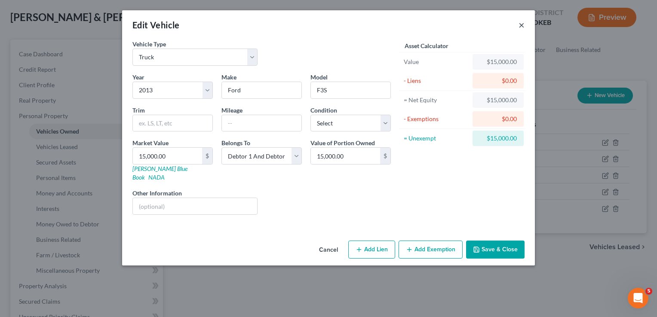
click at [523, 25] on button "×" at bounding box center [522, 25] width 6 height 10
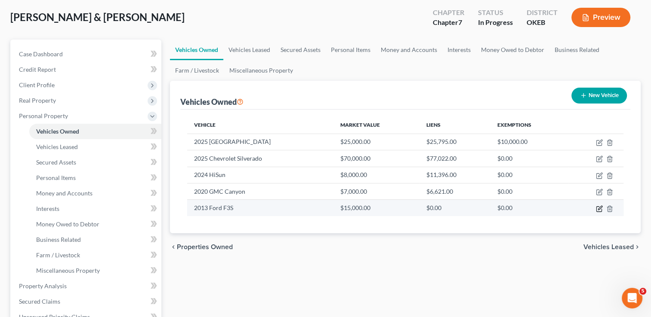
click at [598, 207] on icon "button" at bounding box center [599, 209] width 7 height 7
select select "1"
select select "13"
select select "2"
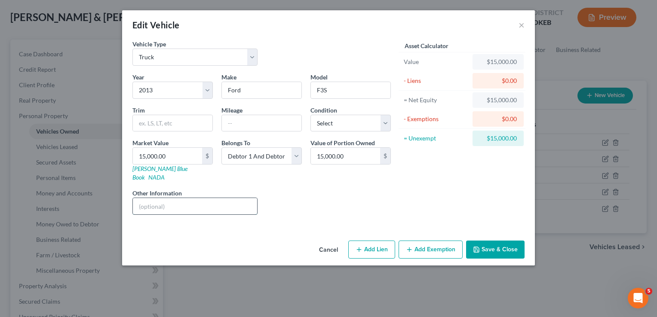
drag, startPoint x: 187, startPoint y: 199, endPoint x: 214, endPoint y: 198, distance: 27.1
click at [187, 199] on input "text" at bounding box center [195, 206] width 124 height 16
type input "Transmission damage. Not running"
click at [181, 154] on input "15,000.00" at bounding box center [167, 156] width 69 height 16
type input "5"
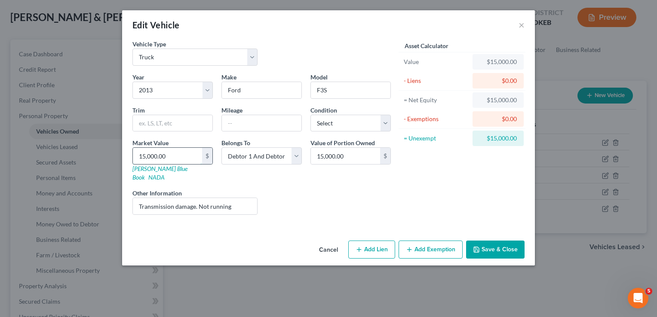
type input "5.00"
type input "50"
type input "50.00"
type input "500"
type input "500.00"
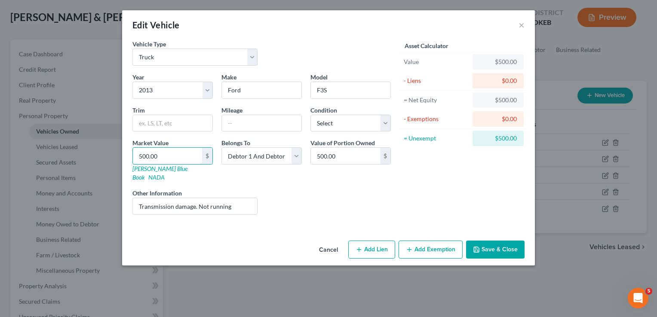
type input "500.00"
click at [298, 189] on div "Liens Select" at bounding box center [329, 202] width 134 height 26
click at [497, 242] on button "Save & Close" at bounding box center [495, 250] width 58 height 18
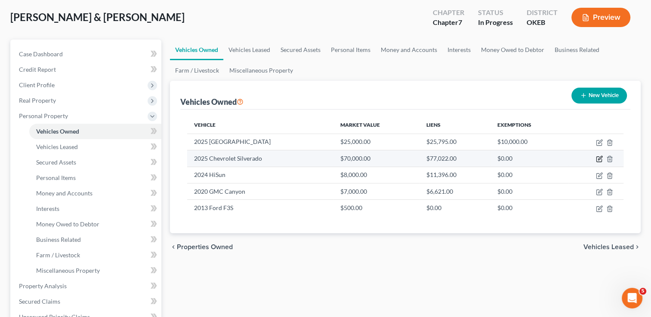
click at [597, 159] on icon "button" at bounding box center [599, 159] width 7 height 7
select select "1"
select select "2"
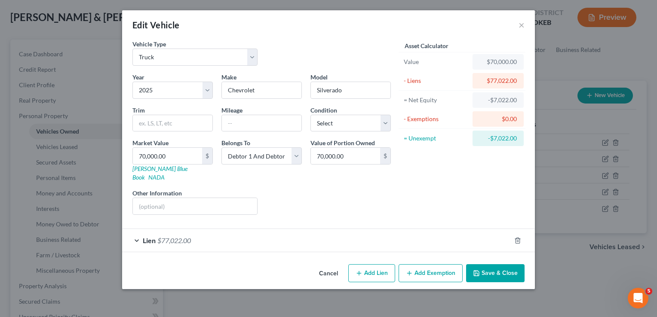
click at [424, 266] on button "Add Exemption" at bounding box center [431, 274] width 64 height 18
select select "2"
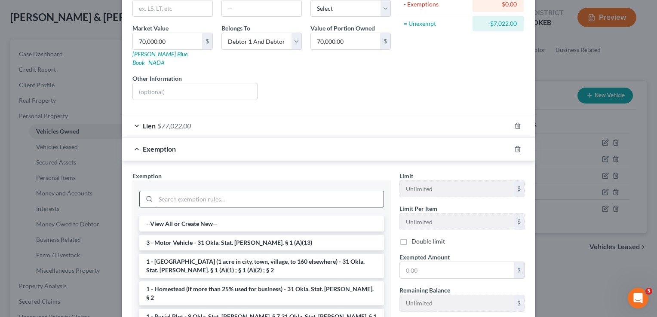
scroll to position [129, 0]
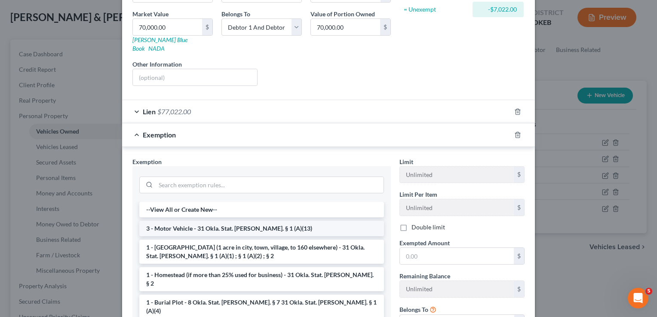
click at [181, 221] on li "3 - Motor Vehicle - 31 Okla. Stat. Ann. § 1 (A)(13)" at bounding box center [261, 228] width 245 height 15
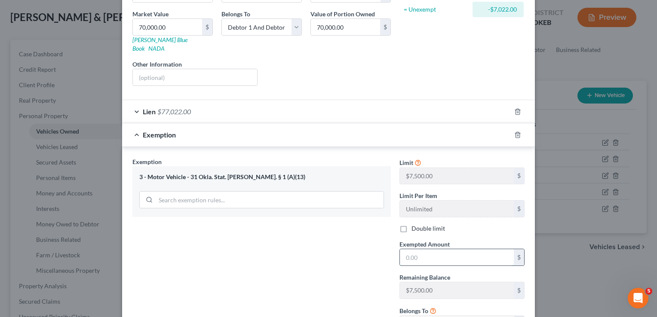
click at [443, 249] on input "text" at bounding box center [457, 257] width 114 height 16
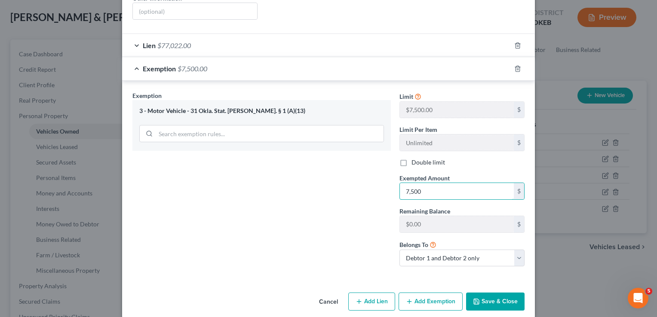
scroll to position [196, 0]
type input "7,500"
click at [493, 292] on button "Save & Close" at bounding box center [495, 301] width 58 height 18
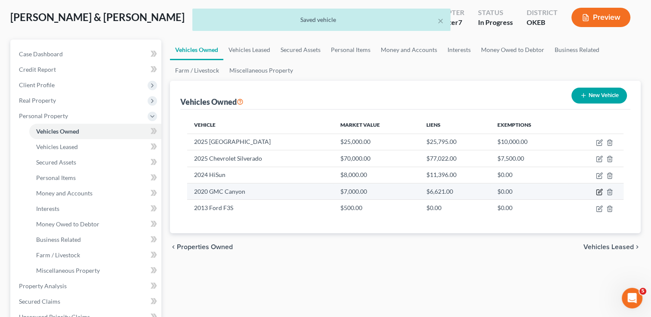
click at [599, 192] on icon "button" at bounding box center [599, 192] width 7 height 7
select select "1"
select select "6"
select select "2"
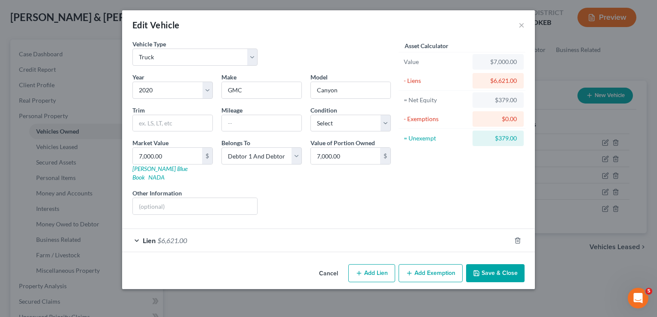
click at [432, 265] on button "Add Exemption" at bounding box center [431, 274] width 64 height 18
select select "2"
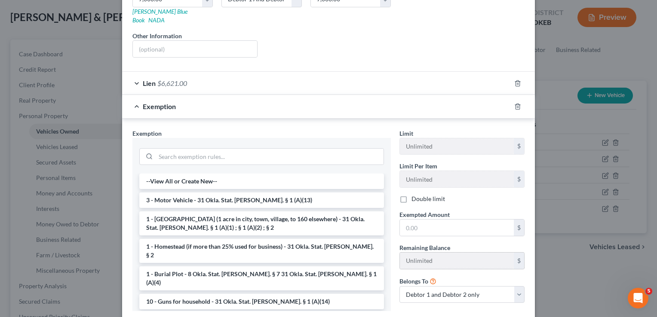
scroll to position [172, 0]
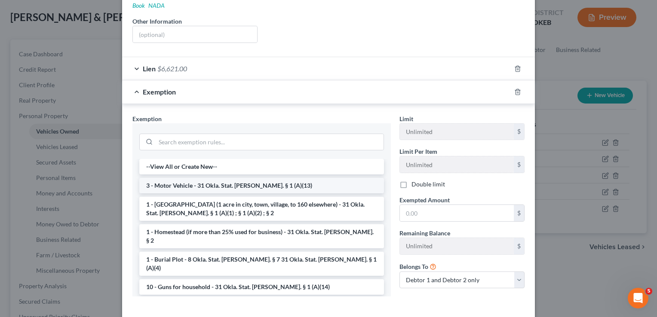
click at [179, 178] on li "3 - Motor Vehicle - 31 Okla. Stat. Ann. § 1 (A)(13)" at bounding box center [261, 185] width 245 height 15
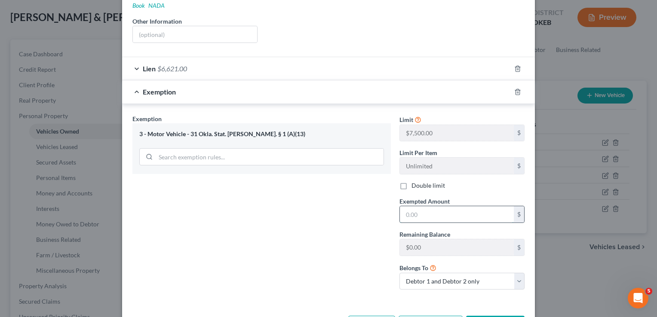
click at [416, 206] on input "text" at bounding box center [457, 214] width 114 height 16
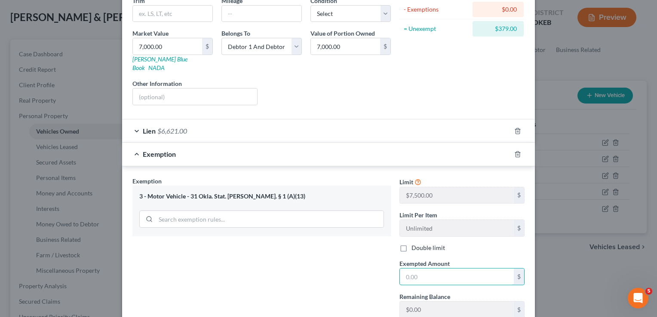
scroll to position [129, 0]
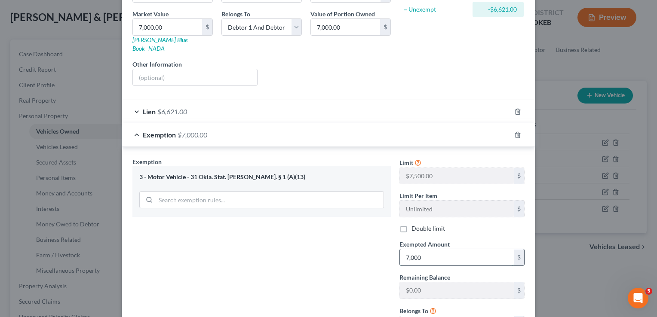
drag, startPoint x: 415, startPoint y: 247, endPoint x: 395, endPoint y: 250, distance: 19.6
click at [400, 249] on input "7,000" at bounding box center [457, 257] width 114 height 16
type input "7,500"
click at [164, 27] on input "7,000.00" at bounding box center [167, 27] width 69 height 16
type input "7"
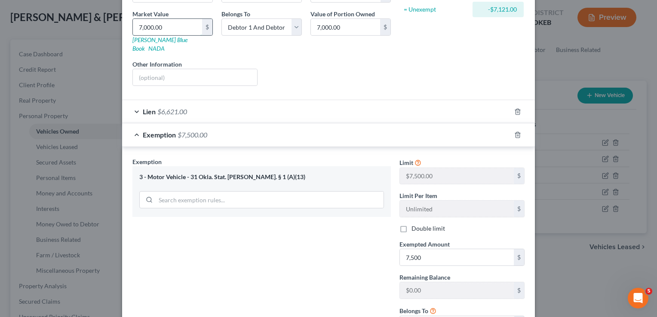
type input "7.00"
type input "75"
type input "75.00"
type input "750"
type input "750.00"
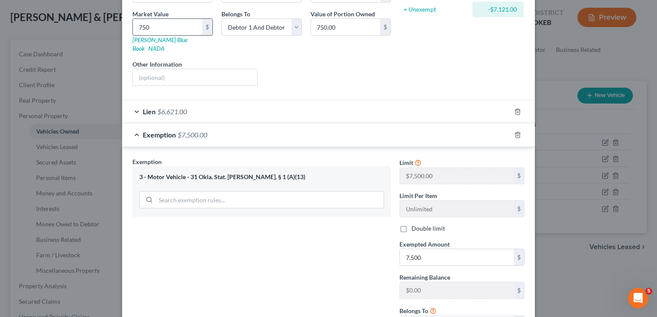
type input "7500"
type input "7,500.00"
type input "7,500"
click at [349, 62] on div "Liens Select" at bounding box center [329, 73] width 134 height 26
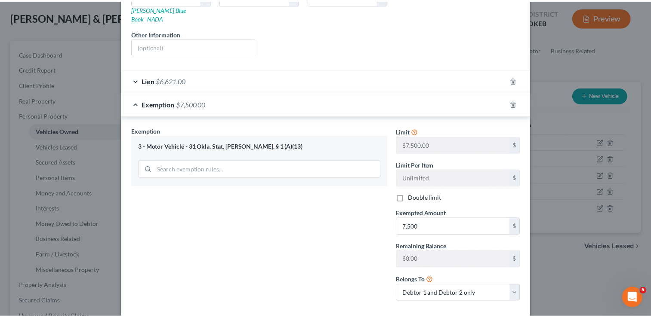
scroll to position [196, 0]
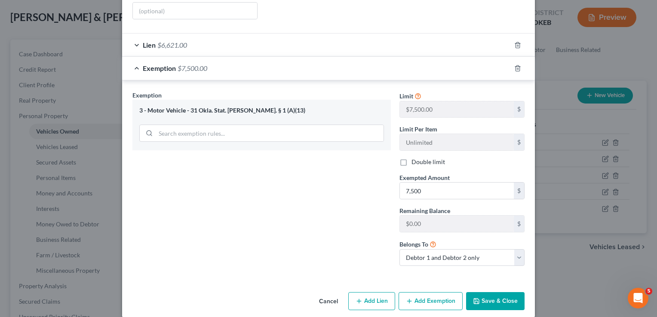
click at [488, 298] on button "Save & Close" at bounding box center [495, 301] width 58 height 18
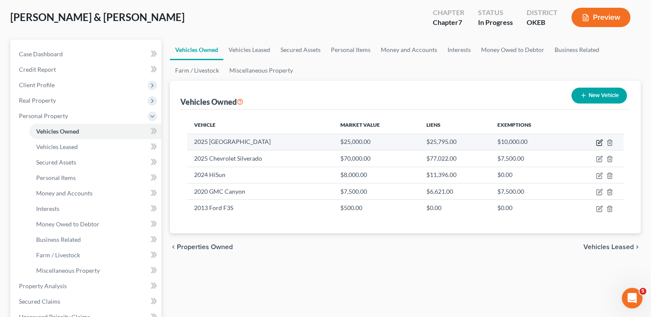
click at [597, 142] on icon "button" at bounding box center [599, 142] width 7 height 7
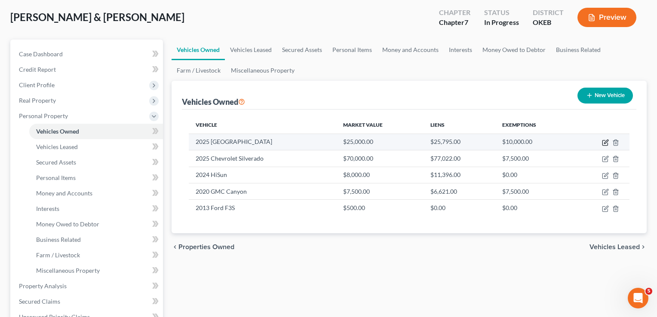
select select "0"
select select "1"
select select "2"
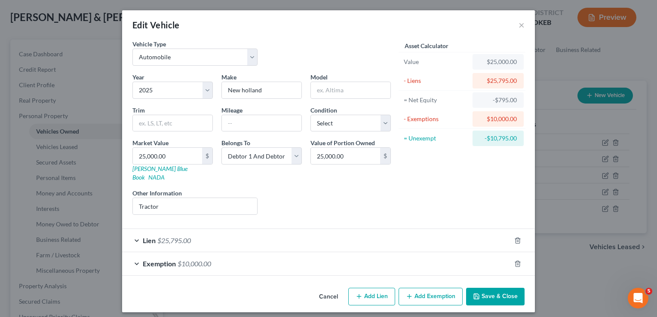
click at [498, 290] on button "Save & Close" at bounding box center [495, 297] width 58 height 18
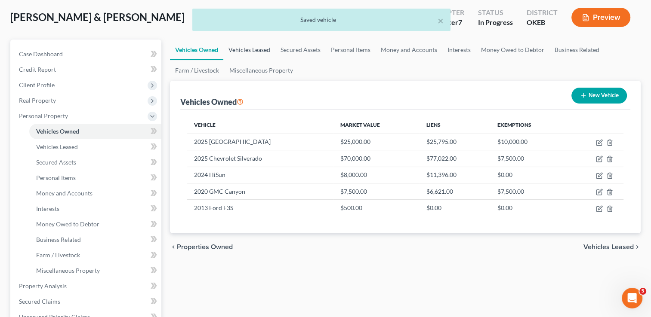
click at [258, 49] on link "Vehicles Leased" at bounding box center [249, 50] width 52 height 21
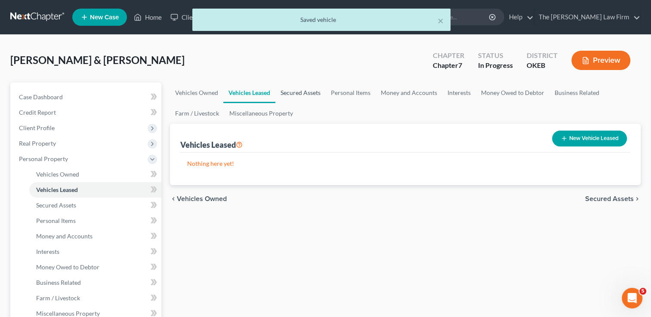
click at [298, 95] on link "Secured Assets" at bounding box center [300, 93] width 50 height 21
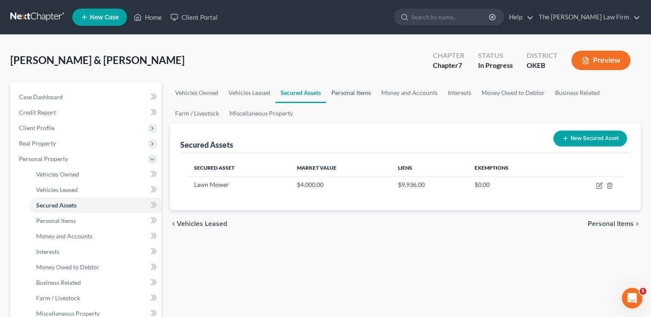
click at [342, 89] on link "Personal Items" at bounding box center [351, 93] width 50 height 21
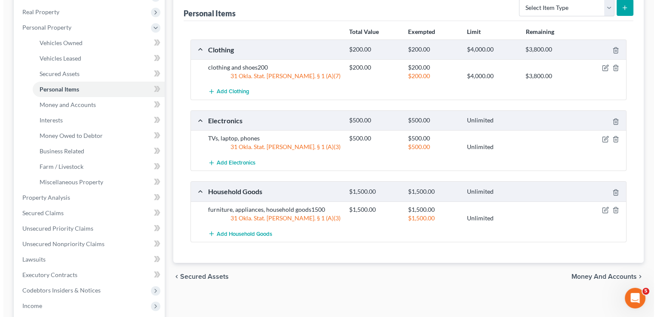
scroll to position [86, 0]
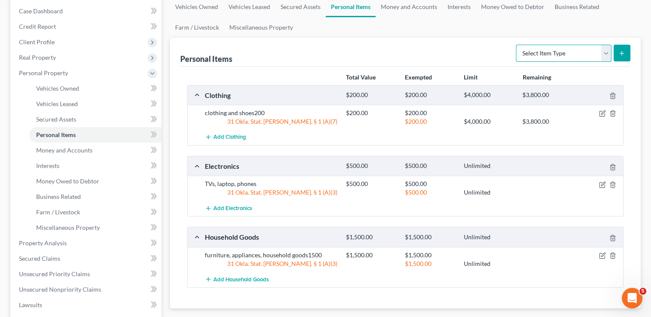
click at [604, 51] on select "Select Item Type Clothing Collectibles Of Value Electronics Firearms Household …" at bounding box center [563, 53] width 95 height 17
select select "jewelry"
click at [517, 45] on select "Select Item Type Clothing Collectibles Of Value Electronics Firearms Household …" at bounding box center [563, 53] width 95 height 17
click at [619, 56] on icon "submit" at bounding box center [621, 53] width 7 height 7
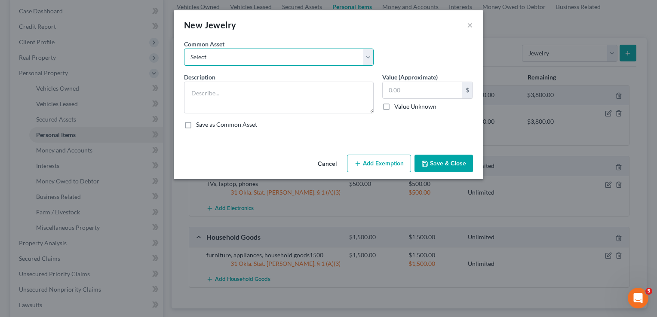
click at [251, 59] on select "Select wedding ring wedding ring wedding ring" at bounding box center [279, 57] width 190 height 17
select select "0"
click at [184, 49] on select "Select wedding ring wedding ring wedding ring" at bounding box center [279, 57] width 190 height 17
type textarea "wedding ring"
type input "400.00"
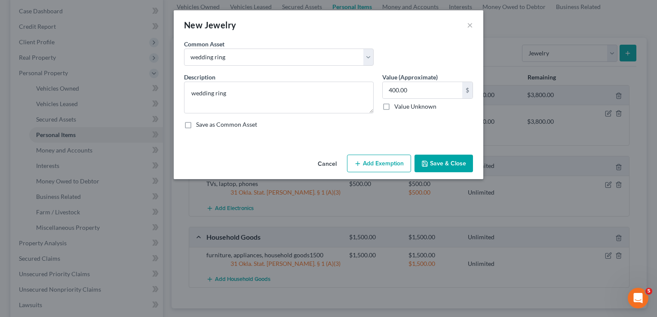
click at [365, 160] on button "Add Exemption" at bounding box center [379, 164] width 64 height 18
select select "2"
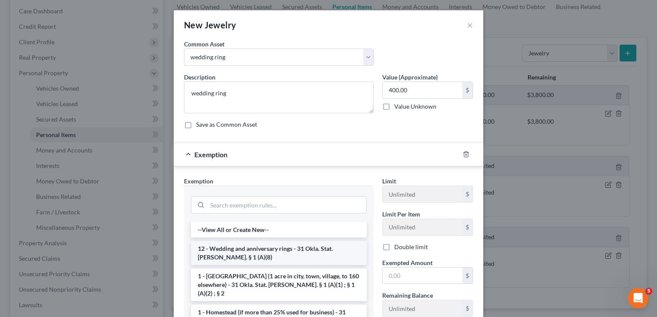
click at [232, 249] on li "12 - Wedding and anniversary rings - 31 Okla. Stat. Ann. § 1 (A)(8)" at bounding box center [279, 253] width 176 height 24
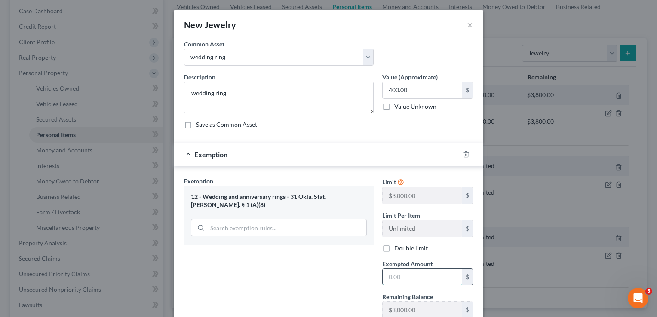
click at [407, 277] on input "text" at bounding box center [423, 277] width 80 height 16
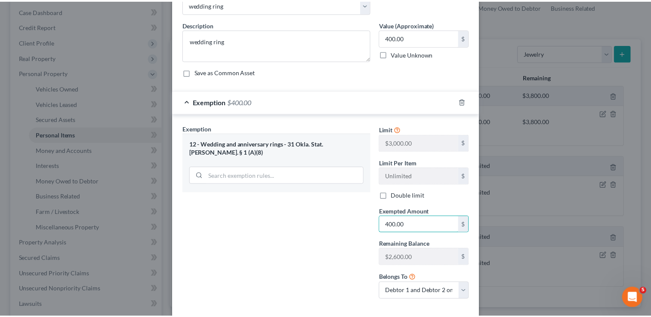
scroll to position [95, 0]
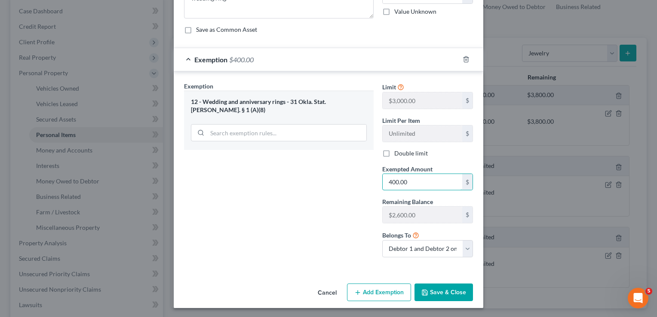
type input "400.00"
click at [446, 293] on button "Save & Close" at bounding box center [444, 293] width 58 height 18
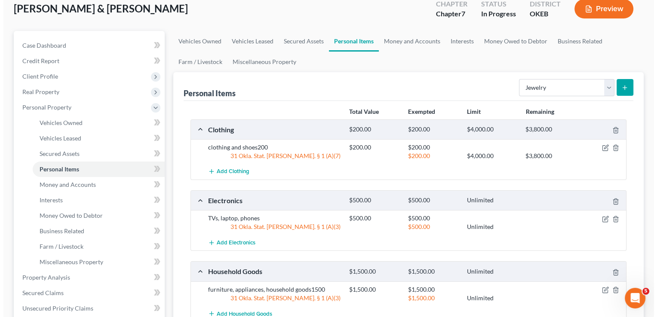
scroll to position [0, 0]
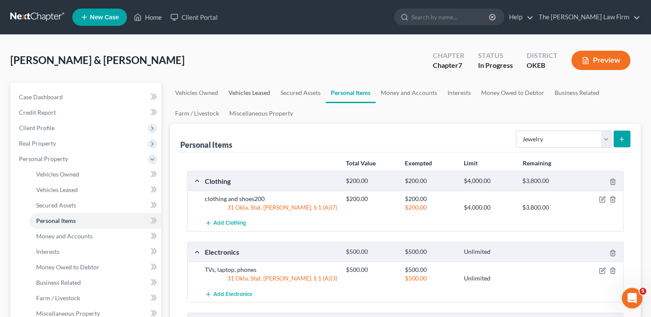
click at [244, 92] on link "Vehicles Leased" at bounding box center [249, 93] width 52 height 21
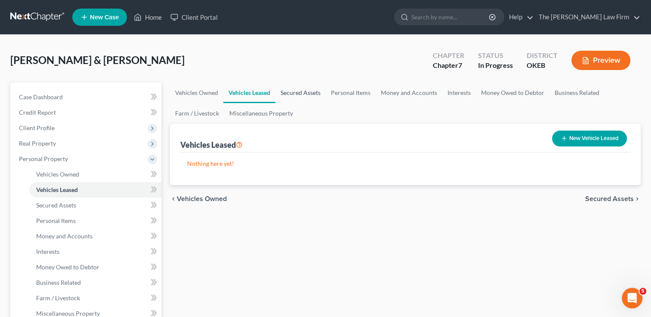
click at [300, 92] on link "Secured Assets" at bounding box center [300, 93] width 50 height 21
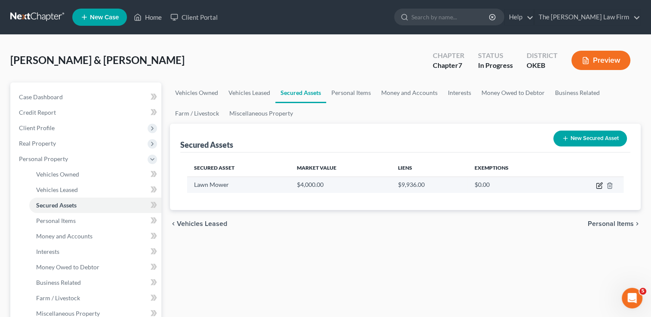
click at [598, 185] on icon "button" at bounding box center [599, 185] width 7 height 7
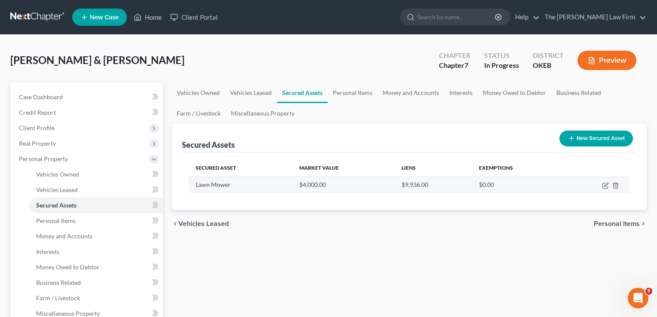
select select "other"
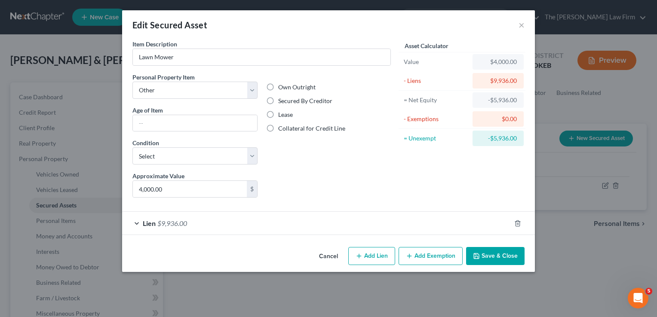
click at [244, 225] on div "Lien $9,936.00" at bounding box center [316, 223] width 389 height 23
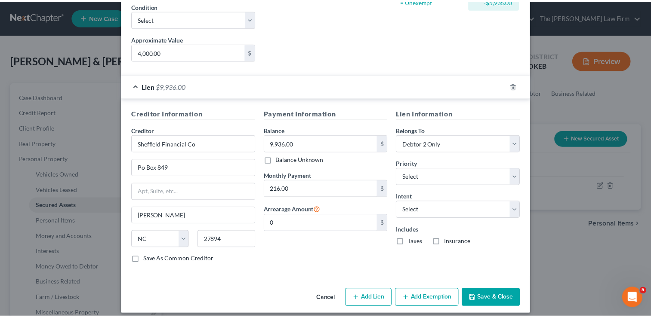
scroll to position [142, 0]
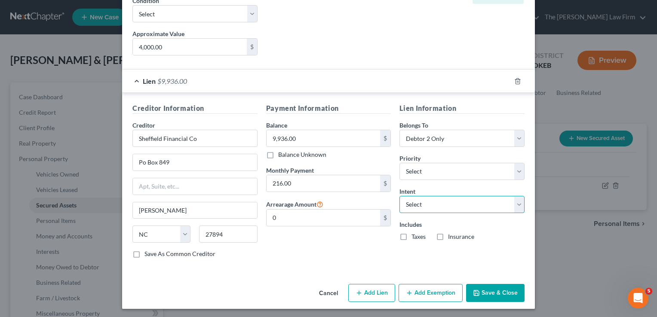
click at [429, 204] on select "Select Surrender Redeem Reaffirm Avoid Other" at bounding box center [462, 204] width 125 height 17
select select "2"
click at [400, 196] on select "Select Surrender Redeem Reaffirm Avoid Other" at bounding box center [462, 204] width 125 height 17
click at [333, 252] on div "Payment Information Balance 9,936.00 $ Balance Unknown Balance Undetermined 9,9…" at bounding box center [329, 184] width 134 height 162
click at [500, 290] on button "Save & Close" at bounding box center [495, 293] width 58 height 18
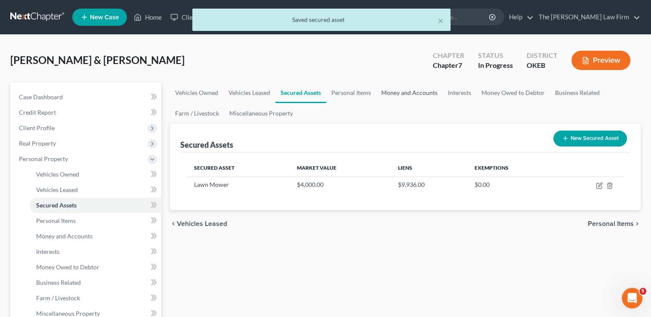
click at [425, 96] on link "Money and Accounts" at bounding box center [409, 93] width 67 height 21
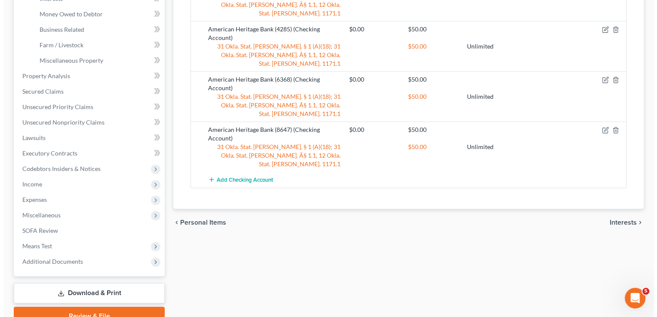
scroll to position [122, 0]
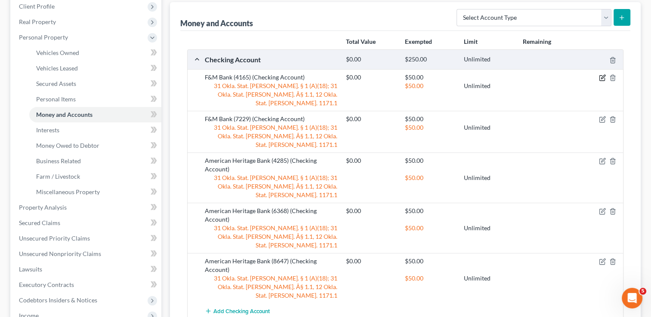
click at [600, 78] on icon "button" at bounding box center [602, 77] width 7 height 7
select select "2"
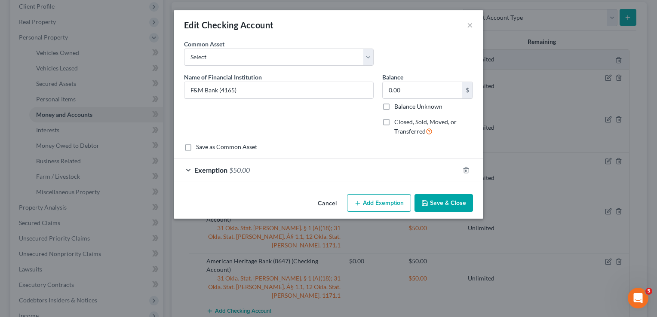
click at [258, 166] on div "Exemption $50.00" at bounding box center [317, 170] width 286 height 23
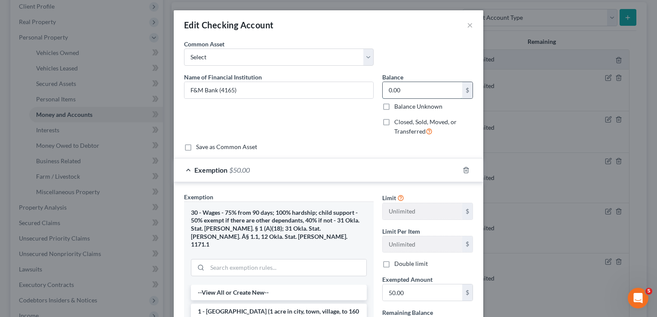
click at [403, 90] on input "0.00" at bounding box center [423, 90] width 80 height 16
drag, startPoint x: 400, startPoint y: 89, endPoint x: 376, endPoint y: 98, distance: 25.5
click at [378, 94] on div "Balance 0.01 $ Balance Unknown Balance Undetermined 0.01 $ Balance Unknown Clos…" at bounding box center [427, 108] width 99 height 71
type input "0.01"
click at [407, 88] on input "0.01" at bounding box center [423, 90] width 80 height 16
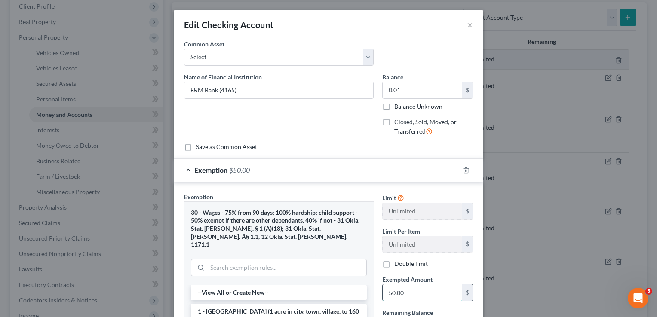
click at [417, 292] on input "50.00" at bounding box center [423, 293] width 80 height 16
click at [406, 89] on input "0.01" at bounding box center [423, 90] width 80 height 16
click at [406, 292] on input "50.00" at bounding box center [423, 293] width 80 height 16
click at [416, 86] on input "100.00" at bounding box center [423, 90] width 80 height 16
drag, startPoint x: 415, startPoint y: 91, endPoint x: 375, endPoint y: 103, distance: 42.3
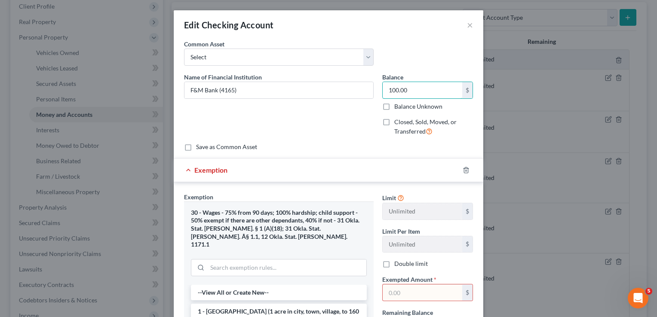
click at [378, 93] on div "Balance 100.00 $ Balance Unknown Balance Undetermined 100.00 $ Balance Unknown …" at bounding box center [427, 108] width 99 height 71
type input "102.56"
click at [403, 296] on input "text" at bounding box center [423, 293] width 80 height 16
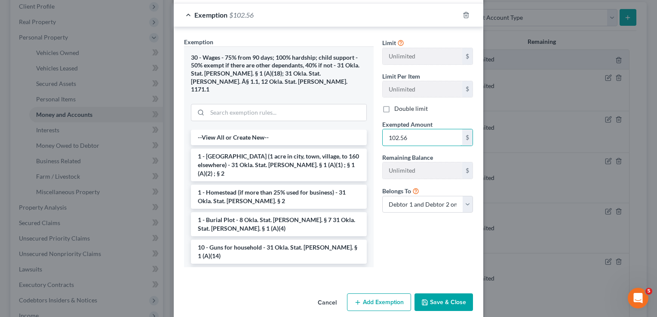
scroll to position [157, 0]
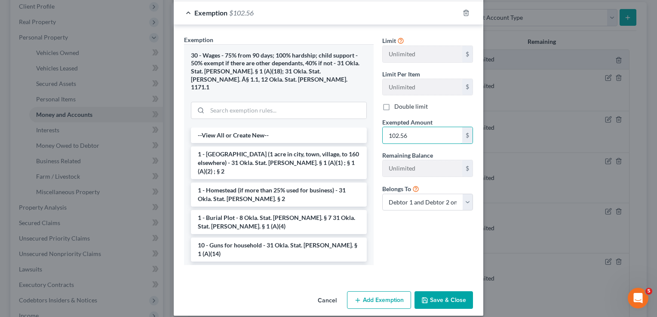
type input "102.56"
click at [431, 292] on button "Save & Close" at bounding box center [444, 301] width 58 height 18
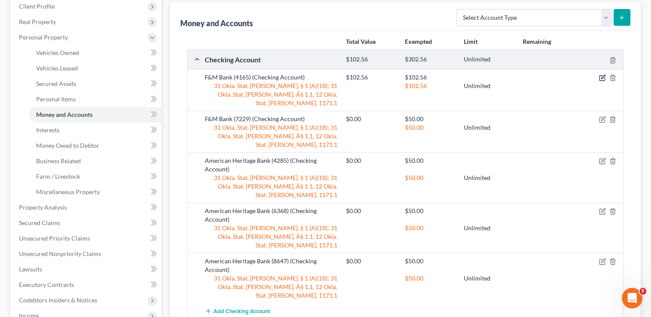
click at [601, 77] on icon "button" at bounding box center [602, 77] width 7 height 7
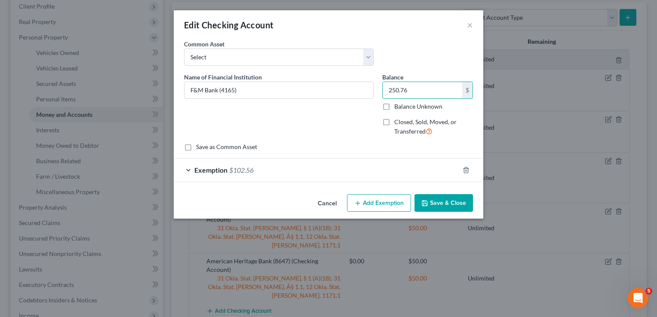
type input "250.76"
click at [299, 171] on div "Exemption $102.56" at bounding box center [317, 170] width 286 height 23
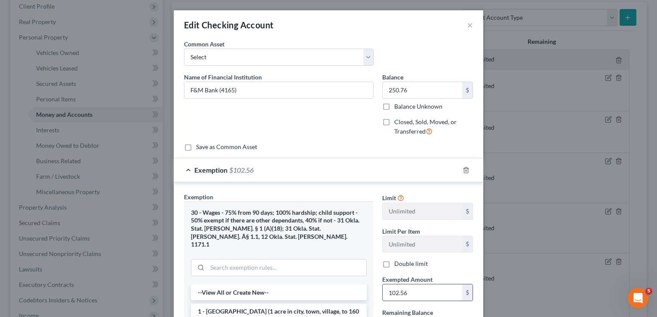
click at [414, 289] on input "102.56" at bounding box center [423, 293] width 80 height 16
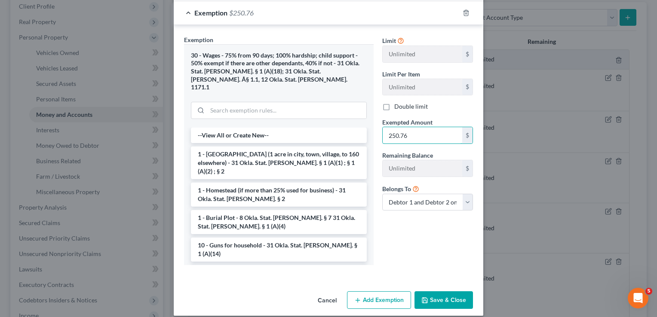
type input "250.76"
click at [458, 292] on button "Save & Close" at bounding box center [444, 301] width 58 height 18
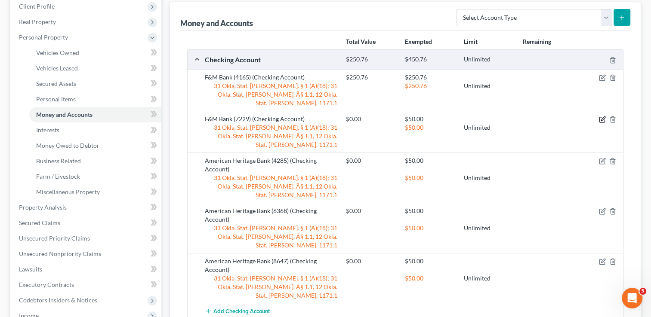
click at [603, 116] on icon "button" at bounding box center [602, 119] width 7 height 7
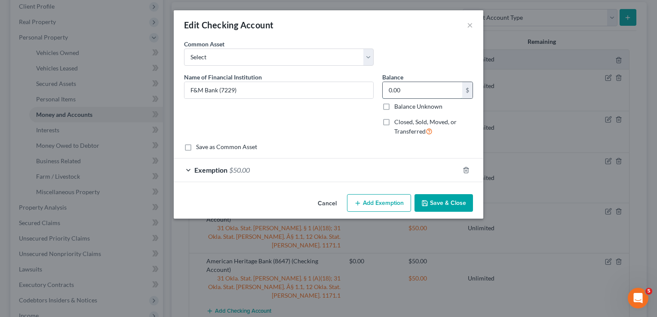
click at [408, 91] on input "0.00" at bounding box center [423, 90] width 80 height 16
paste input "102.56"
type input "102.56"
click at [310, 174] on div "Exemption $50.00" at bounding box center [317, 170] width 286 height 23
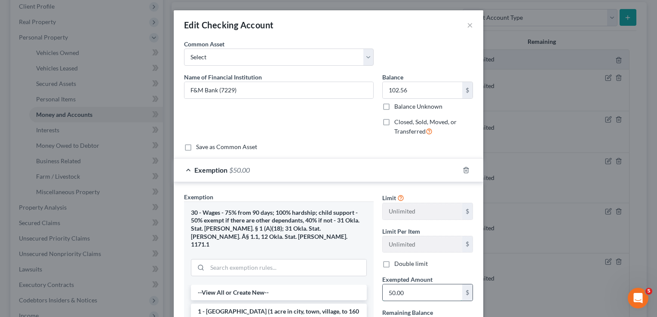
click at [414, 292] on input "50.00" at bounding box center [423, 293] width 80 height 16
paste input "102.56"
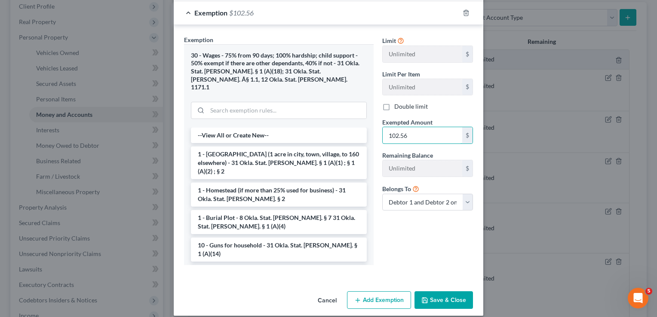
type input "102.56"
click at [439, 292] on button "Save & Close" at bounding box center [444, 301] width 58 height 18
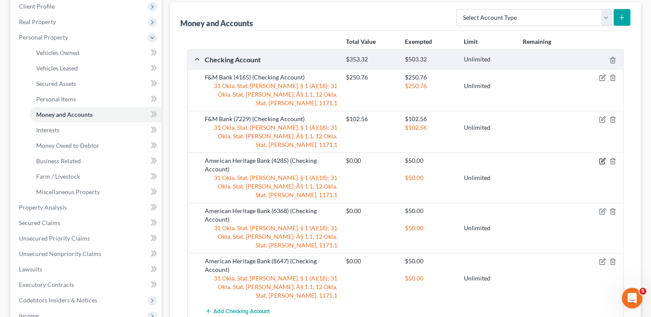
click at [600, 158] on icon "button" at bounding box center [602, 161] width 7 height 7
select select "2"
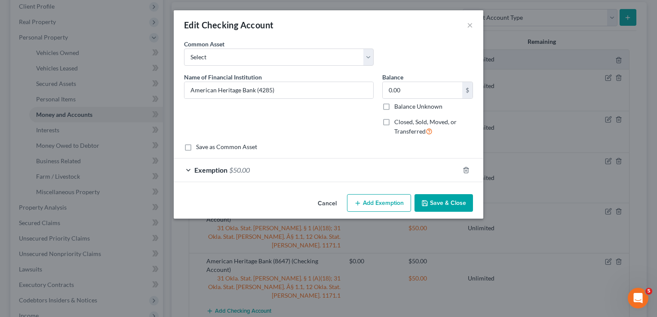
click at [267, 171] on div "Exemption $50.00" at bounding box center [317, 170] width 286 height 23
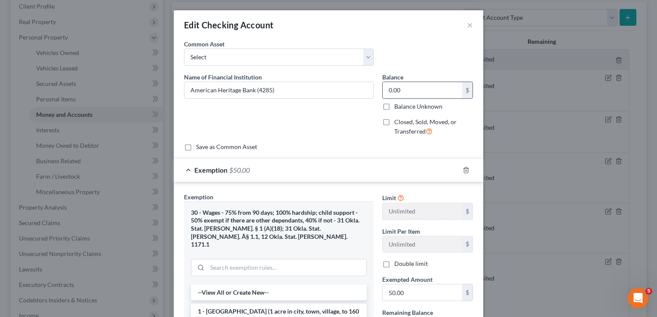
click at [400, 93] on input "0.00" at bounding box center [423, 90] width 80 height 16
click at [463, 23] on div "Edit Checking Account ×" at bounding box center [329, 24] width 310 height 29
click at [468, 26] on button "×" at bounding box center [470, 25] width 6 height 10
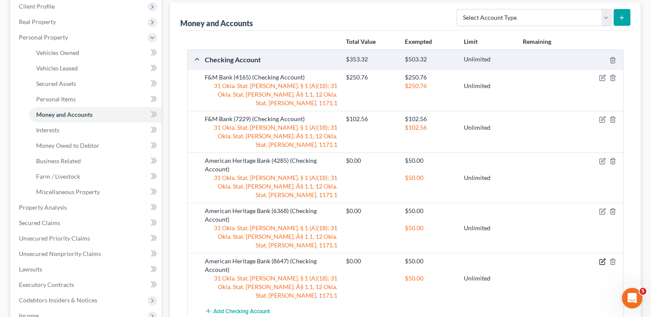
click at [602, 258] on icon "button" at bounding box center [602, 261] width 7 height 7
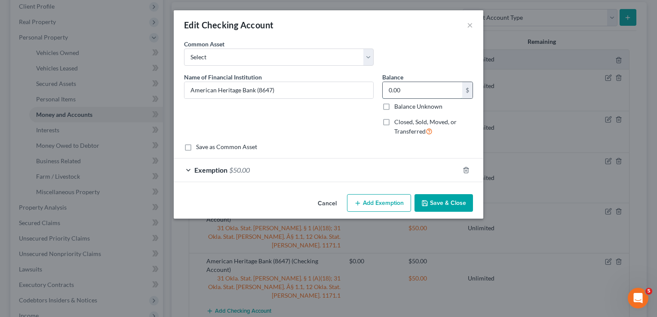
click at [417, 91] on input "0.00" at bounding box center [423, 90] width 80 height 16
type input "7"
type input "746.00"
click at [275, 169] on div "Exemption $50.00" at bounding box center [317, 170] width 286 height 23
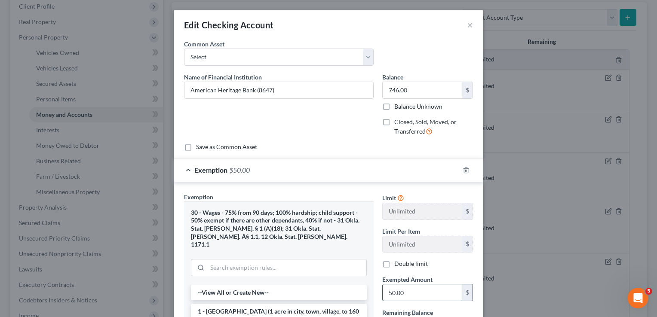
click at [407, 293] on input "50.00" at bounding box center [423, 293] width 80 height 16
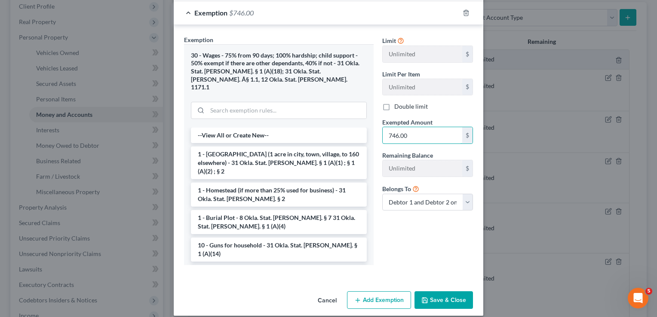
type input "746.00"
click at [437, 292] on button "Save & Close" at bounding box center [444, 301] width 58 height 18
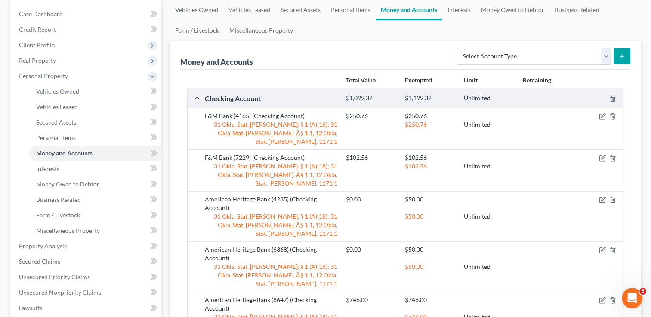
scroll to position [79, 0]
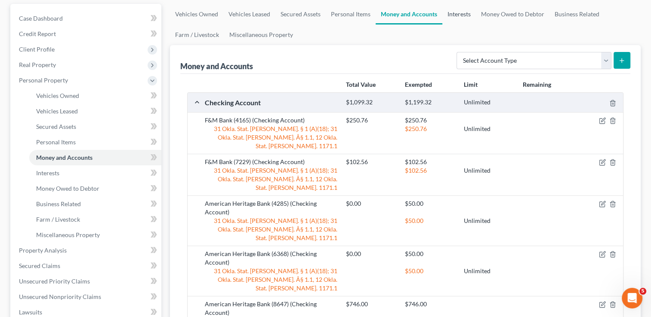
click at [461, 11] on link "Interests" at bounding box center [459, 14] width 34 height 21
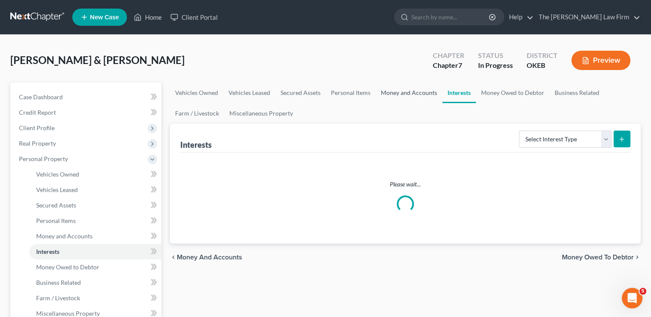
click at [411, 92] on link "Money and Accounts" at bounding box center [408, 93] width 67 height 21
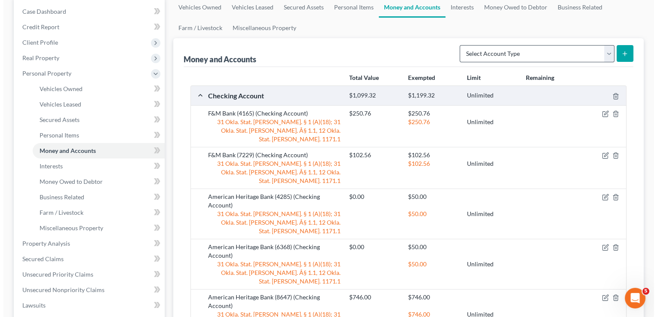
scroll to position [86, 0]
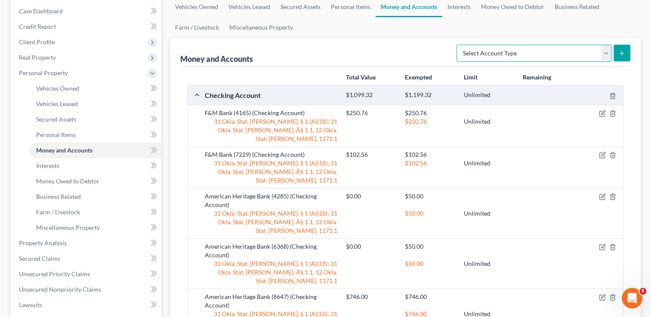
click at [532, 49] on select "Select Account Type Brokerage Cash on Hand Certificates of Deposit Checking Acc…" at bounding box center [533, 53] width 155 height 17
select select "savings"
click at [458, 45] on select "Select Account Type Brokerage Cash on Hand Certificates of Deposit Checking Acc…" at bounding box center [533, 53] width 155 height 17
click at [622, 52] on icon "submit" at bounding box center [621, 53] width 7 height 7
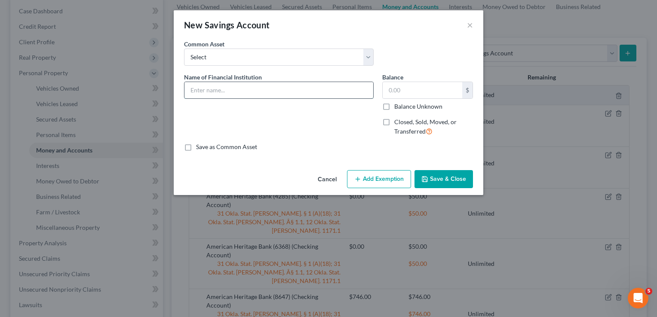
click at [247, 89] on input "text" at bounding box center [279, 90] width 189 height 16
type input "American Heritage Bank (5137)"
click at [381, 181] on button "Add Exemption" at bounding box center [379, 179] width 64 height 18
select select "2"
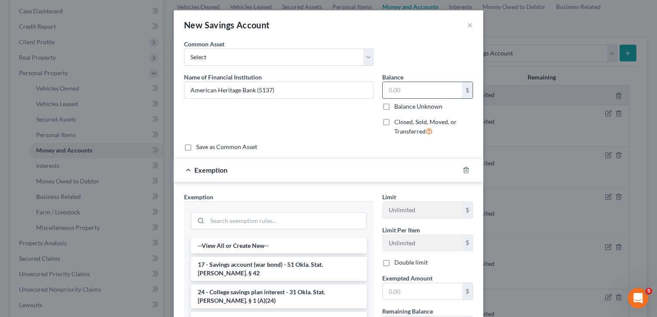
click at [421, 87] on input "text" at bounding box center [423, 90] width 80 height 16
type input "304.13"
click at [421, 290] on input "text" at bounding box center [423, 291] width 80 height 16
type input "304.13"
click at [269, 222] on input "search" at bounding box center [286, 221] width 159 height 16
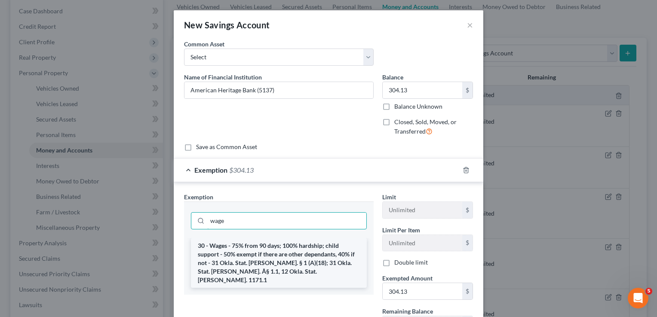
type input "wage"
click at [306, 254] on li "30 - Wages - 75% from 90 days; 100% hardship; child support - 50% exempt if the…" at bounding box center [279, 263] width 176 height 50
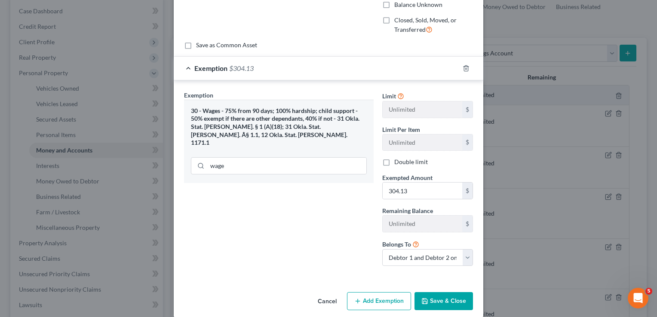
scroll to position [111, 0]
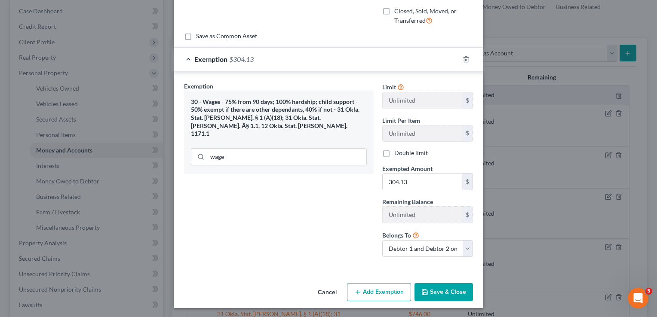
click at [436, 290] on button "Save & Close" at bounding box center [444, 292] width 58 height 18
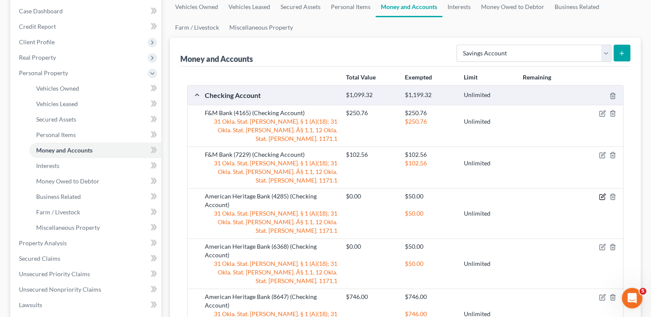
click at [602, 194] on icon "button" at bounding box center [602, 197] width 7 height 7
select select "2"
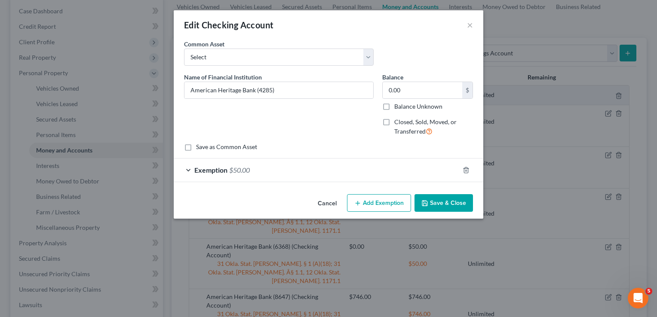
click at [265, 171] on div "Exemption $50.00" at bounding box center [317, 170] width 286 height 23
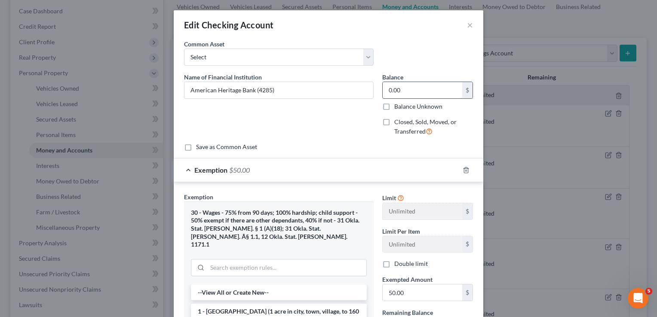
click at [418, 90] on input "0.00" at bounding box center [423, 90] width 80 height 16
type input "798.00"
click at [416, 295] on input "50.00" at bounding box center [423, 293] width 80 height 16
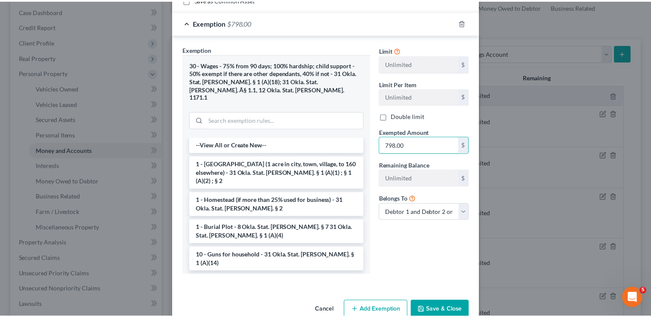
scroll to position [157, 0]
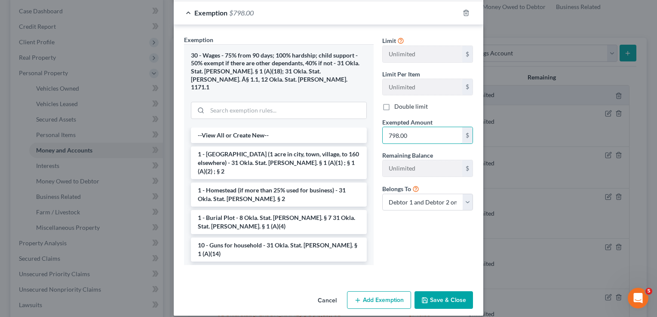
type input "798.00"
click at [433, 292] on button "Save & Close" at bounding box center [444, 301] width 58 height 18
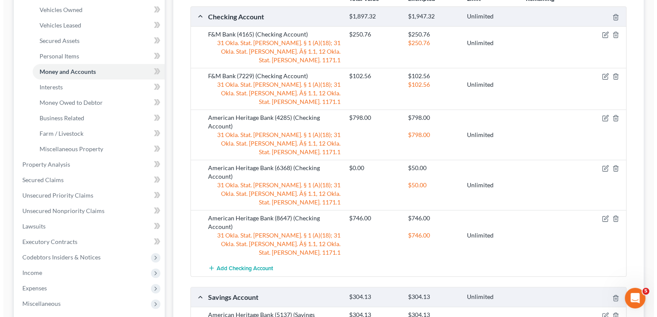
scroll to position [122, 0]
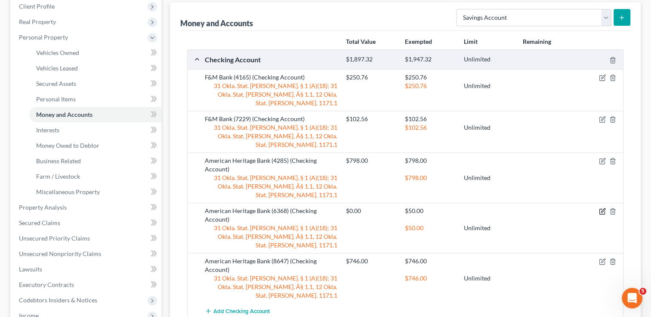
click at [601, 208] on icon "button" at bounding box center [602, 211] width 7 height 7
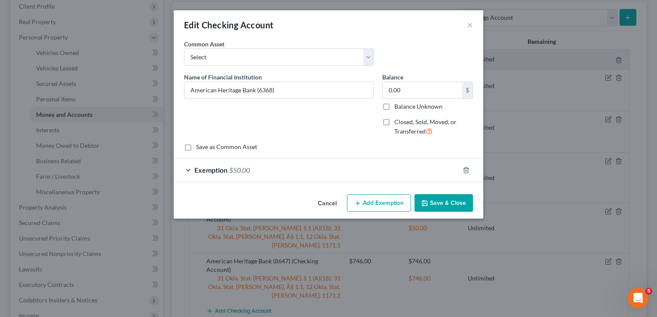
click at [271, 174] on div "Exemption $50.00" at bounding box center [317, 170] width 286 height 23
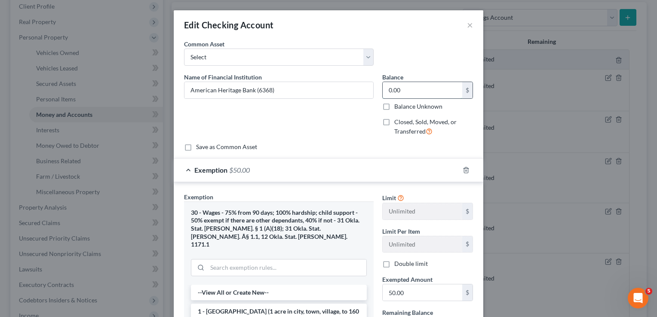
click at [409, 90] on input "0.00" at bounding box center [423, 90] width 80 height 16
type input "2,000"
click at [410, 293] on input "50.00" at bounding box center [423, 293] width 80 height 16
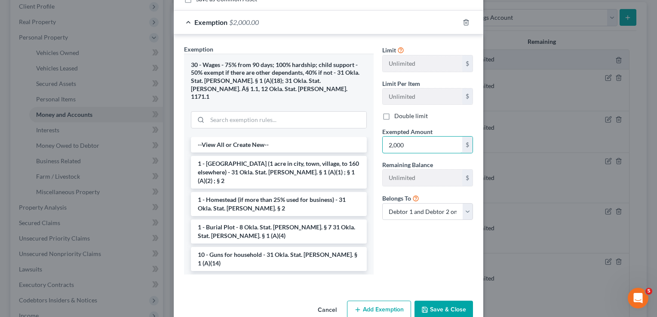
scroll to position [157, 0]
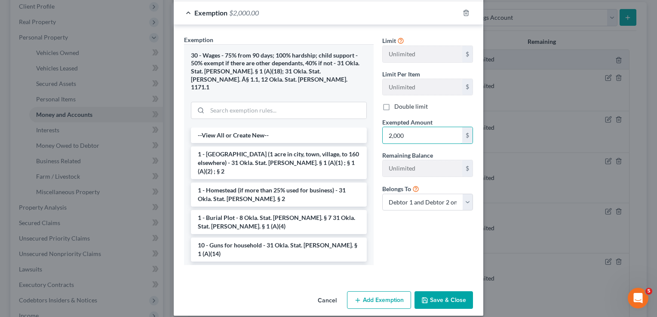
drag, startPoint x: 406, startPoint y: 135, endPoint x: 364, endPoint y: 131, distance: 42.8
click at [364, 131] on div "Exemption Set must be selected for CA. Exemption * 30 - Wages - 75% from 90 day…" at bounding box center [329, 153] width 298 height 237
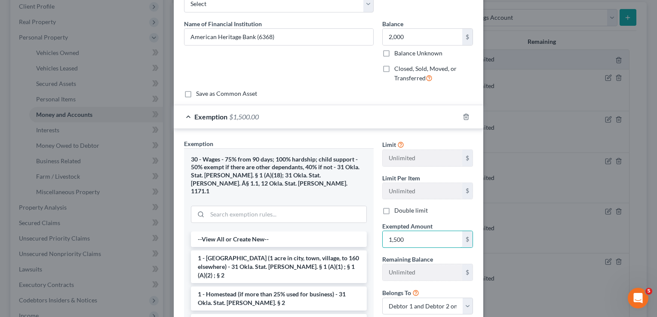
scroll to position [0, 0]
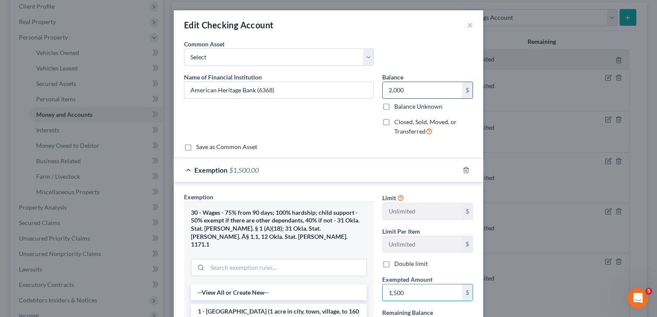
type input "1,500"
click at [405, 89] on input "2,000" at bounding box center [423, 90] width 80 height 16
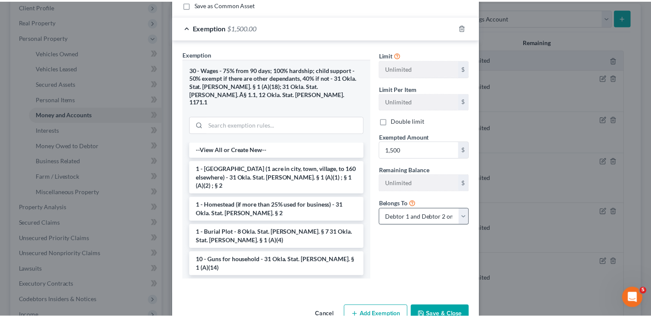
scroll to position [157, 0]
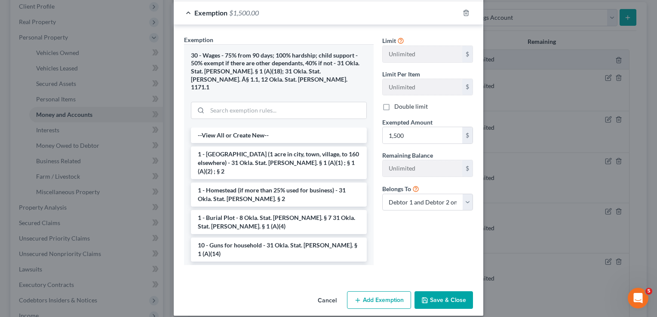
type input "1,500"
click at [438, 292] on button "Save & Close" at bounding box center [444, 301] width 58 height 18
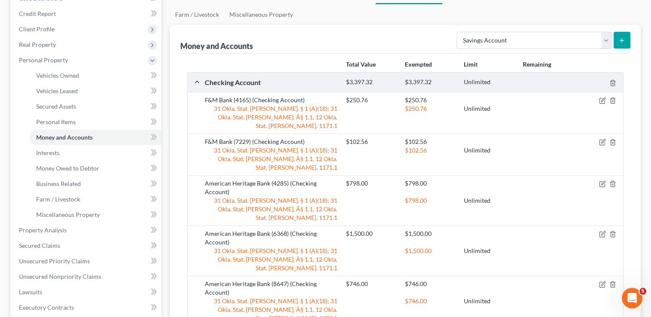
scroll to position [79, 0]
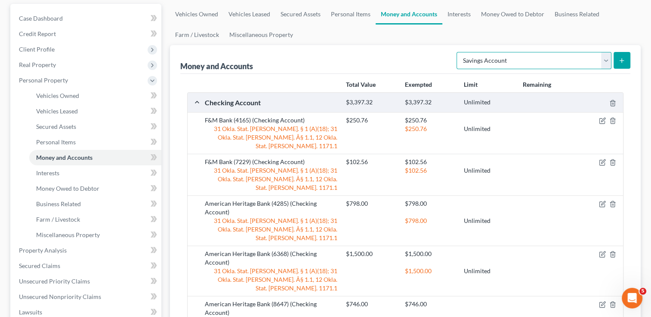
click at [533, 61] on select "Select Account Type Brokerage Cash on Hand Certificates of Deposit Checking Acc…" at bounding box center [533, 60] width 155 height 17
select select "checking"
click at [458, 52] on select "Select Account Type Brokerage Cash on Hand Certificates of Deposit Checking Acc…" at bounding box center [533, 60] width 155 height 17
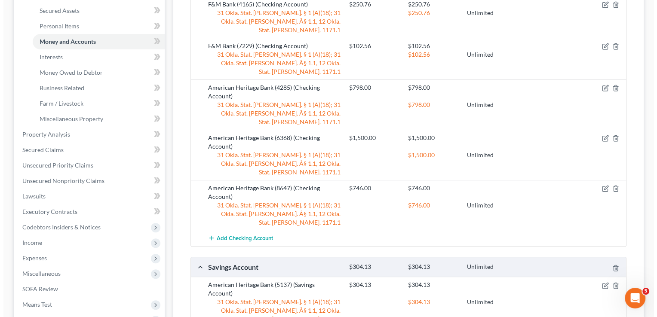
scroll to position [251, 0]
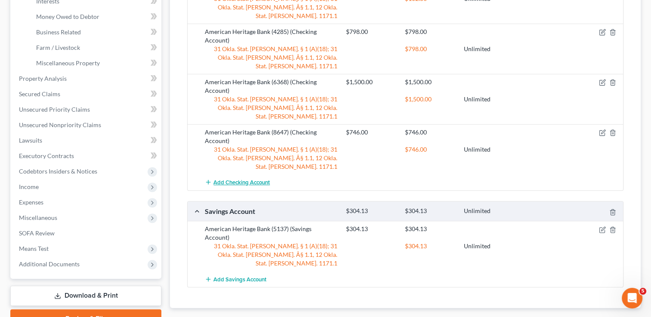
click at [243, 179] on span "Add Checking Account" at bounding box center [241, 182] width 56 height 7
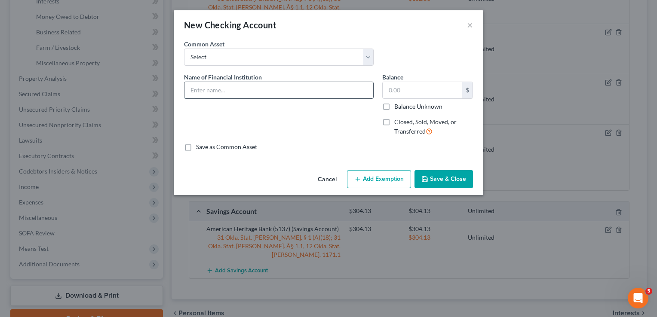
click at [264, 91] on input "text" at bounding box center [279, 90] width 189 height 16
type input "Cash App"
click at [435, 90] on input "text" at bounding box center [423, 90] width 80 height 16
type input "1.00"
click at [375, 179] on button "Add Exemption" at bounding box center [379, 179] width 64 height 18
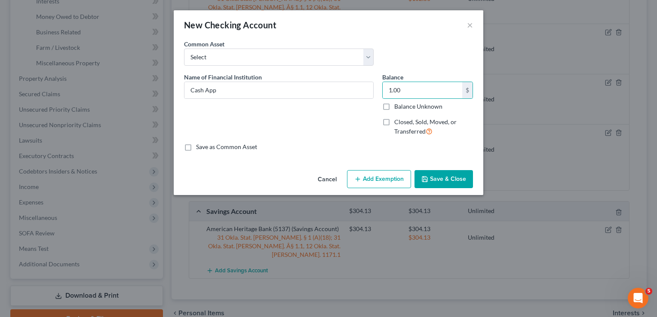
select select "2"
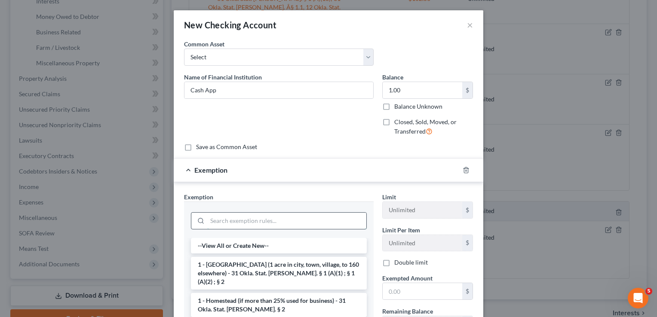
click at [256, 218] on input "search" at bounding box center [286, 221] width 159 height 16
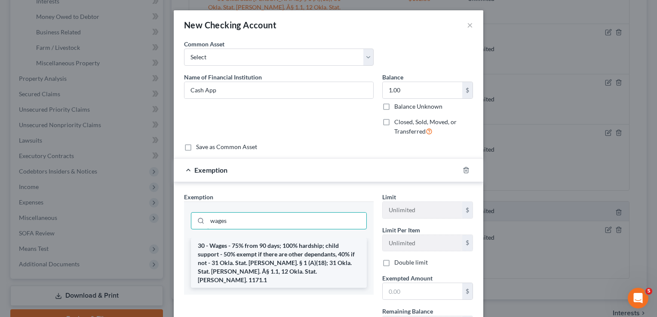
type input "wages"
click at [245, 257] on li "30 - Wages - 75% from 90 days; 100% hardship; child support - 50% exempt if the…" at bounding box center [279, 263] width 176 height 50
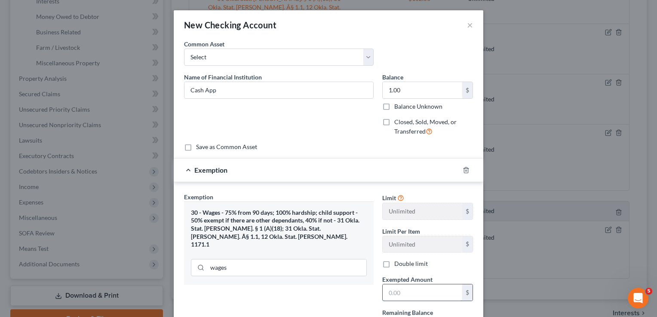
click at [404, 291] on input "text" at bounding box center [423, 293] width 80 height 16
type input "1.00"
click at [309, 280] on div "Exemption Set must be selected for CA. Exemption * 30 - Wages - 75% from 90 day…" at bounding box center [279, 284] width 198 height 183
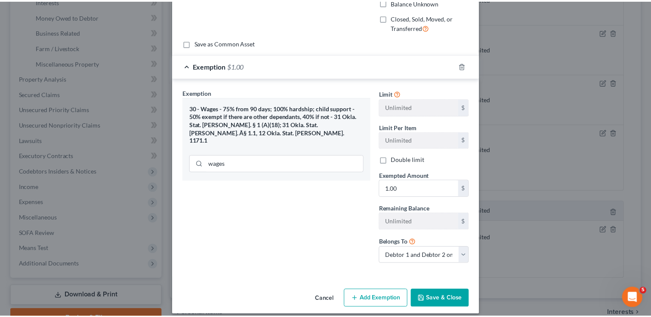
scroll to position [111, 0]
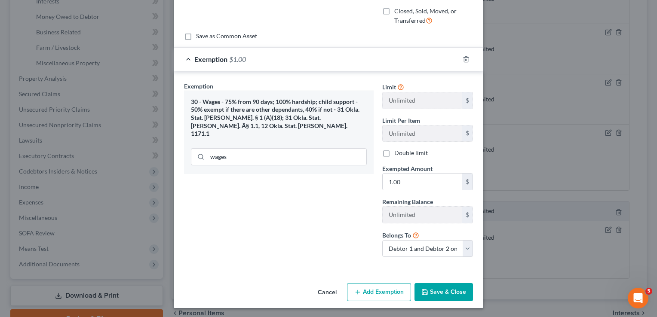
click at [441, 288] on button "Save & Close" at bounding box center [444, 292] width 58 height 18
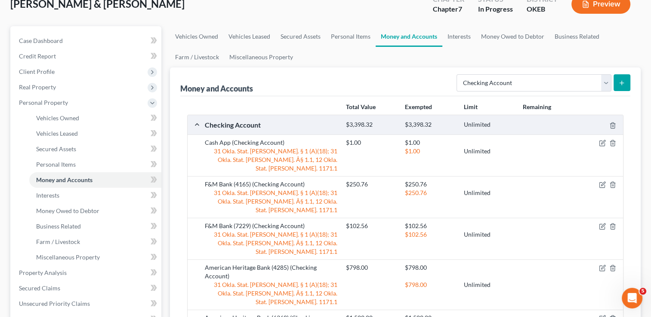
scroll to position [36, 0]
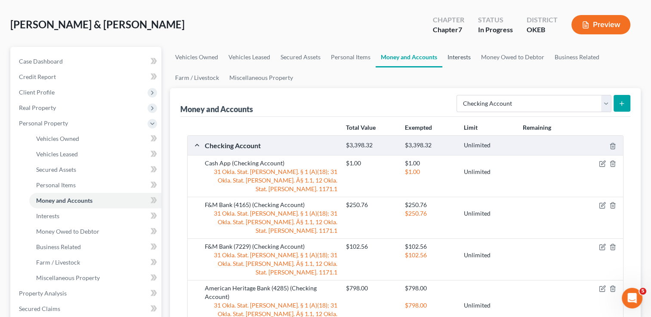
click at [464, 58] on link "Interests" at bounding box center [459, 57] width 34 height 21
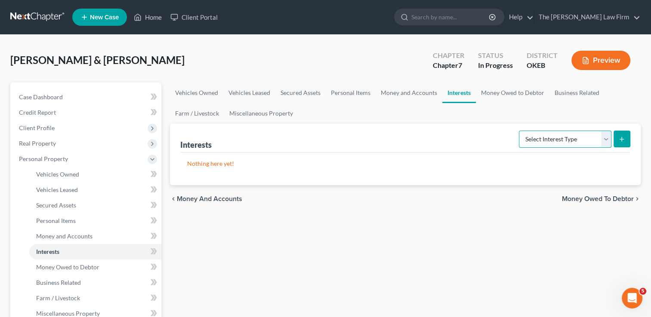
click at [531, 139] on select "Select Interest Type 401K Annuity Bond Education IRA Government Bond Government…" at bounding box center [565, 139] width 92 height 17
click at [512, 88] on link "Money Owed to Debtor" at bounding box center [513, 93] width 74 height 21
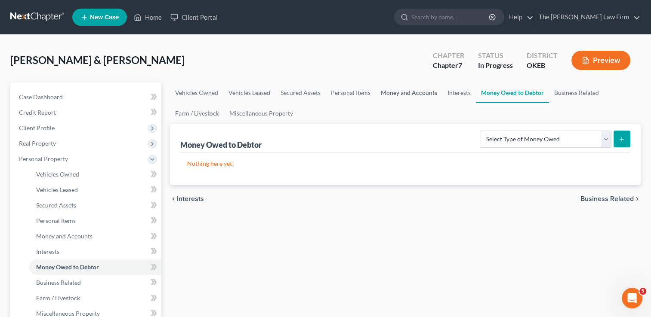
click at [411, 94] on link "Money and Accounts" at bounding box center [408, 93] width 67 height 21
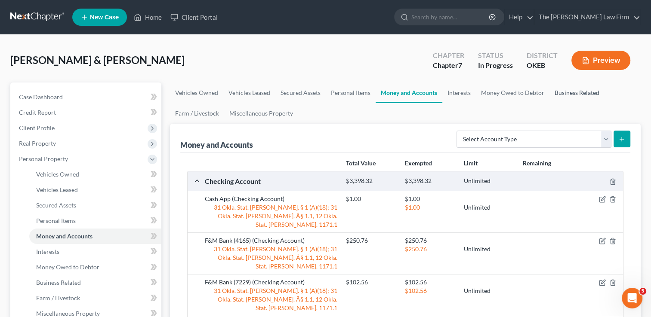
click at [574, 94] on link "Business Related" at bounding box center [576, 93] width 55 height 21
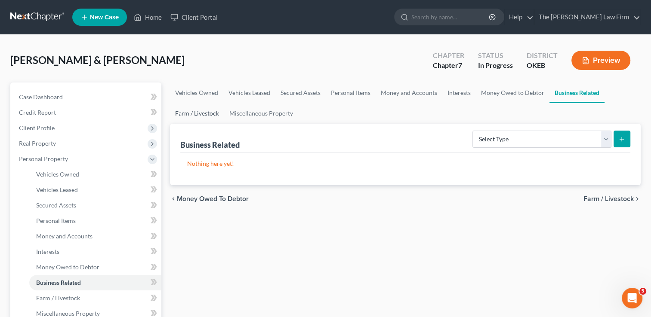
click at [197, 113] on link "Farm / Livestock" at bounding box center [197, 113] width 54 height 21
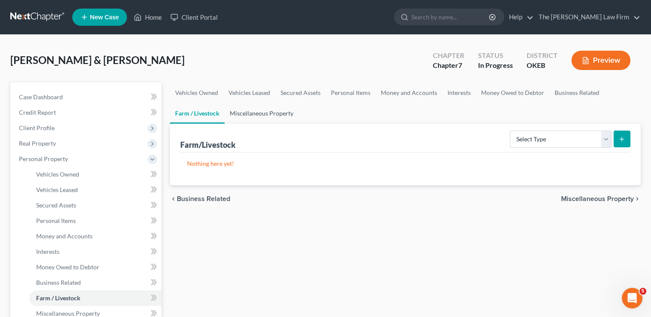
click at [256, 114] on link "Miscellaneous Property" at bounding box center [262, 113] width 74 height 21
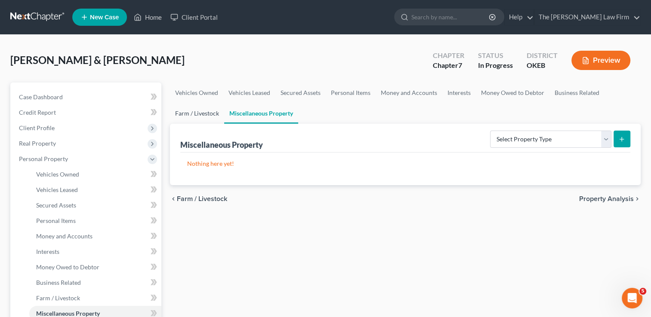
click at [198, 114] on link "Farm / Livestock" at bounding box center [197, 113] width 54 height 21
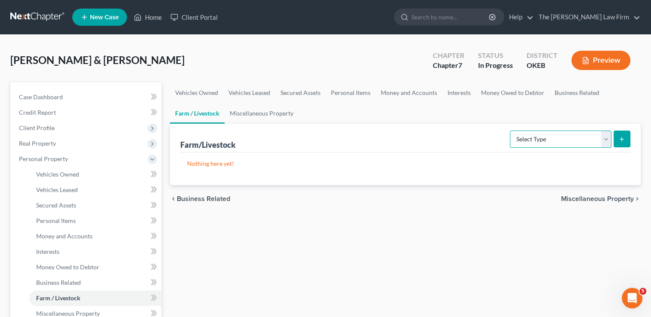
click at [552, 140] on select "Select Type Animals & Livestock Crops: Growing or Harvested Farming Equipment F…" at bounding box center [561, 139] width 102 height 17
select select "animals"
click at [511, 131] on select "Select Type Animals & Livestock Crops: Growing or Harvested Farming Equipment F…" at bounding box center [561, 139] width 102 height 17
click at [620, 136] on icon "submit" at bounding box center [621, 139] width 7 height 7
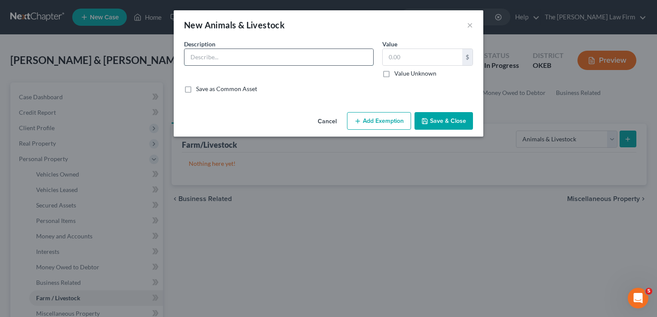
click at [258, 52] on input "text" at bounding box center [279, 57] width 189 height 16
type input "2 Horses & Chickens"
click at [373, 121] on button "Add Exemption" at bounding box center [379, 121] width 64 height 18
select select "2"
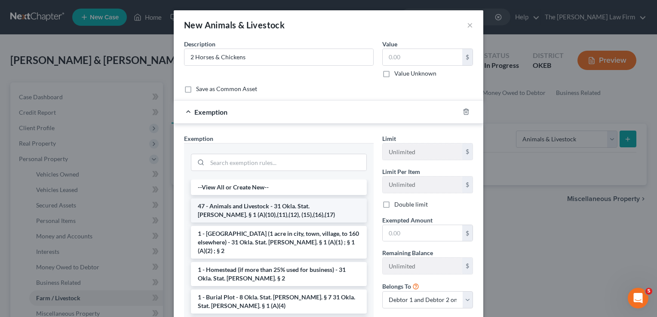
click at [230, 209] on li "47 - Animals and Livestock - 31 Okla. Stat. Ann. § 1 (A)(10),(11),(12), (15),(1…" at bounding box center [279, 211] width 176 height 24
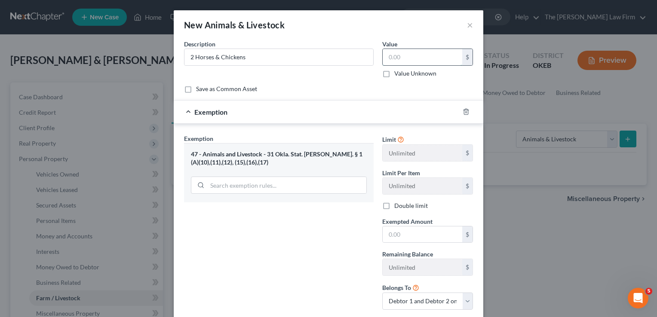
click at [413, 58] on input "text" at bounding box center [423, 57] width 80 height 16
type input "400.00"
click at [399, 235] on input "text" at bounding box center [423, 235] width 80 height 16
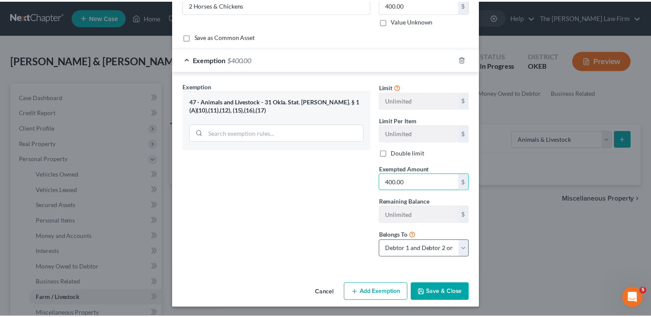
scroll to position [53, 0]
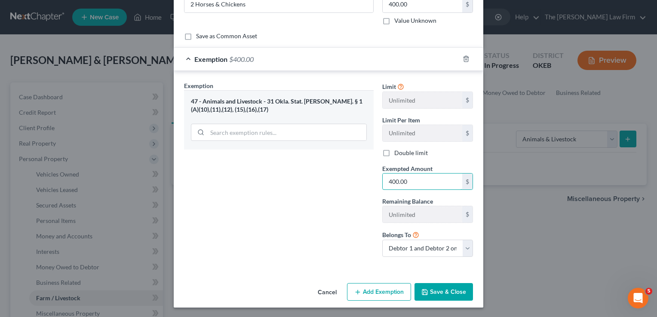
type input "400.00"
click at [437, 292] on button "Save & Close" at bounding box center [444, 292] width 58 height 18
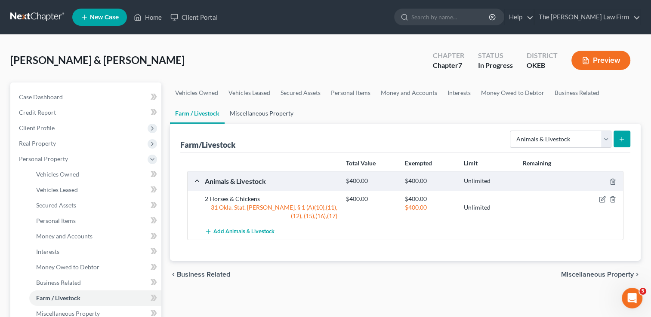
click at [275, 114] on link "Miscellaneous Property" at bounding box center [262, 113] width 74 height 21
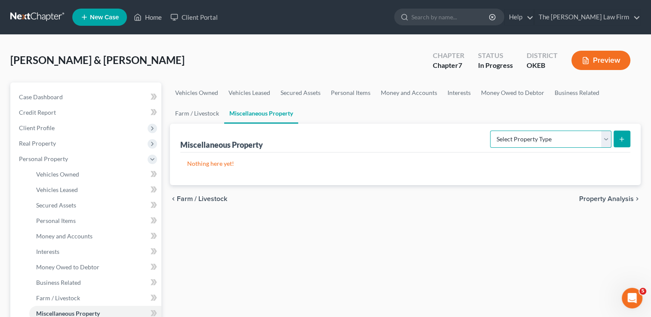
click at [603, 138] on select "Select Property Type Assigned for Creditor Benefit Within 1 Year Holding for An…" at bounding box center [550, 139] width 121 height 17
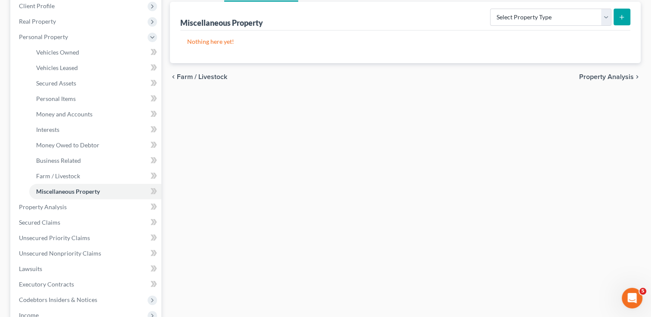
scroll to position [172, 0]
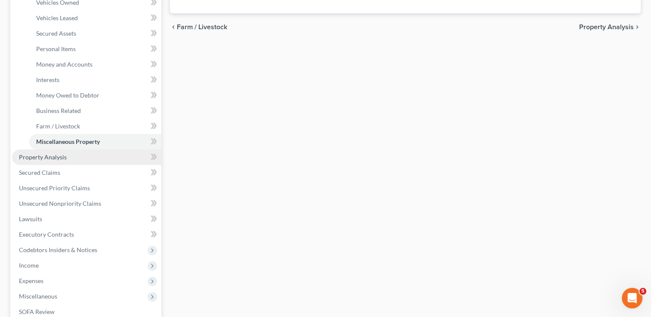
click at [72, 158] on link "Property Analysis" at bounding box center [86, 157] width 149 height 15
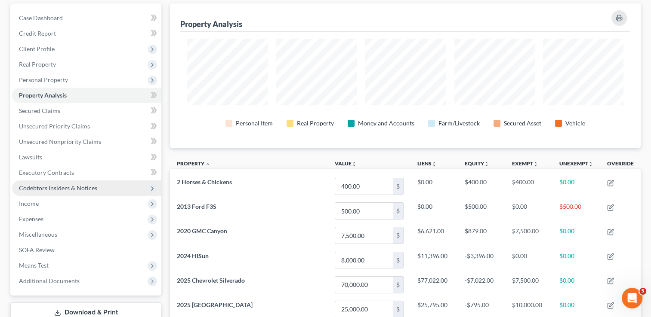
scroll to position [54, 0]
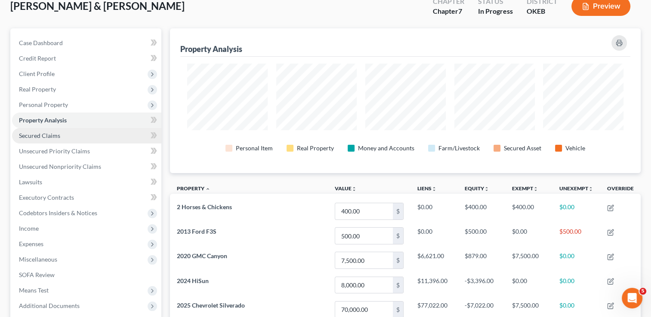
click at [43, 136] on span "Secured Claims" at bounding box center [39, 135] width 41 height 7
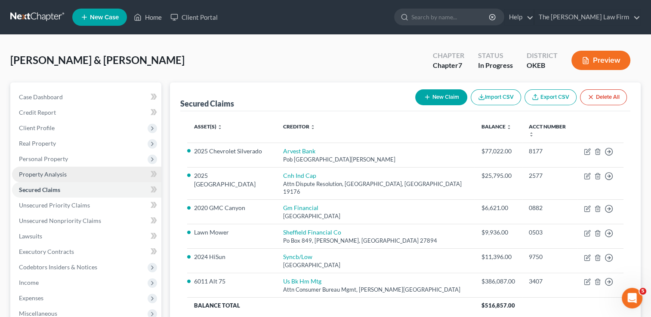
click at [64, 172] on span "Property Analysis" at bounding box center [43, 174] width 48 height 7
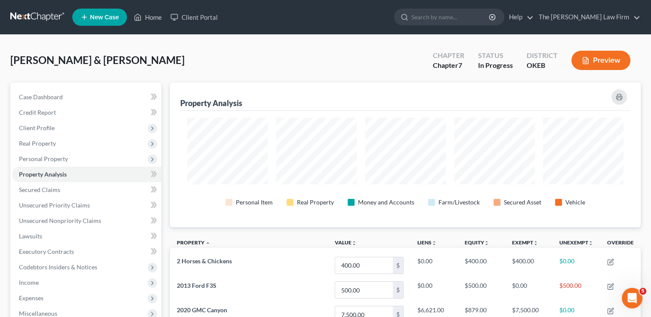
scroll to position [145, 470]
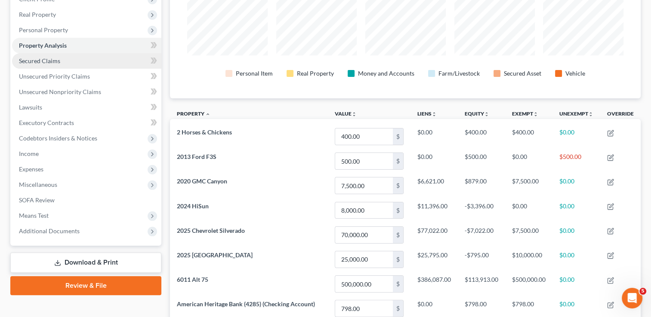
click at [68, 63] on link "Secured Claims" at bounding box center [86, 60] width 149 height 15
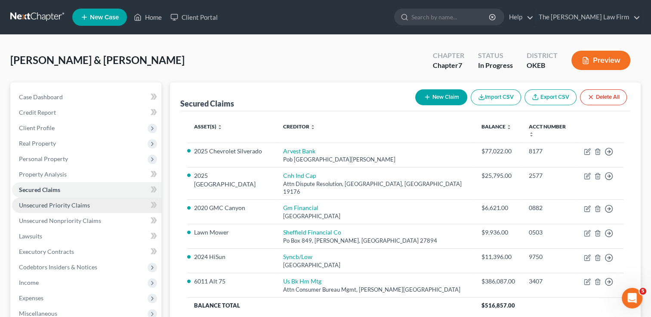
click at [65, 204] on span "Unsecured Priority Claims" at bounding box center [54, 205] width 71 height 7
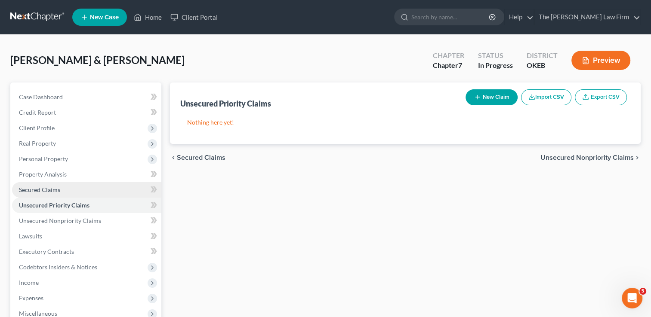
click at [65, 190] on link "Secured Claims" at bounding box center [86, 189] width 149 height 15
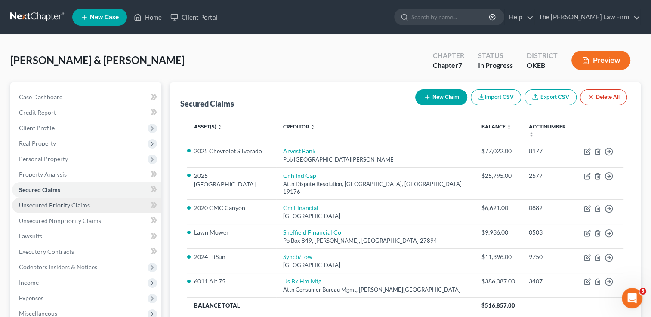
click at [62, 207] on span "Unsecured Priority Claims" at bounding box center [54, 205] width 71 height 7
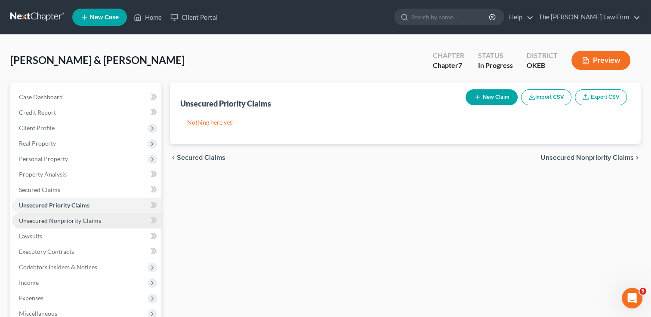
click at [96, 219] on span "Unsecured Nonpriority Claims" at bounding box center [60, 220] width 82 height 7
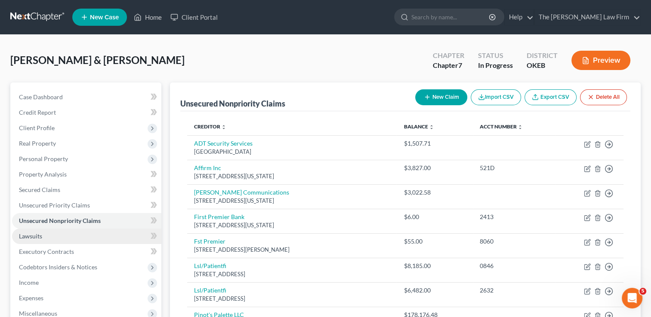
drag, startPoint x: 42, startPoint y: 237, endPoint x: 69, endPoint y: 235, distance: 26.7
click at [42, 237] on link "Lawsuits" at bounding box center [86, 236] width 149 height 15
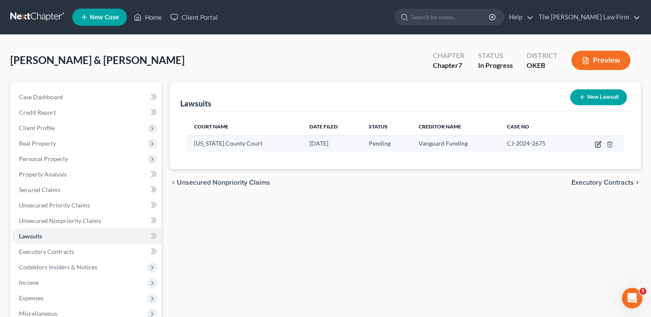
click at [598, 145] on icon "button" at bounding box center [599, 144] width 4 height 4
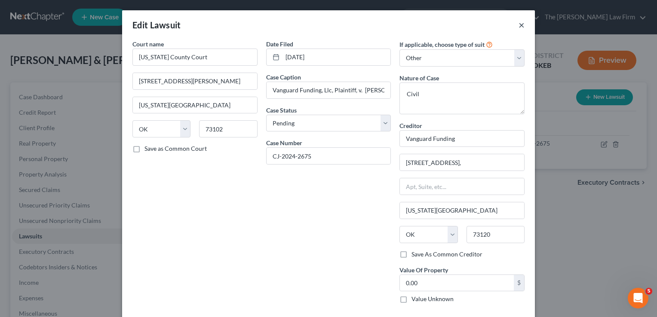
click at [520, 25] on button "×" at bounding box center [522, 25] width 6 height 10
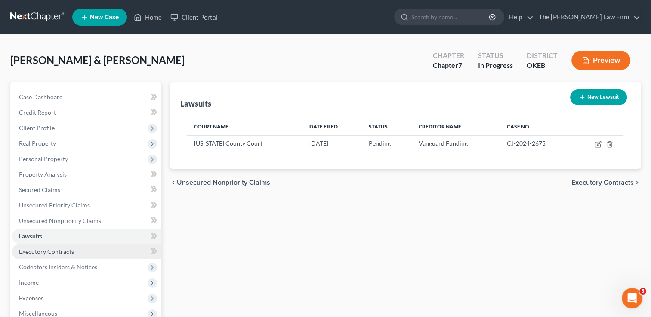
click at [54, 252] on span "Executory Contracts" at bounding box center [46, 251] width 55 height 7
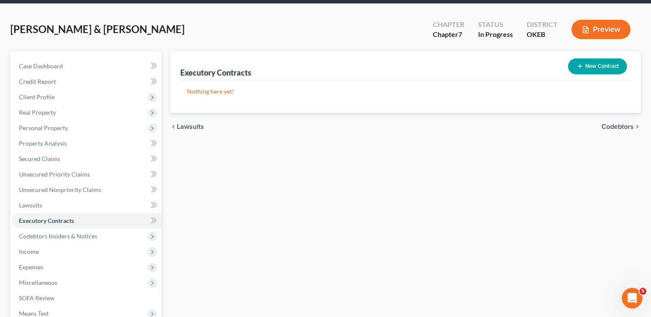
scroll to position [86, 0]
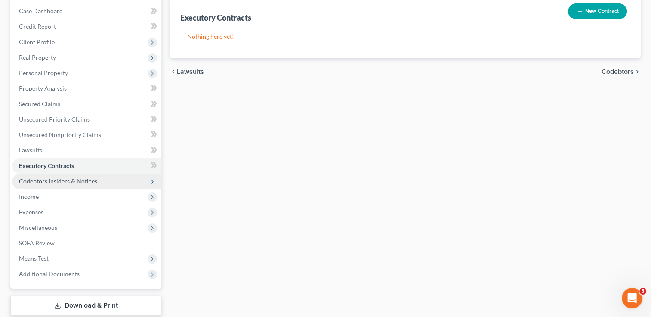
click at [59, 183] on span "Codebtors Insiders & Notices" at bounding box center [58, 181] width 78 height 7
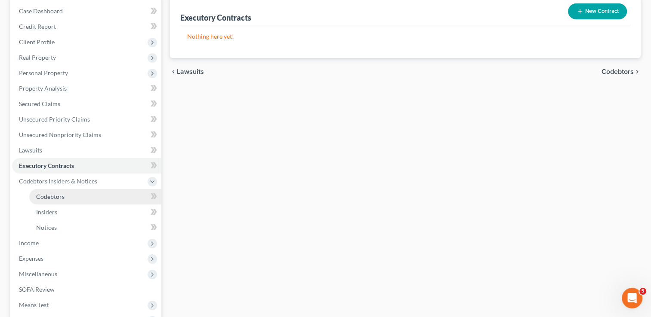
click at [47, 194] on span "Codebtors" at bounding box center [50, 196] width 28 height 7
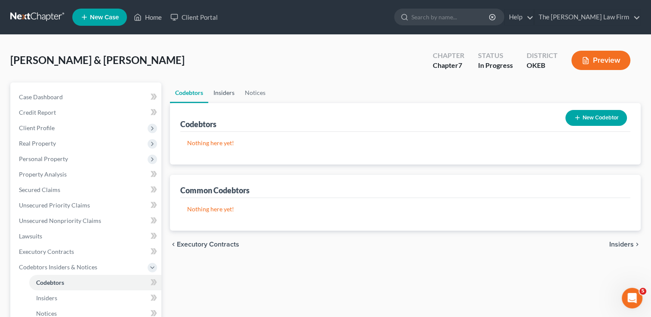
click at [224, 94] on link "Insiders" at bounding box center [223, 93] width 31 height 21
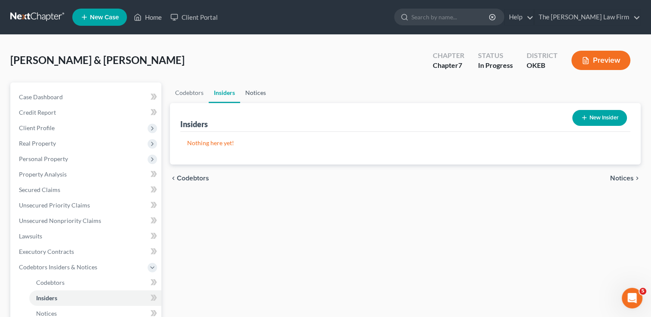
click at [257, 96] on link "Notices" at bounding box center [255, 93] width 31 height 21
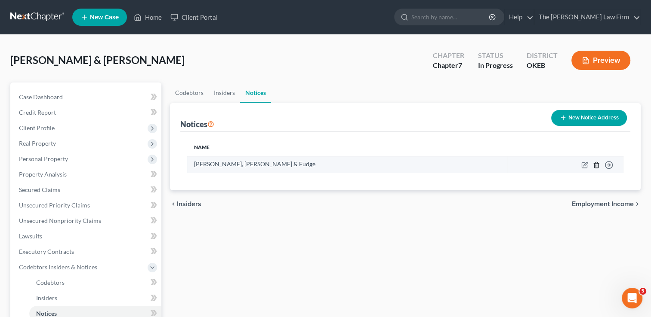
click at [594, 166] on icon "button" at bounding box center [596, 165] width 7 height 7
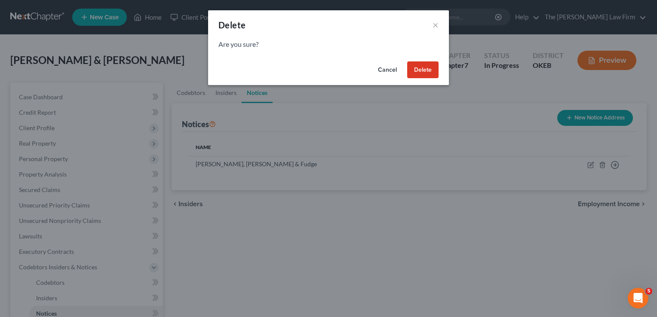
click at [425, 71] on button "Delete" at bounding box center [422, 70] width 31 height 17
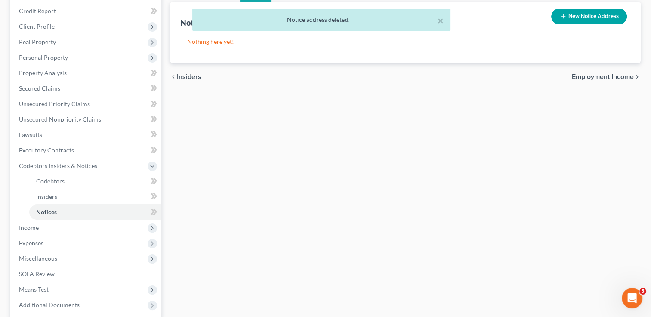
scroll to position [129, 0]
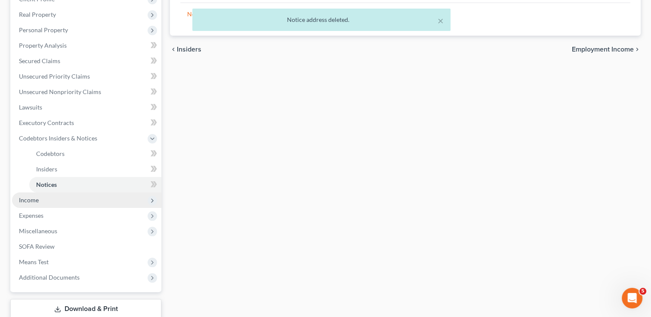
click at [48, 200] on span "Income" at bounding box center [86, 200] width 149 height 15
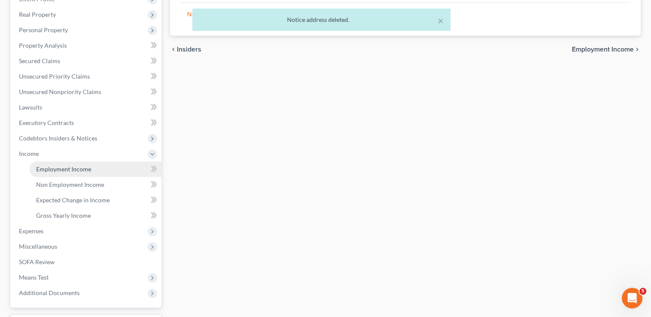
click at [83, 168] on span "Employment Income" at bounding box center [63, 169] width 55 height 7
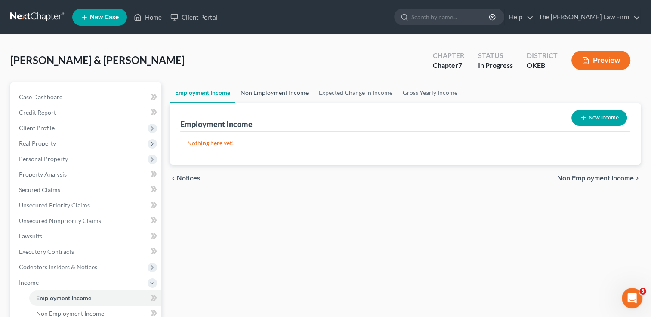
click at [291, 93] on link "Non Employment Income" at bounding box center [274, 93] width 78 height 21
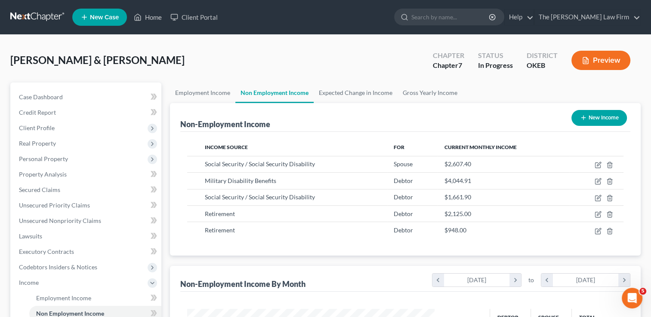
scroll to position [153, 265]
click at [349, 92] on link "Expected Change in Income" at bounding box center [356, 93] width 84 height 21
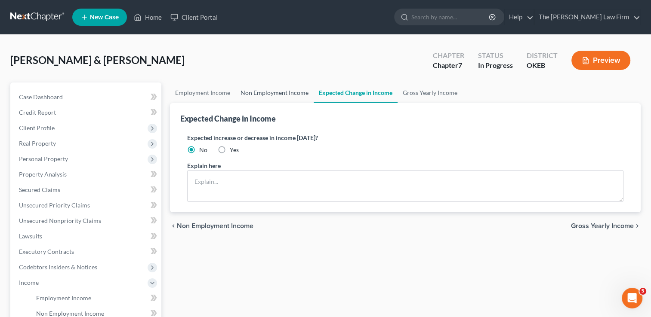
click at [260, 93] on link "Non Employment Income" at bounding box center [274, 93] width 78 height 21
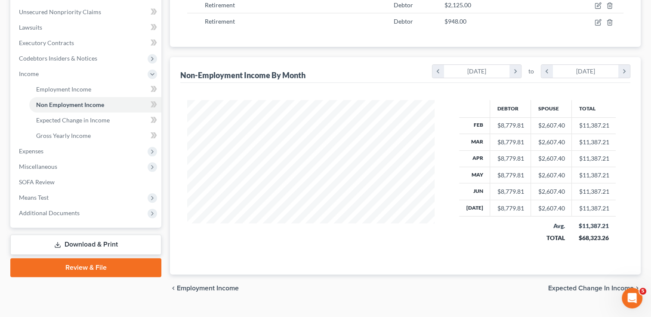
scroll to position [215, 0]
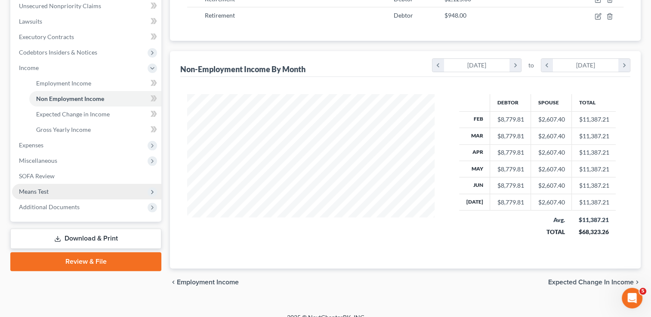
click at [50, 193] on span "Means Test" at bounding box center [86, 191] width 149 height 15
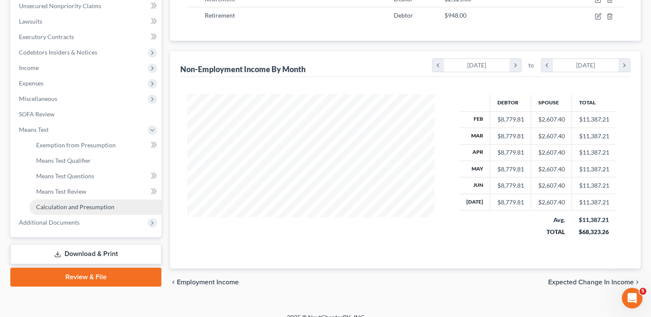
click at [84, 209] on span "Calculation and Presumption" at bounding box center [75, 206] width 78 height 7
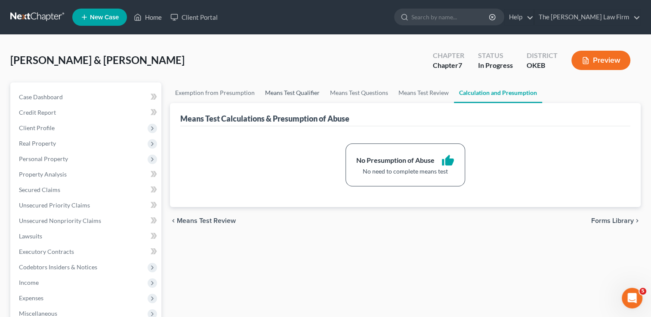
click at [290, 95] on link "Means Test Qualifier" at bounding box center [292, 93] width 65 height 21
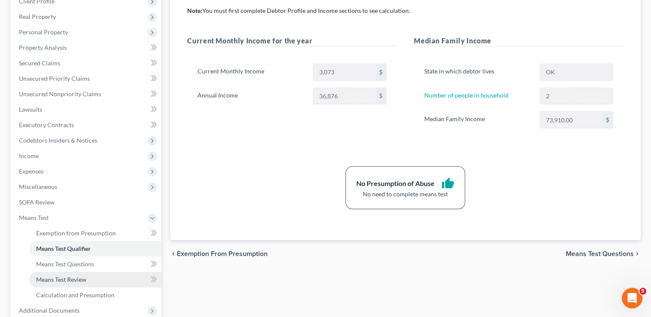
scroll to position [172, 0]
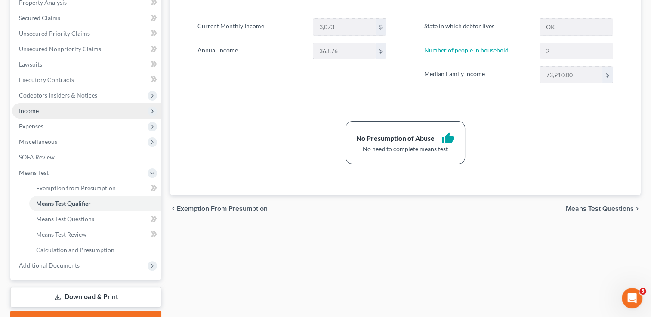
click at [38, 107] on span "Income" at bounding box center [29, 110] width 20 height 7
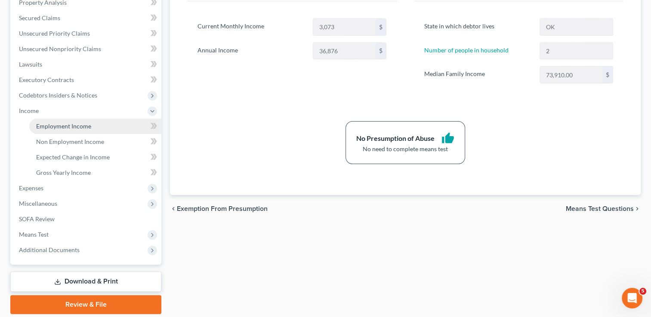
click at [72, 128] on span "Employment Income" at bounding box center [63, 126] width 55 height 7
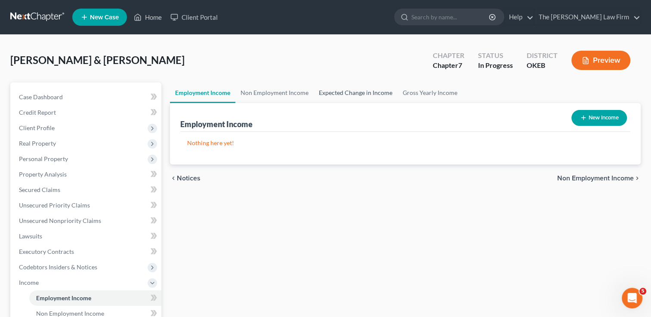
click at [334, 92] on link "Expected Change in Income" at bounding box center [356, 93] width 84 height 21
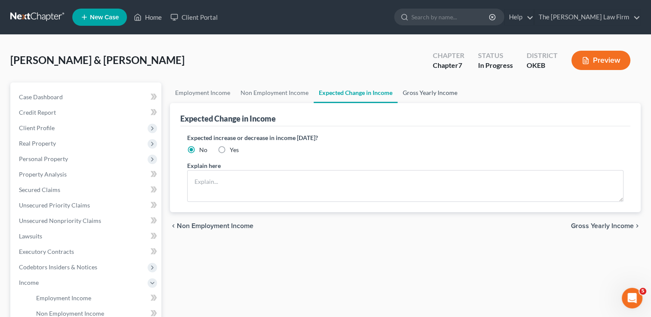
click at [435, 93] on link "Gross Yearly Income" at bounding box center [429, 93] width 65 height 21
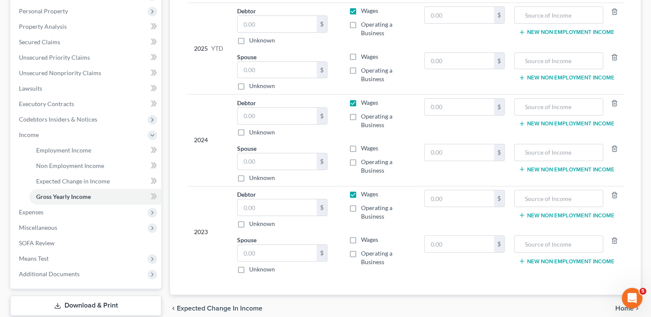
scroll to position [129, 0]
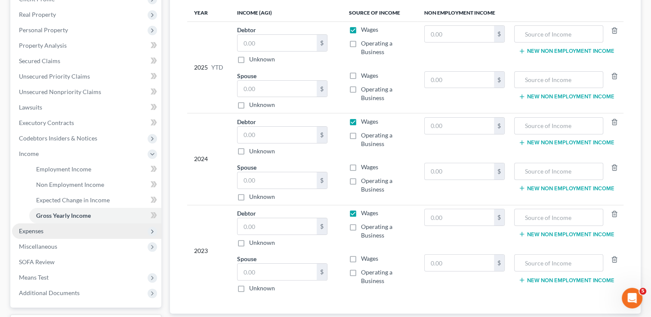
click at [49, 229] on span "Expenses" at bounding box center [86, 231] width 149 height 15
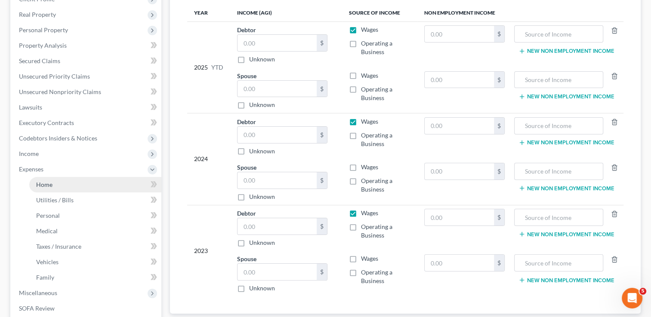
click at [49, 185] on span "Home" at bounding box center [44, 184] width 16 height 7
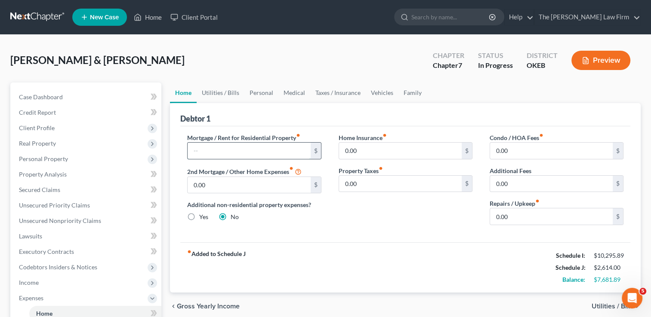
click at [208, 149] on input "text" at bounding box center [249, 151] width 123 height 16
click at [49, 144] on span "Real Property" at bounding box center [37, 143] width 37 height 7
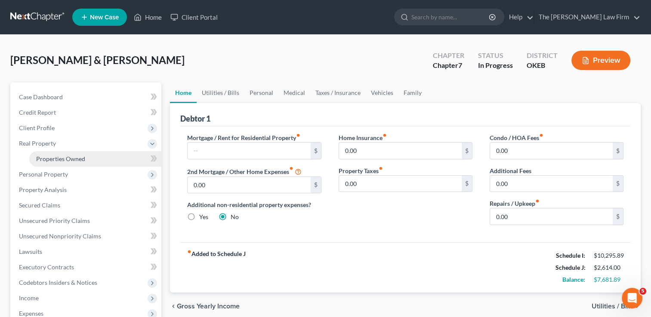
click at [62, 157] on span "Properties Owned" at bounding box center [60, 158] width 49 height 7
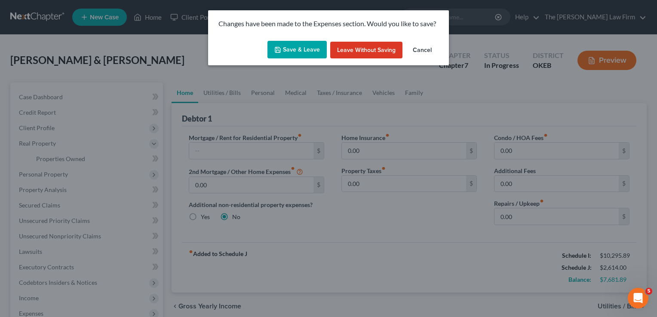
click at [299, 49] on button "Save & Leave" at bounding box center [297, 50] width 59 height 18
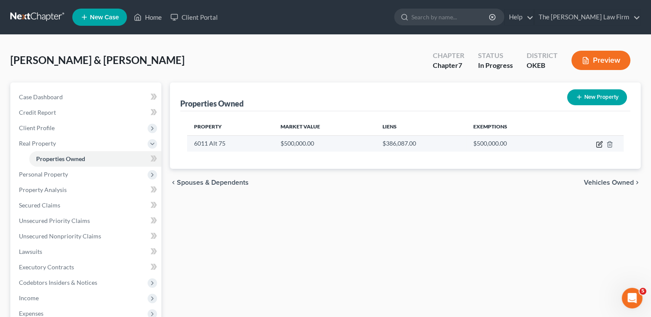
click at [597, 142] on icon "button" at bounding box center [599, 144] width 7 height 7
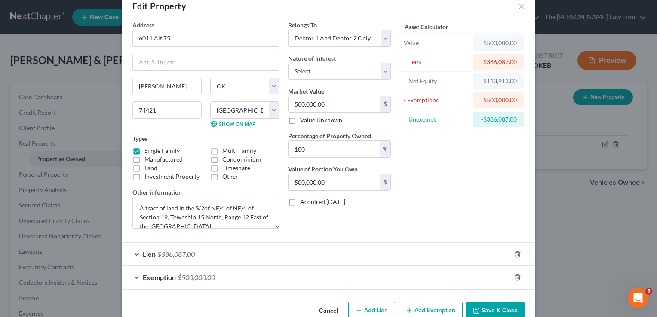
scroll to position [37, 0]
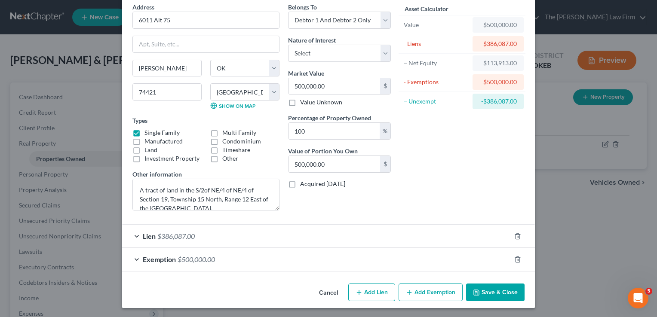
click at [258, 237] on div "Lien $386,087.00" at bounding box center [316, 236] width 389 height 23
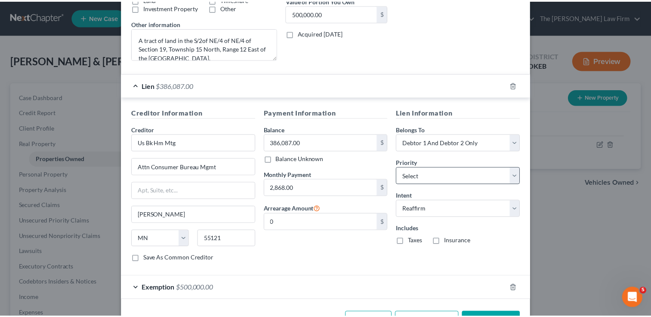
scroll to position [216, 0]
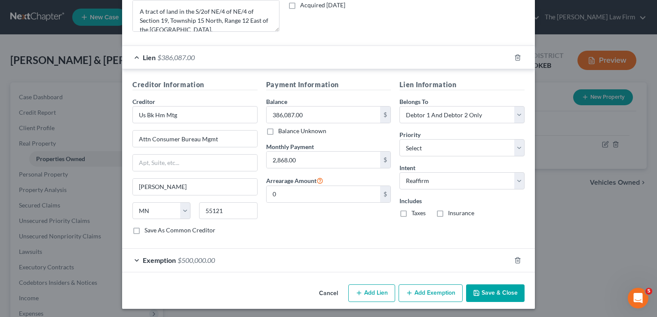
click at [323, 292] on button "Cancel" at bounding box center [328, 294] width 33 height 17
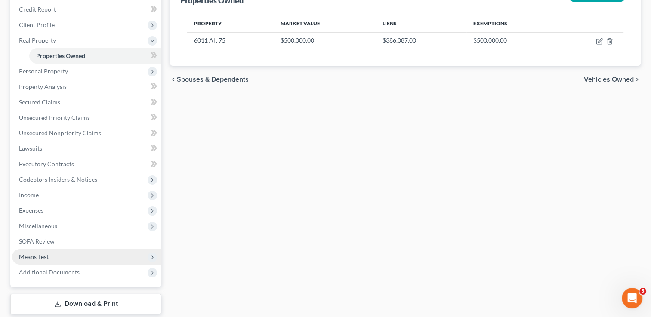
scroll to position [129, 0]
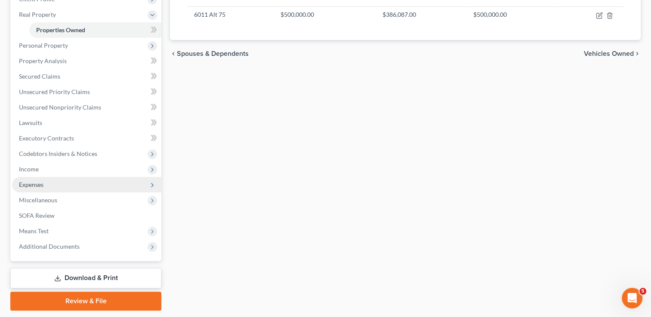
click at [31, 185] on span "Expenses" at bounding box center [31, 184] width 25 height 7
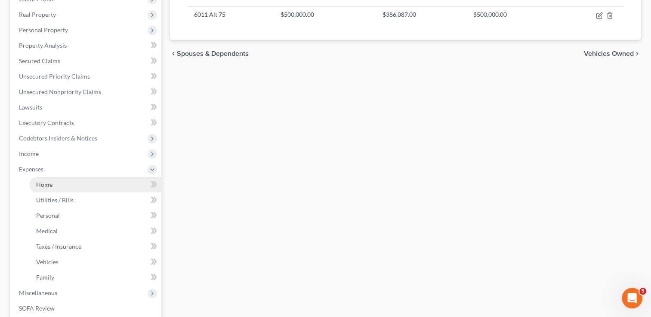
click at [61, 185] on link "Home" at bounding box center [95, 184] width 132 height 15
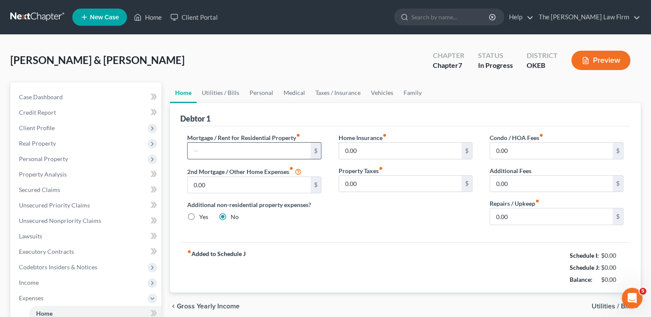
click at [216, 148] on input "text" at bounding box center [249, 151] width 123 height 16
click at [418, 226] on div "Home Insurance fiber_manual_record 0.00 $ Property Taxes fiber_manual_record 0.…" at bounding box center [405, 182] width 151 height 99
click at [513, 218] on input "0.00" at bounding box center [551, 217] width 123 height 16
click at [228, 91] on link "Utilities / Bills" at bounding box center [221, 93] width 48 height 21
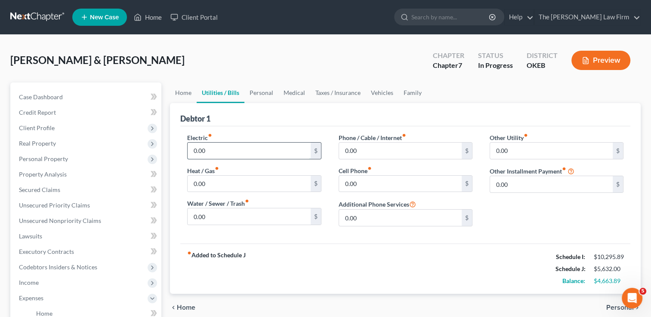
click at [213, 150] on input "0.00" at bounding box center [249, 151] width 123 height 16
click at [218, 151] on input "0.00" at bounding box center [249, 151] width 123 height 16
click at [222, 185] on input "0.00" at bounding box center [249, 184] width 123 height 16
click at [212, 149] on input "0.00" at bounding box center [249, 151] width 123 height 16
click at [217, 216] on input "0.00" at bounding box center [249, 217] width 123 height 16
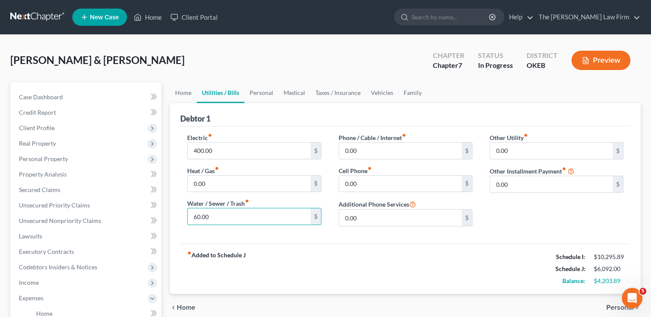
click at [279, 240] on div "Electric fiber_manual_record 400.00 $ Heat / Gas fiber_manual_record 0.00 $ Wat…" at bounding box center [405, 184] width 450 height 117
click at [217, 215] on input "60.00" at bounding box center [249, 217] width 123 height 16
click at [368, 151] on input "0.00" at bounding box center [400, 151] width 123 height 16
click at [376, 188] on input "0.00" at bounding box center [400, 184] width 123 height 16
click at [261, 92] on link "Personal" at bounding box center [261, 93] width 34 height 21
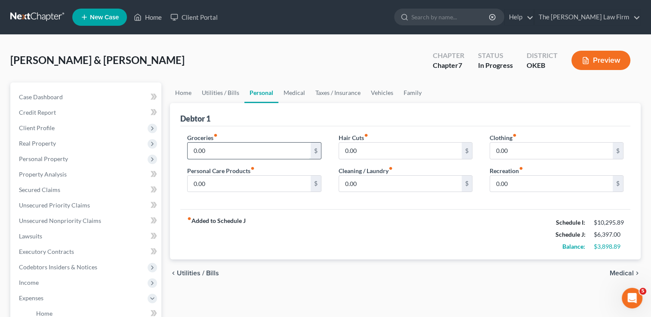
click at [220, 149] on input "0.00" at bounding box center [249, 151] width 123 height 16
click at [223, 185] on input "0.00" at bounding box center [249, 184] width 123 height 16
click at [274, 204] on div "Groceries fiber_manual_record 800.00 $ Personal Care Products fiber_manual_reco…" at bounding box center [405, 167] width 450 height 83
click at [292, 91] on link "Medical" at bounding box center [294, 93] width 32 height 21
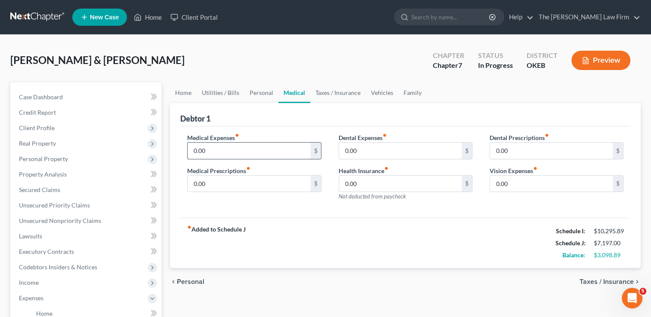
click at [218, 152] on input "0.00" at bounding box center [249, 151] width 123 height 16
click at [264, 92] on link "Personal" at bounding box center [261, 93] width 34 height 21
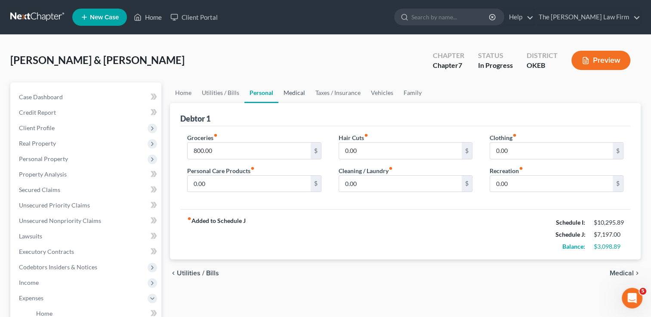
click at [299, 95] on link "Medical" at bounding box center [294, 93] width 32 height 21
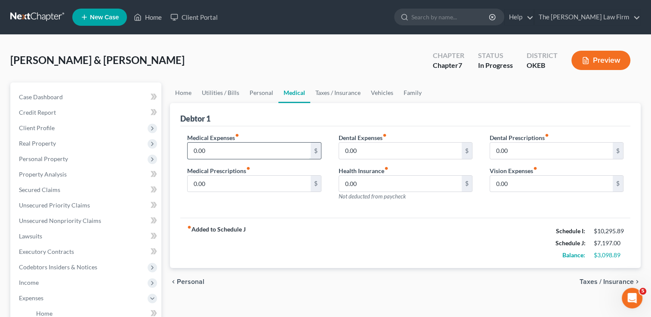
click at [222, 149] on input "0.00" at bounding box center [249, 151] width 123 height 16
click at [234, 150] on input "0.00" at bounding box center [249, 151] width 123 height 16
drag, startPoint x: 209, startPoint y: 150, endPoint x: 191, endPoint y: 150, distance: 18.5
click at [191, 150] on input "0.00" at bounding box center [249, 151] width 123 height 16
click at [214, 148] on input "text" at bounding box center [249, 151] width 123 height 16
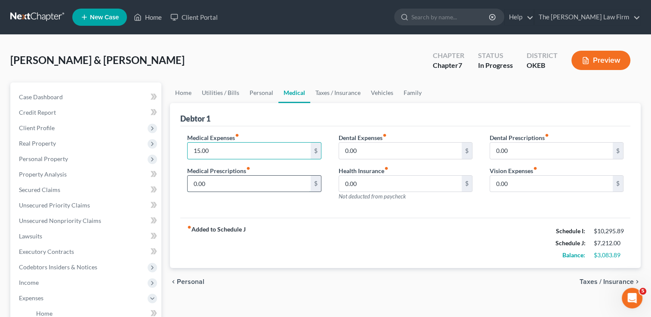
click at [216, 184] on input "0.00" at bounding box center [249, 184] width 123 height 16
drag, startPoint x: 212, startPoint y: 183, endPoint x: 191, endPoint y: 182, distance: 21.1
click at [191, 182] on input "80.00" at bounding box center [249, 184] width 123 height 16
click at [533, 187] on input "0.00" at bounding box center [551, 184] width 123 height 16
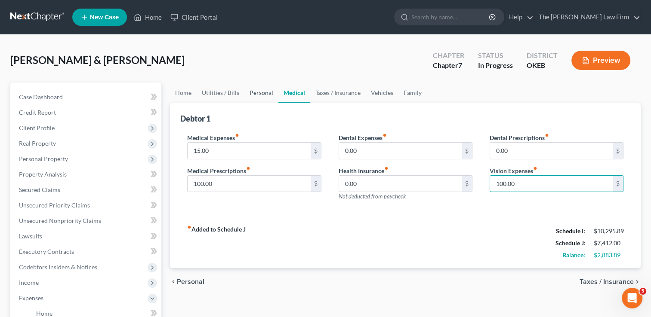
click at [258, 95] on link "Personal" at bounding box center [261, 93] width 34 height 21
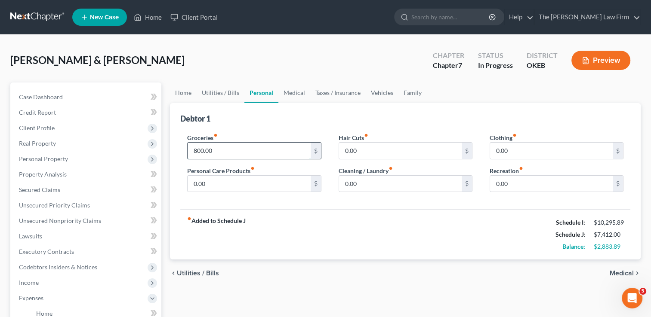
click at [225, 151] on input "800.00" at bounding box center [249, 151] width 123 height 16
click at [378, 185] on input "0.00" at bounding box center [400, 184] width 123 height 16
click at [248, 190] on input "0.00" at bounding box center [249, 184] width 123 height 16
click at [511, 149] on input "0.00" at bounding box center [551, 151] width 123 height 16
click at [296, 94] on link "Medical" at bounding box center [294, 93] width 32 height 21
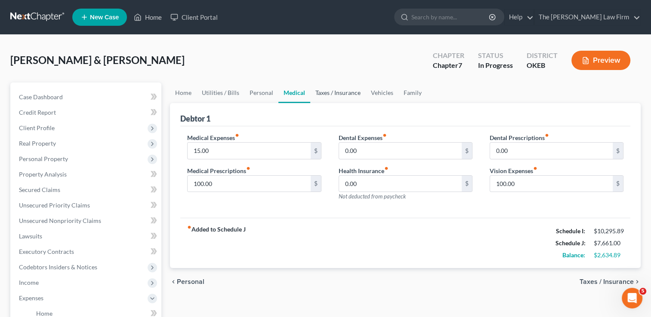
click at [346, 92] on link "Taxes / Insurance" at bounding box center [337, 93] width 55 height 21
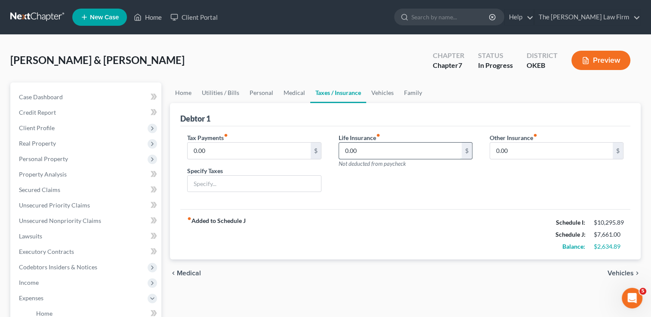
click at [363, 149] on input "0.00" at bounding box center [400, 151] width 123 height 16
drag, startPoint x: 372, startPoint y: 152, endPoint x: 329, endPoint y: 153, distance: 43.0
click at [329, 153] on div "Tax Payments fiber_manual_record 0.00 $ Specify Taxes Life Insurance fiber_manu…" at bounding box center [404, 166] width 453 height 66
click at [344, 175] on div "Life Insurance fiber_manual_record 400.00 $ Not deducted from paycheck" at bounding box center [405, 166] width 151 height 66
click at [375, 94] on link "Vehicles" at bounding box center [382, 93] width 33 height 21
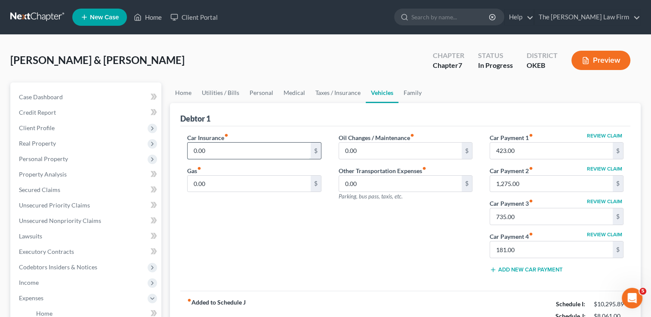
click at [228, 148] on input "0.00" at bounding box center [249, 151] width 123 height 16
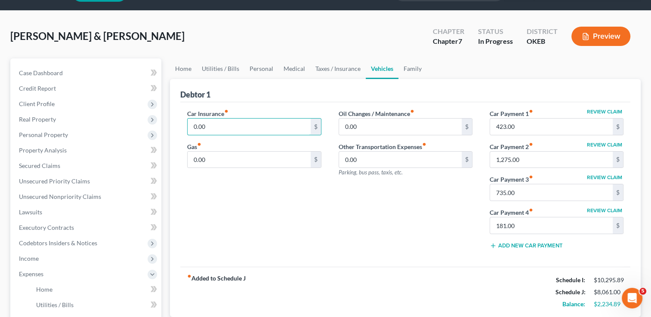
scroll to position [43, 0]
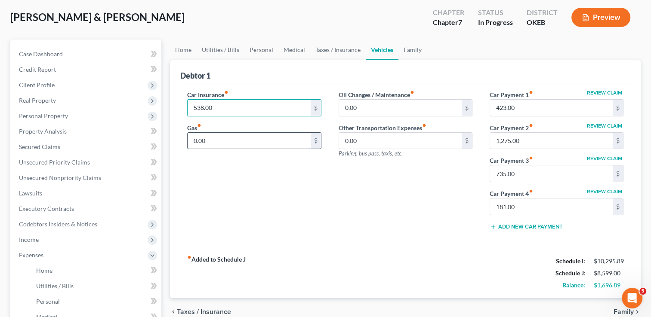
click at [212, 138] on input "0.00" at bounding box center [249, 141] width 123 height 16
click at [361, 107] on input "0.00" at bounding box center [400, 108] width 123 height 16
click at [342, 174] on div "Oil Changes / Maintenance fiber_manual_record 55.00 $ Other Transportation Expe…" at bounding box center [405, 164] width 151 height 148
click at [211, 139] on input "0.00" at bounding box center [249, 141] width 123 height 16
click at [292, 172] on div "Car Insurance fiber_manual_record 538.00 $ Gas fiber_manual_record 500.00 $" at bounding box center [253, 164] width 151 height 148
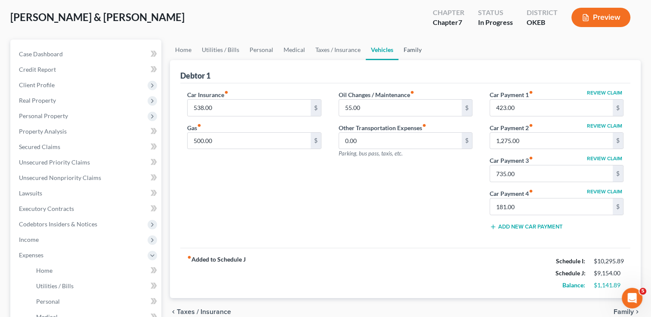
click at [409, 47] on link "Family" at bounding box center [412, 50] width 28 height 21
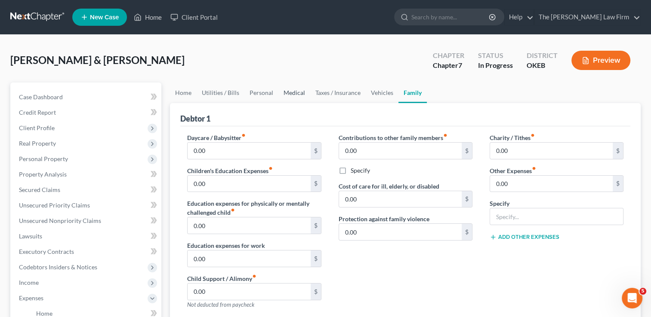
click at [294, 92] on link "Medical" at bounding box center [294, 93] width 32 height 21
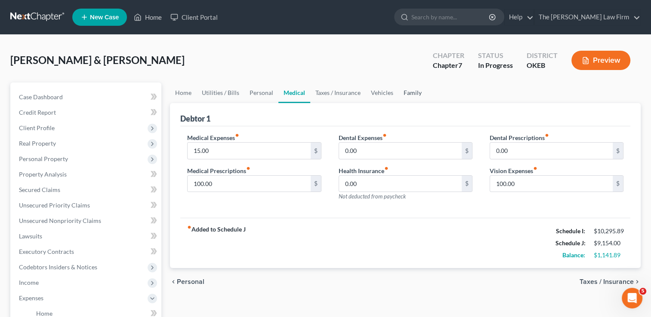
click at [411, 93] on link "Family" at bounding box center [412, 93] width 28 height 21
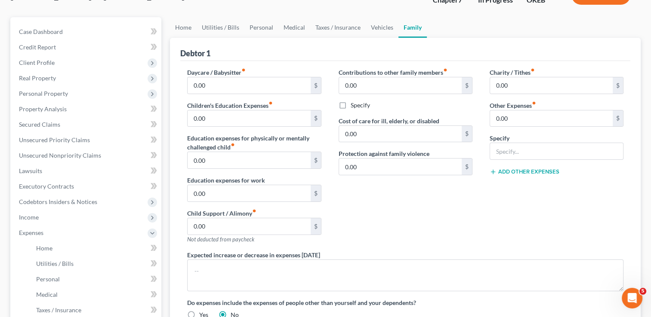
scroll to position [86, 0]
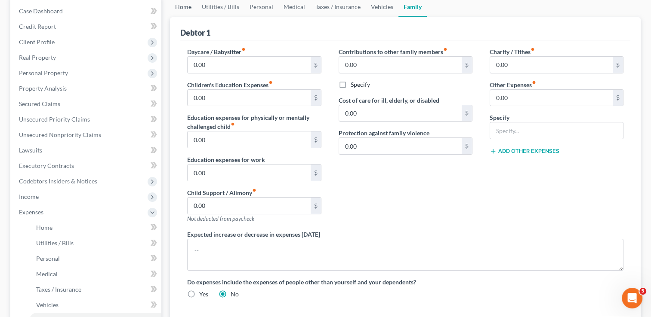
click at [187, 7] on link "Home" at bounding box center [183, 7] width 27 height 21
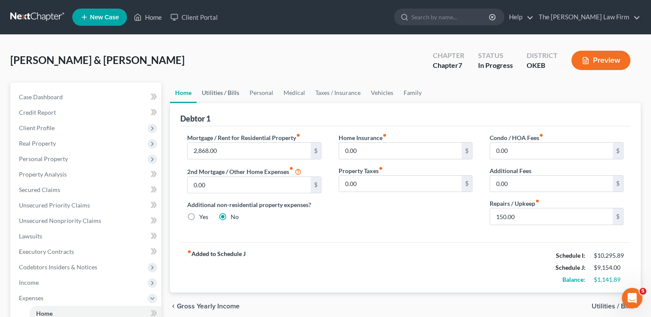
click at [225, 93] on link "Utilities / Bills" at bounding box center [221, 93] width 48 height 21
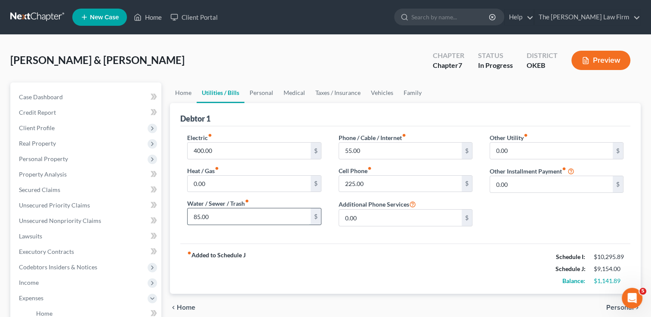
click at [231, 217] on input "85.00" at bounding box center [249, 217] width 123 height 16
click at [370, 182] on input "225.00" at bounding box center [400, 184] width 123 height 16
click at [429, 106] on div "Debtor 1" at bounding box center [405, 114] width 450 height 23
click at [227, 151] on input "400.00" at bounding box center [249, 151] width 123 height 16
drag, startPoint x: 220, startPoint y: 150, endPoint x: 187, endPoint y: 157, distance: 34.2
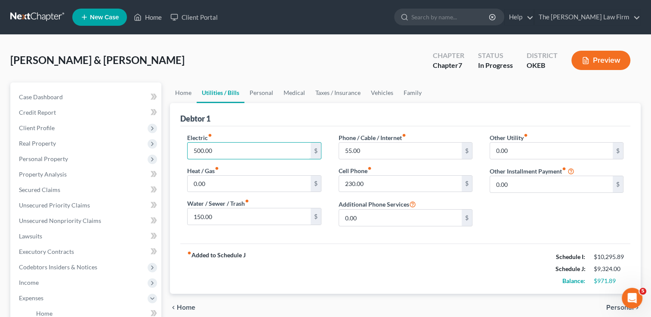
click at [185, 151] on div "Electric fiber_manual_record 500.00 $ Heat / Gas fiber_manual_record 0.00 $ Wat…" at bounding box center [253, 183] width 151 height 100
click at [188, 94] on link "Home" at bounding box center [183, 93] width 27 height 21
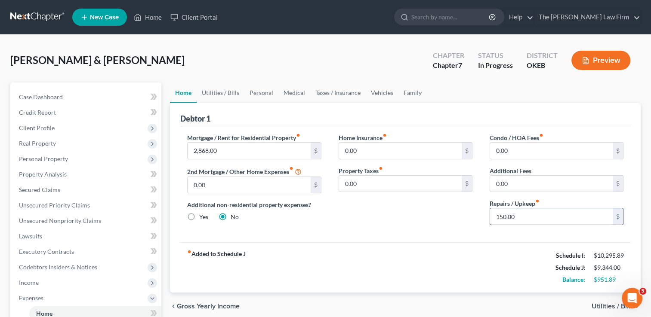
click at [530, 219] on input "150.00" at bounding box center [551, 217] width 123 height 16
click at [215, 92] on link "Utilities / Bills" at bounding box center [221, 93] width 48 height 21
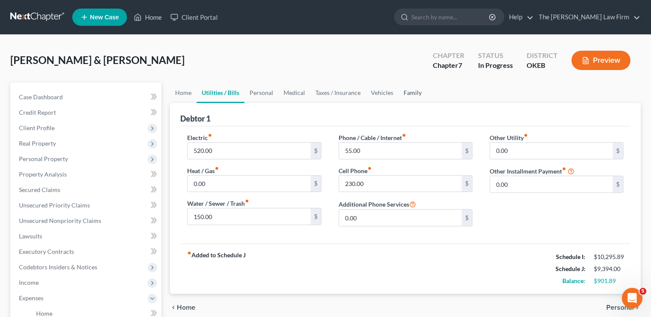
click at [411, 93] on link "Family" at bounding box center [412, 93] width 28 height 21
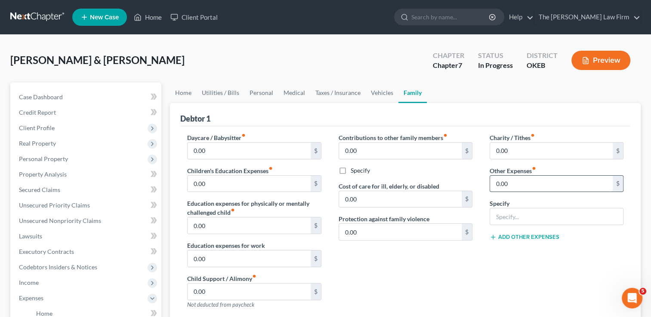
click at [523, 185] on input "0.00" at bounding box center [551, 184] width 123 height 16
click at [545, 218] on input "text" at bounding box center [556, 217] width 133 height 16
click at [508, 184] on input "text" at bounding box center [551, 184] width 123 height 16
click at [490, 274] on div "Charity / Tithes fiber_manual_record 0.00 $ Other Expenses fiber_manual_record …" at bounding box center [556, 224] width 151 height 183
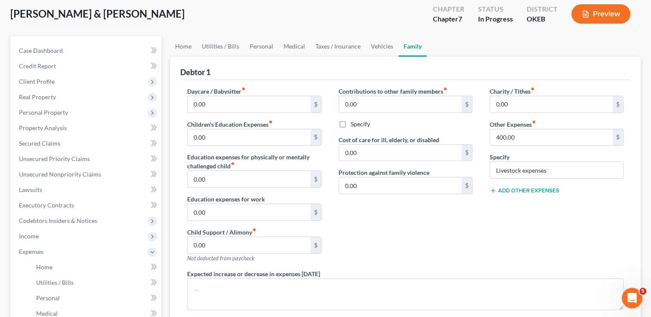
scroll to position [43, 0]
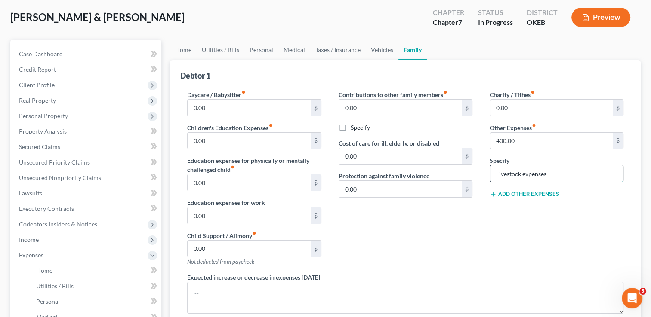
click at [556, 175] on input "Livestock expenses" at bounding box center [556, 174] width 133 height 16
click at [438, 224] on div "Contributions to other family members fiber_manual_record 0.00 $ Specify Cost o…" at bounding box center [405, 181] width 151 height 183
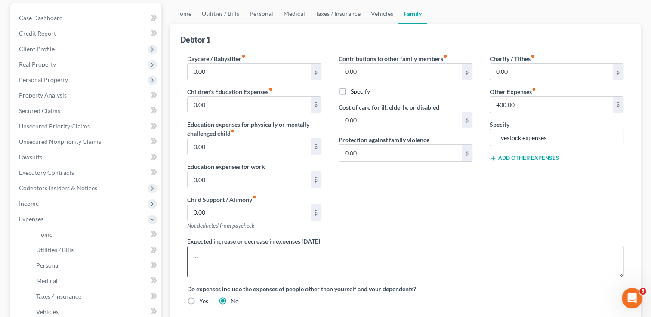
scroll to position [86, 0]
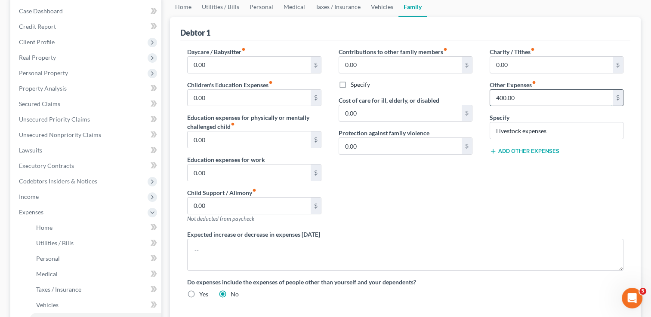
click at [523, 99] on input "400.00" at bounding box center [551, 98] width 123 height 16
click at [530, 175] on div "Charity / Tithes fiber_manual_record 0.00 $ Other Expenses fiber_manual_record …" at bounding box center [556, 138] width 151 height 183
click at [52, 70] on span "Personal Property" at bounding box center [43, 72] width 49 height 7
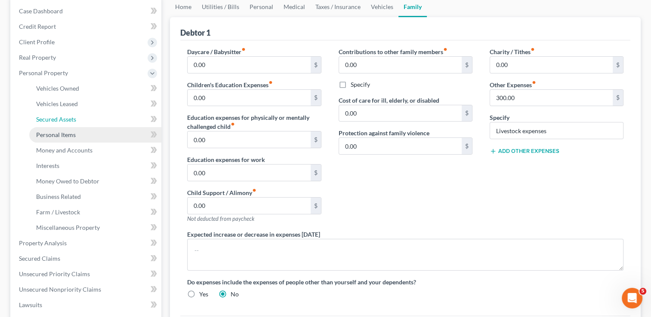
click at [58, 121] on span "Secured Assets" at bounding box center [56, 119] width 40 height 7
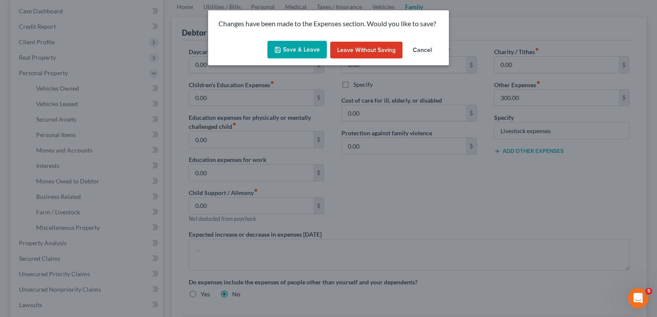
click at [296, 46] on button "Save & Leave" at bounding box center [297, 50] width 59 height 18
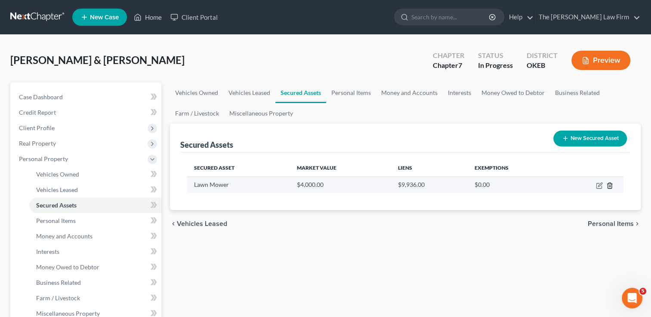
click at [610, 185] on line "button" at bounding box center [610, 186] width 0 height 2
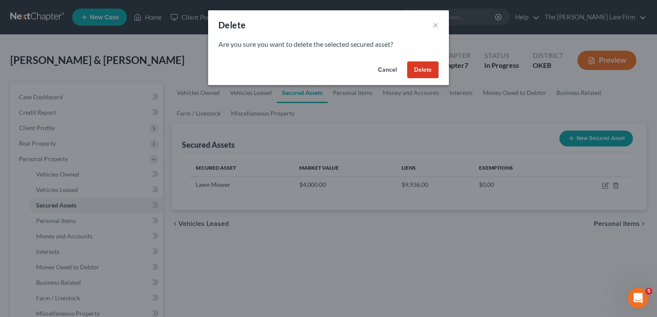
click at [424, 72] on button "Delete" at bounding box center [422, 70] width 31 height 17
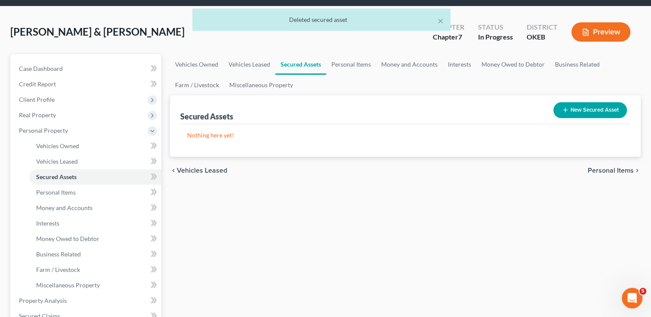
scroll to position [86, 0]
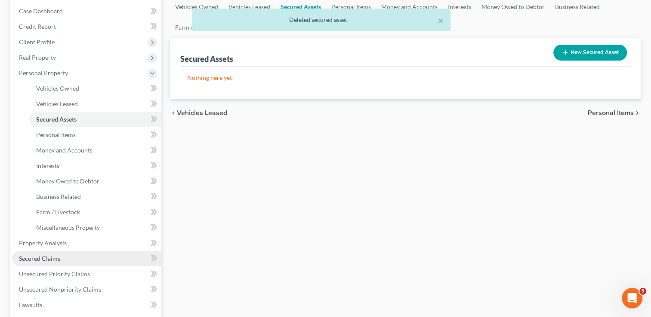
drag, startPoint x: 49, startPoint y: 256, endPoint x: 101, endPoint y: 260, distance: 51.7
click at [49, 256] on span "Secured Claims" at bounding box center [39, 258] width 41 height 7
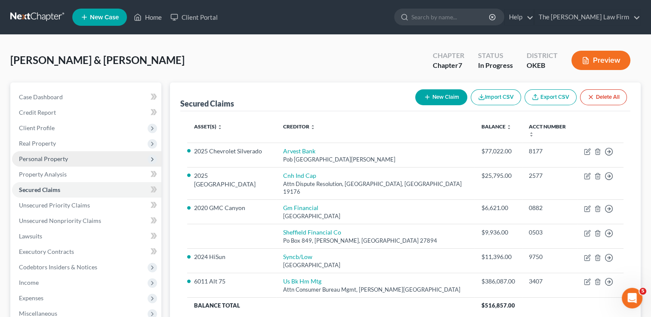
click at [43, 159] on span "Personal Property" at bounding box center [43, 158] width 49 height 7
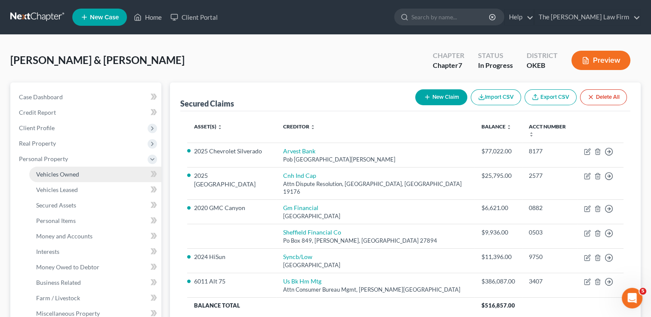
click at [72, 175] on span "Vehicles Owned" at bounding box center [57, 174] width 43 height 7
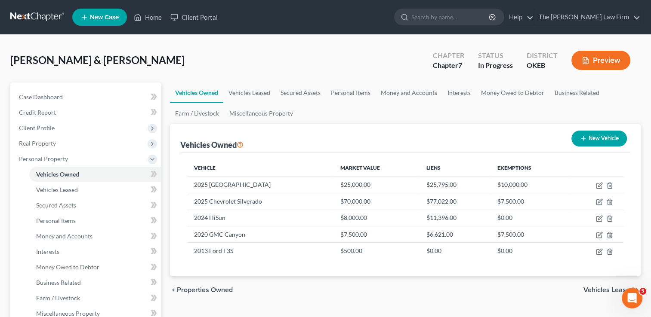
click at [592, 134] on button "New Vehicle" at bounding box center [598, 139] width 55 height 16
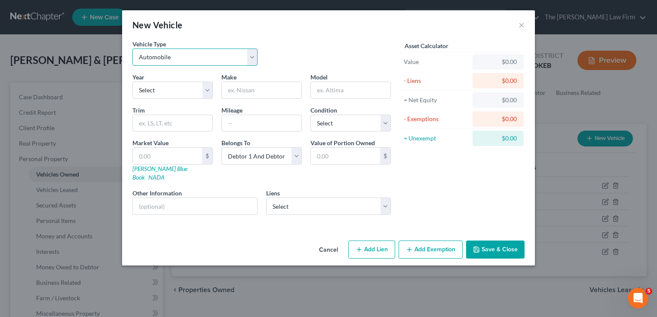
drag, startPoint x: 175, startPoint y: 58, endPoint x: 201, endPoint y: 65, distance: 26.7
click at [175, 58] on select "Select Automobile Truck Trailer Watercraft Aircraft Motor Home Atv Other Vehicle" at bounding box center [194, 57] width 125 height 17
click at [132, 49] on select "Select Automobile Truck Trailer Watercraft Aircraft Motor Home Atv Other Vehicle" at bounding box center [194, 57] width 125 height 17
click at [178, 87] on select "Select 2026 2025 2024 2023 2022 2021 2020 2019 2018 2017 2016 2015 2014 2013 20…" at bounding box center [172, 90] width 80 height 17
click at [252, 93] on input "text" at bounding box center [262, 90] width 80 height 16
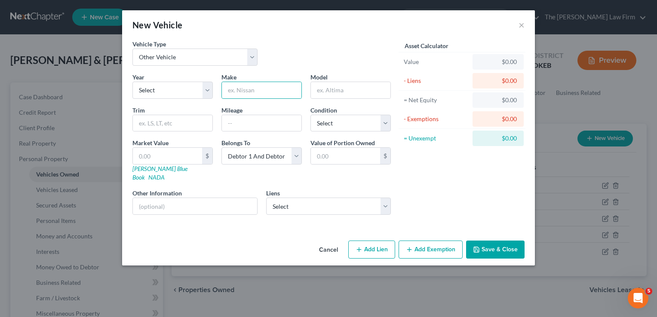
click at [294, 47] on div "Vehicle Type Select Automobile Truck Trailer Watercraft Aircraft Motor Home Atv…" at bounding box center [261, 56] width 267 height 33
click at [262, 91] on input "text" at bounding box center [262, 90] width 80 height 16
drag, startPoint x: 291, startPoint y: 58, endPoint x: 301, endPoint y: 77, distance: 21.4
click at [291, 58] on div "Vehicle Type Select Automobile Truck Trailer Watercraft Aircraft Motor Home Atv…" at bounding box center [261, 56] width 267 height 33
click at [311, 198] on select "Select Sheffield Financial Co - $9,936.00" at bounding box center [328, 206] width 125 height 17
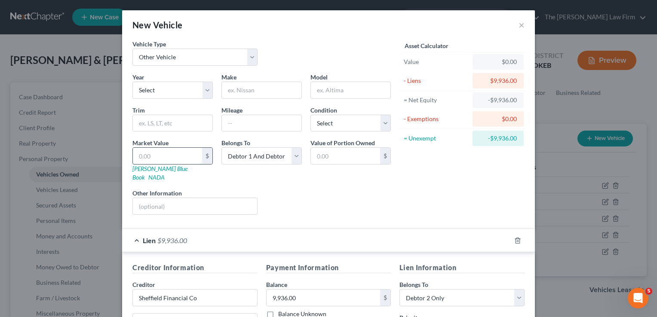
click at [172, 154] on input "text" at bounding box center [167, 156] width 69 height 16
click at [291, 189] on div "Liens Select" at bounding box center [329, 202] width 134 height 26
click at [203, 89] on select "Select 2026 2025 2024 2023 2022 2021 2020 2019 2018 2017 2016 2015 2014 2013 20…" at bounding box center [172, 90] width 80 height 17
click at [265, 65] on div "Vehicle Type Select Automobile Truck Trailer Watercraft Aircraft Motor Home Atv…" at bounding box center [261, 56] width 267 height 33
click at [178, 199] on input "text" at bounding box center [195, 206] width 124 height 16
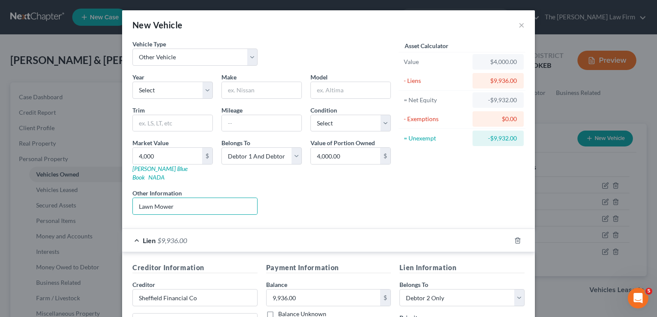
click at [295, 189] on div "Liens Select" at bounding box center [329, 202] width 134 height 26
click at [249, 89] on input "text" at bounding box center [262, 90] width 80 height 16
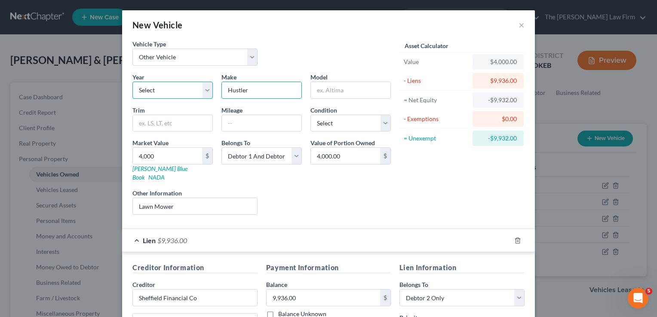
click at [206, 88] on select "Select 2026 2025 2024 2023 2022 2021 2020 2019 2018 2017 2016 2015 2014 2013 20…" at bounding box center [172, 90] width 80 height 17
click at [132, 82] on select "Select 2026 2025 2024 2023 2022 2021 2020 2019 2018 2017 2016 2015 2014 2013 20…" at bounding box center [172, 90] width 80 height 17
click at [328, 90] on input "text" at bounding box center [351, 90] width 80 height 16
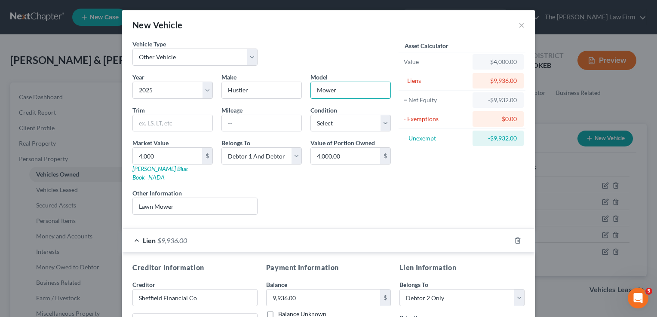
click at [363, 194] on div "Liens Select" at bounding box center [329, 202] width 134 height 26
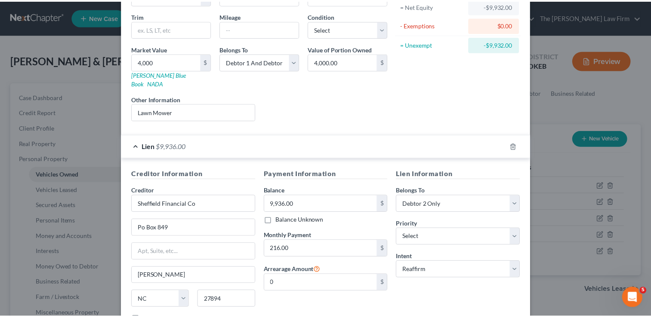
scroll to position [151, 0]
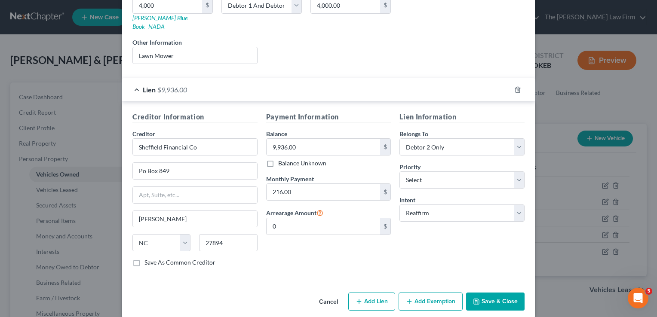
click at [498, 293] on button "Save & Close" at bounding box center [495, 302] width 58 height 18
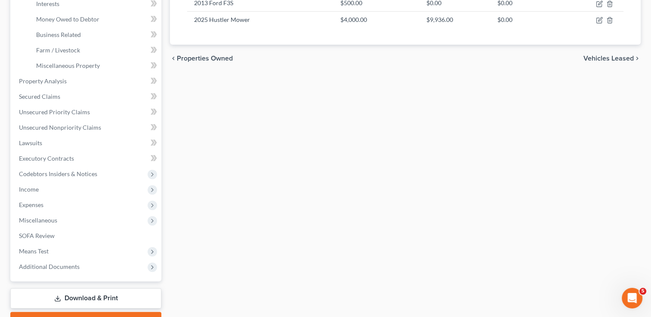
scroll to position [258, 0]
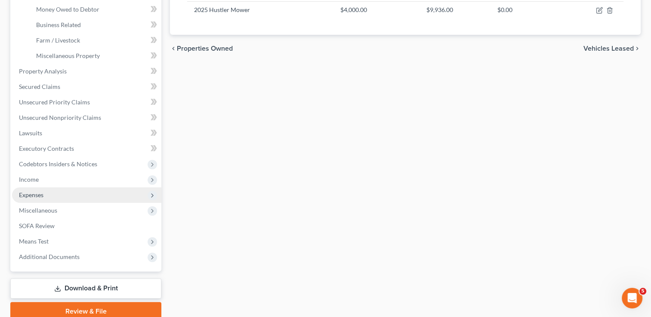
click at [44, 194] on span "Expenses" at bounding box center [86, 195] width 149 height 15
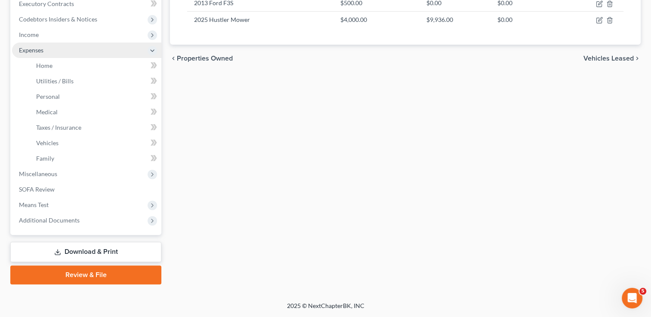
scroll to position [247, 0]
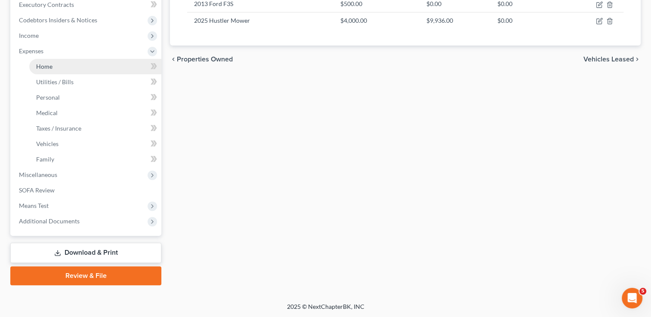
click at [58, 68] on link "Home" at bounding box center [95, 66] width 132 height 15
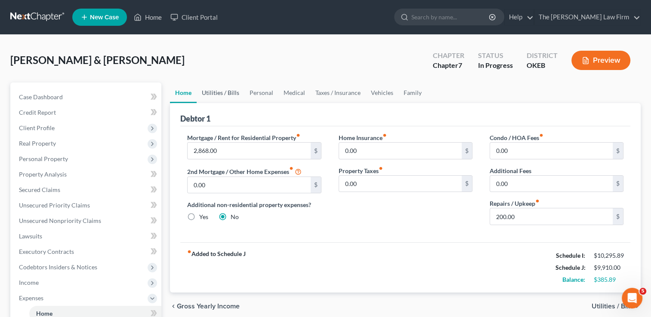
click at [219, 91] on link "Utilities / Bills" at bounding box center [221, 93] width 48 height 21
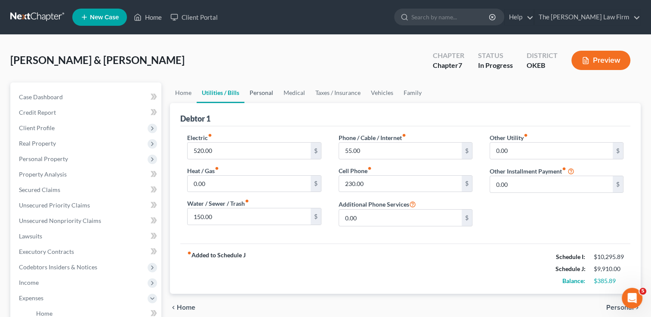
click at [260, 93] on link "Personal" at bounding box center [261, 93] width 34 height 21
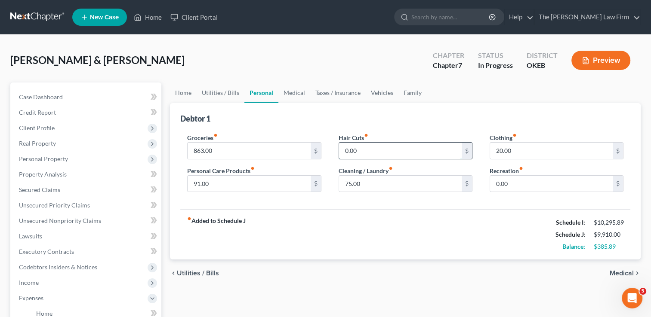
click at [378, 147] on input "0.00" at bounding box center [400, 151] width 123 height 16
click at [300, 90] on link "Medical" at bounding box center [294, 93] width 32 height 21
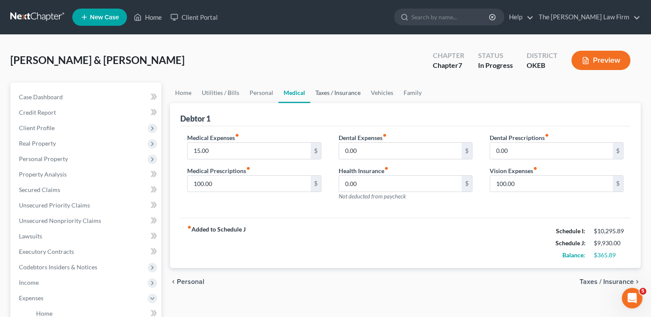
click at [331, 94] on link "Taxes / Insurance" at bounding box center [337, 93] width 55 height 21
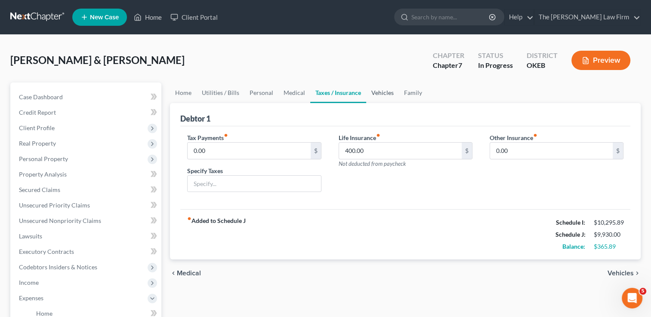
click at [381, 93] on link "Vehicles" at bounding box center [382, 93] width 33 height 21
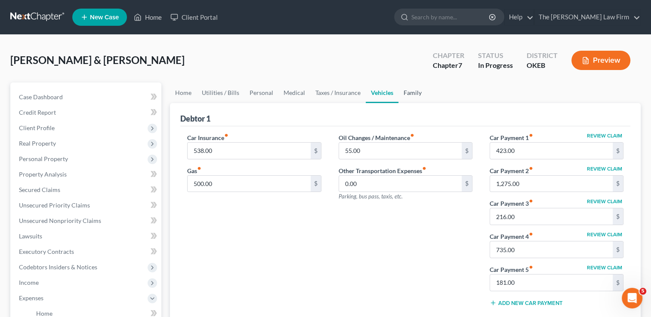
click at [408, 92] on link "Family" at bounding box center [412, 93] width 28 height 21
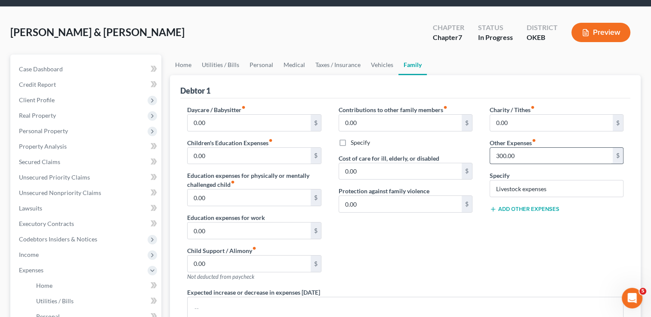
scroll to position [43, 0]
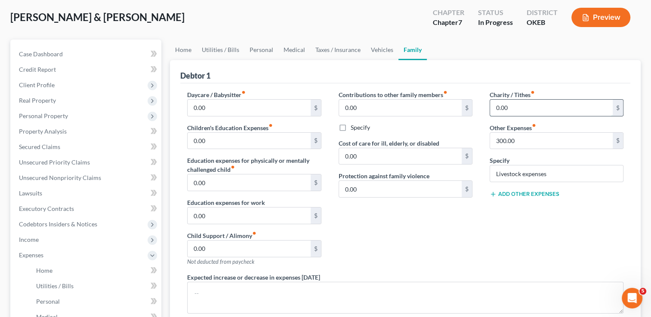
click at [519, 108] on input "0.00" at bounding box center [551, 108] width 123 height 16
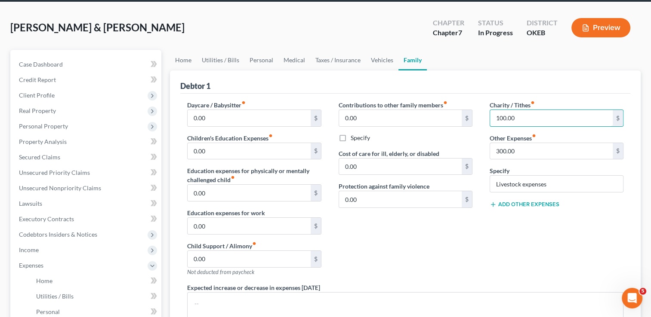
scroll to position [32, 0]
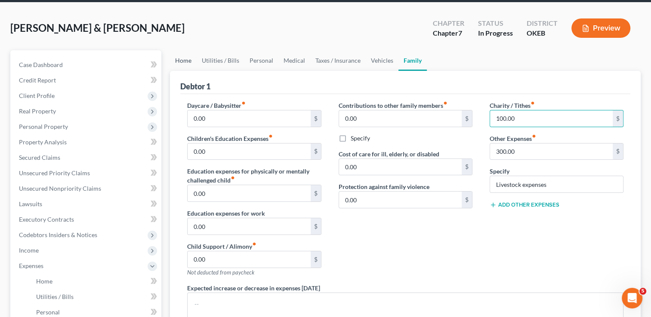
click at [184, 61] on link "Home" at bounding box center [183, 60] width 27 height 21
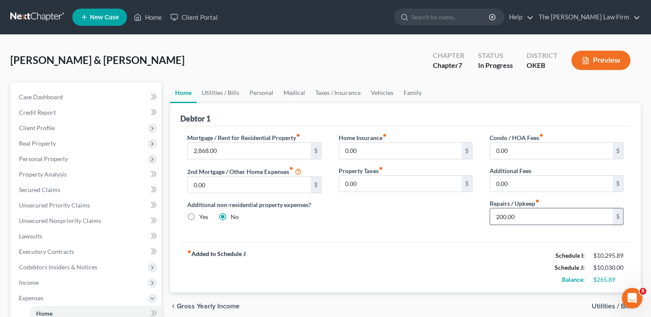
click at [529, 212] on input "200.00" at bounding box center [551, 217] width 123 height 16
drag, startPoint x: 218, startPoint y: 87, endPoint x: 218, endPoint y: 92, distance: 4.7
click at [218, 87] on link "Utilities / Bills" at bounding box center [221, 93] width 48 height 21
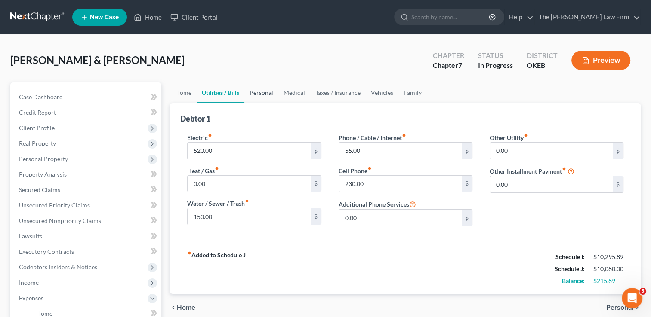
click at [261, 92] on link "Personal" at bounding box center [261, 93] width 34 height 21
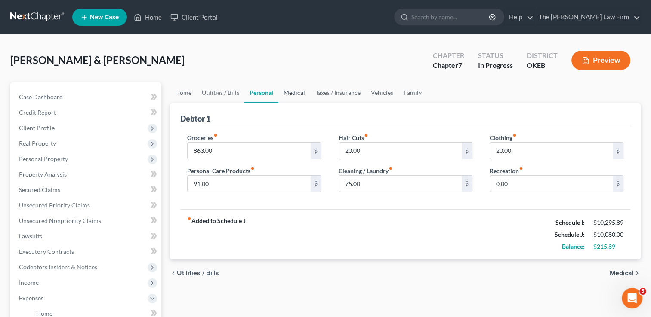
click at [290, 92] on link "Medical" at bounding box center [294, 93] width 32 height 21
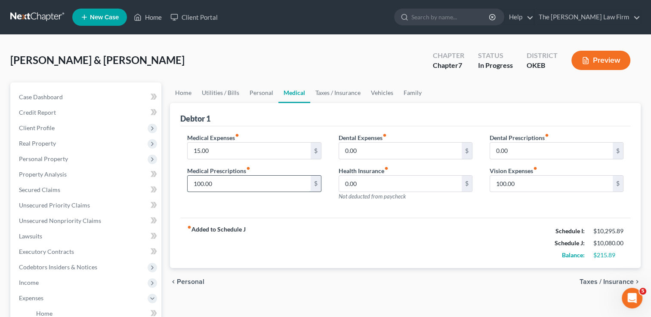
click at [233, 188] on input "100.00" at bounding box center [249, 184] width 123 height 16
click at [188, 94] on link "Home" at bounding box center [183, 93] width 27 height 21
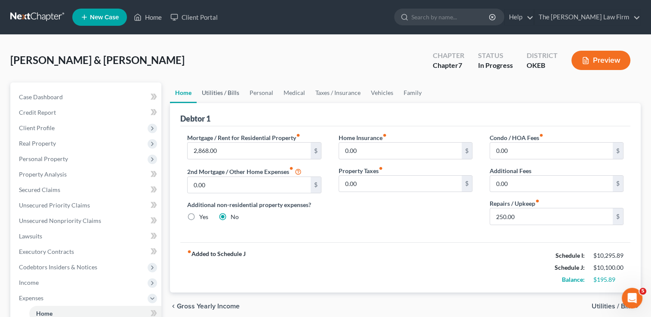
click at [221, 91] on link "Utilities / Bills" at bounding box center [221, 93] width 48 height 21
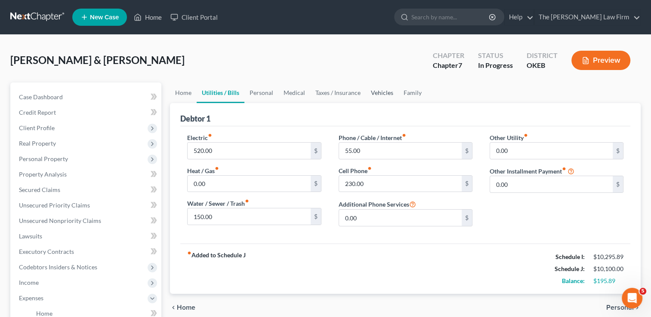
click at [384, 91] on link "Vehicles" at bounding box center [382, 93] width 33 height 21
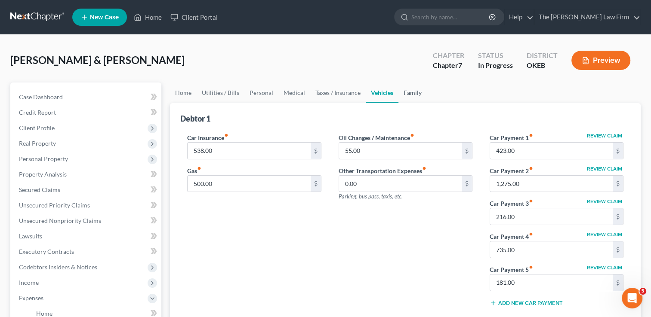
click at [400, 95] on link "Family" at bounding box center [412, 93] width 28 height 21
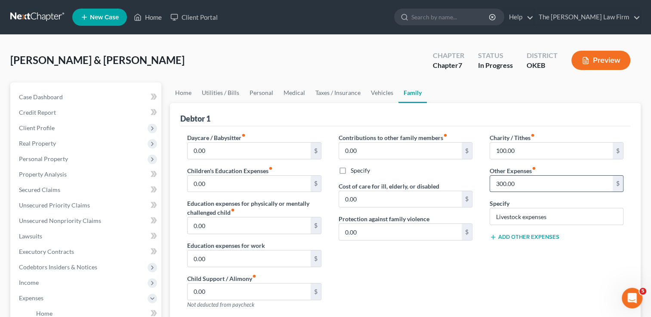
click at [522, 187] on input "300.00" at bounding box center [551, 184] width 123 height 16
click at [477, 259] on div "Contributions to other family members fiber_manual_record 0.00 $ Specify Cost o…" at bounding box center [405, 224] width 151 height 183
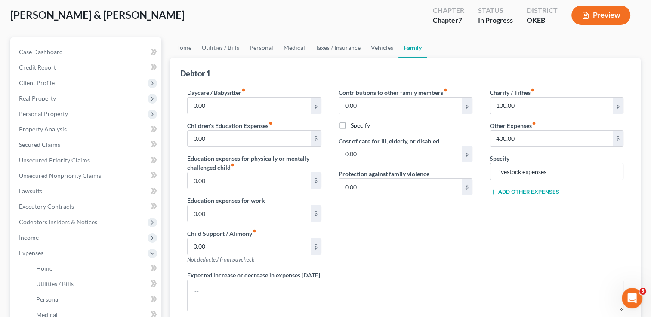
scroll to position [43, 0]
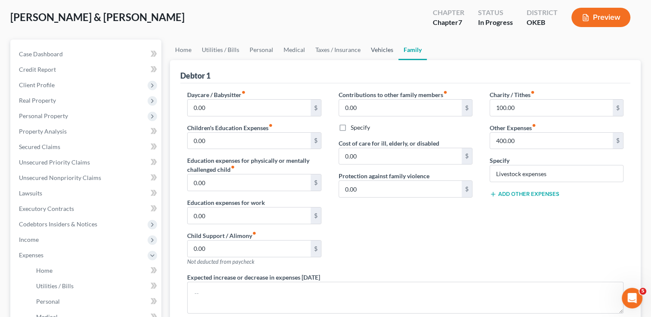
click at [378, 51] on link "Vehicles" at bounding box center [382, 50] width 33 height 21
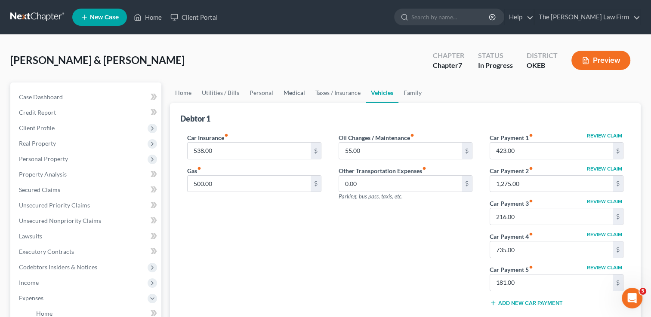
click at [292, 94] on link "Medical" at bounding box center [294, 93] width 32 height 21
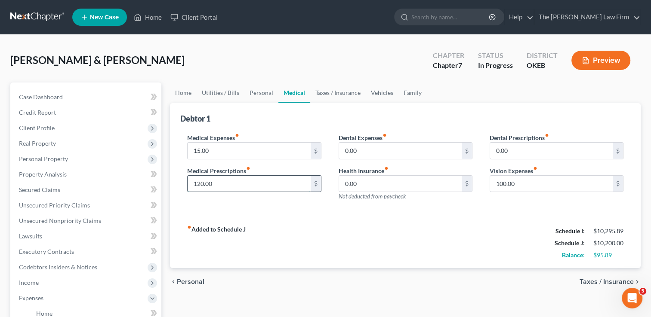
click at [219, 183] on input "120.00" at bounding box center [249, 184] width 123 height 16
click at [411, 217] on div "Medical Expenses fiber_manual_record 15.00 $ Medical Prescriptions fiber_manual…" at bounding box center [405, 172] width 450 height 92
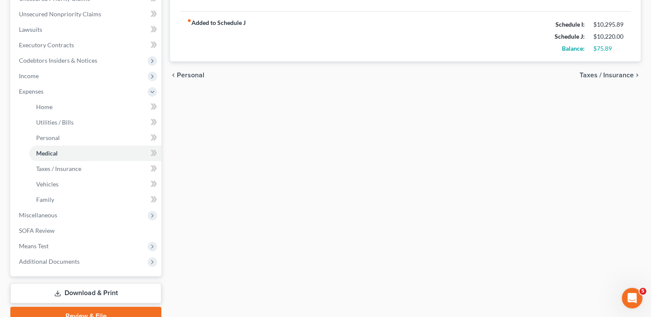
scroll to position [215, 0]
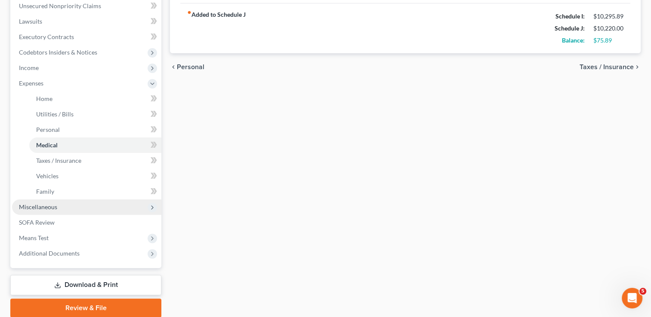
click at [72, 206] on span "Miscellaneous" at bounding box center [86, 207] width 149 height 15
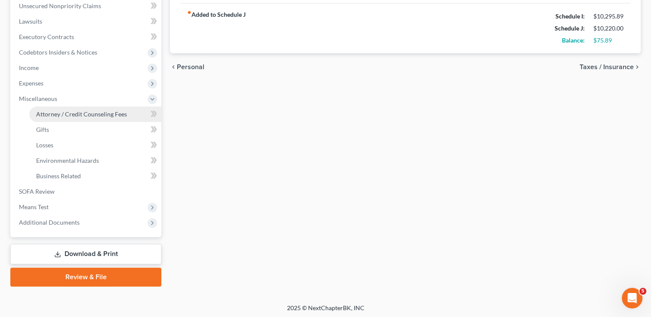
click at [76, 110] on link "Attorney / Credit Counseling Fees" at bounding box center [95, 114] width 132 height 15
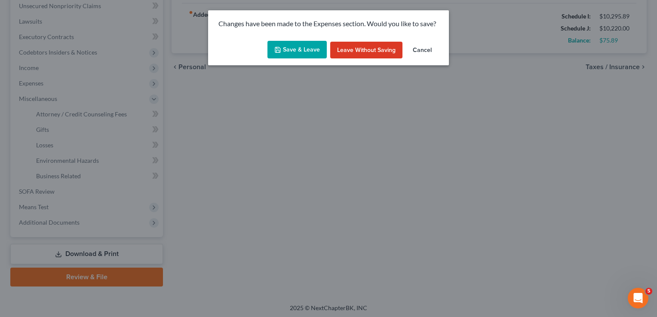
drag, startPoint x: 293, startPoint y: 48, endPoint x: 294, endPoint y: 61, distance: 12.5
click at [293, 48] on button "Save & Leave" at bounding box center [297, 50] width 59 height 18
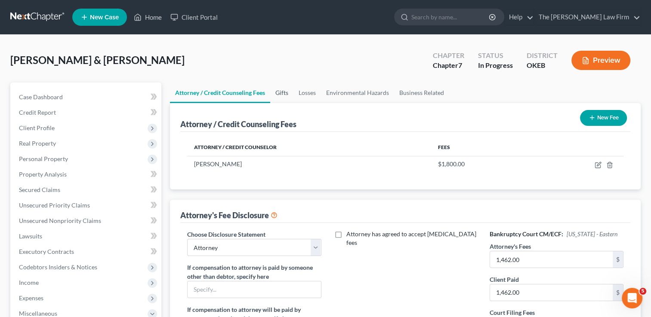
click at [284, 94] on link "Gifts" at bounding box center [281, 93] width 23 height 21
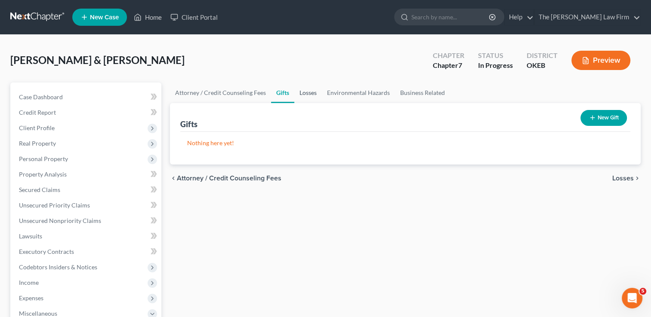
click at [309, 92] on link "Losses" at bounding box center [308, 93] width 28 height 21
click at [369, 95] on link "Environmental Hazards" at bounding box center [358, 93] width 73 height 21
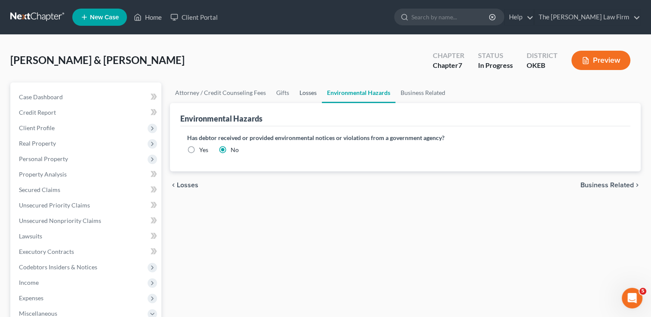
drag, startPoint x: 303, startPoint y: 93, endPoint x: 308, endPoint y: 90, distance: 5.8
click at [303, 93] on link "Losses" at bounding box center [308, 93] width 28 height 21
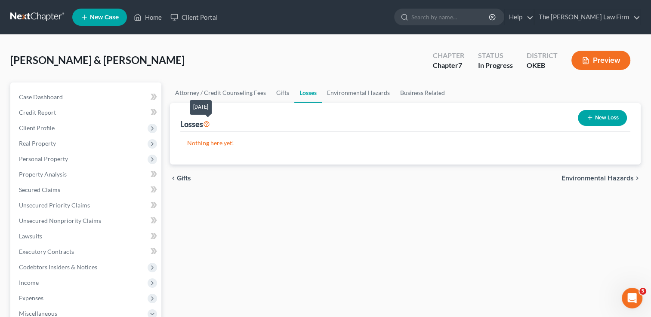
click at [209, 125] on icon at bounding box center [206, 124] width 7 height 8
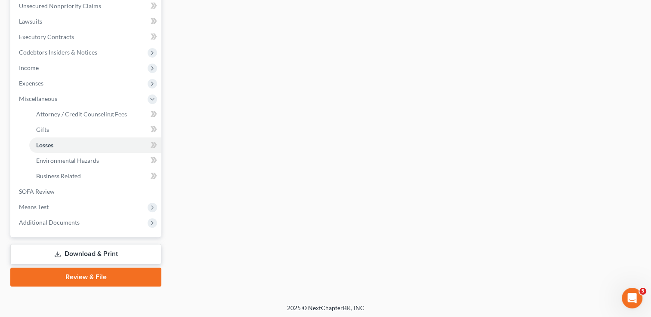
scroll to position [216, 0]
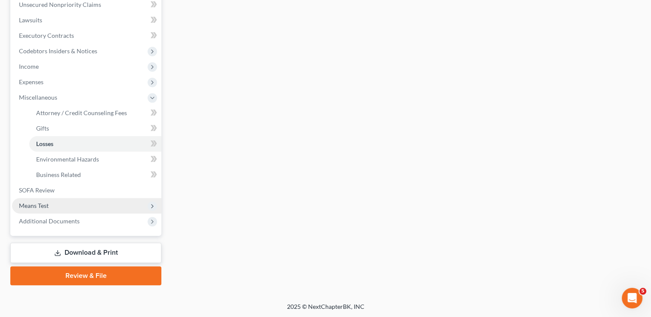
click at [41, 206] on span "Means Test" at bounding box center [34, 205] width 30 height 7
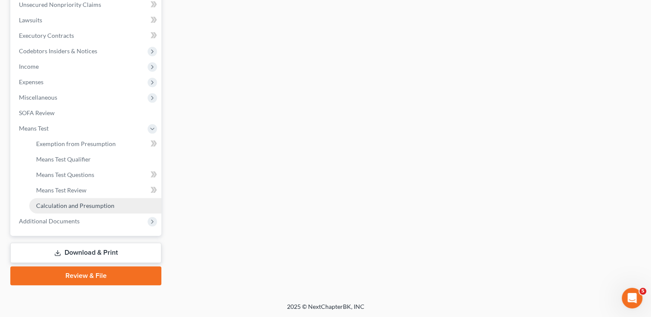
click at [88, 203] on span "Calculation and Presumption" at bounding box center [75, 205] width 78 height 7
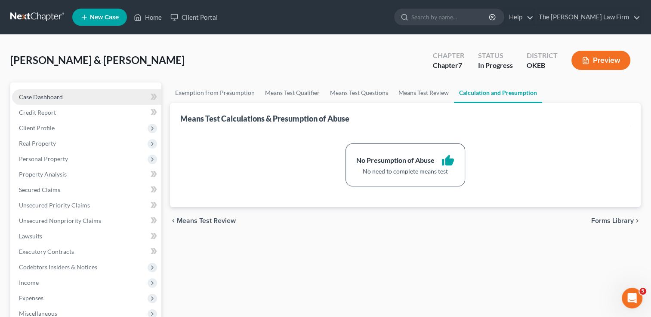
click at [69, 97] on link "Case Dashboard" at bounding box center [86, 96] width 149 height 15
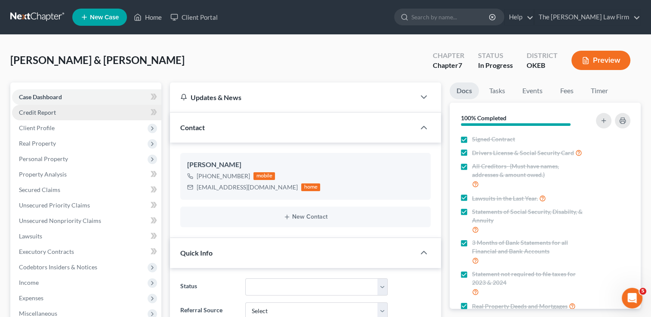
scroll to position [119, 0]
click at [65, 114] on link "Credit Report" at bounding box center [86, 112] width 149 height 15
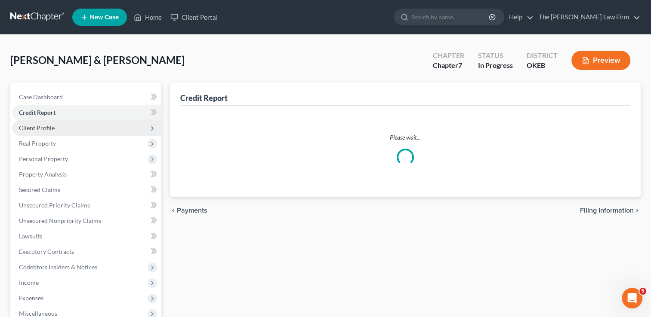
click at [53, 129] on span "Client Profile" at bounding box center [86, 127] width 149 height 15
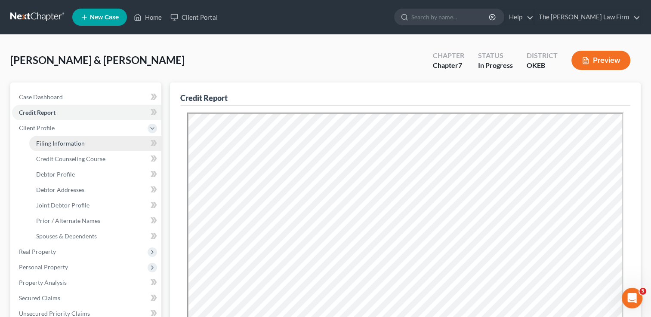
click at [76, 144] on span "Filing Information" at bounding box center [60, 143] width 49 height 7
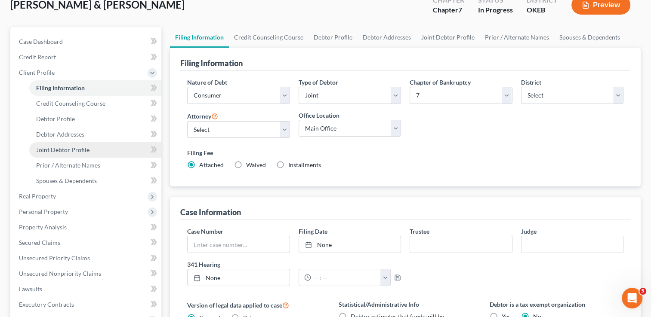
scroll to position [43, 0]
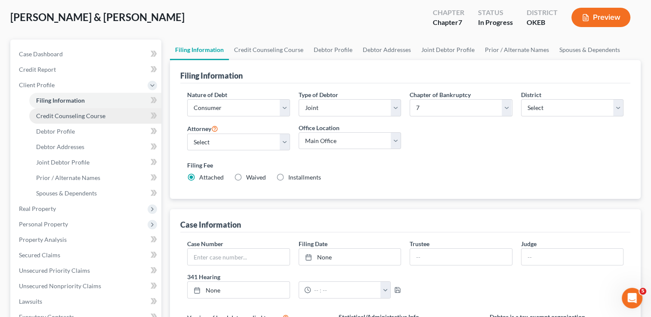
click at [77, 118] on span "Credit Counseling Course" at bounding box center [70, 115] width 69 height 7
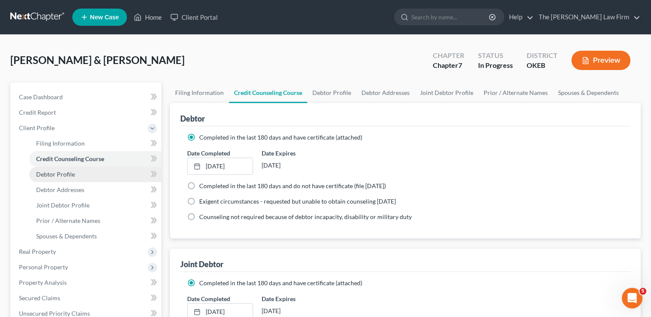
click at [75, 174] on link "Debtor Profile" at bounding box center [95, 174] width 132 height 15
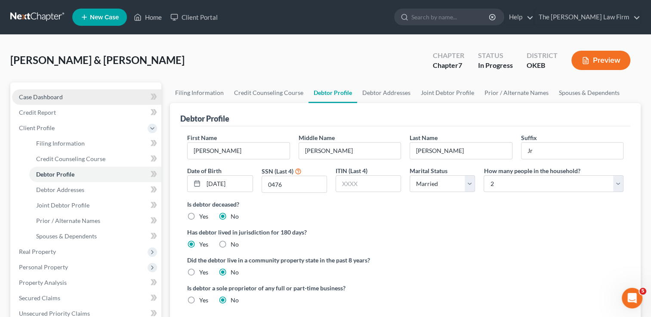
click at [55, 97] on span "Case Dashboard" at bounding box center [41, 96] width 44 height 7
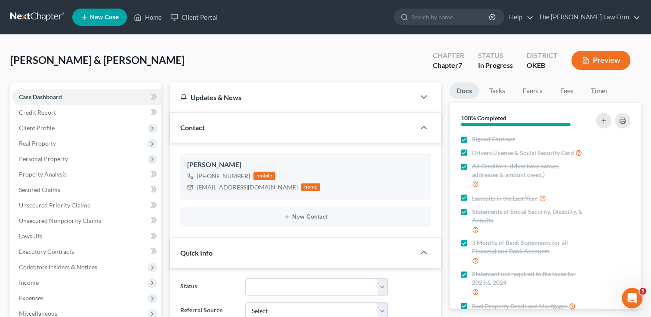
scroll to position [119, 0]
drag, startPoint x: 197, startPoint y: 187, endPoint x: 262, endPoint y: 190, distance: 65.4
click at [262, 190] on div "reinbow40@hotmail.com" at bounding box center [247, 187] width 101 height 9
drag, startPoint x: 244, startPoint y: 187, endPoint x: 222, endPoint y: 188, distance: 22.8
copy div "reinbow40@hotmail.com"
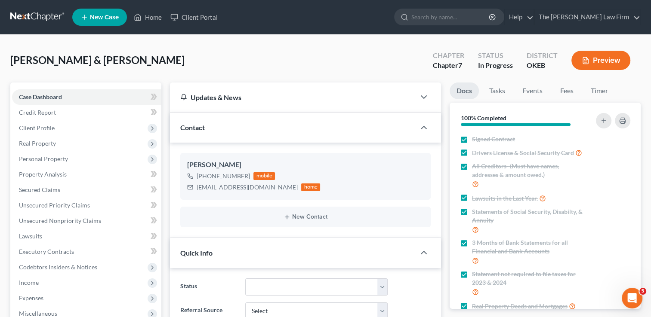
click at [252, 49] on div "Allen, Andrew & Hubbard, Nancy Upgraded Chapter Chapter 7 Status In Progress Di…" at bounding box center [325, 63] width 630 height 37
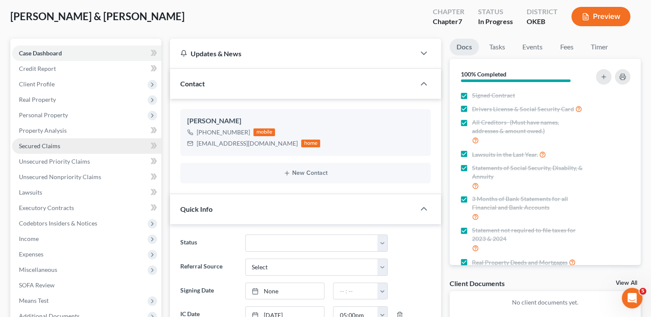
scroll to position [43, 0]
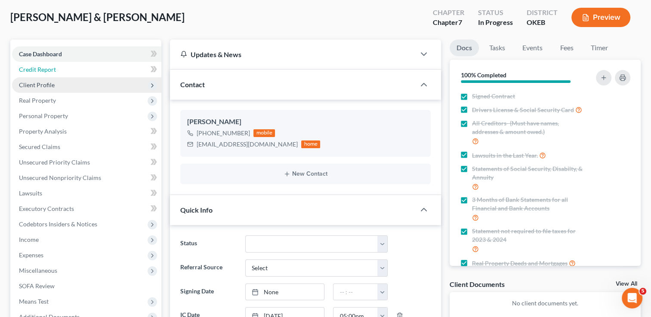
drag, startPoint x: 67, startPoint y: 70, endPoint x: 61, endPoint y: 87, distance: 18.4
click at [67, 70] on link "Credit Report" at bounding box center [86, 69] width 149 height 15
click at [52, 86] on span "Client Profile" at bounding box center [37, 84] width 36 height 7
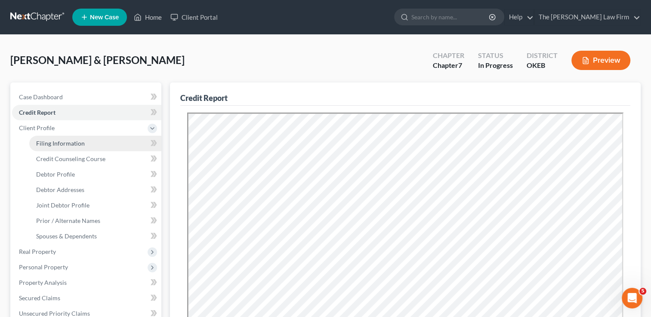
click at [77, 144] on span "Filing Information" at bounding box center [60, 143] width 49 height 7
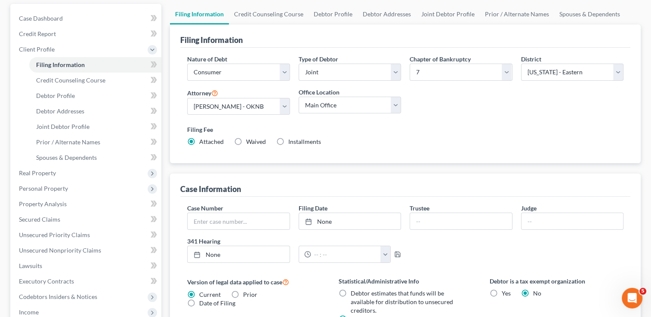
scroll to position [58, 0]
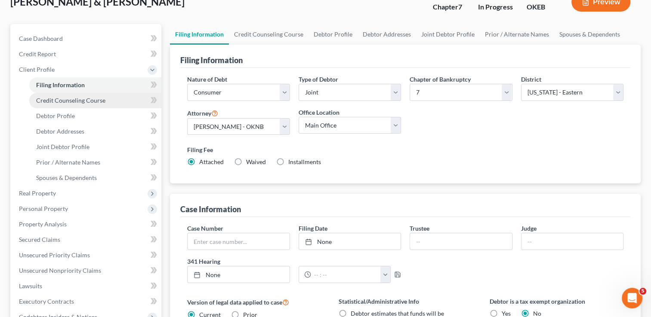
click at [85, 93] on link "Credit Counseling Course" at bounding box center [95, 100] width 132 height 15
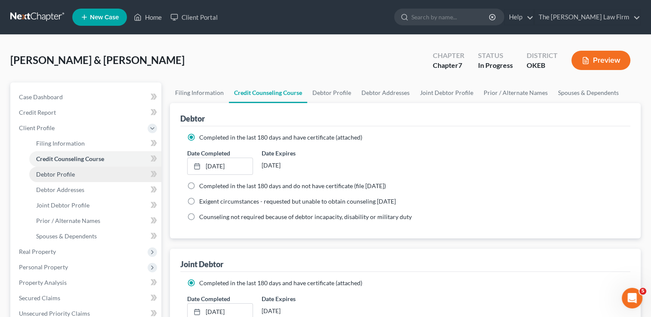
click at [68, 175] on span "Debtor Profile" at bounding box center [55, 174] width 39 height 7
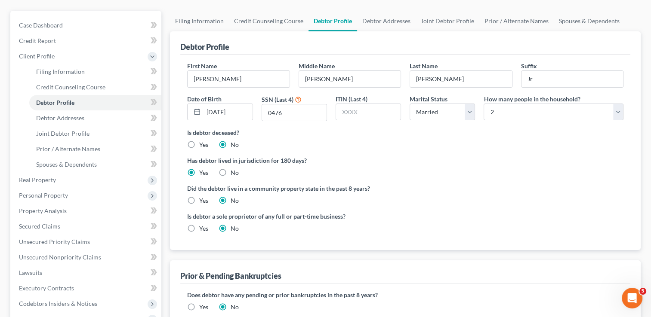
scroll to position [43, 0]
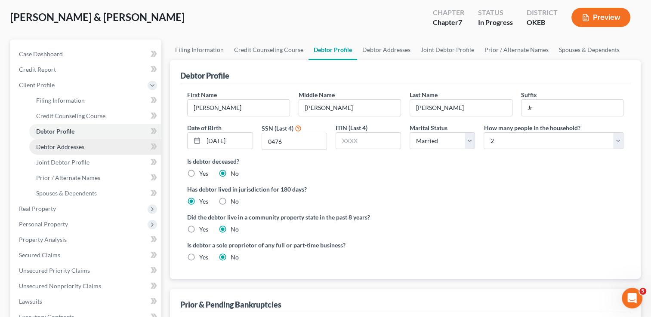
click at [76, 151] on link "Debtor Addresses" at bounding box center [95, 146] width 132 height 15
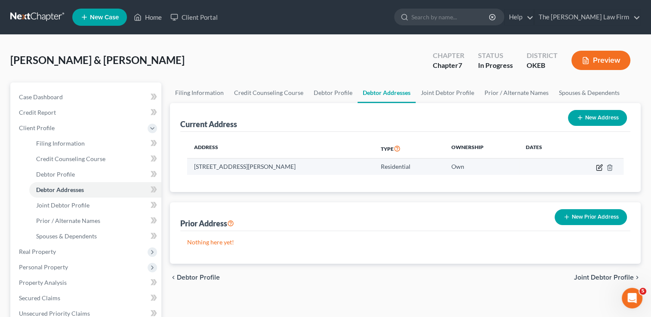
click at [596, 166] on icon "button" at bounding box center [598, 167] width 5 height 5
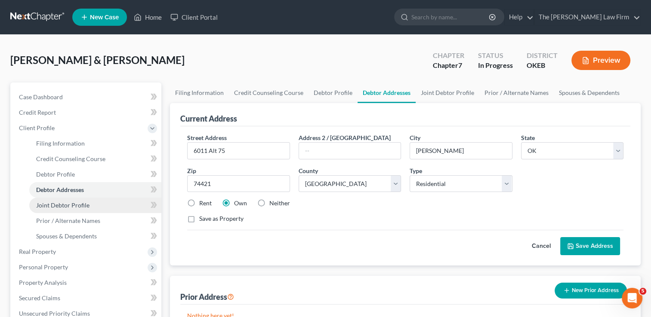
click at [88, 206] on link "Joint Debtor Profile" at bounding box center [95, 205] width 132 height 15
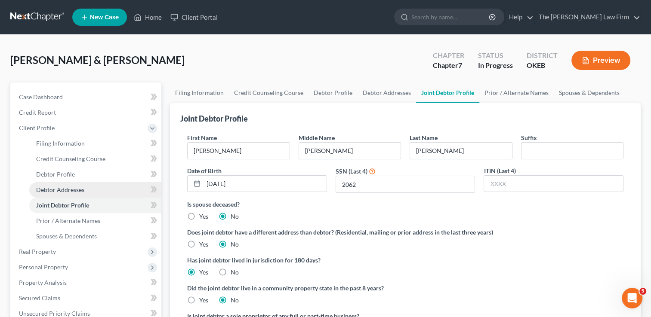
click at [84, 188] on link "Debtor Addresses" at bounding box center [95, 189] width 132 height 15
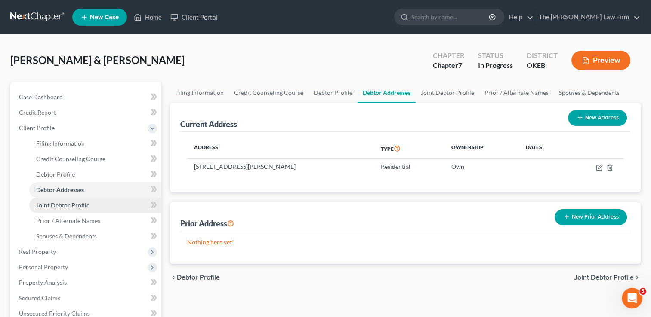
click at [83, 203] on span "Joint Debtor Profile" at bounding box center [62, 205] width 53 height 7
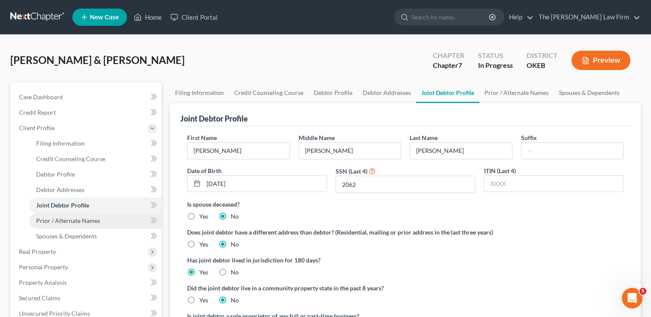
click at [77, 225] on link "Prior / Alternate Names" at bounding box center [95, 220] width 132 height 15
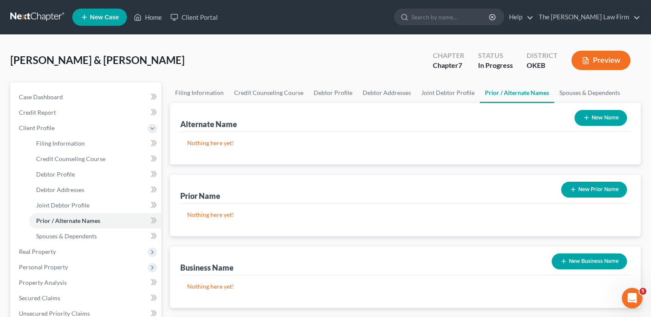
click at [602, 116] on button "New Name" at bounding box center [600, 118] width 52 height 16
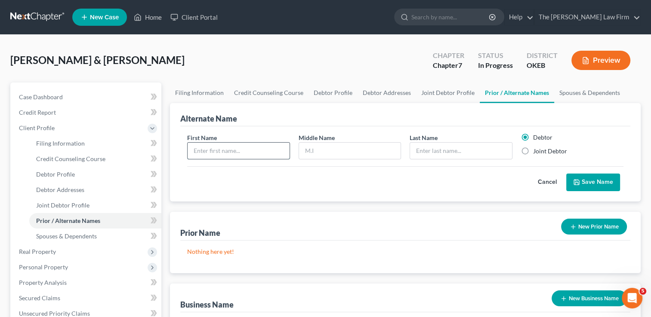
click at [239, 153] on input "text" at bounding box center [239, 151] width 102 height 16
click at [339, 149] on input "text" at bounding box center [350, 151] width 102 height 16
click at [435, 149] on input "text" at bounding box center [461, 151] width 102 height 16
click at [596, 184] on button "Save Name" at bounding box center [593, 183] width 54 height 18
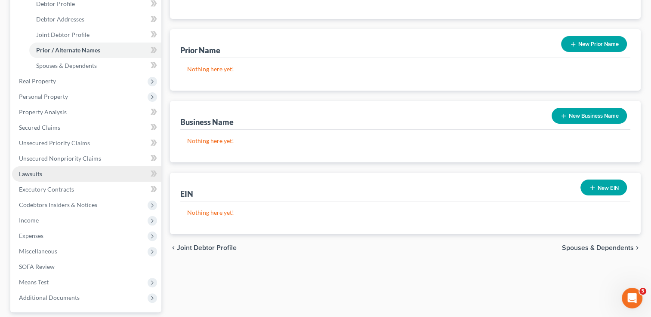
scroll to position [172, 0]
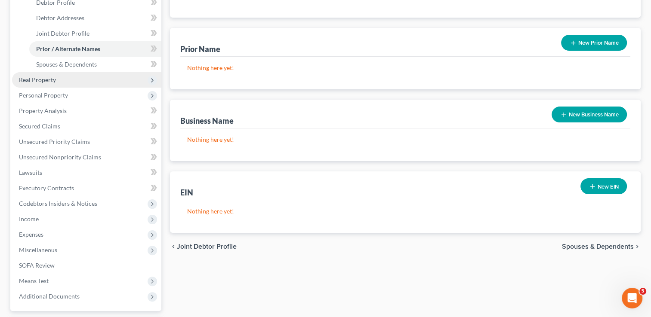
click at [45, 82] on span "Real Property" at bounding box center [37, 79] width 37 height 7
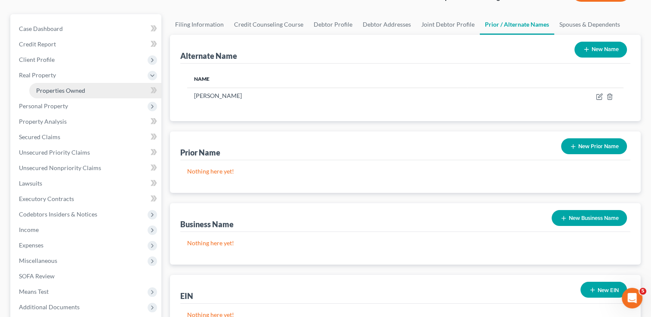
click at [72, 92] on span "Properties Owned" at bounding box center [60, 90] width 49 height 7
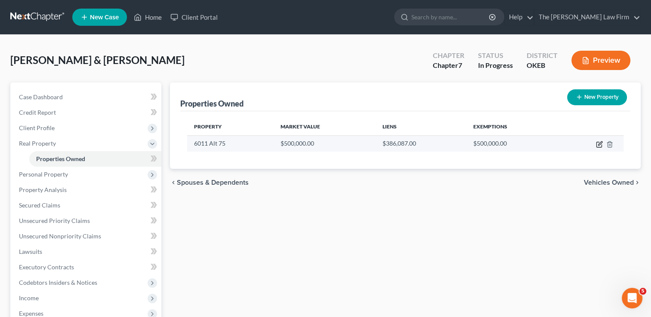
click at [598, 144] on icon "button" at bounding box center [600, 144] width 4 height 4
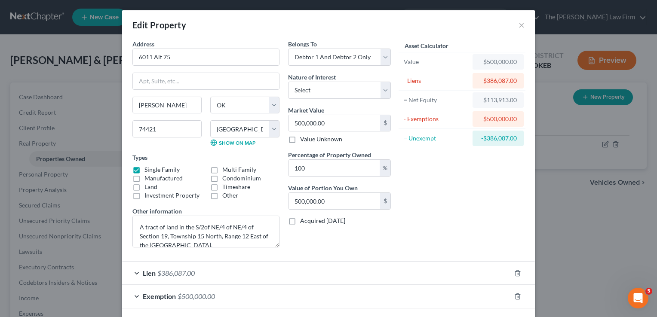
scroll to position [37, 0]
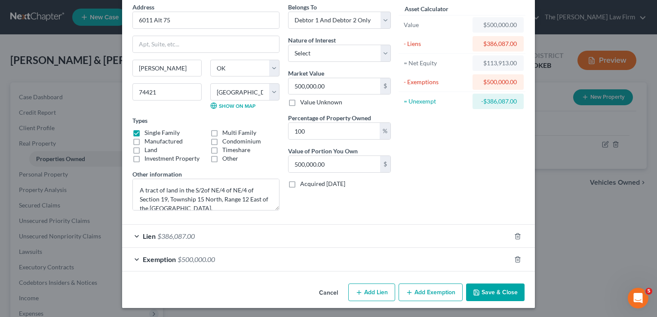
click at [276, 236] on div "Lien $386,087.00" at bounding box center [316, 236] width 389 height 23
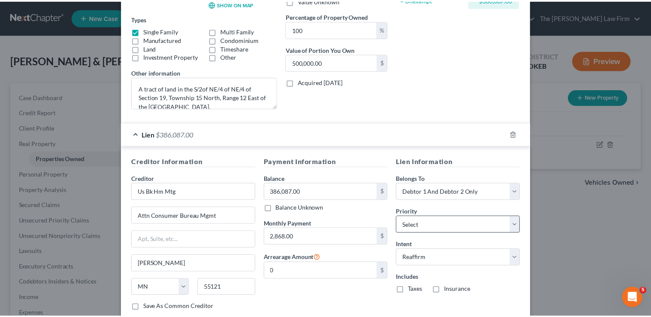
scroll to position [216, 0]
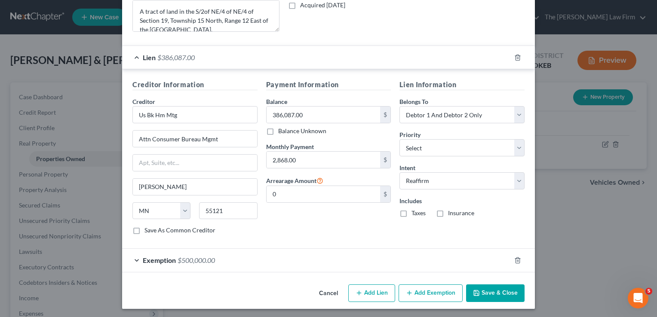
click at [412, 212] on label "Taxes" at bounding box center [419, 213] width 14 height 9
click at [415, 212] on input "Taxes" at bounding box center [418, 212] width 6 height 6
click at [448, 212] on label "Insurance" at bounding box center [461, 213] width 26 height 9
click at [452, 212] on input "Insurance" at bounding box center [455, 212] width 6 height 6
click at [497, 290] on button "Save & Close" at bounding box center [495, 294] width 58 height 18
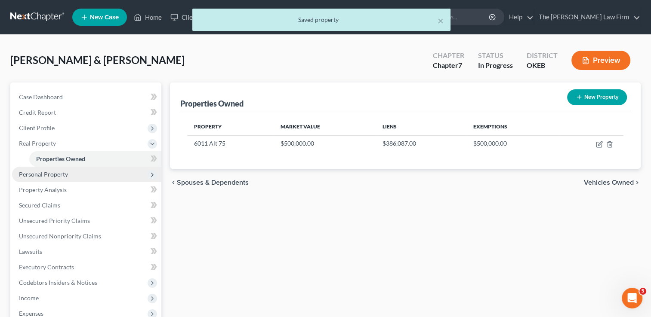
click at [75, 173] on span "Personal Property" at bounding box center [86, 174] width 149 height 15
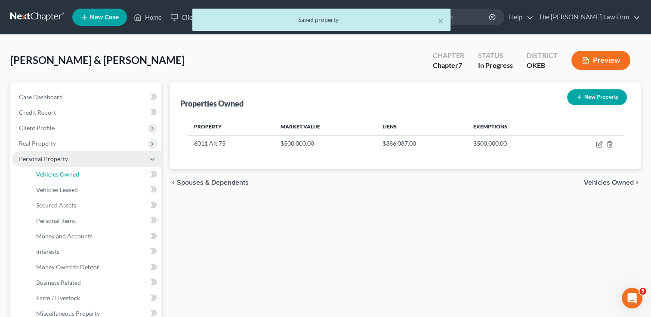
click at [75, 173] on span "Vehicles Owned" at bounding box center [57, 174] width 43 height 7
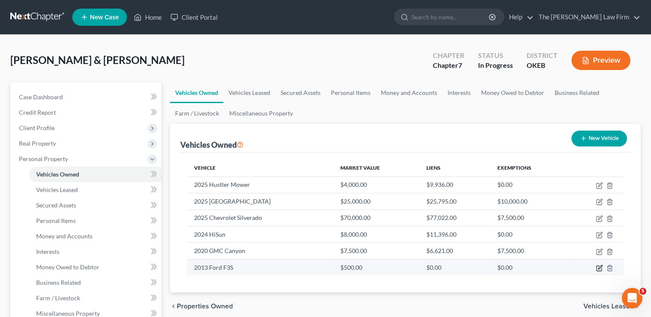
click at [599, 266] on icon "button" at bounding box center [600, 267] width 4 height 4
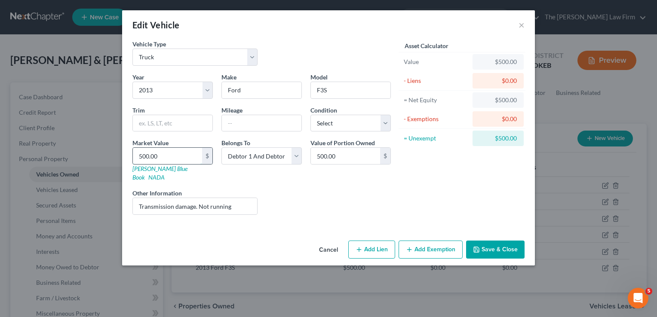
click at [170, 154] on input "500.00" at bounding box center [167, 156] width 69 height 16
click at [366, 189] on div "Liens Select" at bounding box center [329, 202] width 134 height 26
click at [491, 241] on button "Save & Close" at bounding box center [495, 250] width 58 height 18
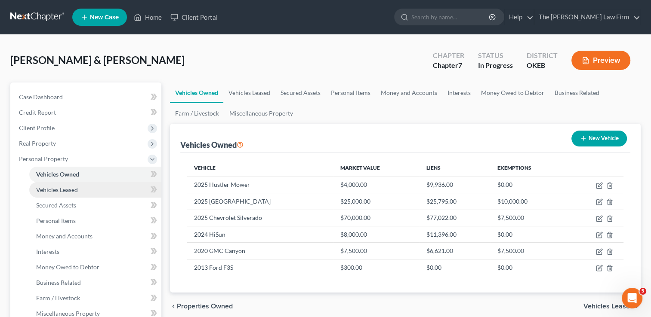
click at [79, 192] on link "Vehicles Leased" at bounding box center [95, 189] width 132 height 15
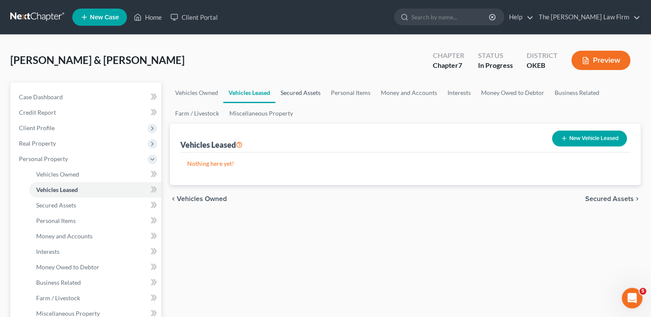
click at [294, 93] on link "Secured Assets" at bounding box center [300, 93] width 50 height 21
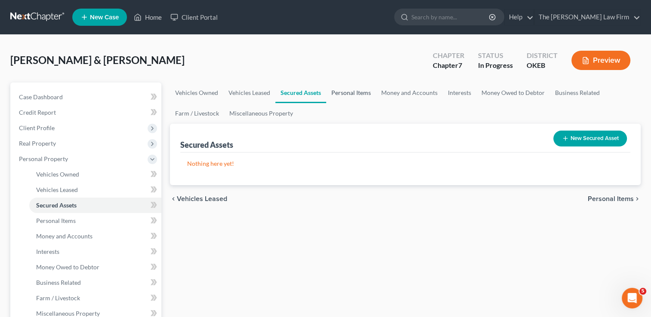
click at [342, 95] on link "Personal Items" at bounding box center [351, 93] width 50 height 21
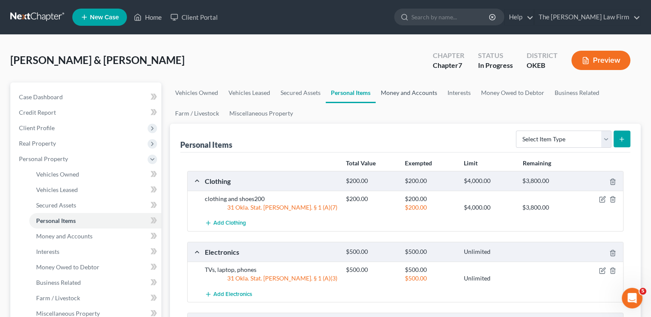
drag, startPoint x: 406, startPoint y: 100, endPoint x: 411, endPoint y: 99, distance: 4.4
click at [406, 100] on link "Money and Accounts" at bounding box center [408, 93] width 67 height 21
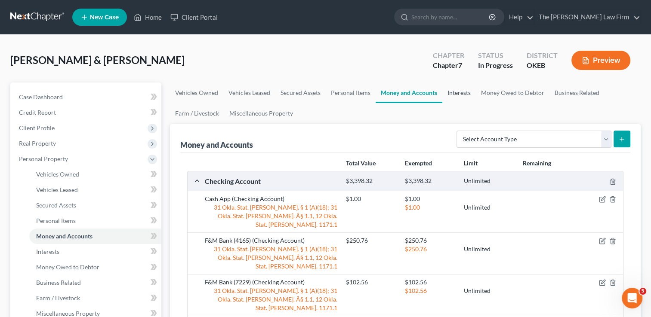
click at [464, 94] on link "Interests" at bounding box center [459, 93] width 34 height 21
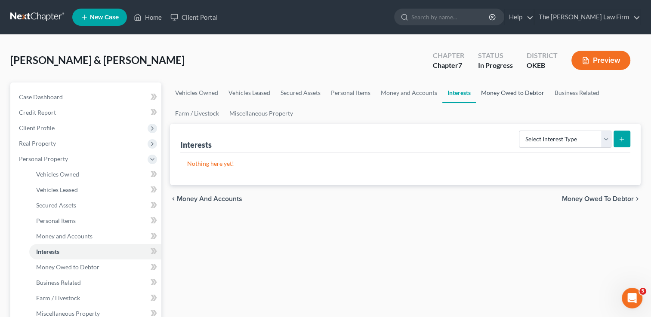
click at [518, 92] on link "Money Owed to Debtor" at bounding box center [513, 93] width 74 height 21
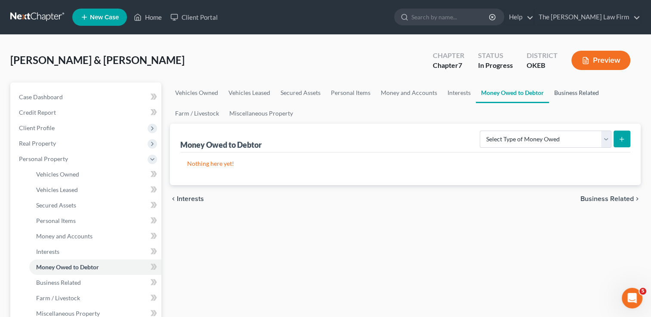
click at [573, 90] on link "Business Related" at bounding box center [576, 93] width 55 height 21
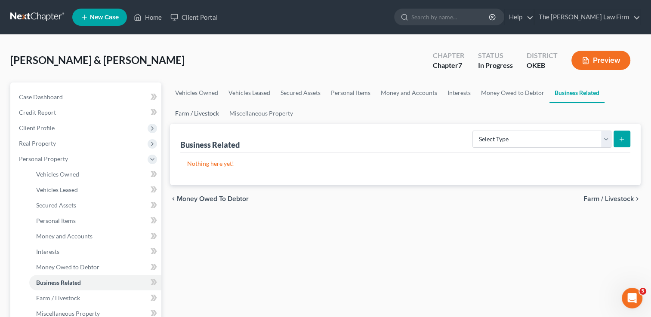
click at [195, 110] on link "Farm / Livestock" at bounding box center [197, 113] width 54 height 21
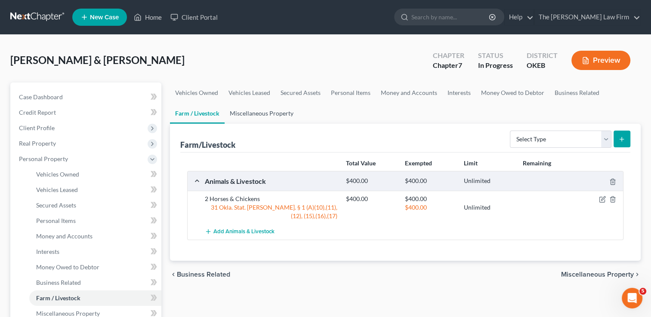
click at [264, 114] on link "Miscellaneous Property" at bounding box center [262, 113] width 74 height 21
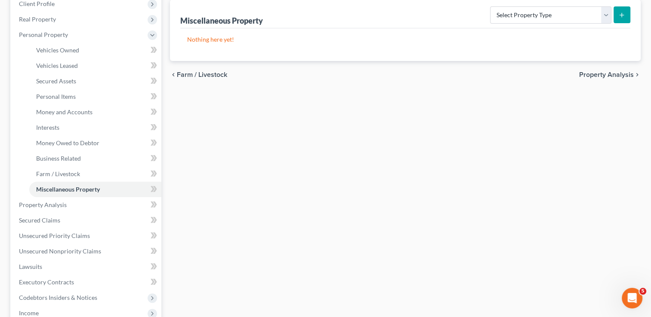
scroll to position [129, 0]
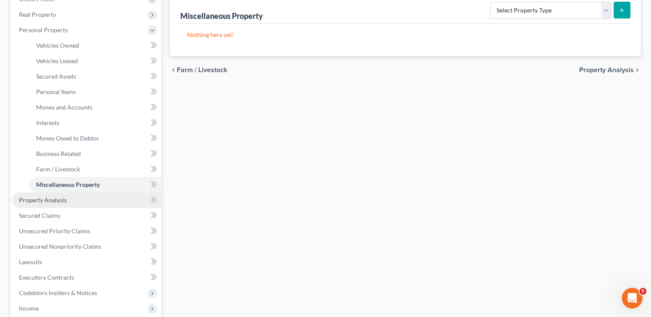
click at [55, 205] on link "Property Analysis" at bounding box center [86, 200] width 149 height 15
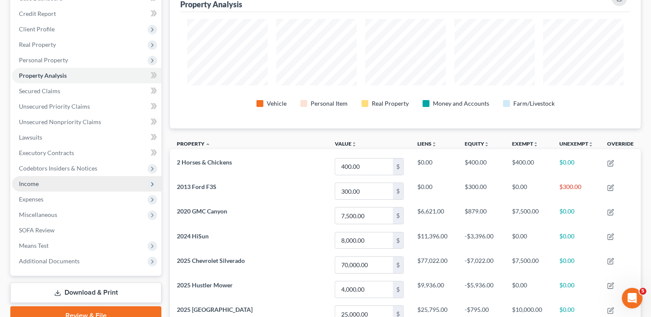
scroll to position [54, 0]
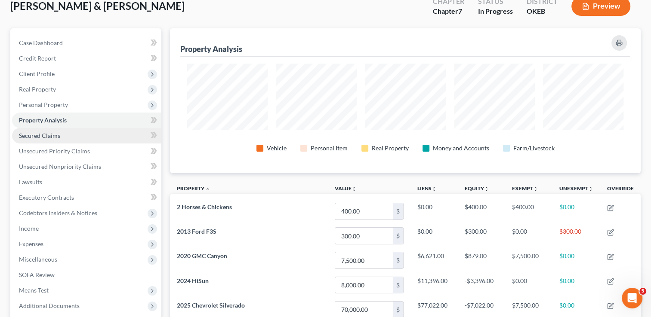
click at [49, 135] on span "Secured Claims" at bounding box center [39, 135] width 41 height 7
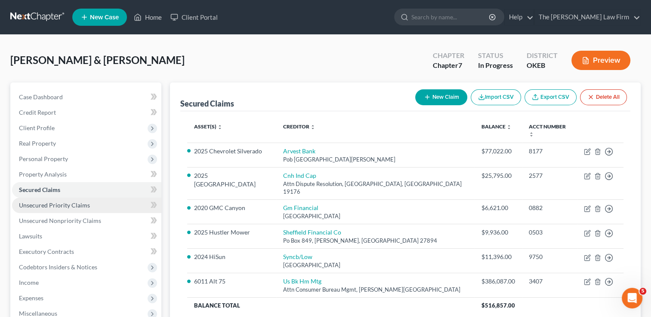
click at [71, 206] on span "Unsecured Priority Claims" at bounding box center [54, 205] width 71 height 7
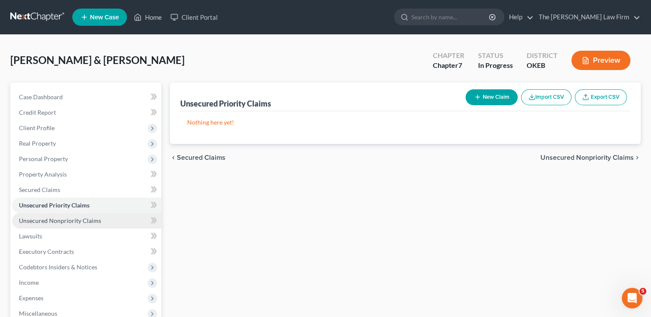
click at [76, 222] on span "Unsecured Nonpriority Claims" at bounding box center [60, 220] width 82 height 7
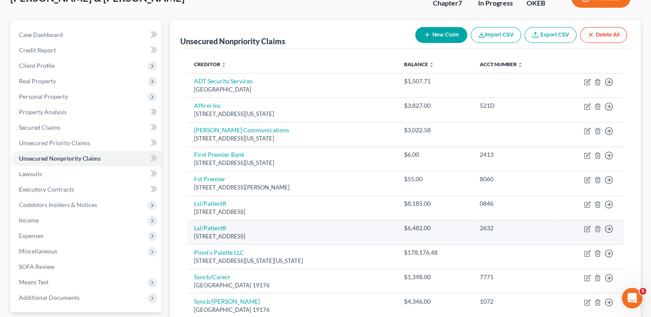
scroll to position [43, 0]
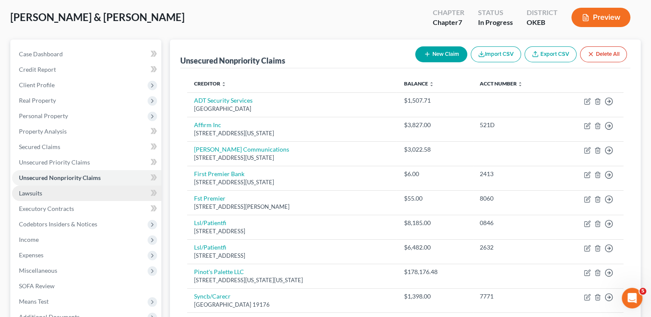
click at [35, 194] on span "Lawsuits" at bounding box center [30, 193] width 23 height 7
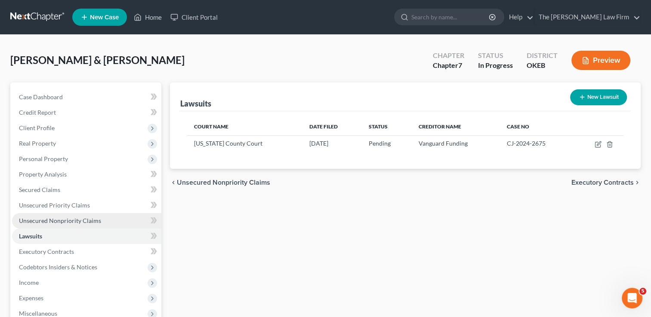
click at [64, 222] on span "Unsecured Nonpriority Claims" at bounding box center [60, 220] width 82 height 7
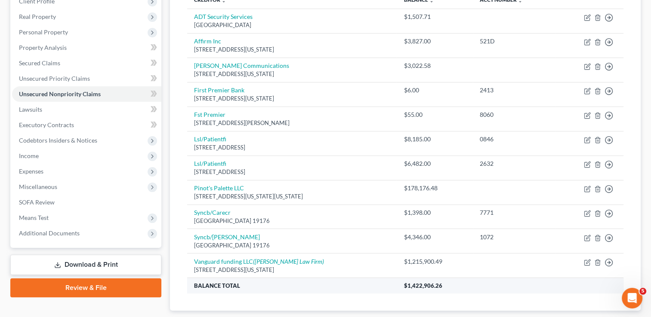
scroll to position [129, 0]
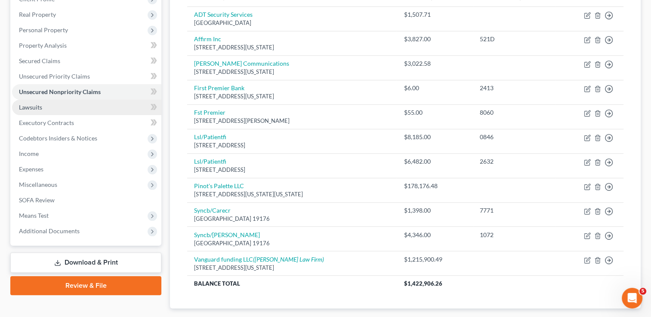
click at [96, 105] on link "Lawsuits" at bounding box center [86, 107] width 149 height 15
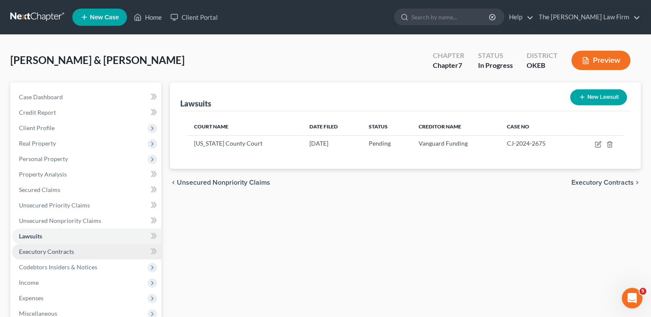
click at [59, 250] on span "Executory Contracts" at bounding box center [46, 251] width 55 height 7
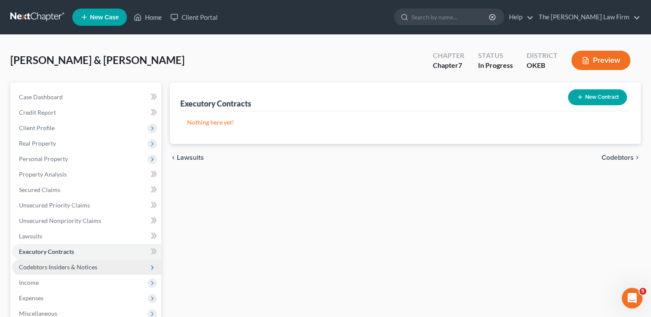
click at [71, 268] on span "Codebtors Insiders & Notices" at bounding box center [58, 267] width 78 height 7
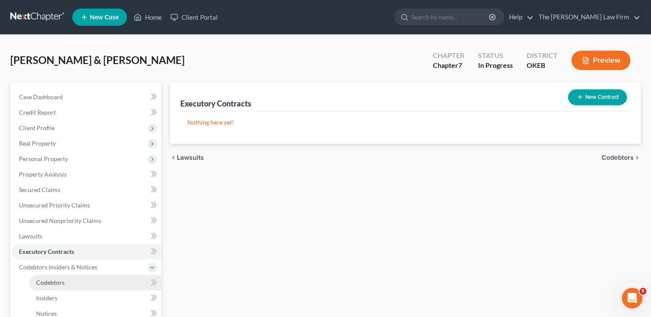
click at [57, 280] on span "Codebtors" at bounding box center [50, 282] width 28 height 7
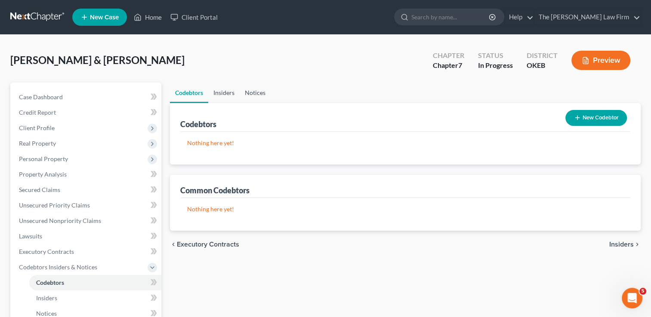
click at [225, 91] on link "Insiders" at bounding box center [223, 93] width 31 height 21
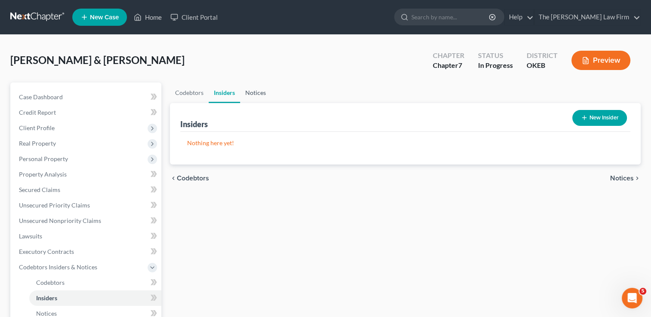
click at [253, 92] on link "Notices" at bounding box center [255, 93] width 31 height 21
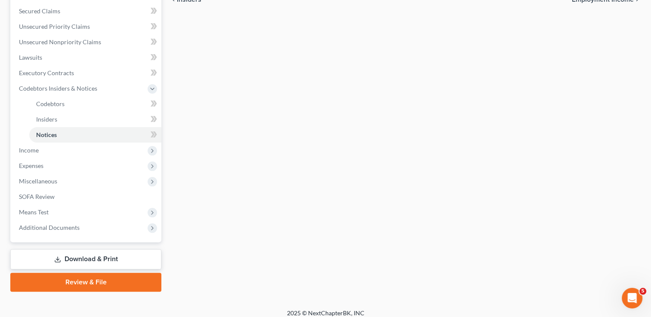
scroll to position [185, 0]
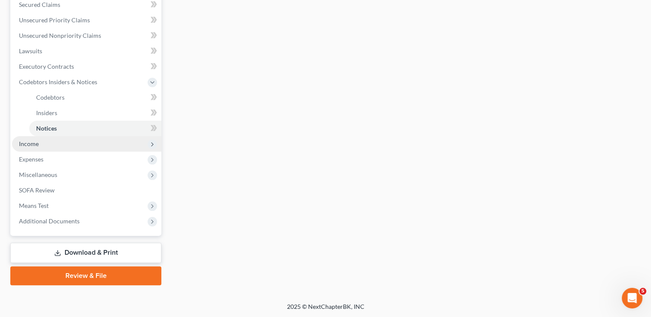
click at [49, 143] on span "Income" at bounding box center [86, 143] width 149 height 15
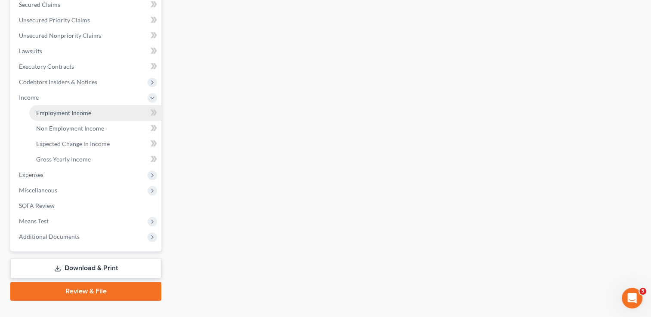
click at [82, 108] on link "Employment Income" at bounding box center [95, 112] width 132 height 15
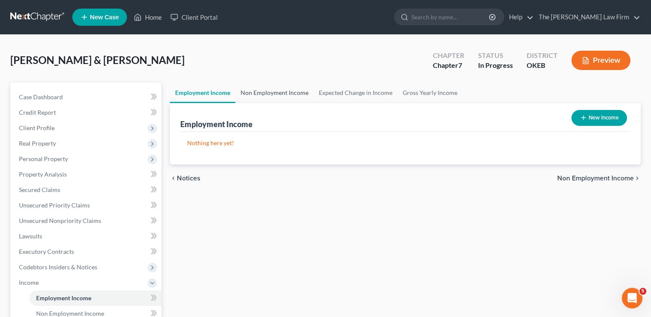
click at [275, 92] on link "Non Employment Income" at bounding box center [274, 93] width 78 height 21
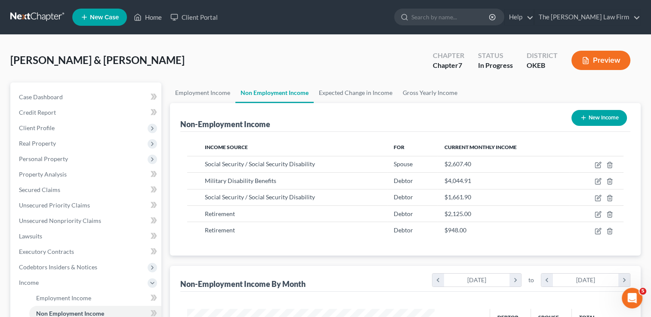
scroll to position [153, 265]
click at [345, 92] on link "Expected Change in Income" at bounding box center [356, 93] width 84 height 21
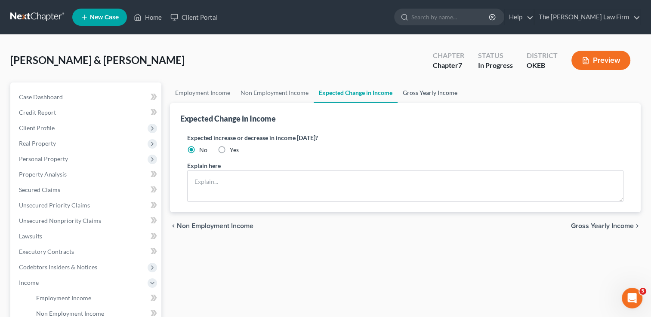
click at [412, 87] on link "Gross Yearly Income" at bounding box center [429, 93] width 65 height 21
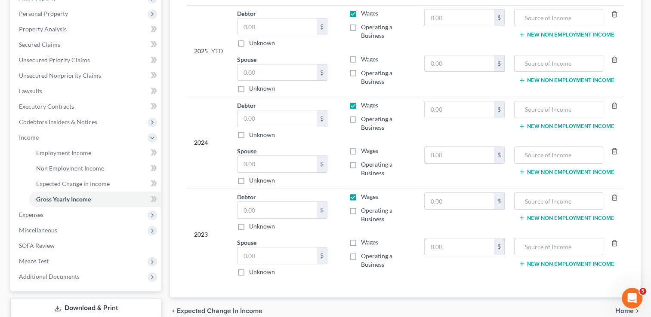
scroll to position [172, 0]
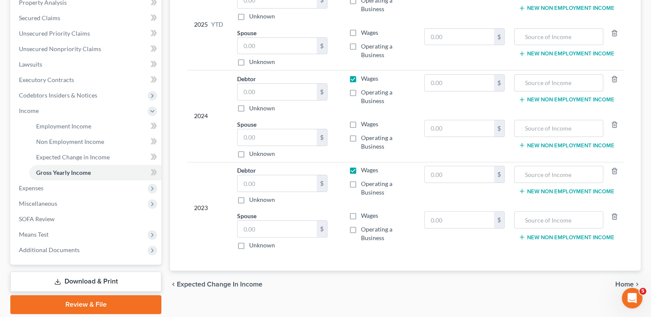
click at [361, 169] on label "Wages" at bounding box center [369, 170] width 17 height 9
click at [364, 169] on input "Wages" at bounding box center [367, 169] width 6 height 6
click at [361, 78] on label "Wages" at bounding box center [369, 78] width 17 height 9
click at [364, 78] on input "Wages" at bounding box center [367, 77] width 6 height 6
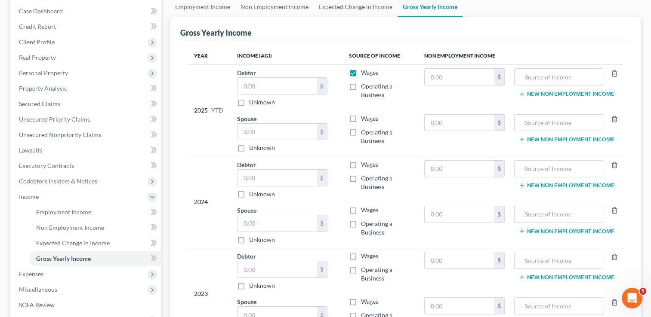
scroll to position [86, 0]
click at [361, 70] on label "Wages" at bounding box center [369, 72] width 17 height 9
click at [364, 70] on input "Wages" at bounding box center [367, 71] width 6 height 6
click at [283, 8] on link "Non Employment Income" at bounding box center [274, 7] width 78 height 21
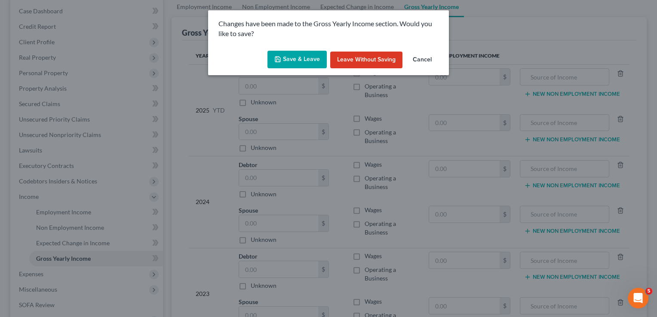
click at [308, 59] on button "Save & Leave" at bounding box center [297, 60] width 59 height 18
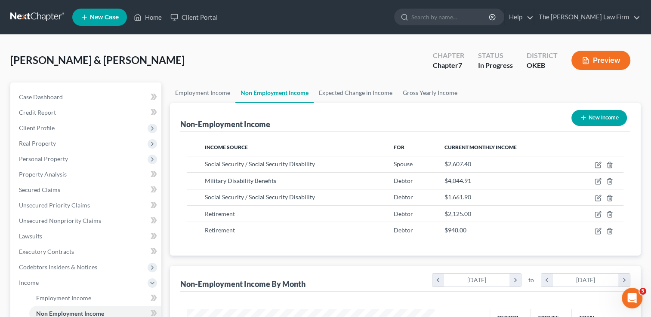
scroll to position [153, 265]
click at [415, 92] on link "Gross Yearly Income" at bounding box center [429, 93] width 65 height 21
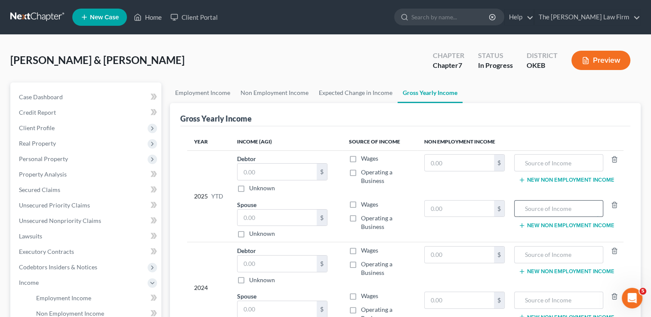
click at [556, 212] on input "text" at bounding box center [559, 209] width 80 height 16
click at [479, 201] on input "text" at bounding box center [459, 209] width 69 height 16
click at [551, 163] on input "text" at bounding box center [559, 163] width 80 height 16
click at [477, 163] on input "text" at bounding box center [459, 163] width 69 height 16
click at [567, 180] on button "New Non Employment Income" at bounding box center [566, 180] width 96 height 7
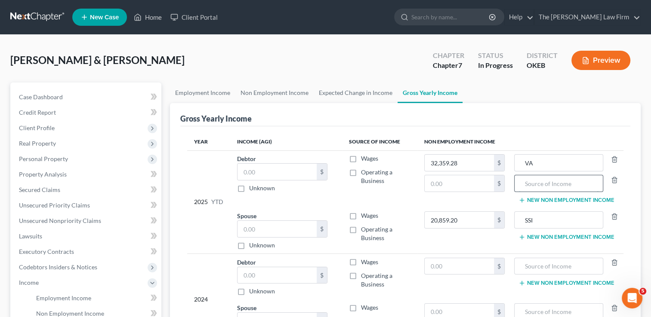
click at [555, 183] on input "text" at bounding box center [559, 183] width 80 height 16
click at [474, 185] on input "text" at bounding box center [459, 183] width 69 height 16
click at [562, 200] on button "New Non Employment Income" at bounding box center [566, 200] width 96 height 7
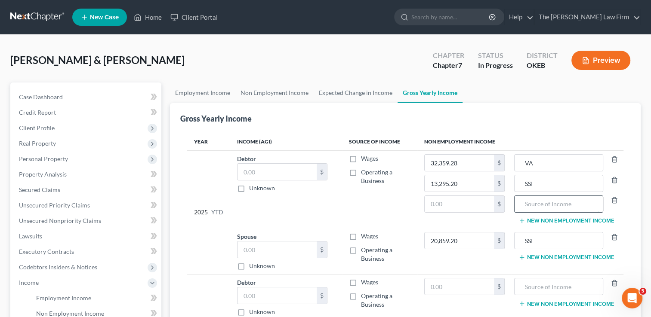
click at [559, 203] on input "text" at bounding box center [559, 204] width 80 height 16
click at [538, 203] on input "Retirment" at bounding box center [559, 204] width 80 height 16
click at [465, 205] on input "text" at bounding box center [459, 204] width 69 height 16
drag, startPoint x: 463, startPoint y: 203, endPoint x: 413, endPoint y: 202, distance: 50.3
click at [413, 202] on tr "2025 YTD Debtor $ Unknown Balance Undetermined $ Unknown Wages Operating a Busi…" at bounding box center [405, 190] width 436 height 78
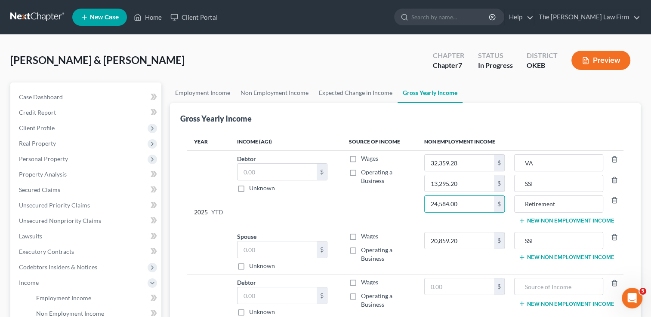
click at [410, 202] on td "Wages Operating a Business" at bounding box center [379, 190] width 75 height 78
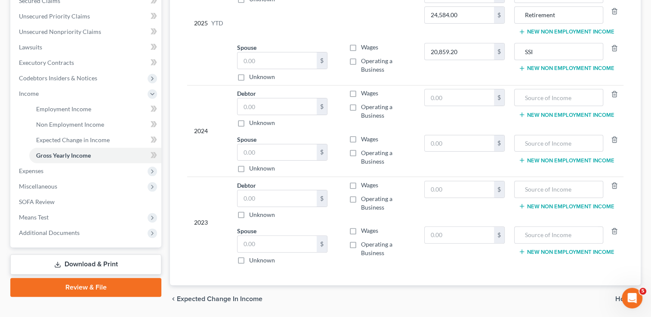
scroll to position [215, 0]
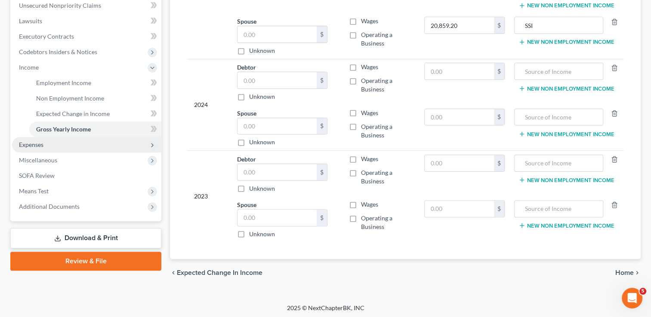
click at [33, 142] on span "Expenses" at bounding box center [31, 144] width 25 height 7
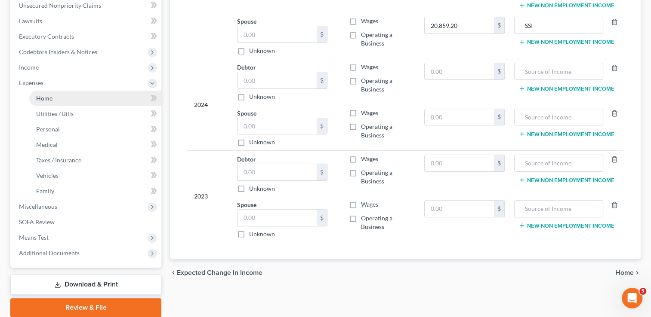
click at [60, 97] on link "Home" at bounding box center [95, 98] width 132 height 15
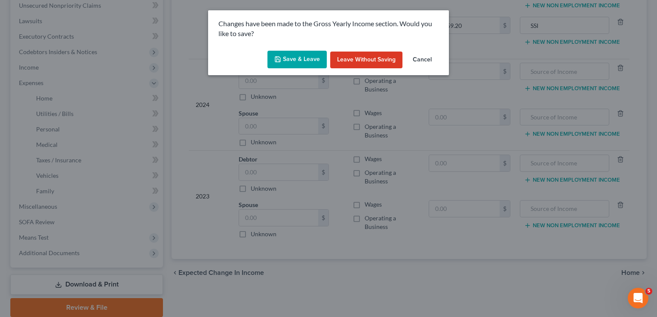
click at [286, 59] on button "Save & Leave" at bounding box center [297, 60] width 59 height 18
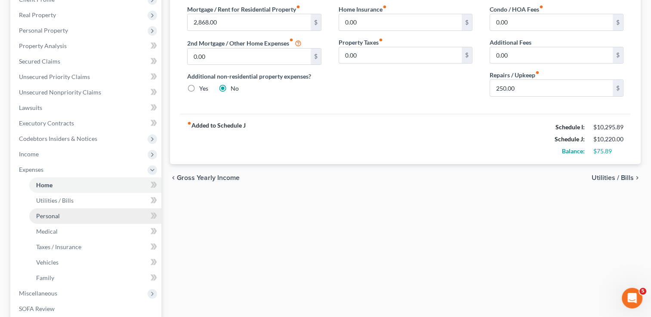
scroll to position [129, 0]
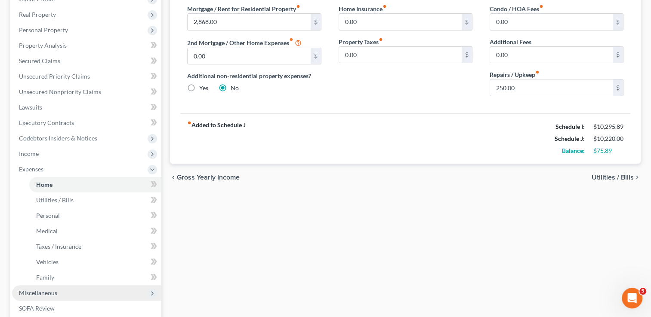
click at [43, 292] on span "Miscellaneous" at bounding box center [38, 292] width 38 height 7
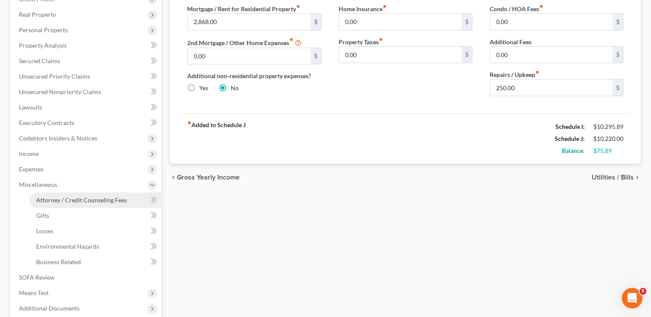
click at [77, 202] on span "Attorney / Credit Counseling Fees" at bounding box center [81, 200] width 91 height 7
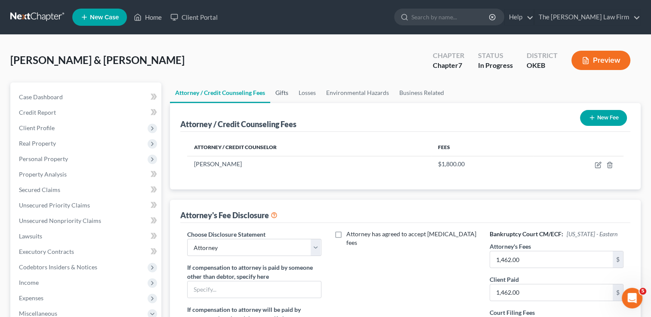
click at [284, 93] on link "Gifts" at bounding box center [281, 93] width 23 height 21
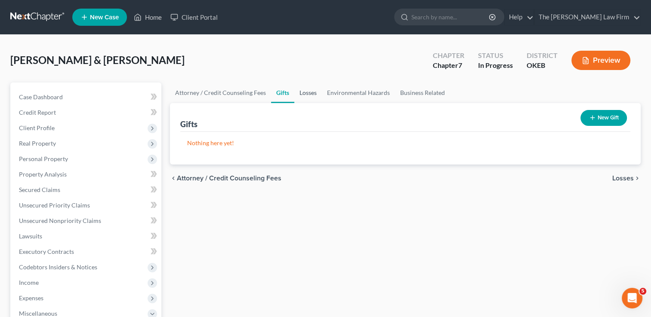
click at [308, 93] on link "Losses" at bounding box center [308, 93] width 28 height 21
click at [343, 94] on link "Environmental Hazards" at bounding box center [358, 93] width 73 height 21
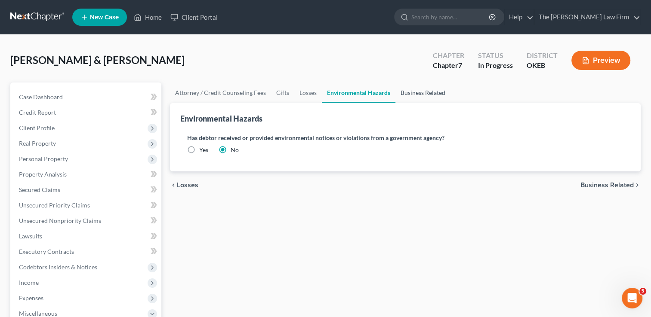
click at [411, 92] on link "Business Related" at bounding box center [422, 93] width 55 height 21
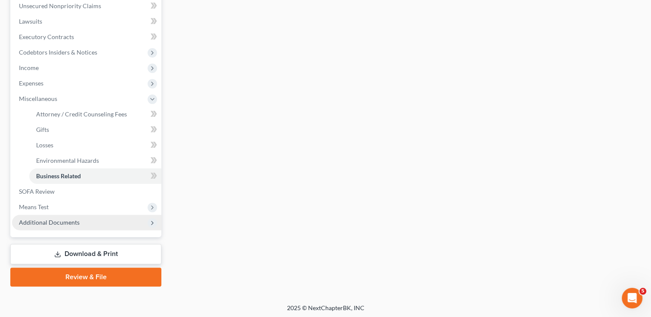
scroll to position [216, 0]
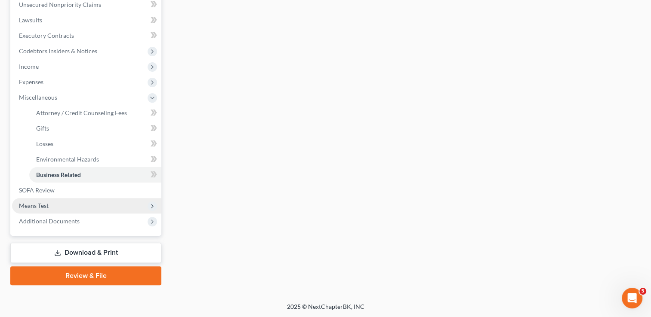
click at [53, 204] on span "Means Test" at bounding box center [86, 205] width 149 height 15
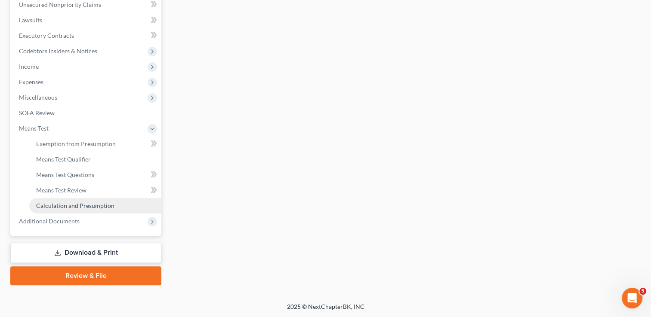
click at [84, 206] on span "Calculation and Presumption" at bounding box center [75, 205] width 78 height 7
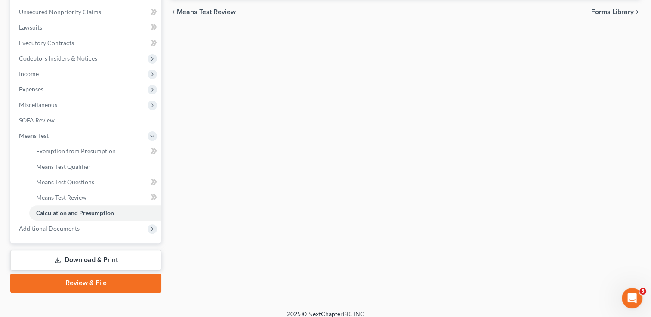
scroll to position [215, 0]
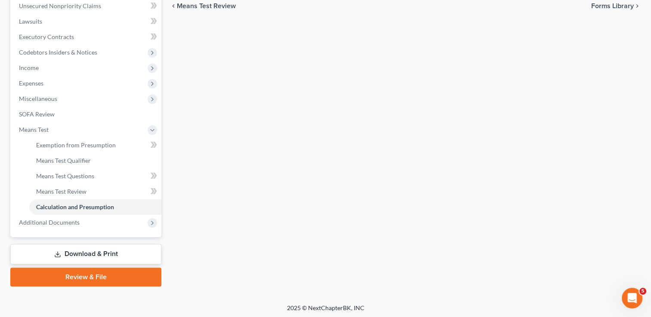
click at [83, 251] on link "Download & Print" at bounding box center [85, 254] width 151 height 20
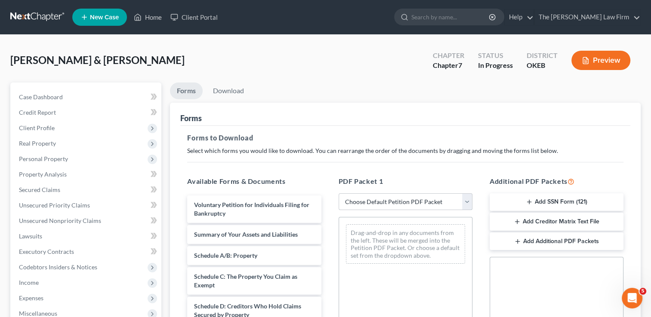
click at [379, 202] on select "Choose Default Petition PDF Packet Complete Bankruptcy Petition (all forms and …" at bounding box center [405, 202] width 134 height 17
click at [338, 194] on select "Choose Default Petition PDF Packet Complete Bankruptcy Petition (all forms and …" at bounding box center [405, 202] width 134 height 17
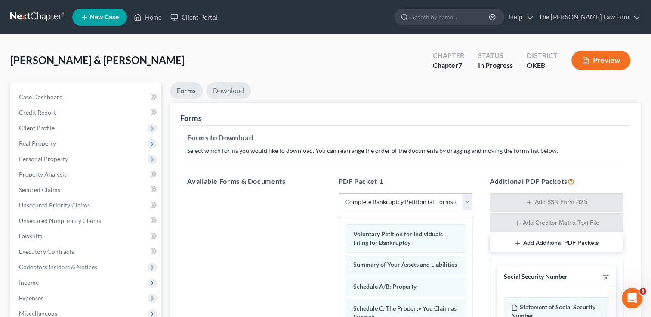
click at [231, 89] on link "Download" at bounding box center [228, 91] width 45 height 17
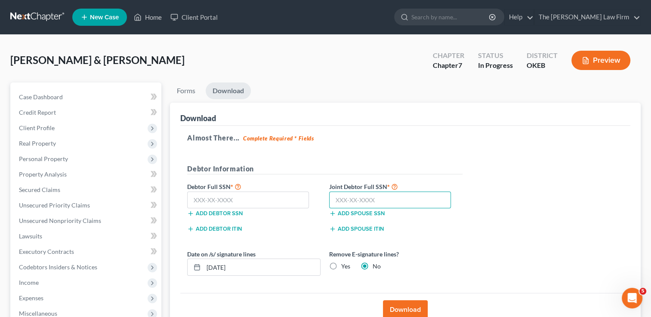
click at [394, 197] on input "text" at bounding box center [390, 200] width 122 height 17
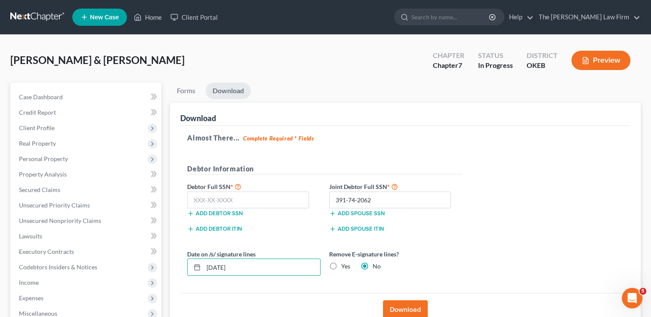
drag, startPoint x: 235, startPoint y: 268, endPoint x: 225, endPoint y: 312, distance: 45.8
click at [198, 266] on div "08/18/2025" at bounding box center [253, 267] width 133 height 17
click at [261, 204] on input "text" at bounding box center [248, 200] width 122 height 17
click at [405, 307] on button "Download" at bounding box center [405, 310] width 45 height 19
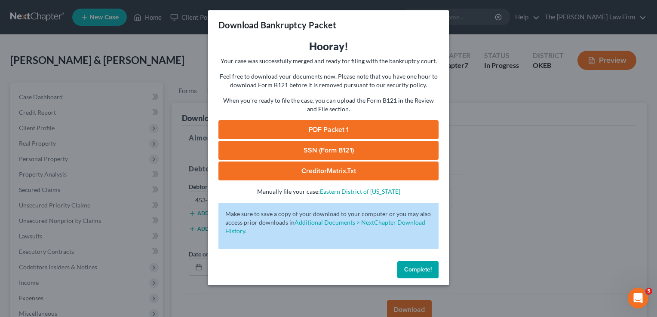
click at [338, 149] on link "SSN (Form B121)" at bounding box center [328, 150] width 220 height 19
drag, startPoint x: 350, startPoint y: 127, endPoint x: 455, endPoint y: 112, distance: 106.9
click at [350, 127] on link "PDF Packet 1" at bounding box center [328, 129] width 220 height 19
drag, startPoint x: 425, startPoint y: 269, endPoint x: 159, endPoint y: 166, distance: 285.1
click at [425, 269] on span "Complete!" at bounding box center [418, 269] width 28 height 7
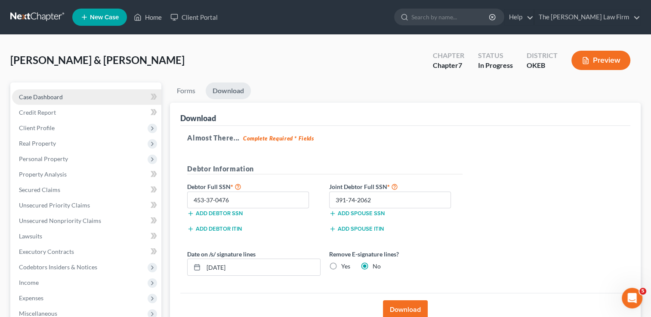
click at [56, 95] on span "Case Dashboard" at bounding box center [41, 96] width 44 height 7
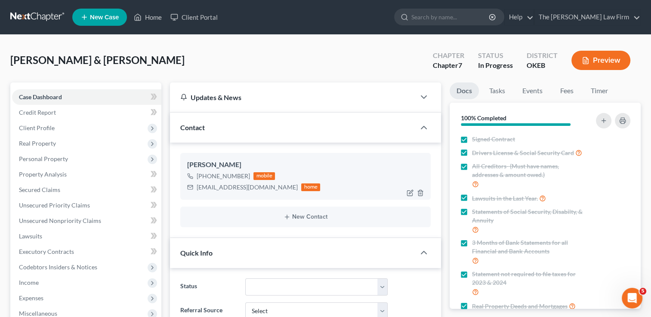
scroll to position [119, 0]
click at [221, 192] on div "reinbow40@hotmail.com home" at bounding box center [253, 187] width 133 height 11
drag, startPoint x: 263, startPoint y: 189, endPoint x: 197, endPoint y: 192, distance: 66.3
click at [197, 192] on div "reinbow40@hotmail.com home" at bounding box center [253, 187] width 133 height 11
copy div "reinbow40@hotmail.com"
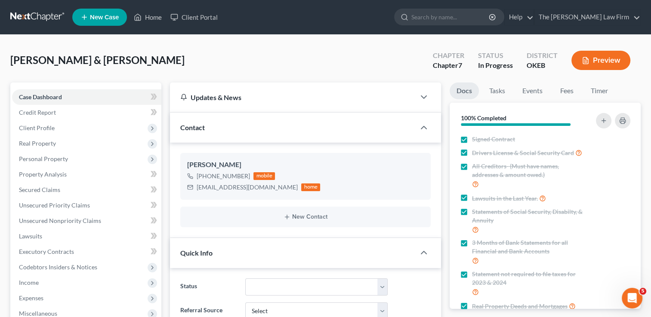
click at [254, 56] on div "Allen, Andrew & Hubbard, Nancy Upgraded Chapter Chapter 7 Status In Progress Di…" at bounding box center [325, 63] width 630 height 37
drag, startPoint x: 31, startPoint y: 126, endPoint x: 37, endPoint y: 128, distance: 5.4
click at [31, 126] on span "Client Profile" at bounding box center [37, 127] width 36 height 7
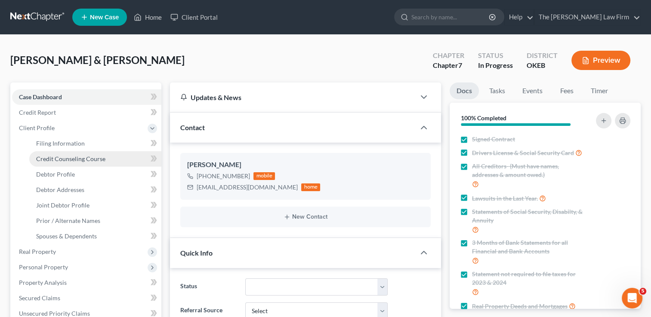
click at [65, 160] on span "Credit Counseling Course" at bounding box center [70, 158] width 69 height 7
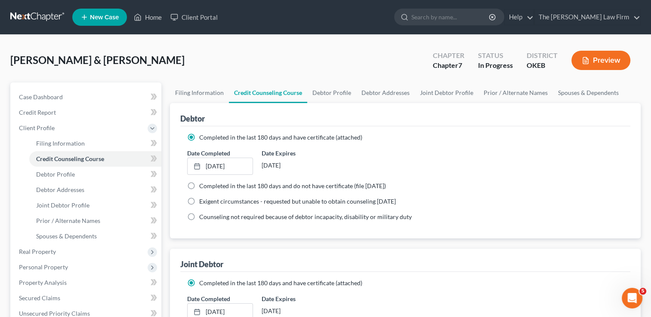
scroll to position [86, 0]
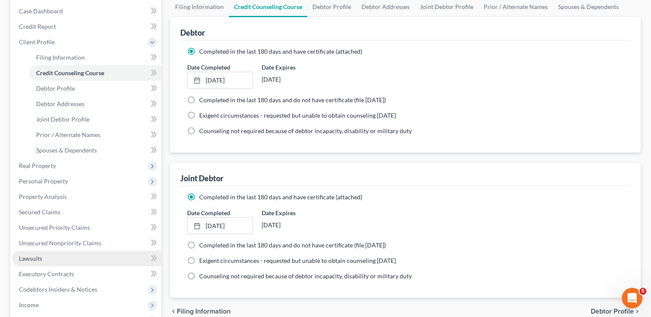
click at [37, 259] on span "Lawsuits" at bounding box center [30, 258] width 23 height 7
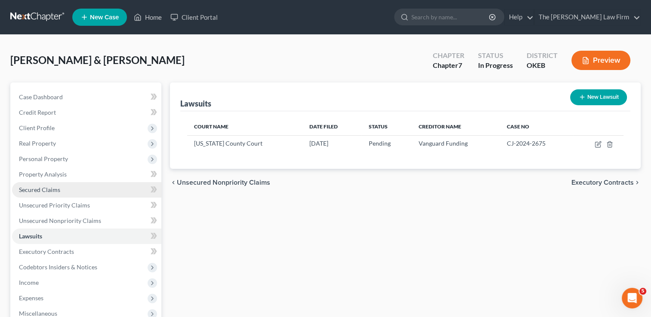
click at [49, 191] on span "Secured Claims" at bounding box center [39, 189] width 41 height 7
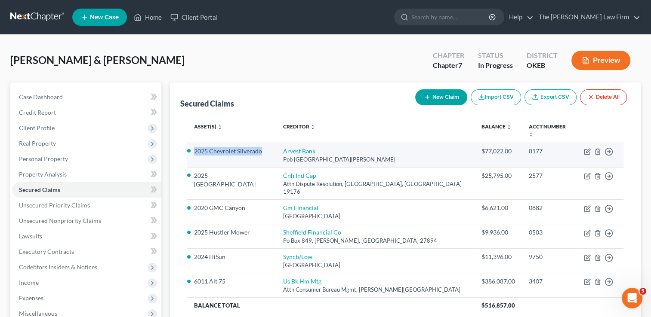
drag, startPoint x: 194, startPoint y: 144, endPoint x: 261, endPoint y: 140, distance: 67.2
click at [261, 147] on li "2025 Chevrolet Silverado" at bounding box center [231, 151] width 75 height 9
copy li "2025 Chevrolet Silverado"
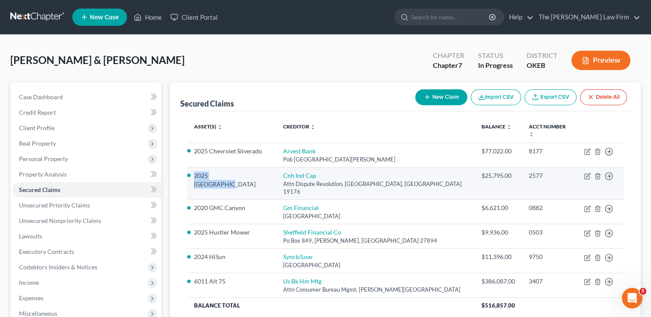
drag, startPoint x: 242, startPoint y: 169, endPoint x: 194, endPoint y: 169, distance: 48.6
click at [194, 169] on td "2025 New holland" at bounding box center [231, 183] width 89 height 33
drag, startPoint x: 209, startPoint y: 170, endPoint x: 217, endPoint y: 169, distance: 8.2
copy li "2025 New holland"
drag, startPoint x: 329, startPoint y: 167, endPoint x: 289, endPoint y: 168, distance: 40.0
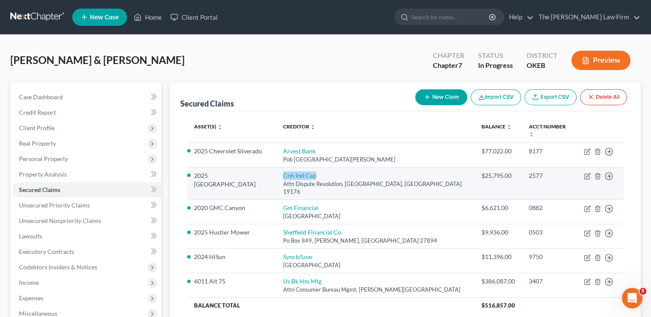
click at [289, 168] on td "Cnh Ind Cap Attn Dispute Resolution, Philadelphia, PA 19176" at bounding box center [375, 183] width 198 height 33
copy link "Cnh Ind Cap"
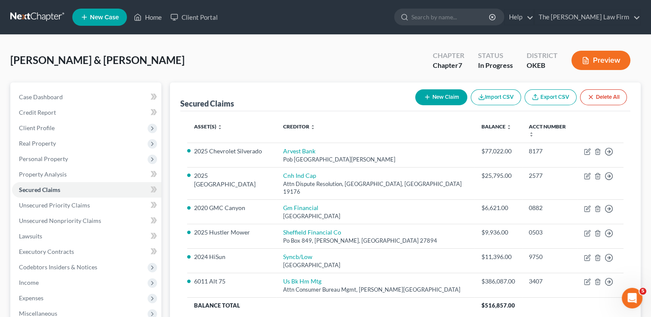
click at [279, 58] on div "Allen, Andrew & Hubbard, Nancy Upgraded Chapter Chapter 7 Status In Progress Di…" at bounding box center [325, 63] width 630 height 37
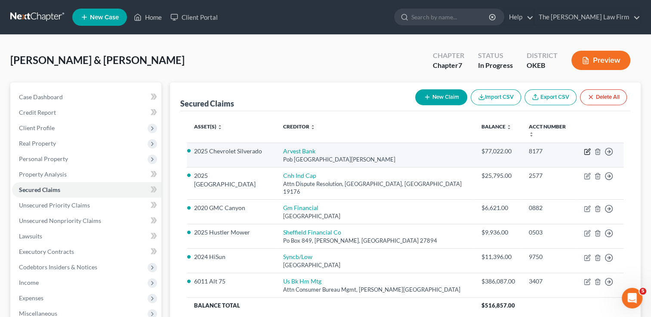
click at [586, 148] on icon "button" at bounding box center [587, 151] width 7 height 7
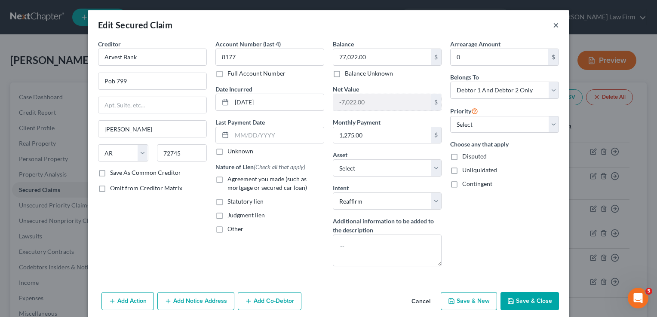
click at [553, 25] on button "×" at bounding box center [556, 25] width 6 height 10
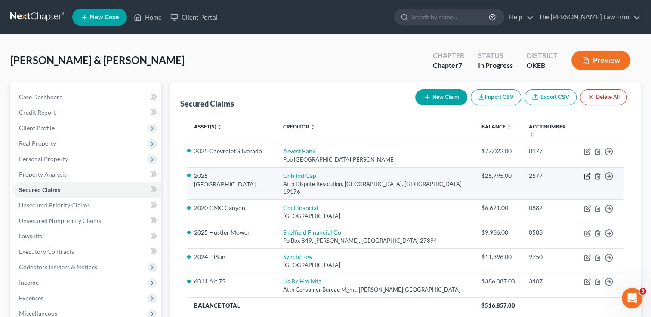
click at [588, 173] on icon "button" at bounding box center [587, 176] width 7 height 7
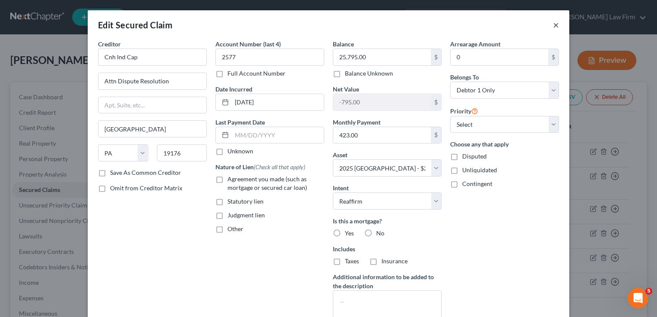
click at [553, 27] on button "×" at bounding box center [556, 25] width 6 height 10
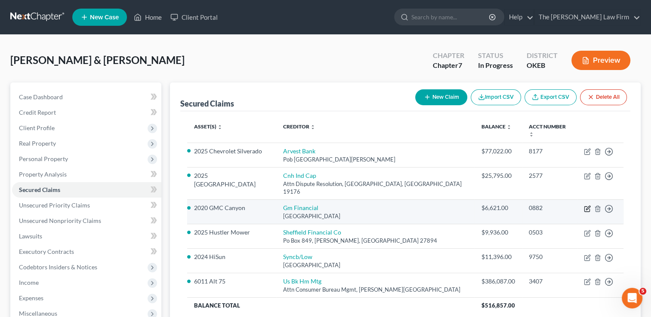
click at [586, 206] on icon "button" at bounding box center [587, 209] width 7 height 7
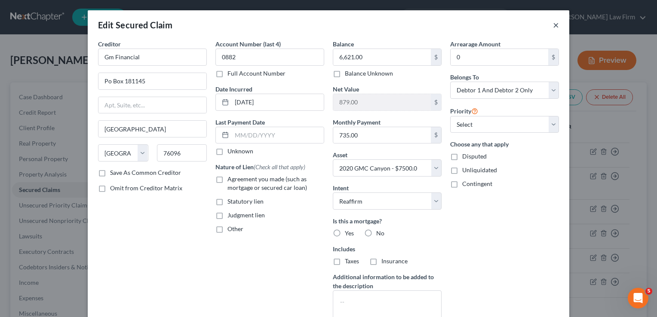
click at [553, 26] on button "×" at bounding box center [556, 25] width 6 height 10
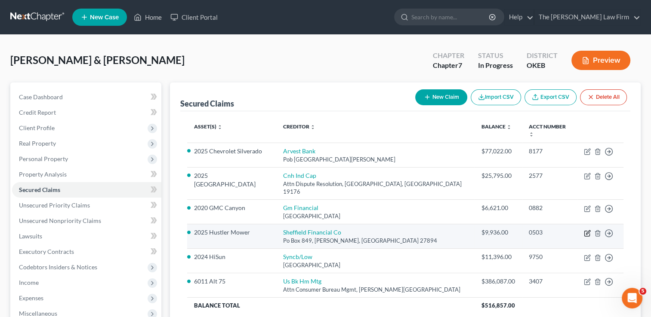
click at [587, 230] on icon "button" at bounding box center [587, 233] width 7 height 7
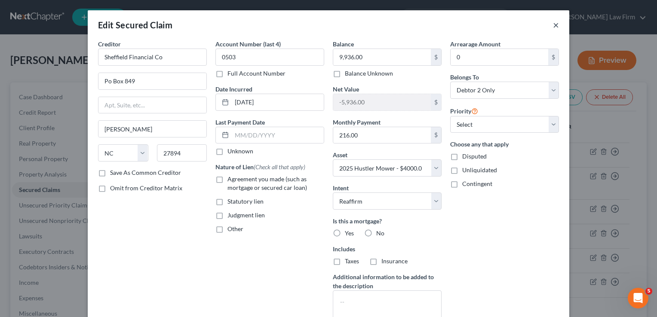
click at [553, 28] on button "×" at bounding box center [556, 25] width 6 height 10
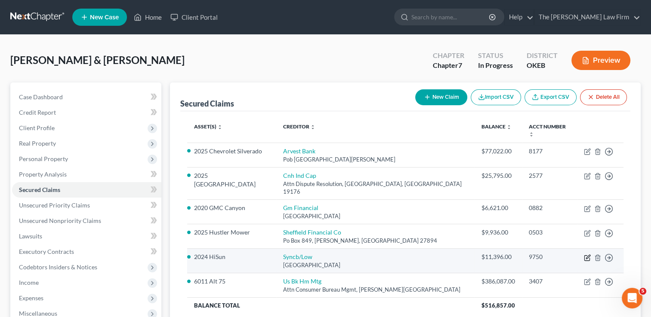
click at [586, 255] on icon "button" at bounding box center [587, 258] width 7 height 7
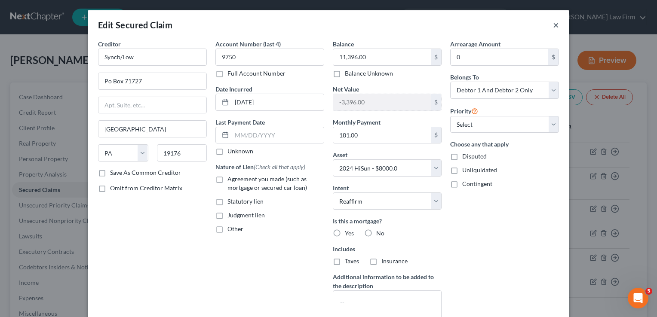
click at [553, 26] on button "×" at bounding box center [556, 25] width 6 height 10
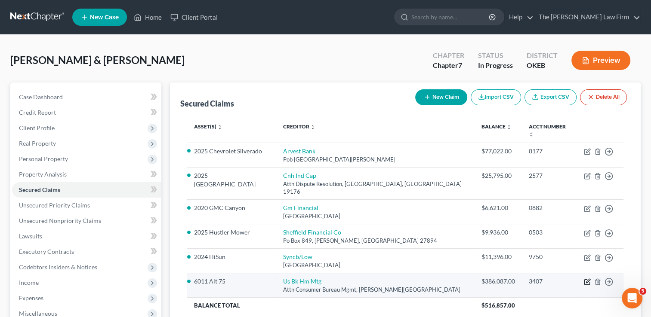
click at [585, 279] on icon "button" at bounding box center [587, 282] width 7 height 7
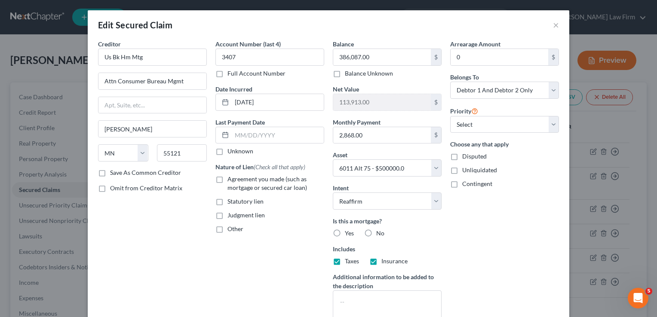
click at [345, 233] on label "Yes" at bounding box center [349, 233] width 9 height 9
click at [348, 233] on input "Yes" at bounding box center [351, 232] width 6 height 6
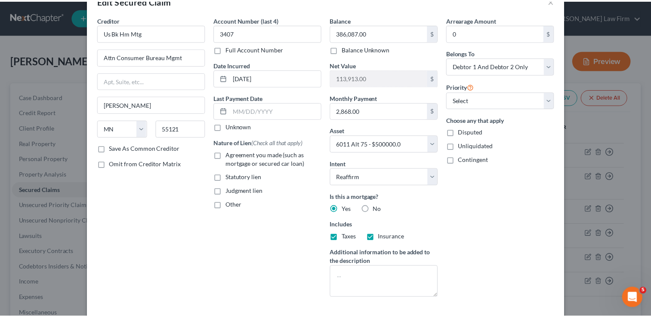
scroll to position [89, 0]
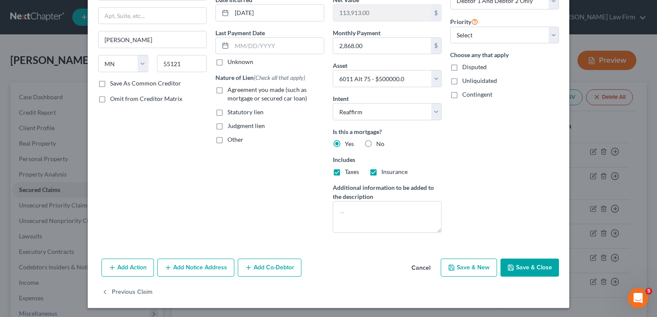
click at [530, 268] on button "Save & Close" at bounding box center [530, 268] width 58 height 18
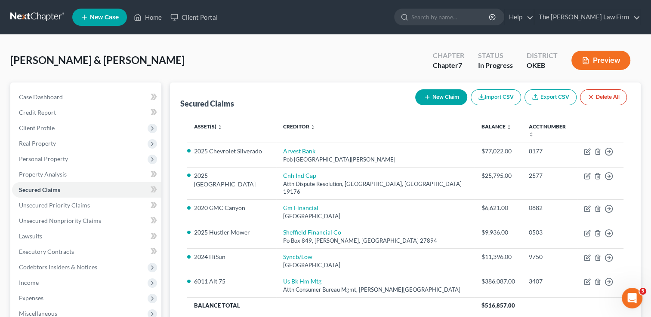
click at [32, 18] on link at bounding box center [37, 16] width 55 height 15
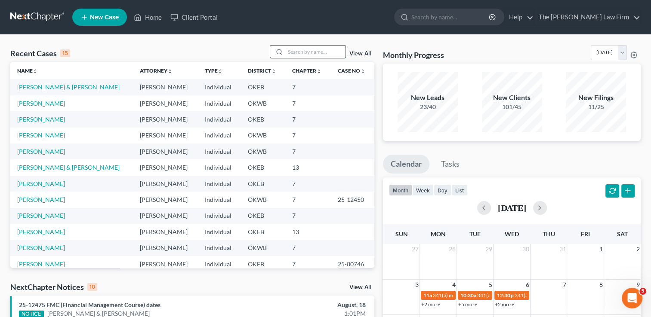
click at [306, 54] on input "search" at bounding box center [315, 52] width 60 height 12
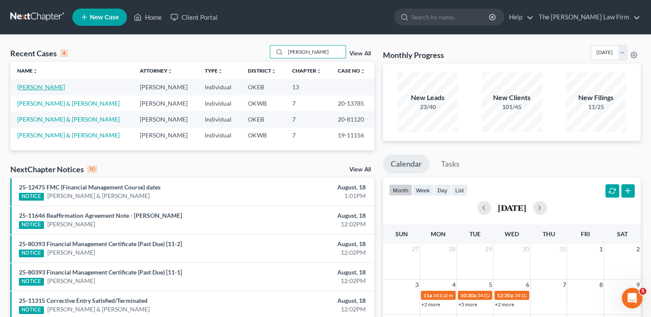
type input "[PERSON_NAME]"
click at [40, 86] on link "[PERSON_NAME]" at bounding box center [41, 86] width 48 height 7
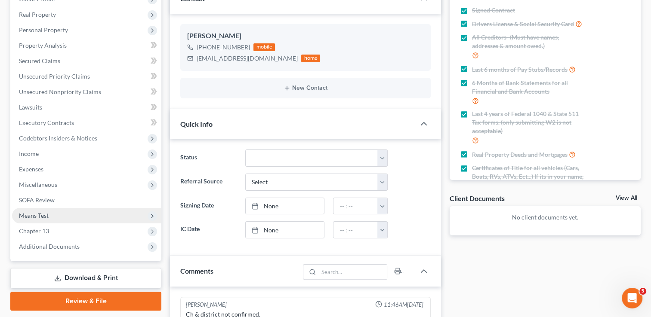
scroll to position [261, 0]
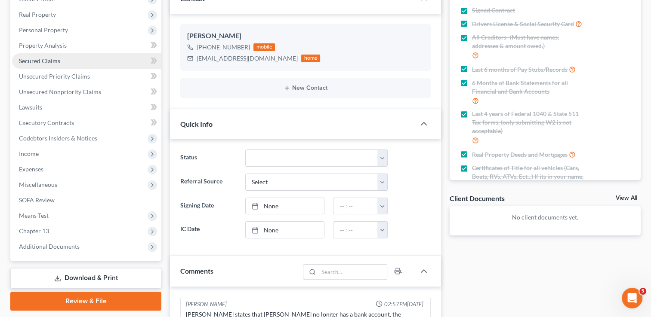
click at [51, 63] on span "Secured Claims" at bounding box center [39, 60] width 41 height 7
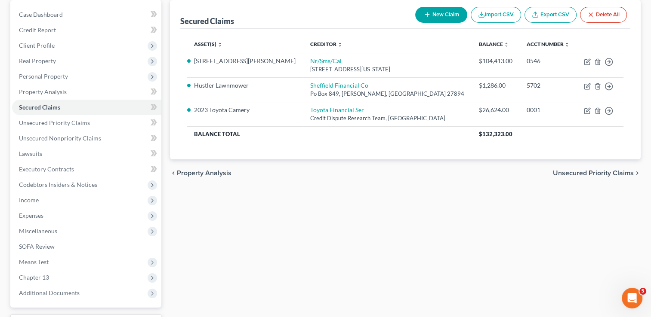
scroll to position [86, 0]
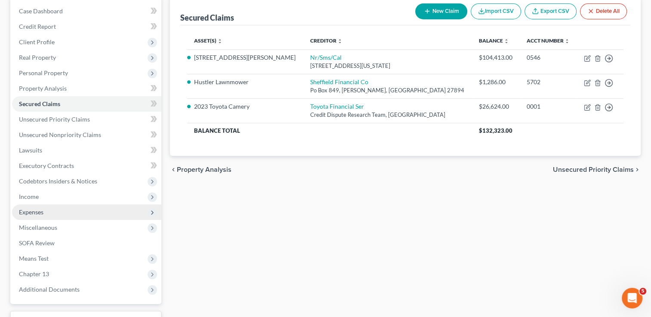
click at [40, 212] on span "Expenses" at bounding box center [31, 212] width 25 height 7
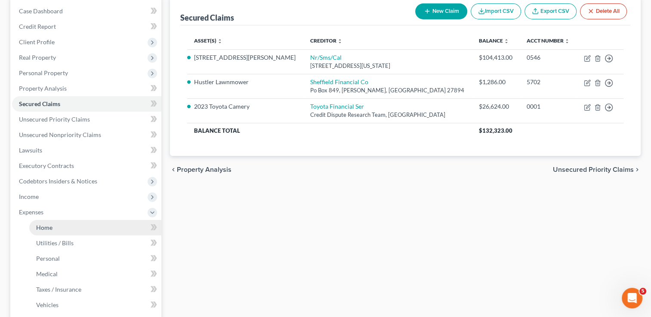
click at [49, 228] on span "Home" at bounding box center [44, 227] width 16 height 7
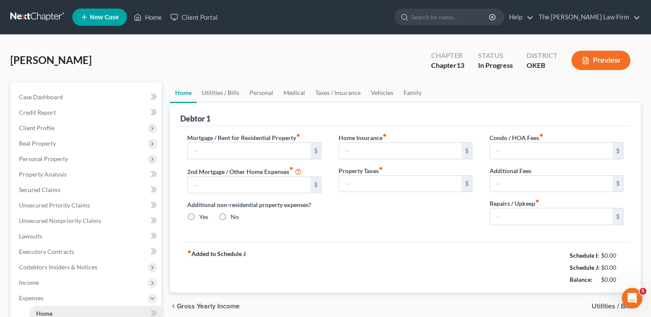
type input "0.00"
radio input "true"
type input "0.00"
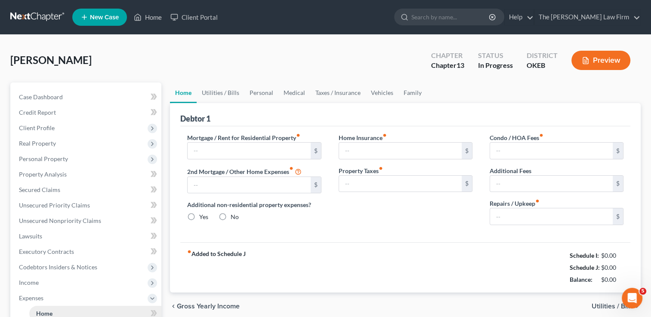
type input "0.00"
type input "100.00"
click at [376, 89] on link "Vehicles" at bounding box center [382, 93] width 33 height 21
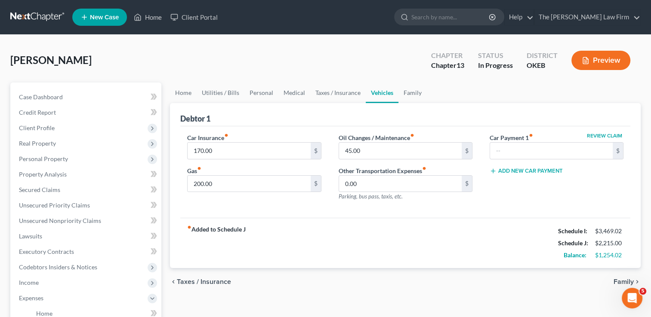
click at [34, 15] on link at bounding box center [37, 16] width 55 height 15
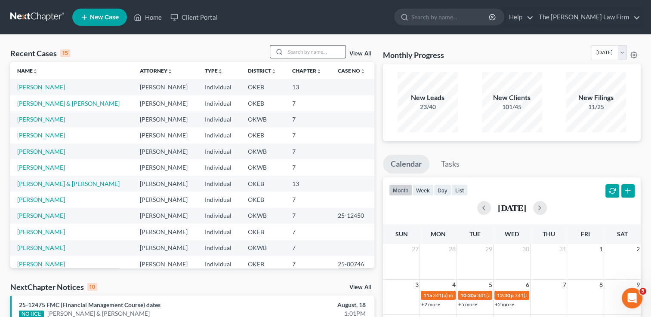
click at [305, 51] on input "search" at bounding box center [315, 52] width 60 height 12
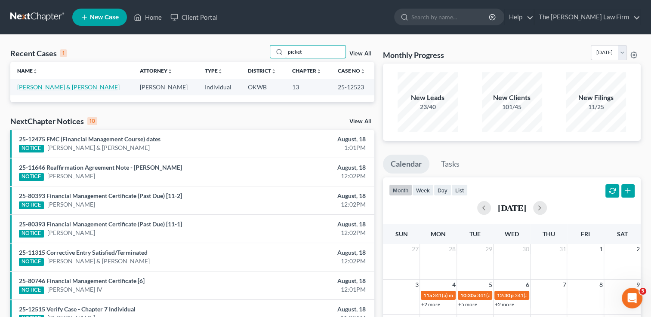
type input "picket"
click at [83, 87] on link "[PERSON_NAME] & [PERSON_NAME]" at bounding box center [68, 86] width 102 height 7
select select "1"
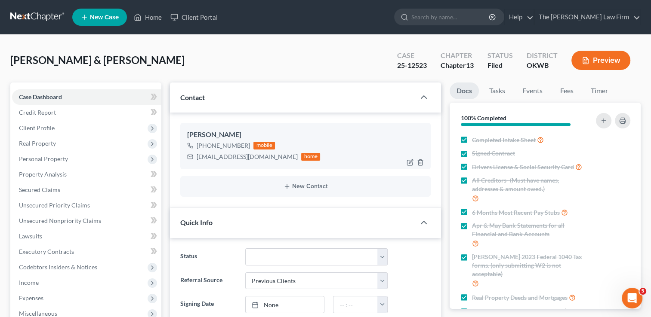
scroll to position [1132, 0]
drag, startPoint x: 188, startPoint y: 133, endPoint x: 242, endPoint y: 132, distance: 54.6
click at [242, 132] on div "[PERSON_NAME]" at bounding box center [305, 135] width 237 height 10
drag, startPoint x: 244, startPoint y: 132, endPoint x: 204, endPoint y: 65, distance: 77.5
click at [204, 64] on div "[PERSON_NAME] & [PERSON_NAME] Upgraded Case 25-12523 Chapter Chapter 13 Status …" at bounding box center [325, 63] width 630 height 37
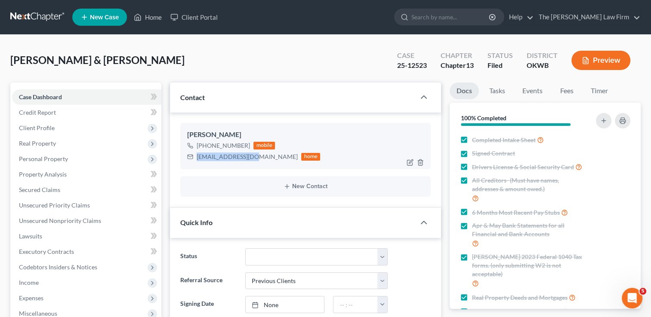
drag, startPoint x: 196, startPoint y: 155, endPoint x: 249, endPoint y: 160, distance: 53.1
click at [249, 160] on div "[EMAIL_ADDRESS][DOMAIN_NAME] home" at bounding box center [253, 156] width 133 height 11
drag, startPoint x: 249, startPoint y: 160, endPoint x: 223, endPoint y: 156, distance: 26.1
copy div "[EMAIL_ADDRESS][DOMAIN_NAME]"
click at [319, 55] on div "[PERSON_NAME] & [PERSON_NAME] Upgraded Case 25-12523 Chapter Chapter 13 Status …" at bounding box center [325, 63] width 630 height 37
